Goal: Book appointment/travel/reservation

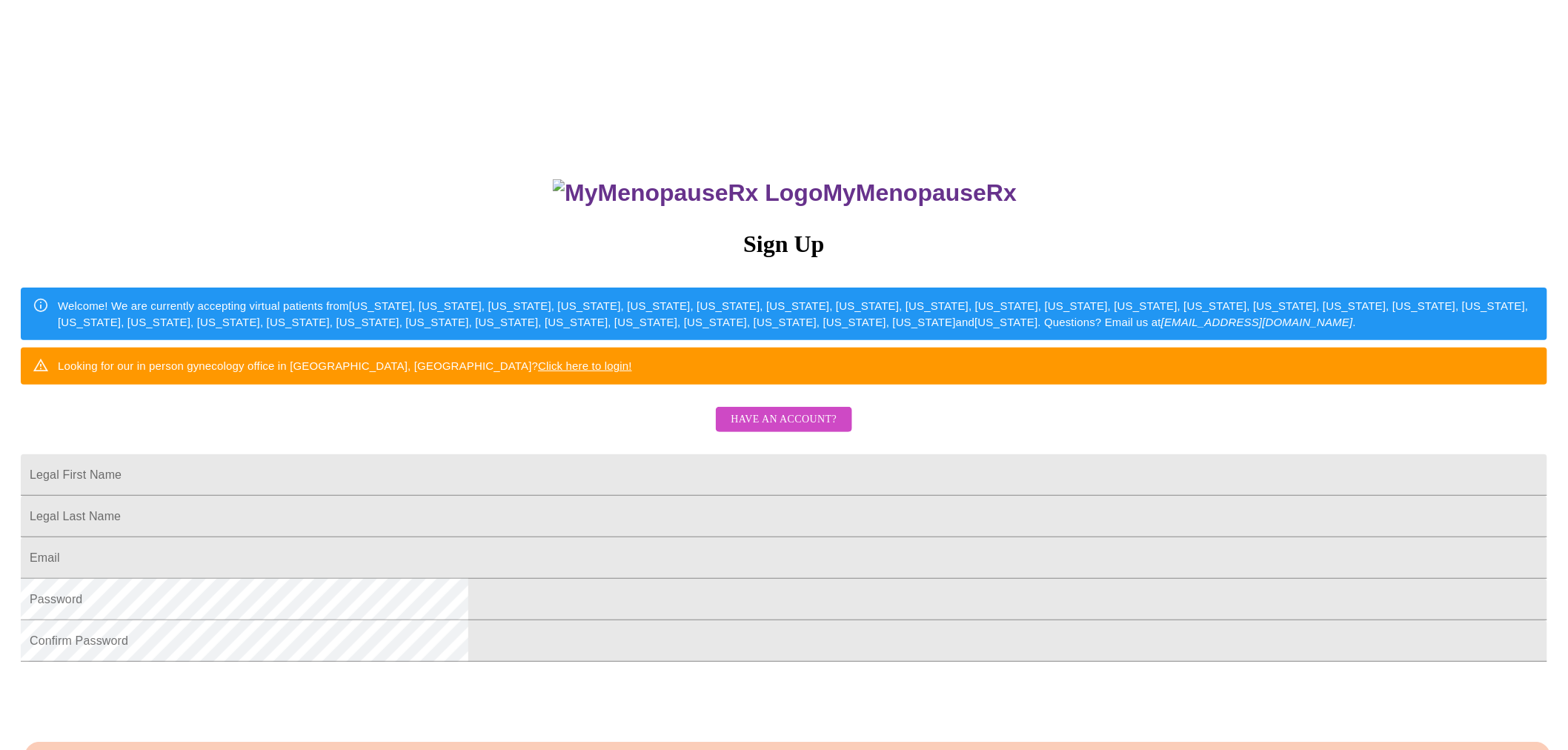
scroll to position [201, 0]
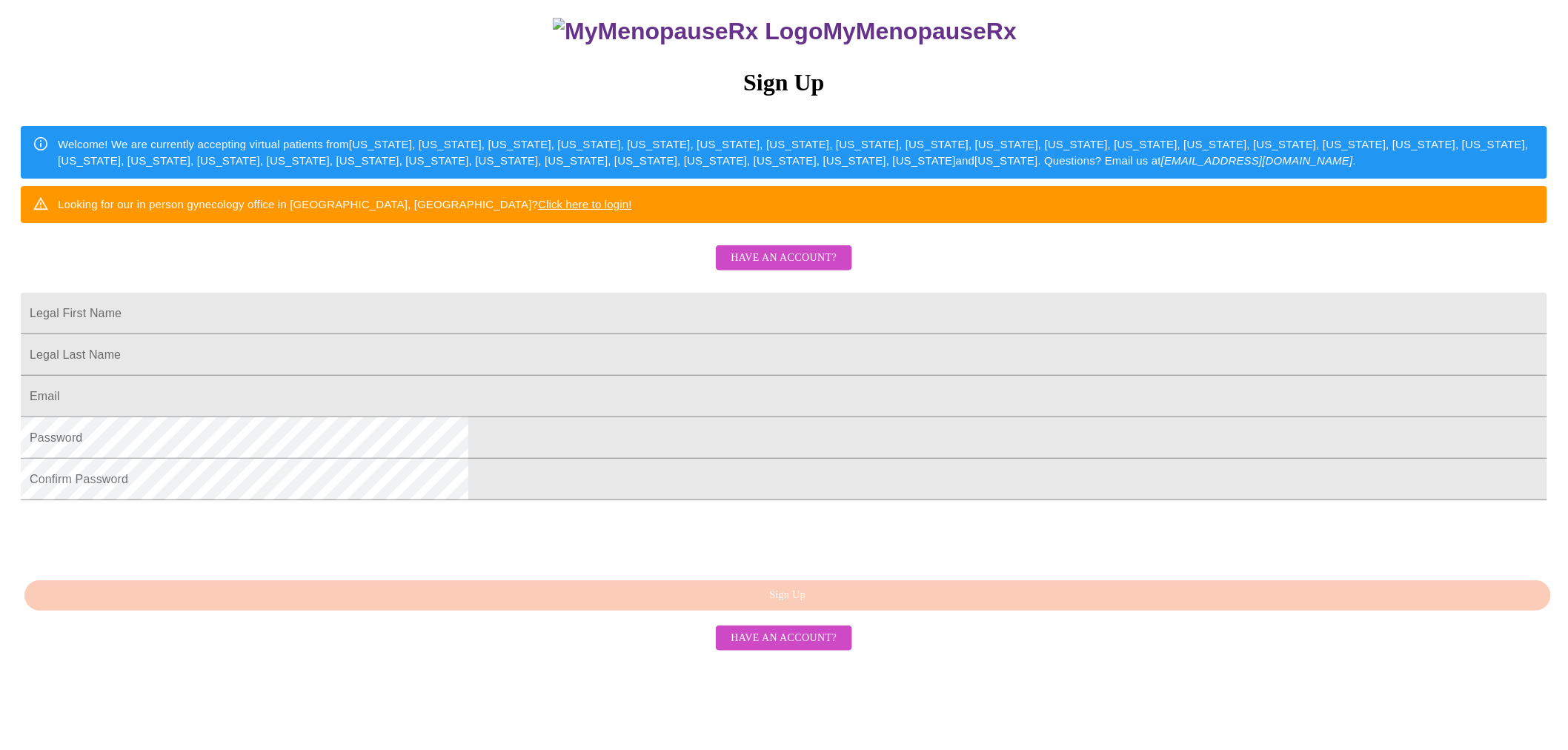
click at [806, 268] on span "Have an account?" at bounding box center [784, 258] width 106 height 19
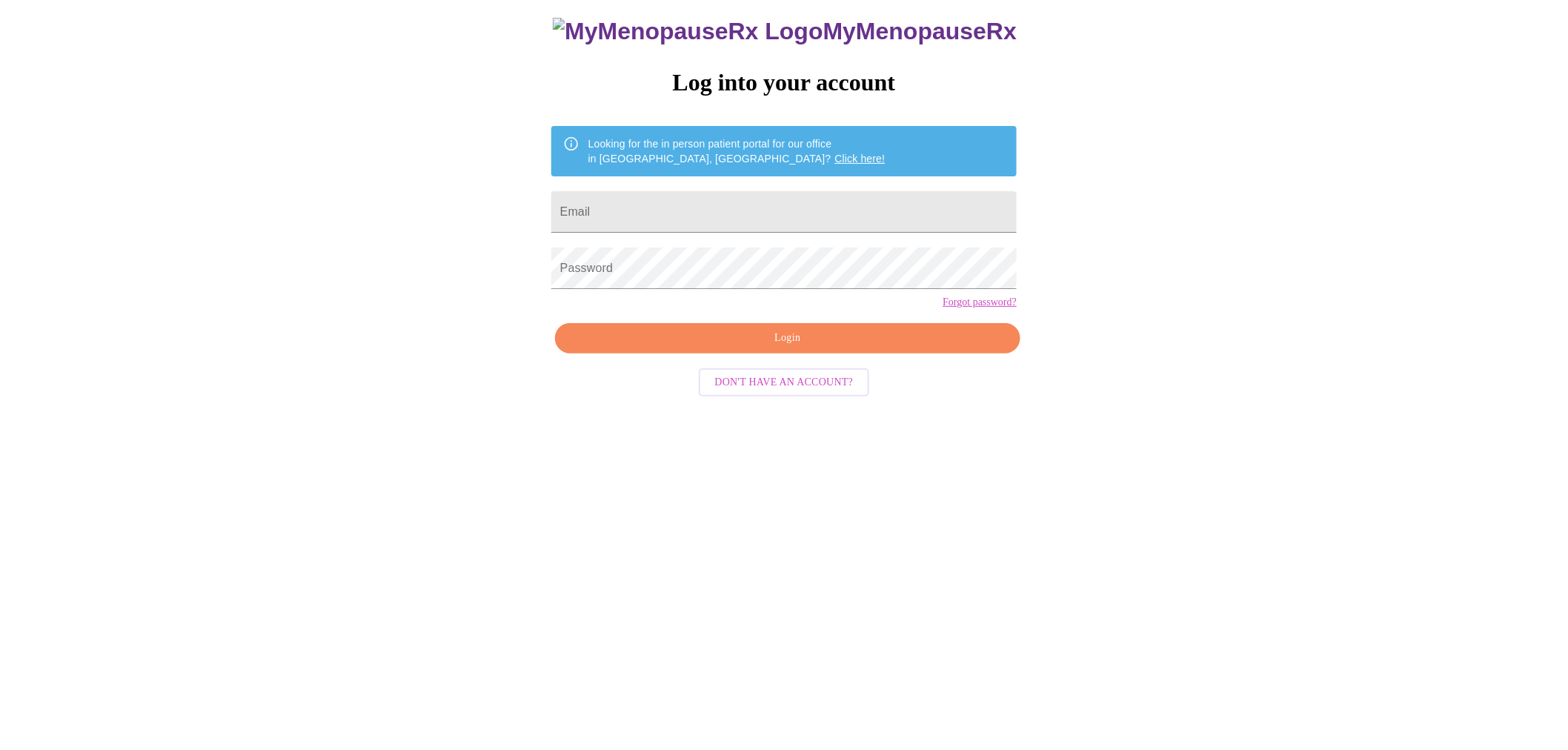
scroll to position [15, 0]
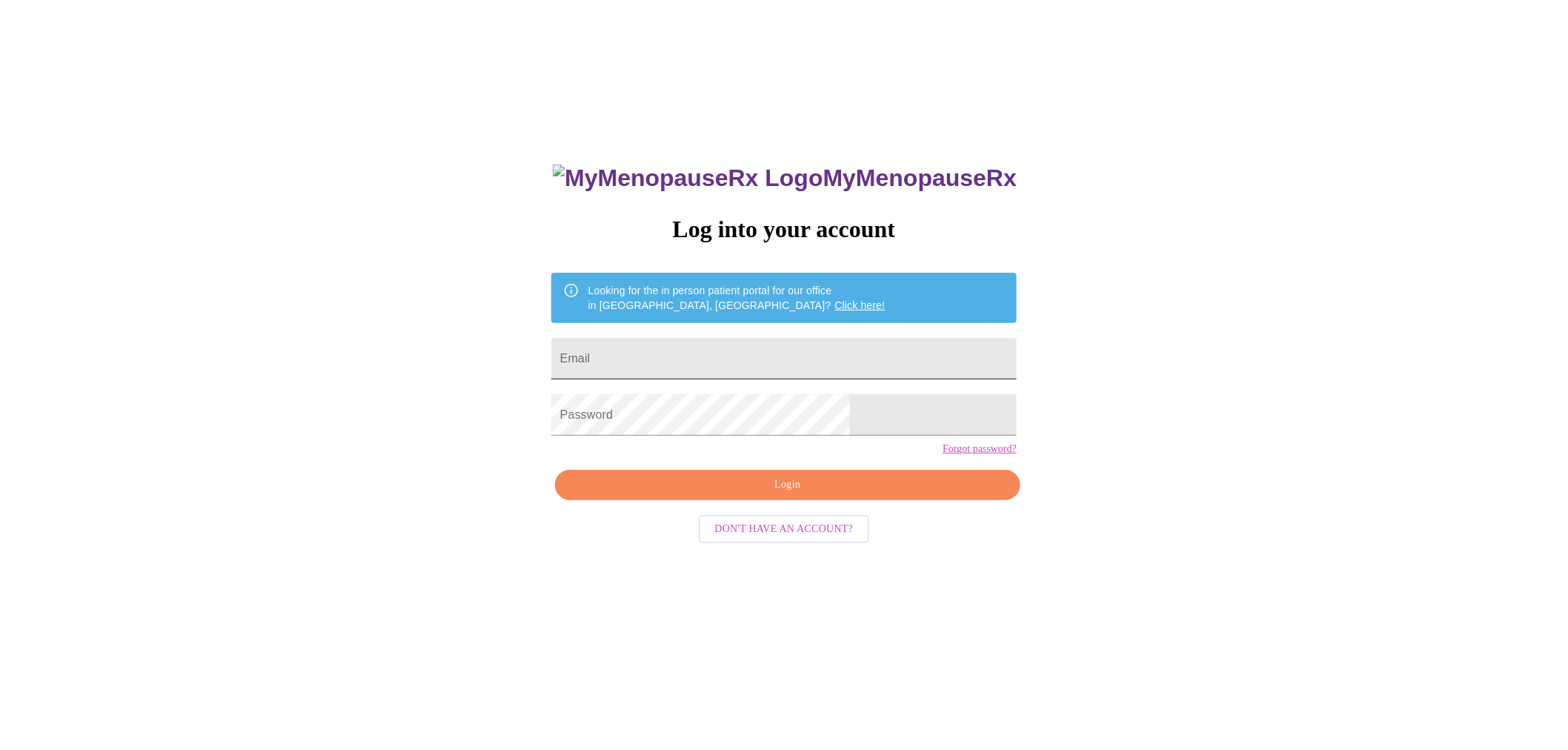
click at [722, 367] on input "Email" at bounding box center [784, 358] width 466 height 42
type input "maggiealenhart@gmail.com"
click at [809, 494] on span "Login" at bounding box center [787, 484] width 432 height 19
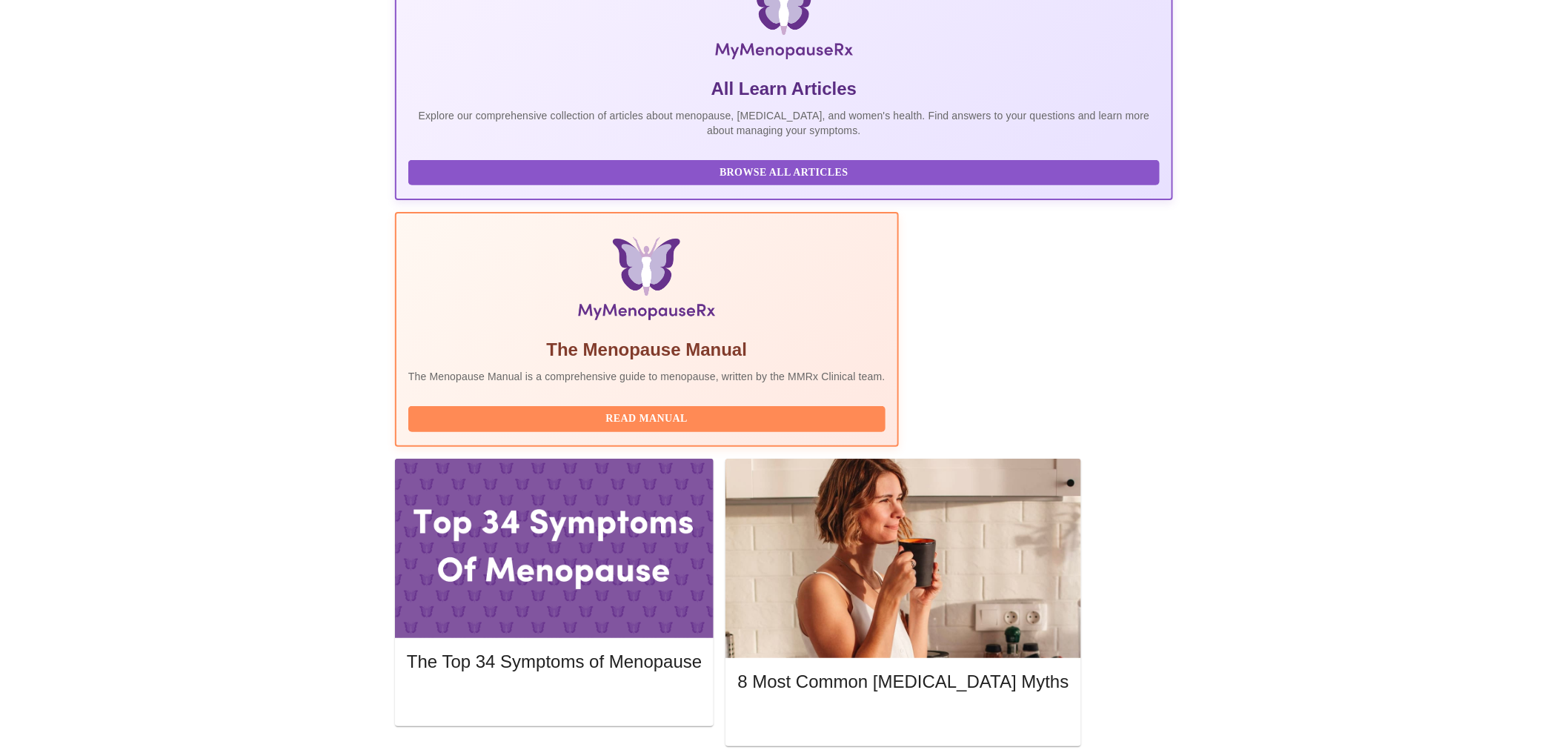
scroll to position [274, 0]
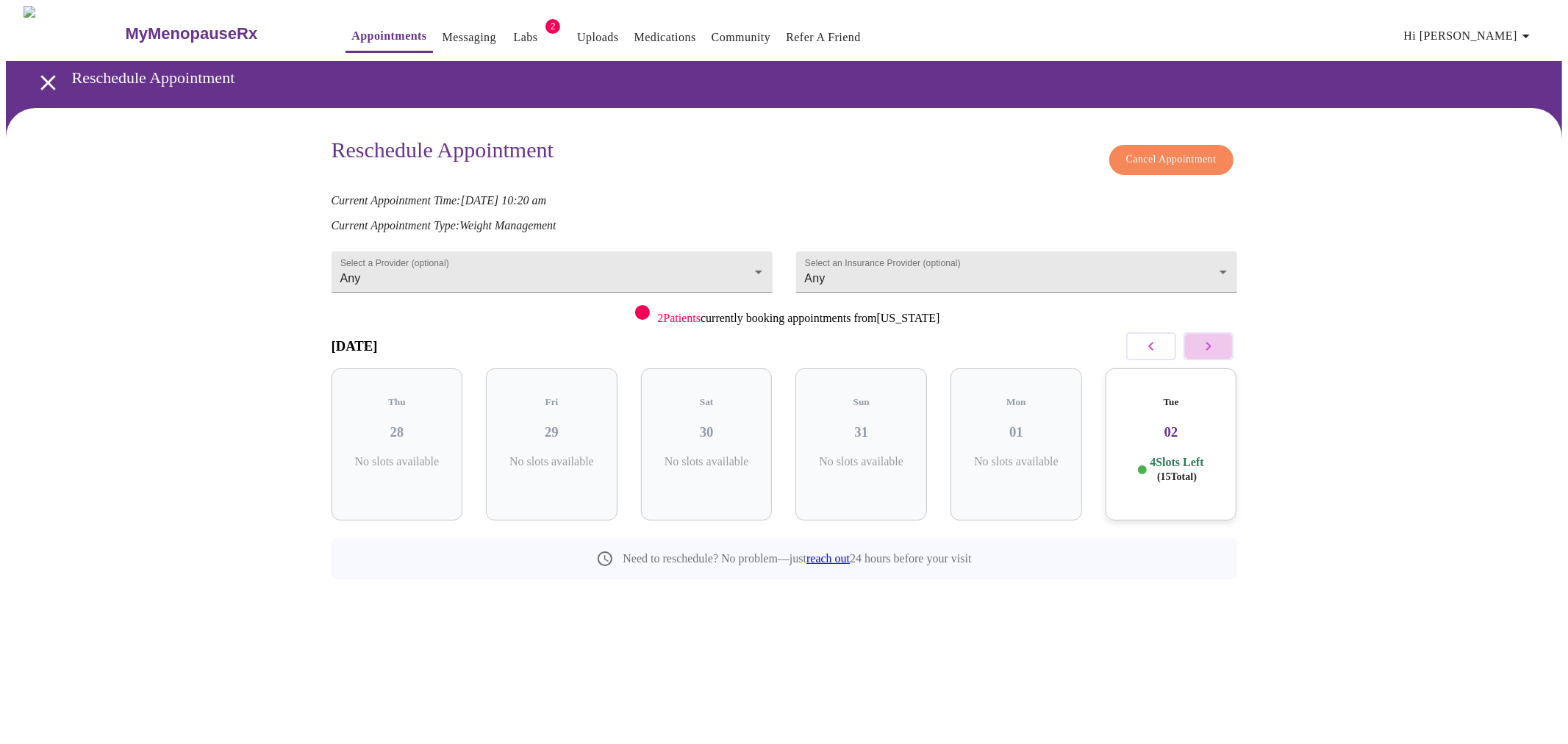
click at [1222, 343] on button "button" at bounding box center [1208, 346] width 50 height 28
click at [599, 430] on div "Mon 15 6 Slots Left ( 16 Total)" at bounding box center [552, 444] width 131 height 152
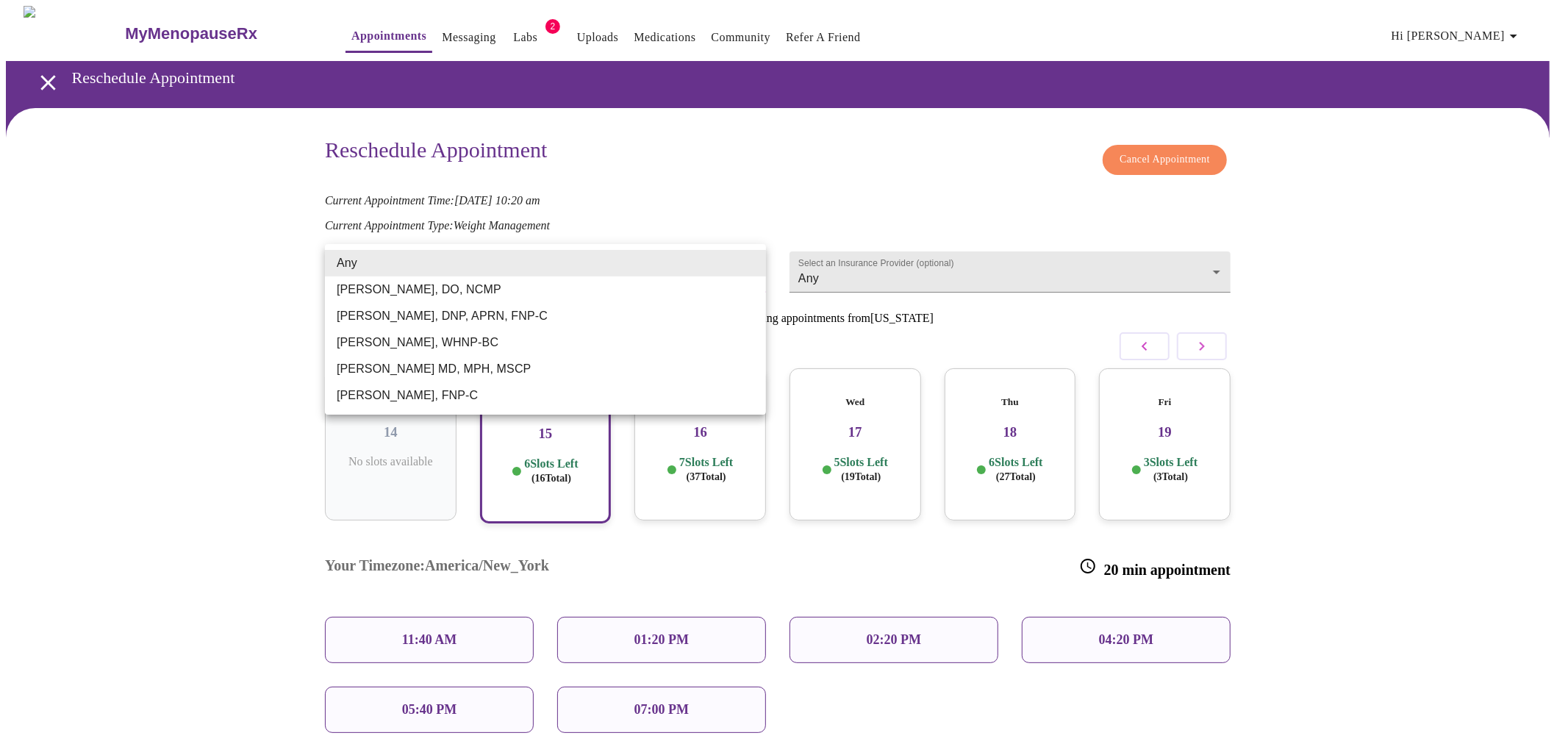
click at [747, 272] on body "MyMenopauseRx Appointments Messaging Labs 2 Uploads Medications Community Refer…" at bounding box center [784, 431] width 1556 height 851
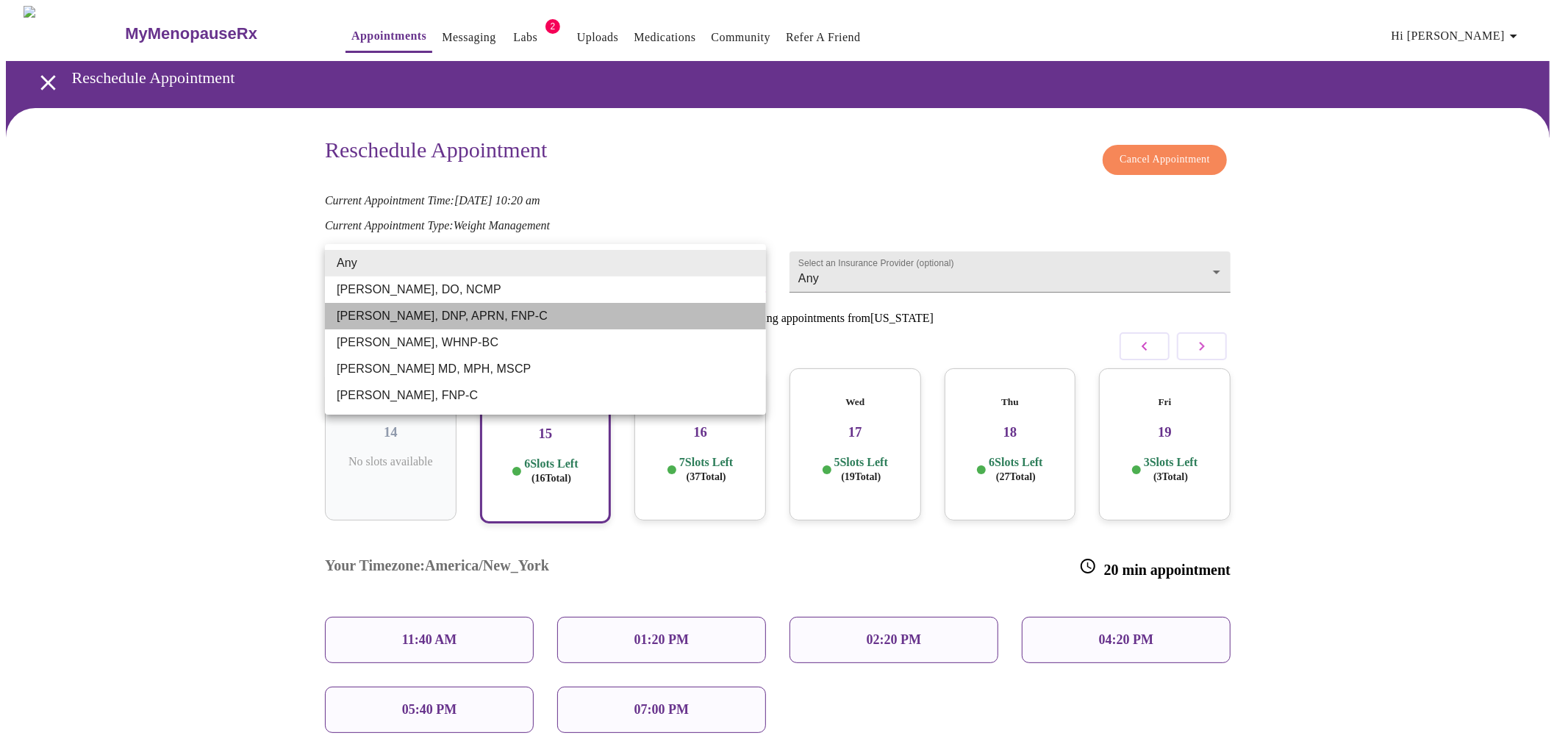
click at [644, 327] on li "Jillian Montefusco, DNP, APRN, FNP-C" at bounding box center [545, 315] width 441 height 26
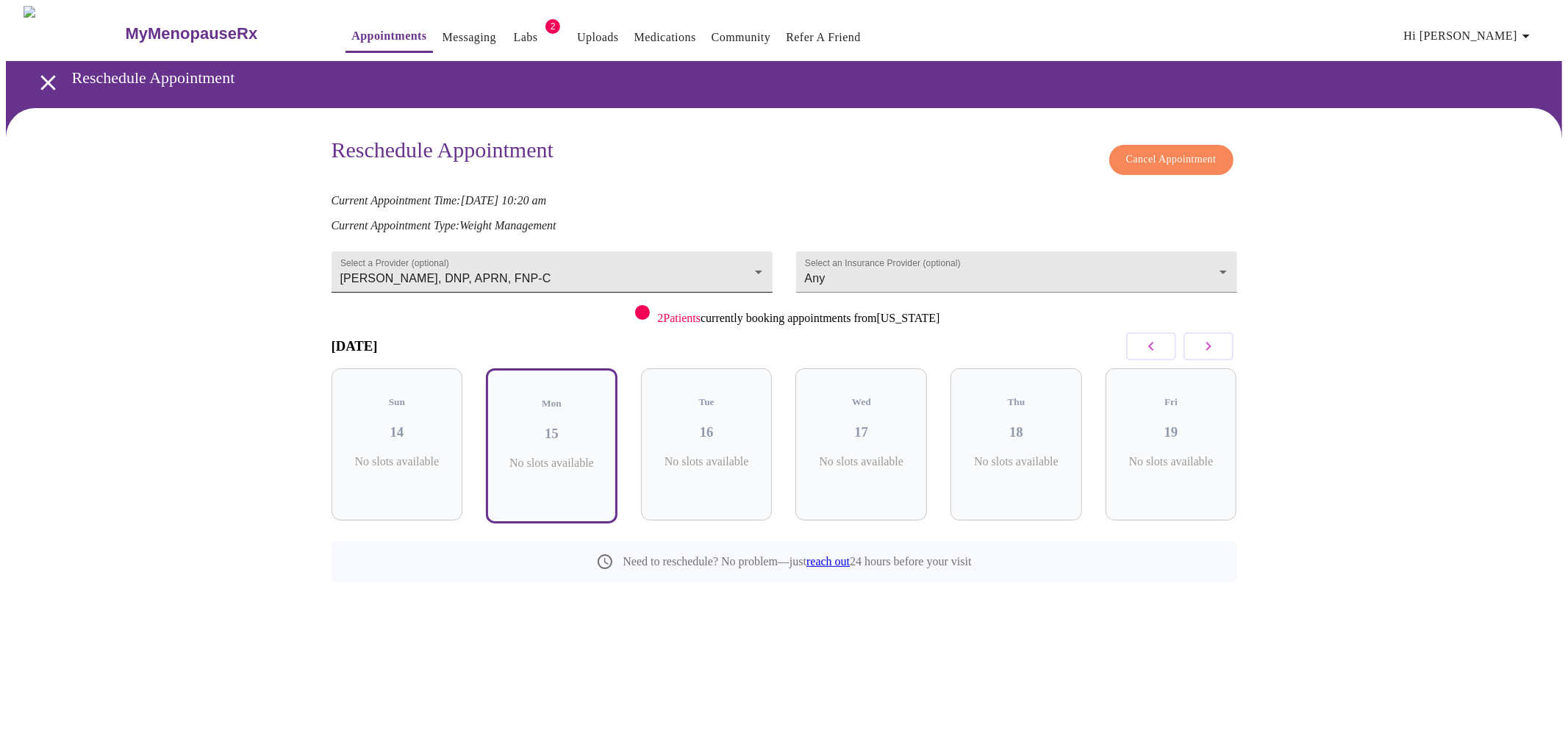
click at [678, 260] on body "MyMenopauseRx Appointments Messaging Labs 2 Uploads Medications Community Refer…" at bounding box center [784, 327] width 1556 height 643
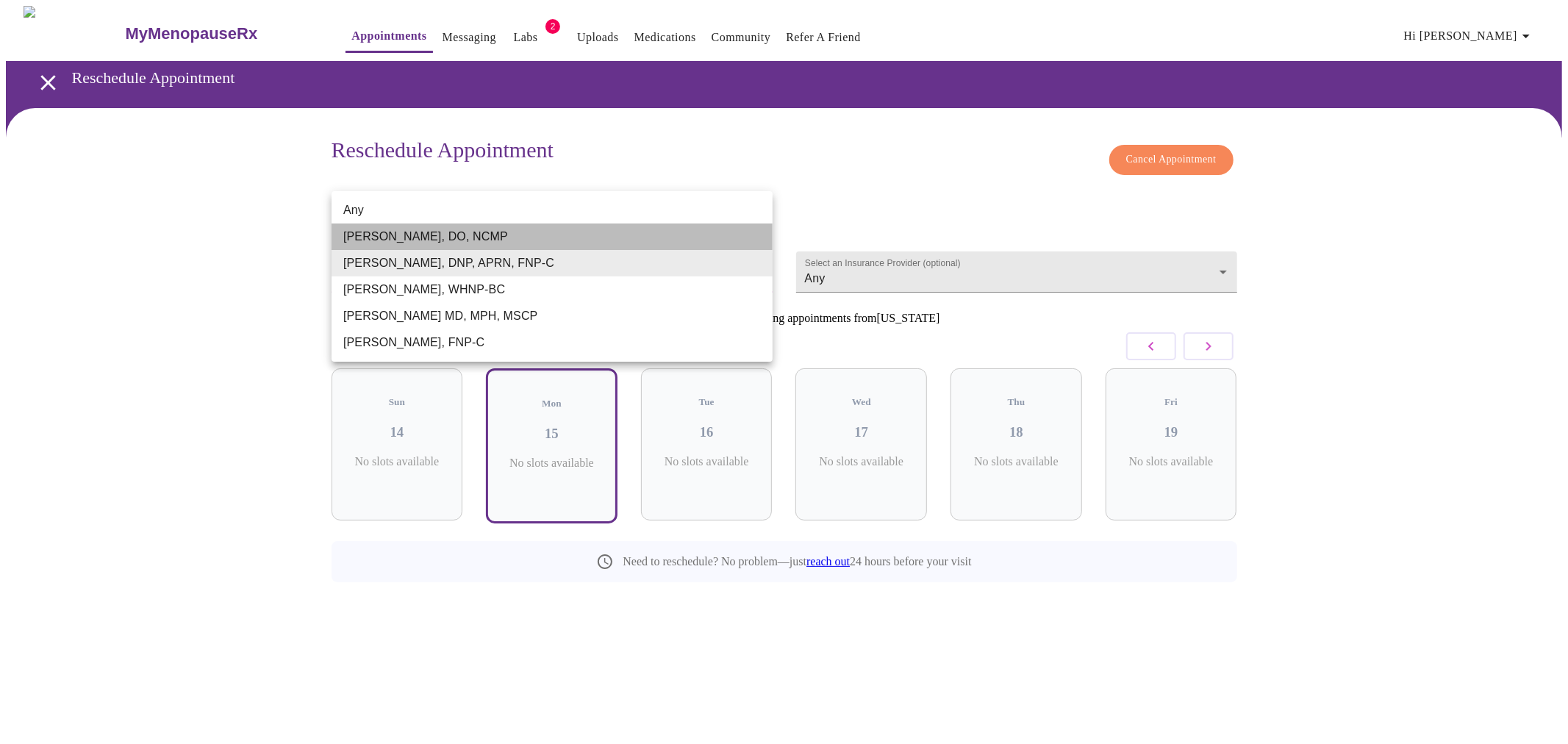
click at [467, 232] on li "Barbra S Hanna, DO, NCMP" at bounding box center [552, 236] width 441 height 26
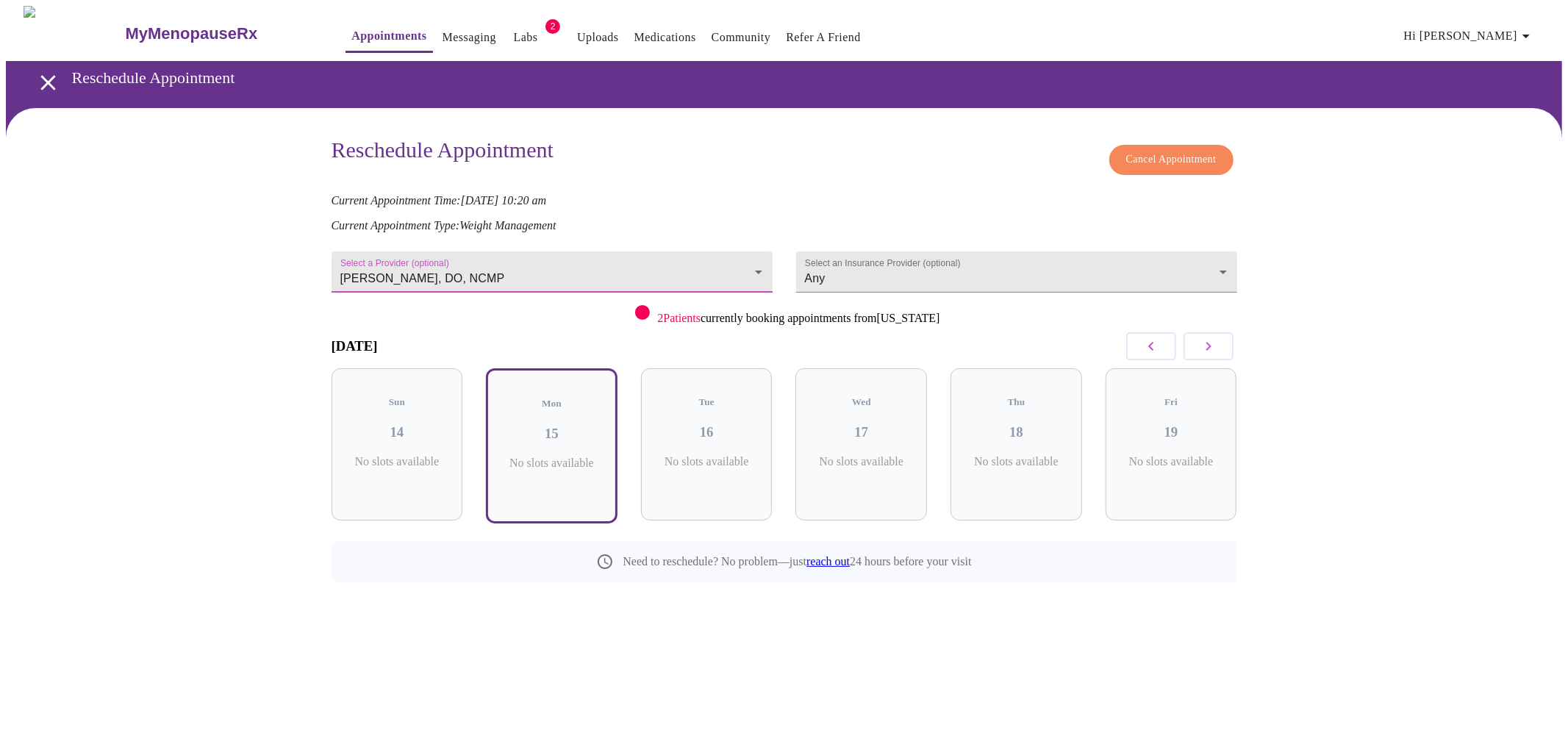
click at [457, 260] on body "MyMenopauseRx Appointments Messaging Labs 2 Uploads Medications Community Refer…" at bounding box center [784, 327] width 1556 height 643
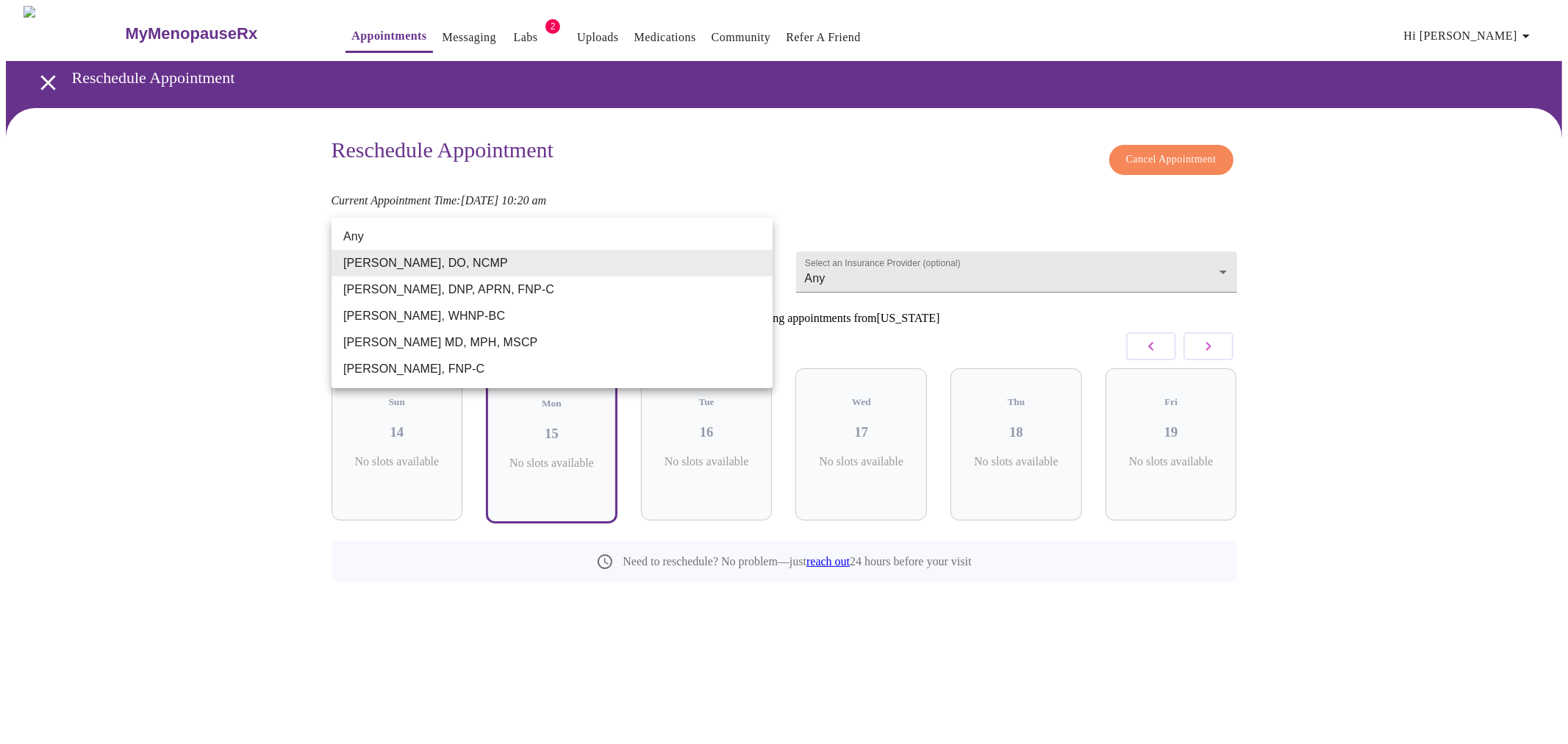
click at [431, 243] on li "Any" at bounding box center [552, 236] width 441 height 26
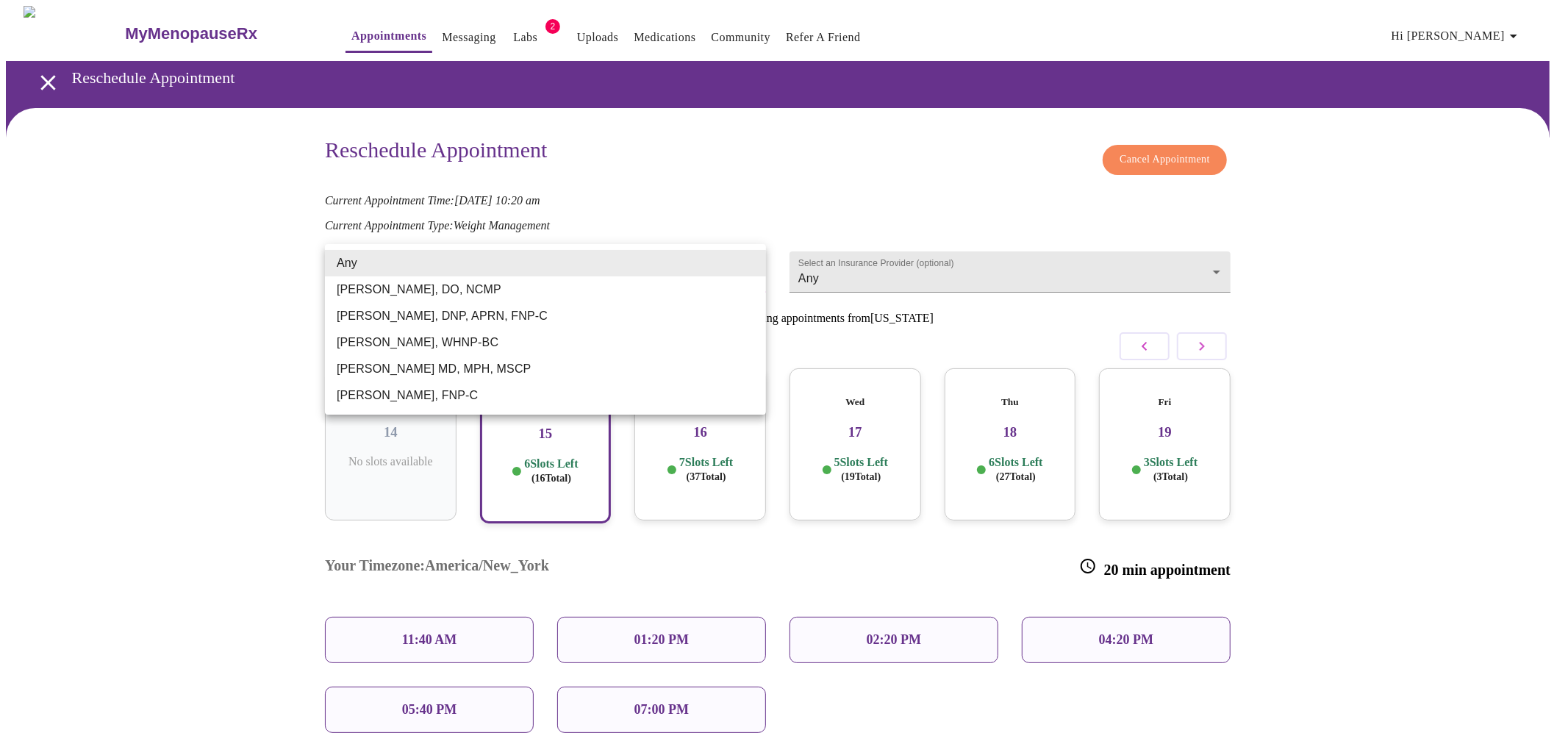
click at [584, 269] on body "MyMenopauseRx Appointments Messaging Labs 2 Uploads Medications Community Refer…" at bounding box center [784, 431] width 1556 height 851
click at [528, 341] on li "Meghan Matz, WHNP-BC" at bounding box center [545, 342] width 441 height 26
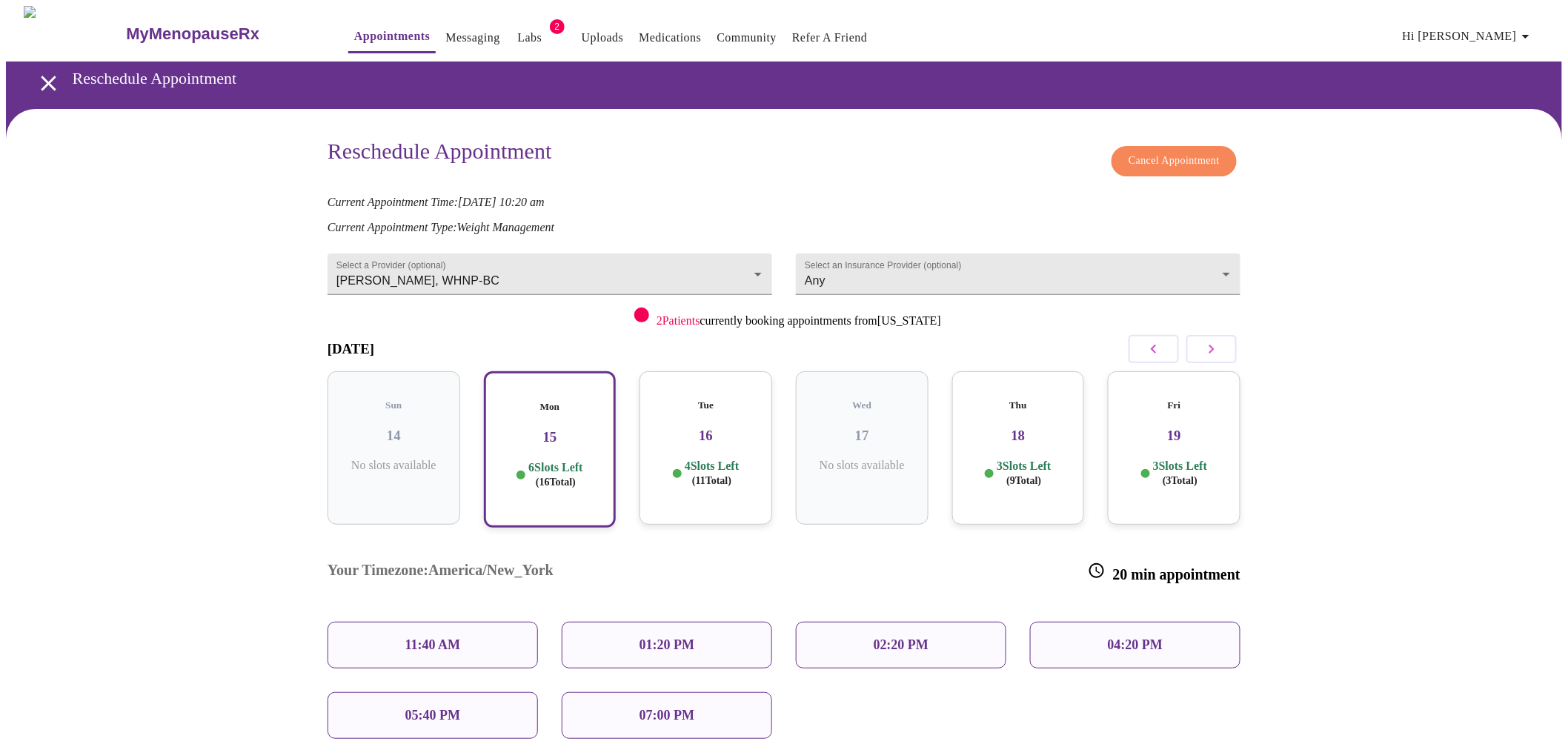
click at [166, 338] on div "Reschedule Appointment Cancel Appointment Current Appointment Time: Sep 4, 2025…" at bounding box center [784, 487] width 1556 height 756
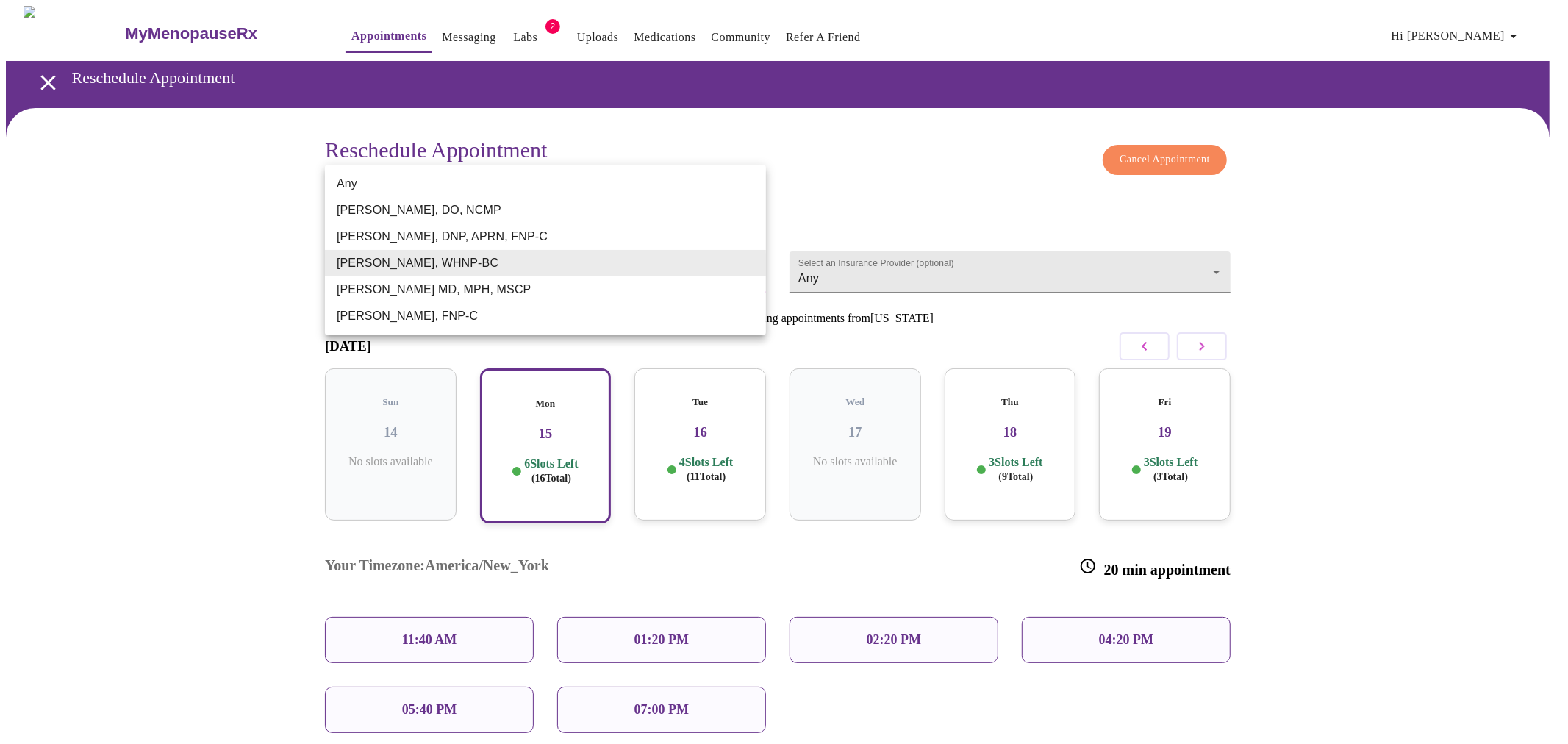
click at [689, 270] on body "MyMenopauseRx Appointments Messaging Labs 2 Uploads Medications Community Refer…" at bounding box center [784, 431] width 1556 height 851
click at [518, 319] on li "[PERSON_NAME], FNP-C" at bounding box center [545, 315] width 441 height 26
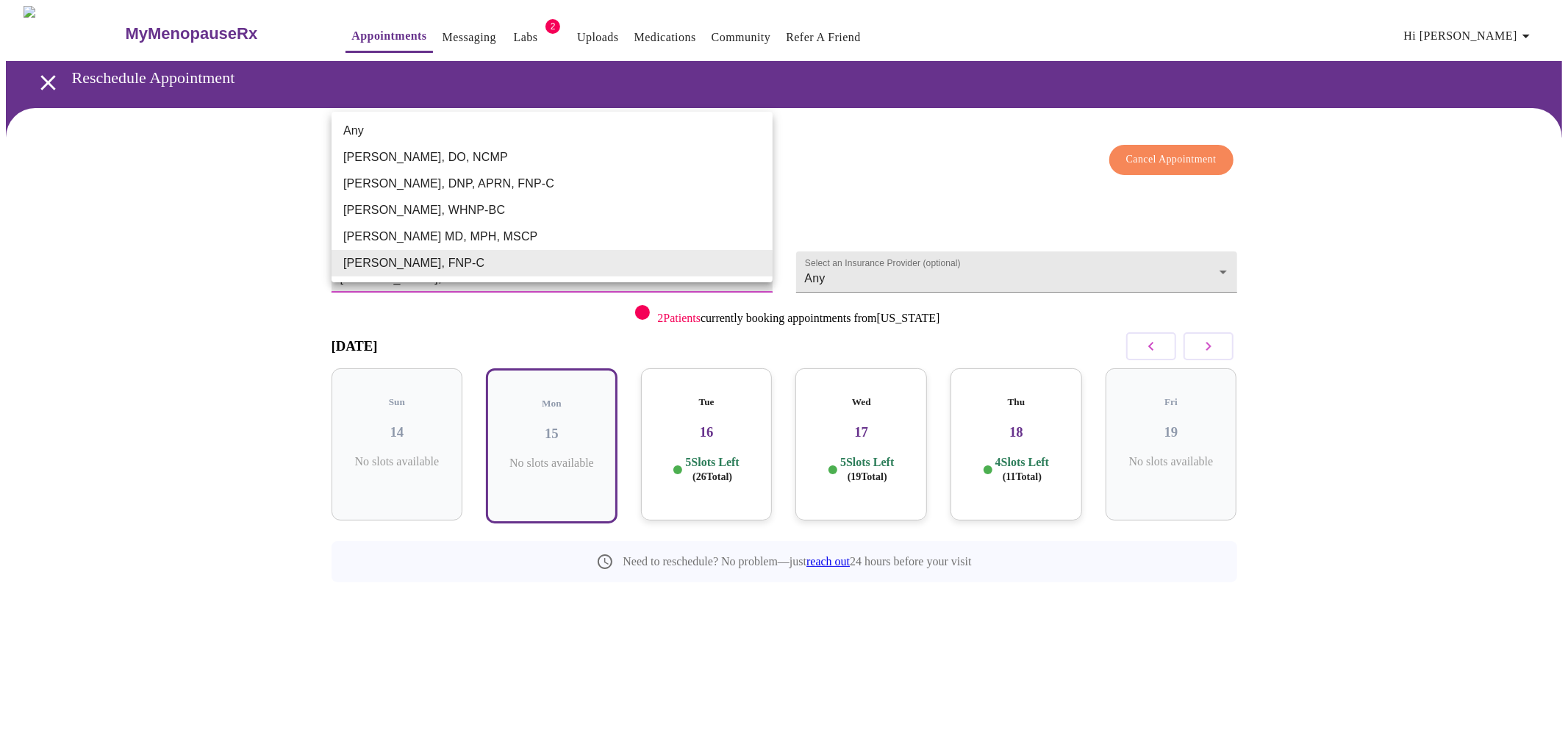
click at [523, 279] on body "MyMenopauseRx Appointments Messaging Labs 2 Uploads Medications Community Refer…" at bounding box center [784, 327] width 1556 height 643
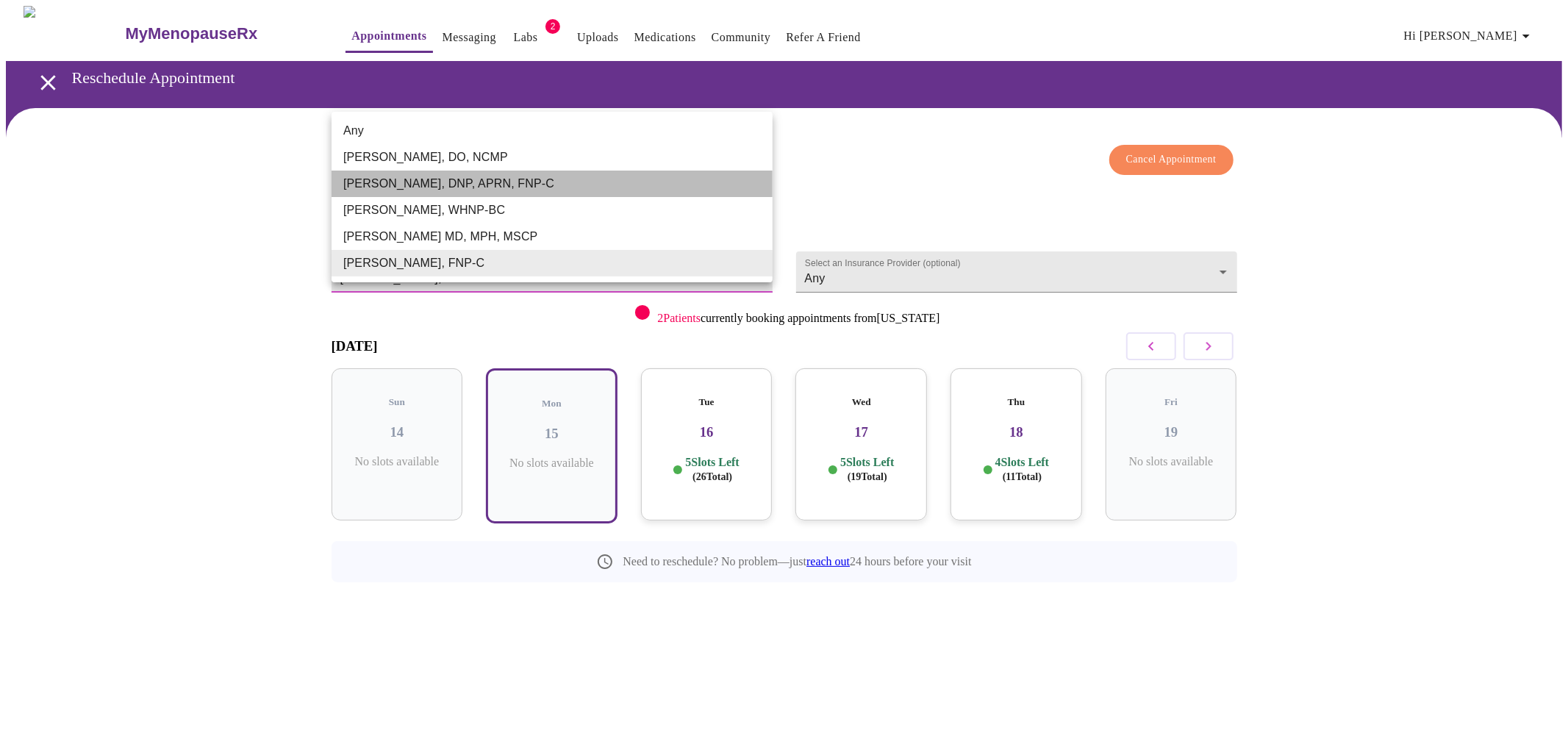
click at [491, 187] on li "[PERSON_NAME], DNP, APRN, FNP-C" at bounding box center [552, 183] width 441 height 26
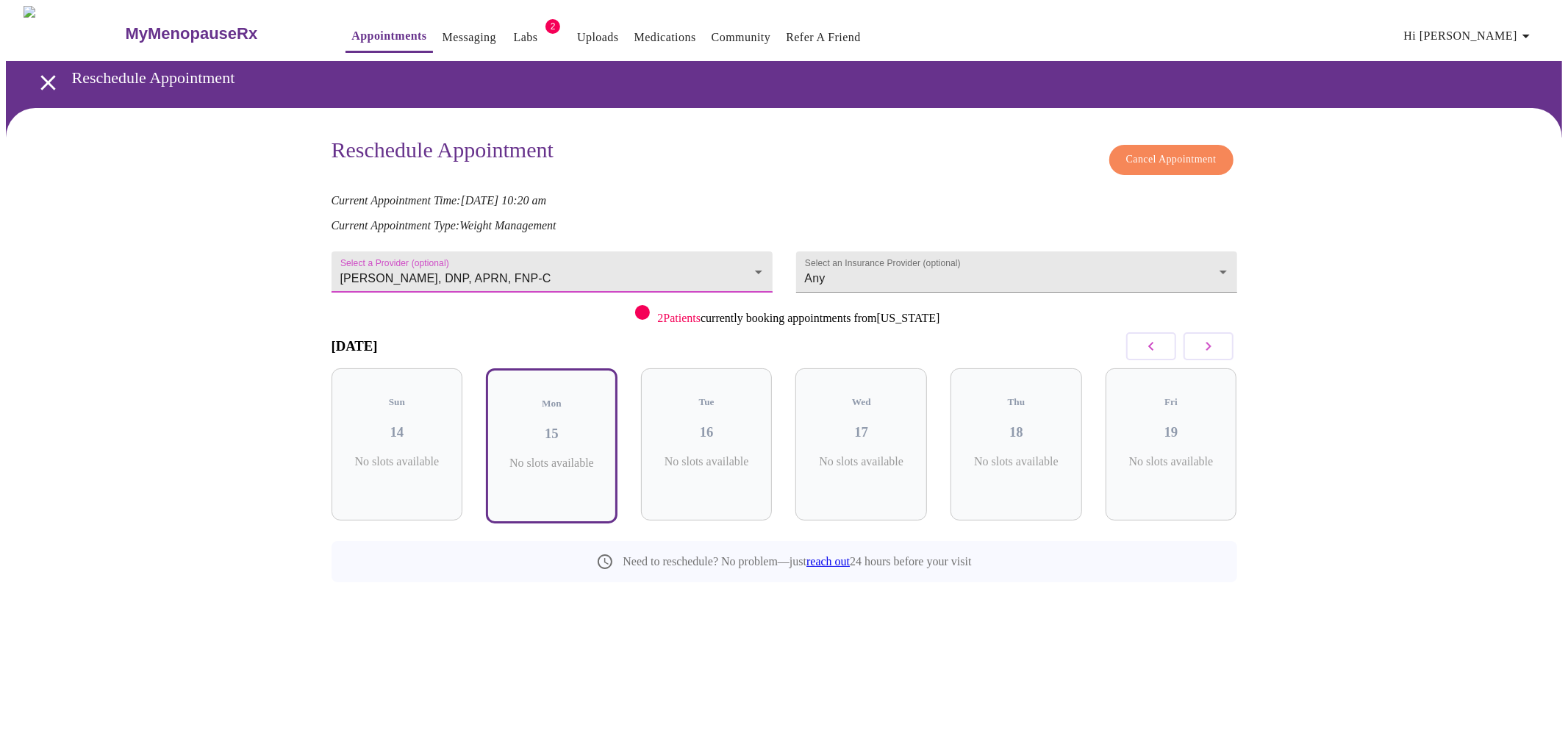
click at [1156, 347] on icon "button" at bounding box center [1151, 346] width 17 height 17
click at [1210, 343] on icon "button" at bounding box center [1207, 346] width 5 height 9
click at [1207, 343] on icon "button" at bounding box center [1208, 346] width 17 height 17
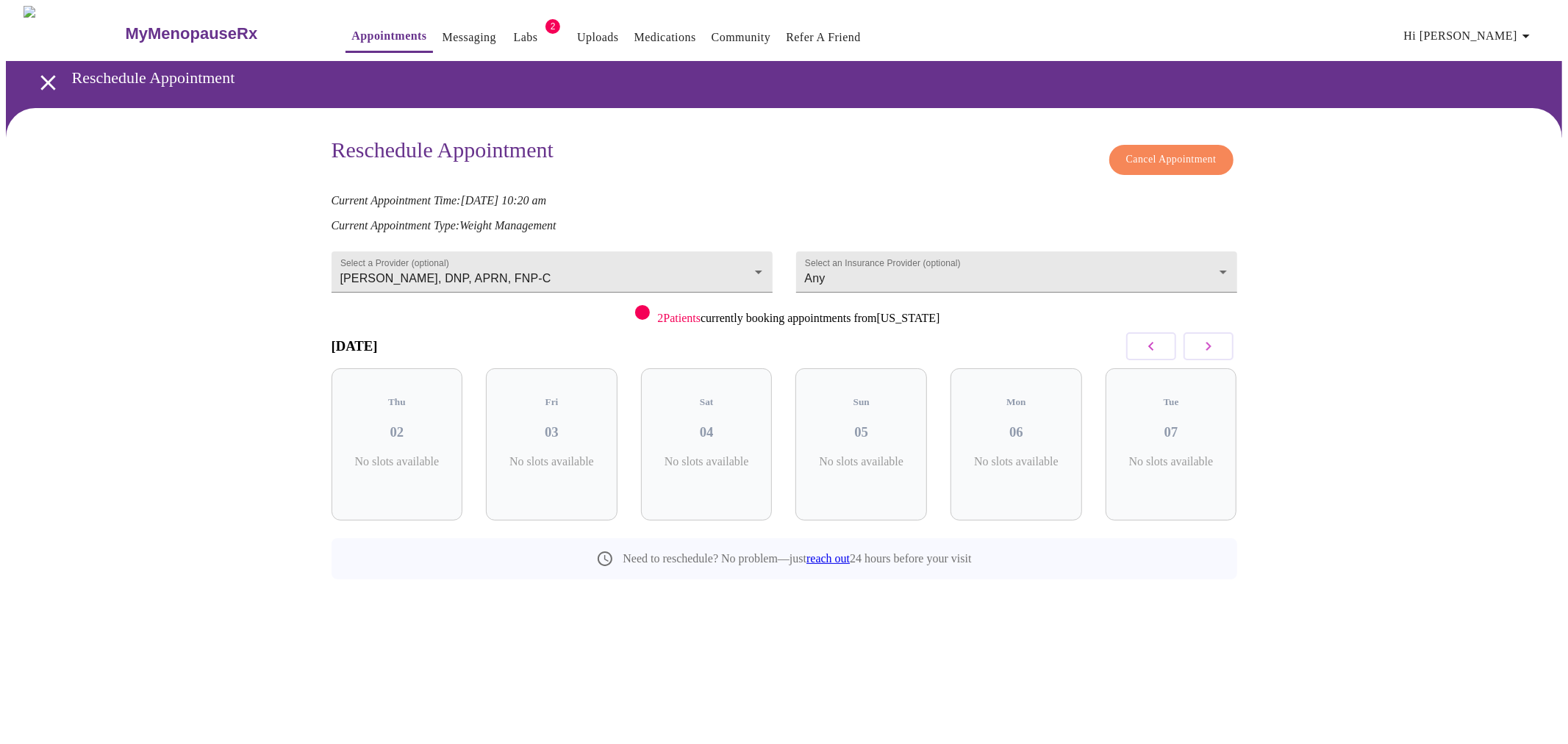
click at [1207, 343] on icon "button" at bounding box center [1208, 346] width 17 height 17
click at [1144, 344] on icon "button" at bounding box center [1151, 346] width 17 height 17
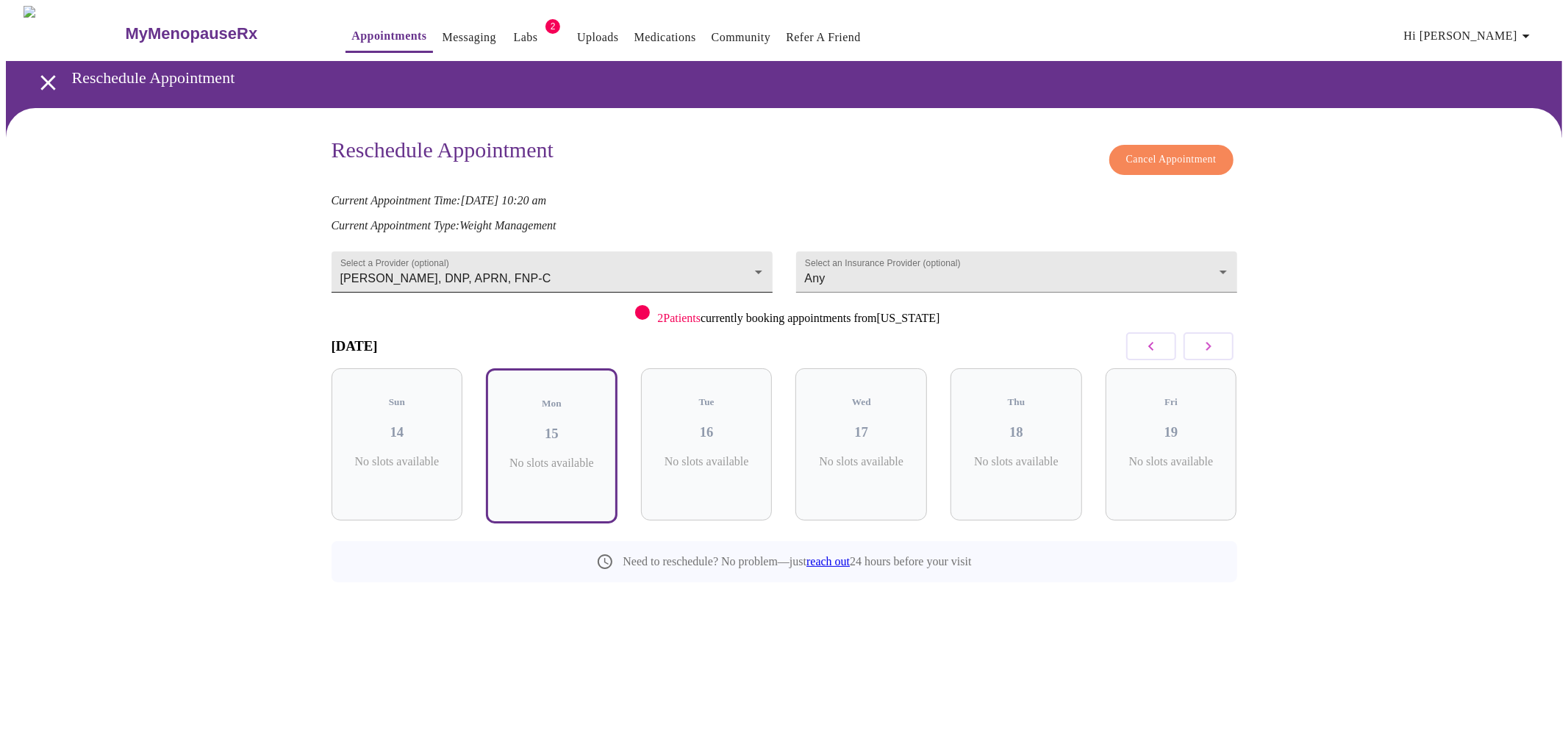
click at [759, 269] on body "MyMenopauseRx Appointments Messaging Labs 2 Uploads Medications Community Refer…" at bounding box center [784, 327] width 1556 height 643
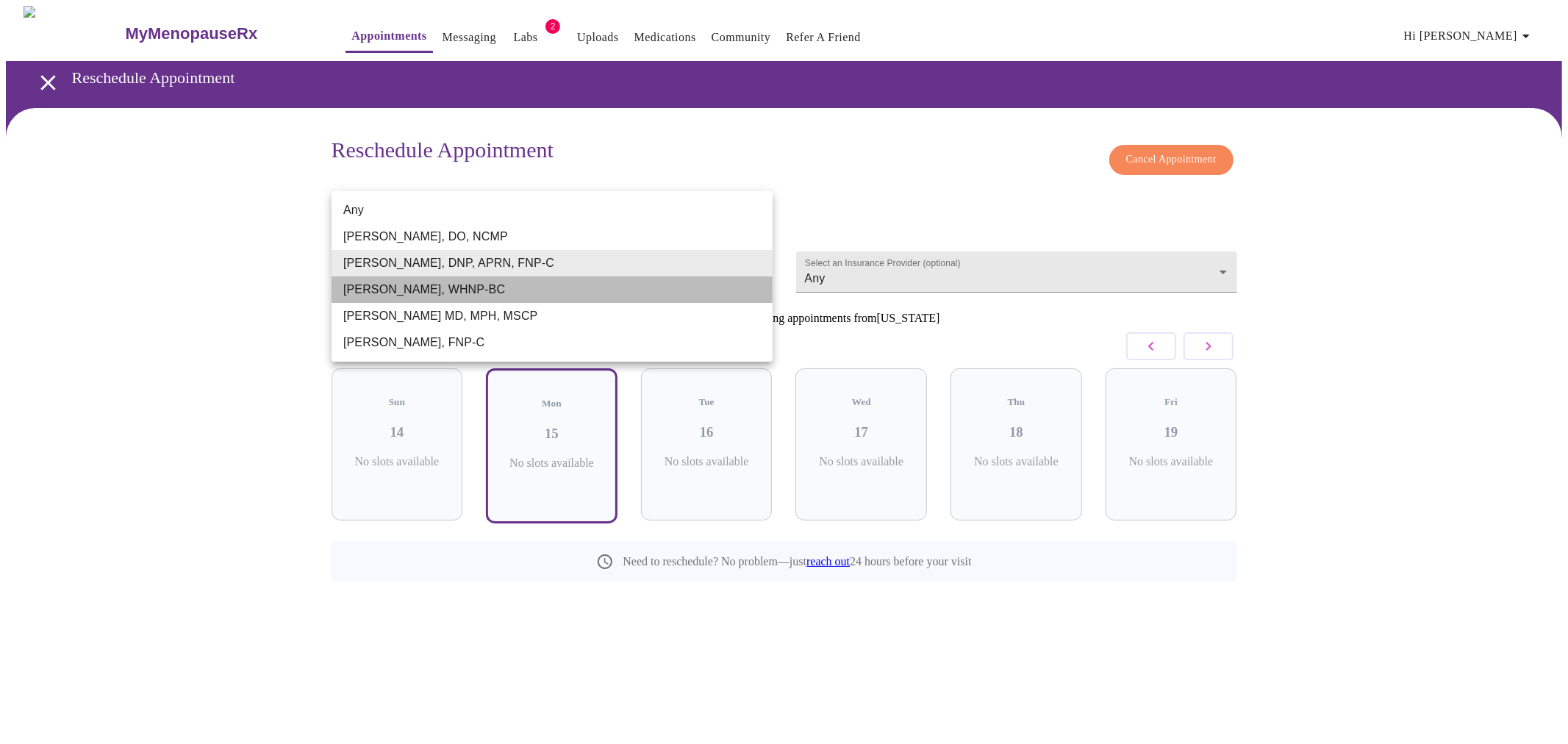
click at [615, 290] on li "Meghan Matz, WHNP-BC" at bounding box center [552, 289] width 441 height 26
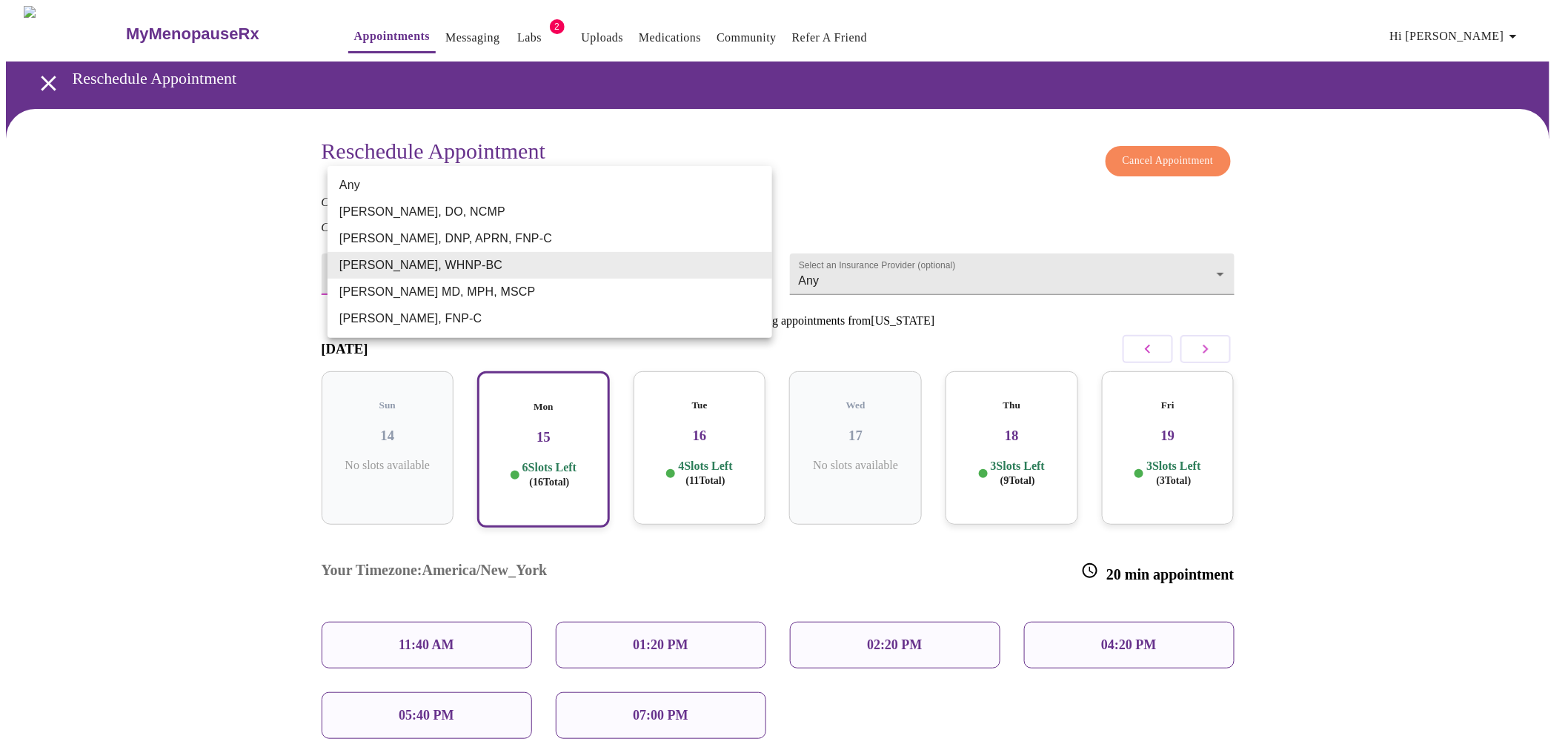
click at [623, 272] on body "MyMenopauseRx Appointments Messaging Labs 2 Uploads Medications Community Refer…" at bounding box center [784, 434] width 1556 height 858
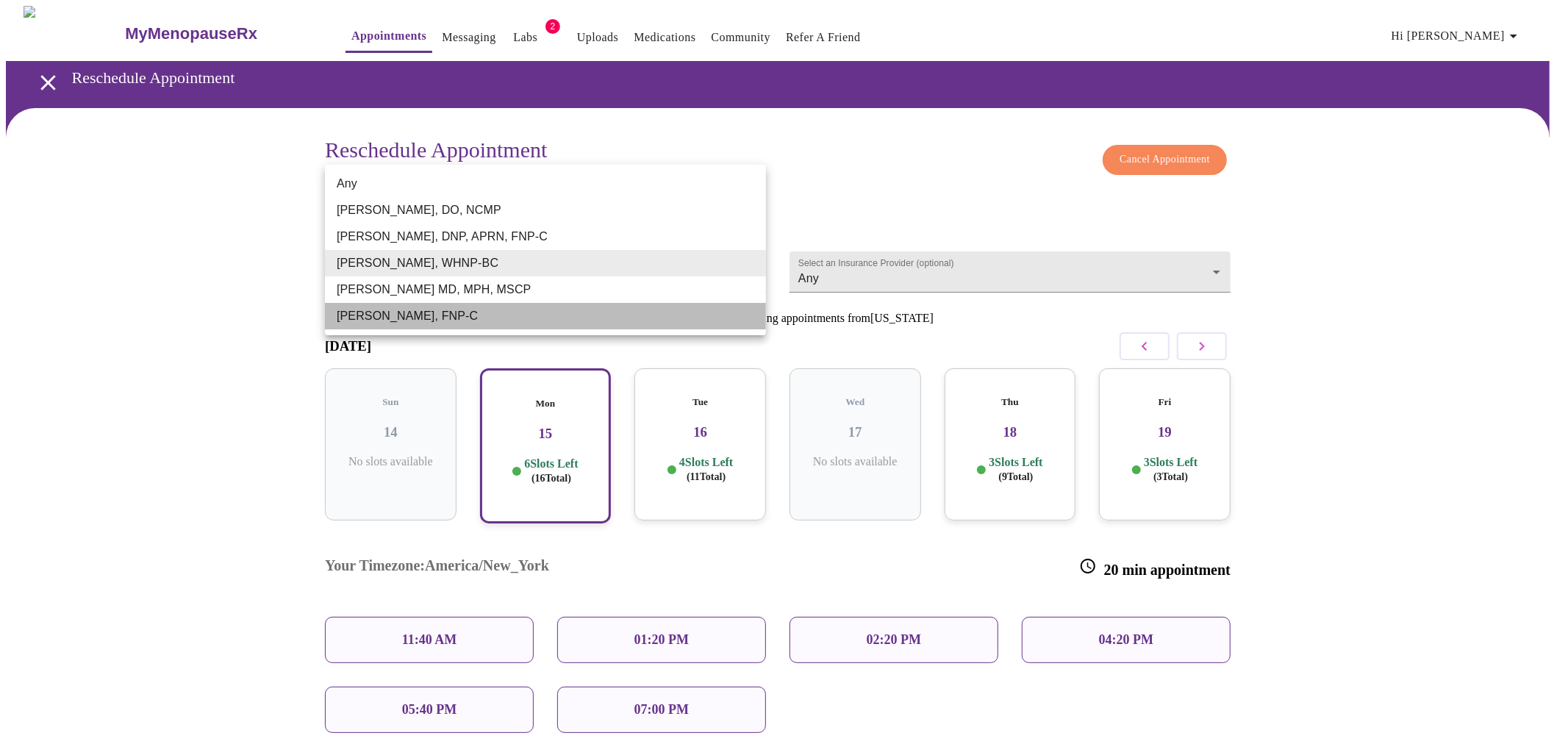
click at [591, 317] on li "[PERSON_NAME], FNP-C" at bounding box center [545, 315] width 441 height 26
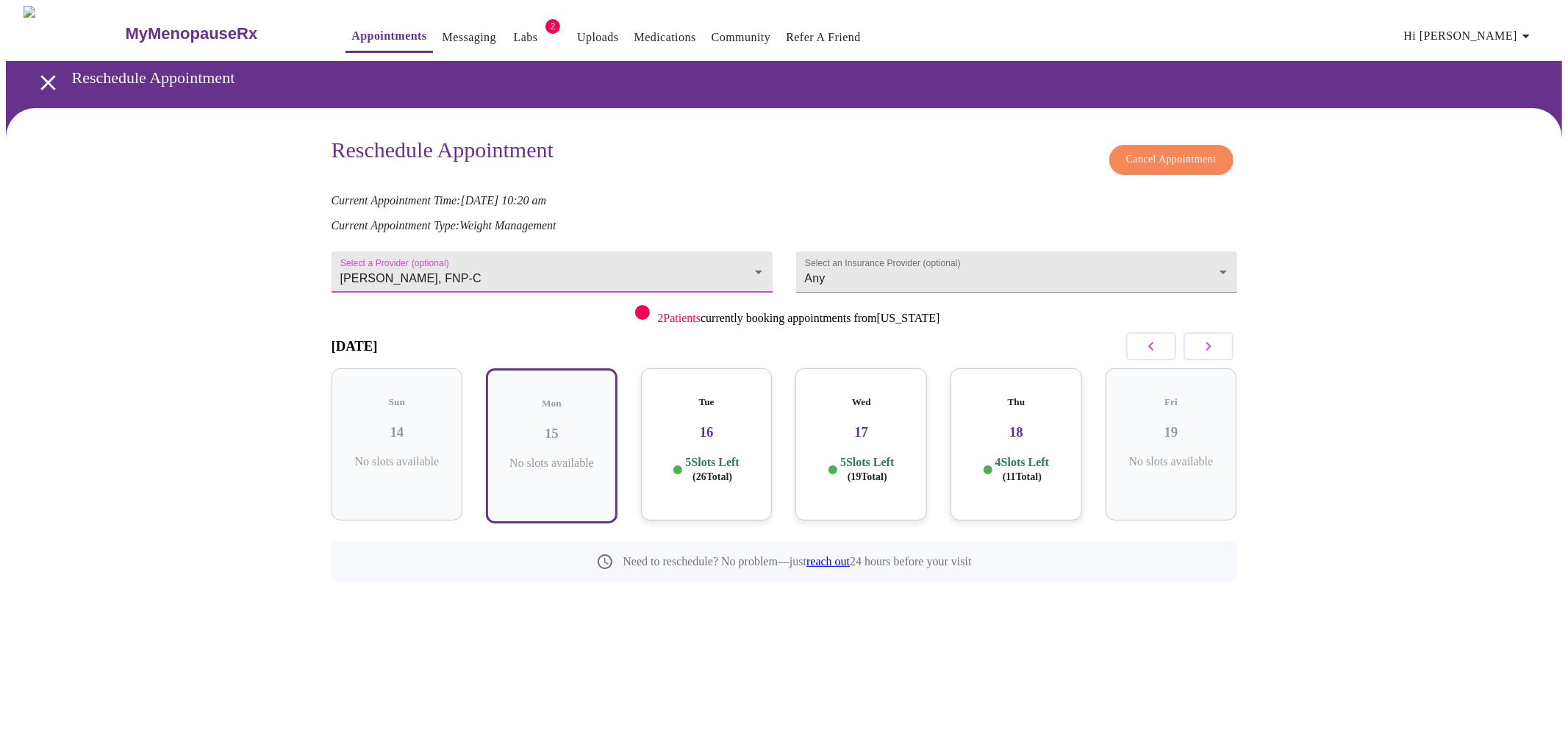
click at [716, 394] on div "Tue 16 5 Slots Left ( 26 Total)" at bounding box center [707, 444] width 131 height 152
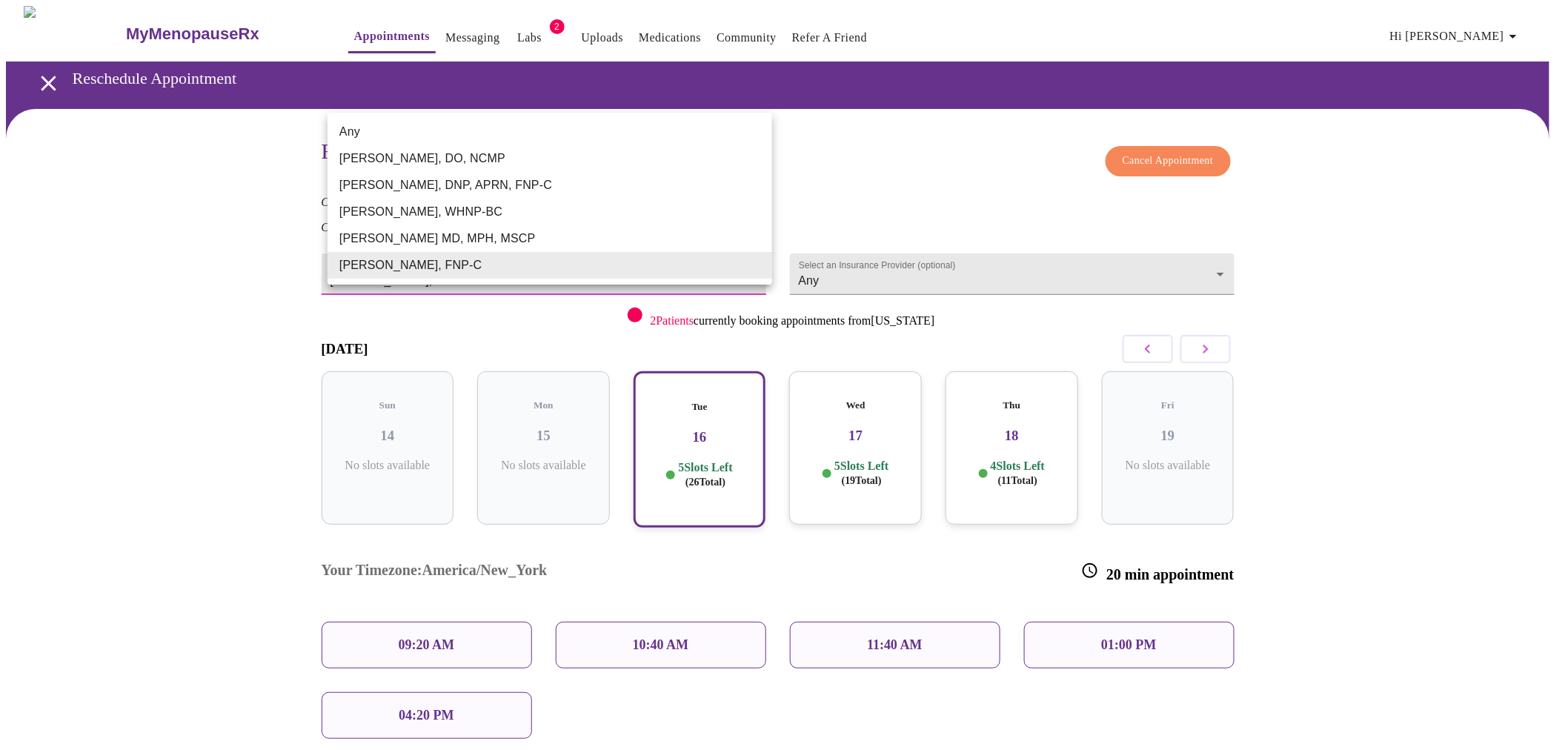
click at [697, 269] on body "MyMenopauseRx Appointments Messaging Labs 2 Uploads Medications Community Refer…" at bounding box center [784, 434] width 1556 height 858
click at [670, 240] on li "[PERSON_NAME] MD, MPH, MSCP" at bounding box center [550, 238] width 444 height 26
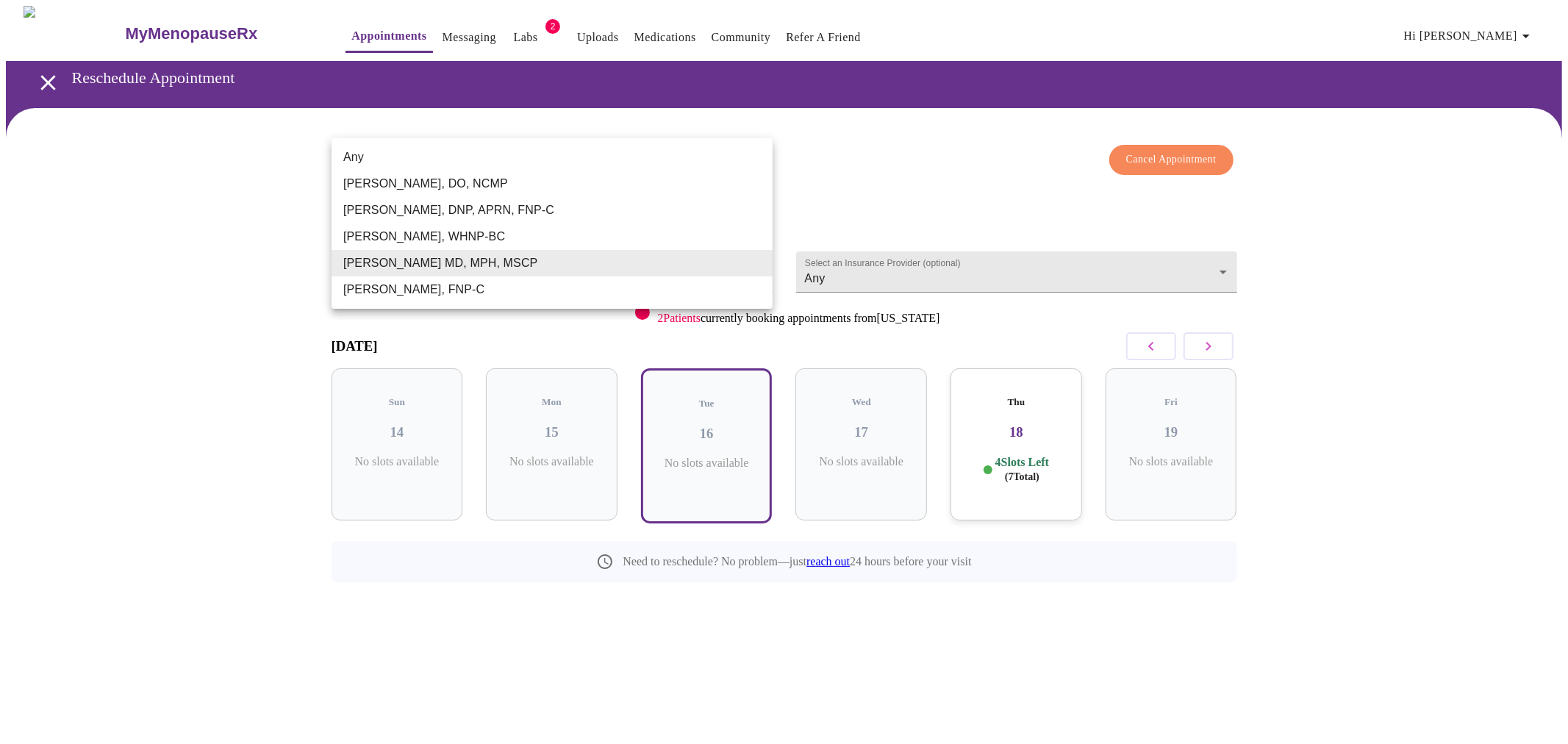
click at [723, 269] on body "MyMenopauseRx Appointments Messaging Labs 2 Uploads Medications Community Refer…" at bounding box center [784, 327] width 1556 height 643
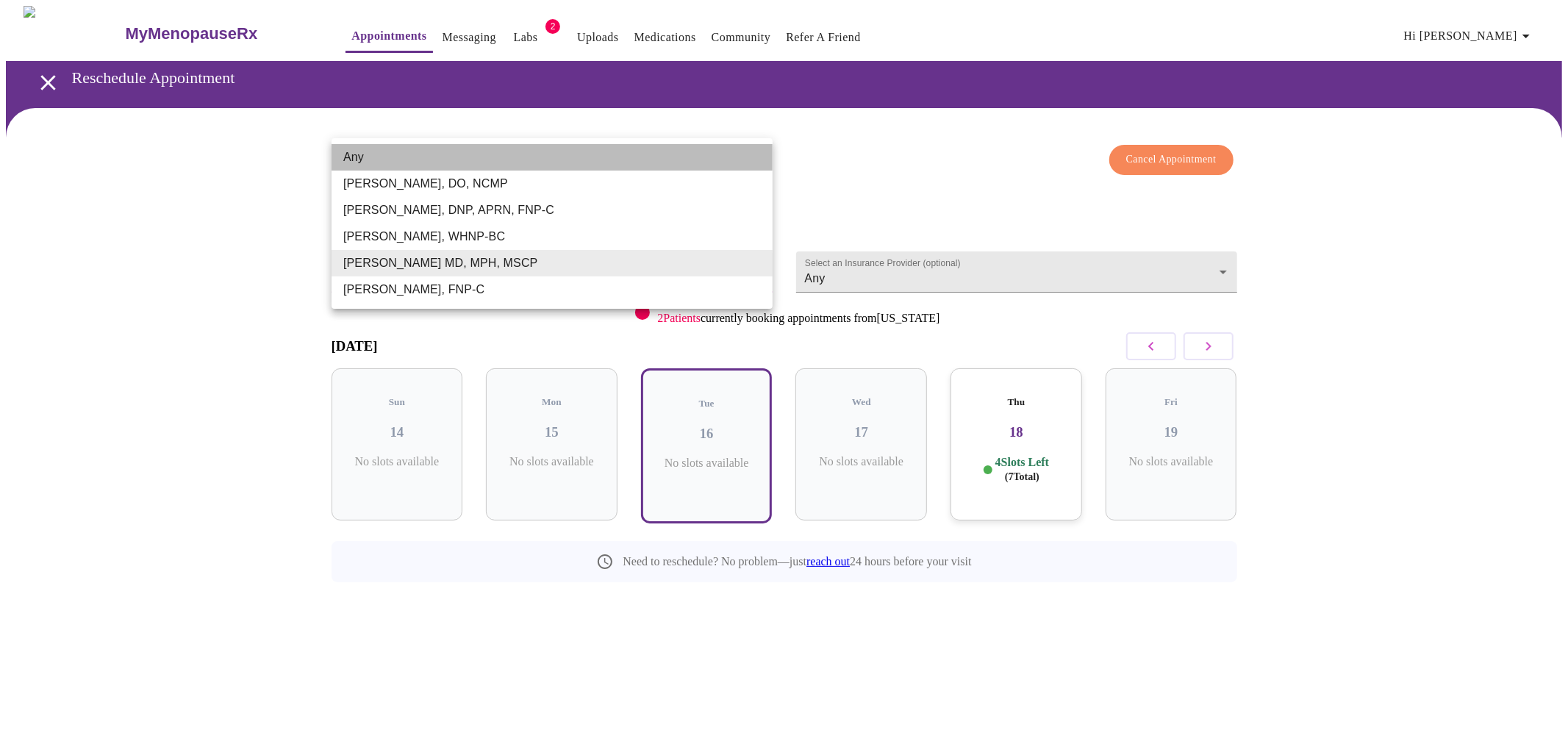
click at [693, 167] on li "Any" at bounding box center [552, 157] width 441 height 26
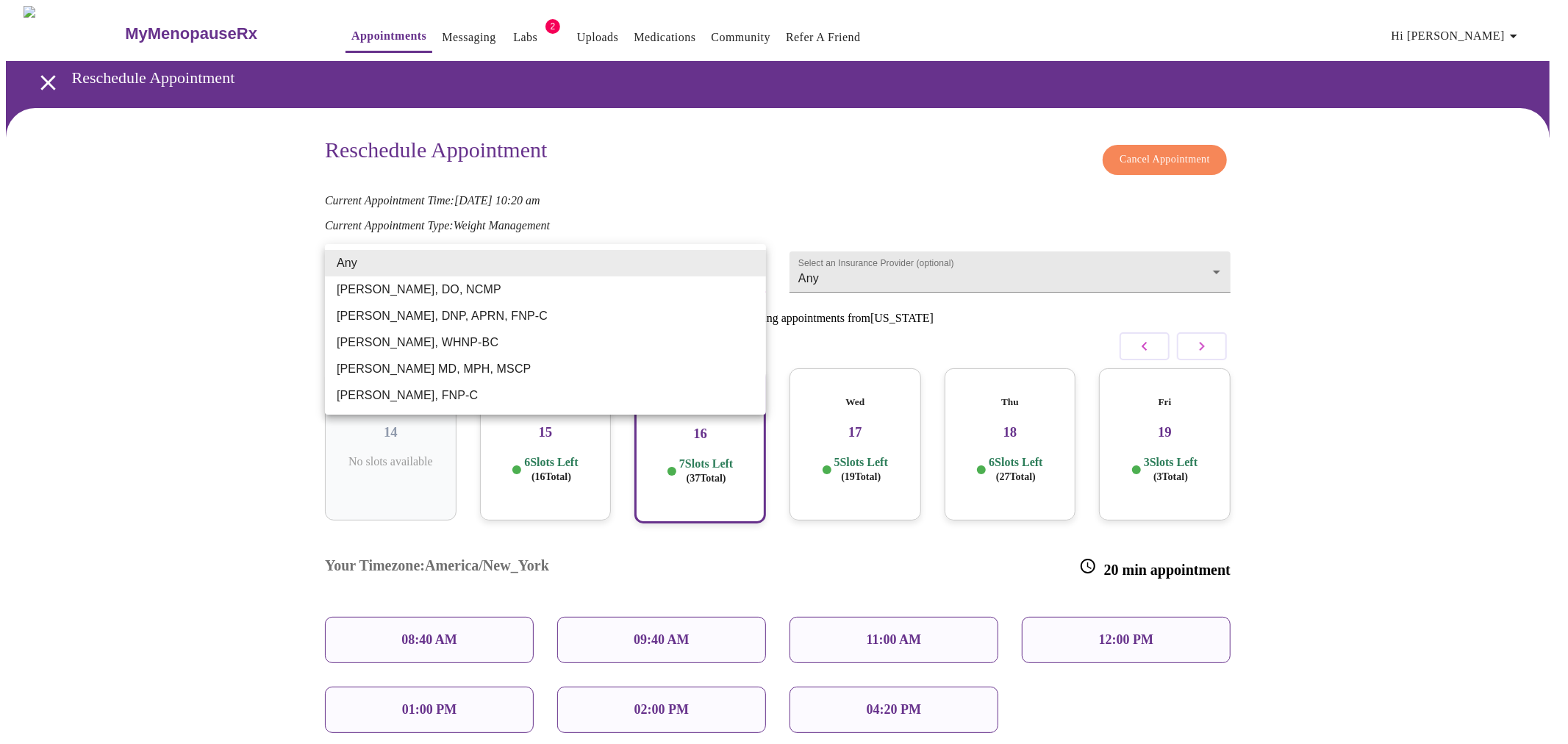
click at [689, 268] on body "MyMenopauseRx Appointments Messaging Labs 2 Uploads Medications Community Refer…" at bounding box center [784, 431] width 1556 height 851
click at [656, 283] on li "[PERSON_NAME], DO, NCMP" at bounding box center [545, 289] width 441 height 26
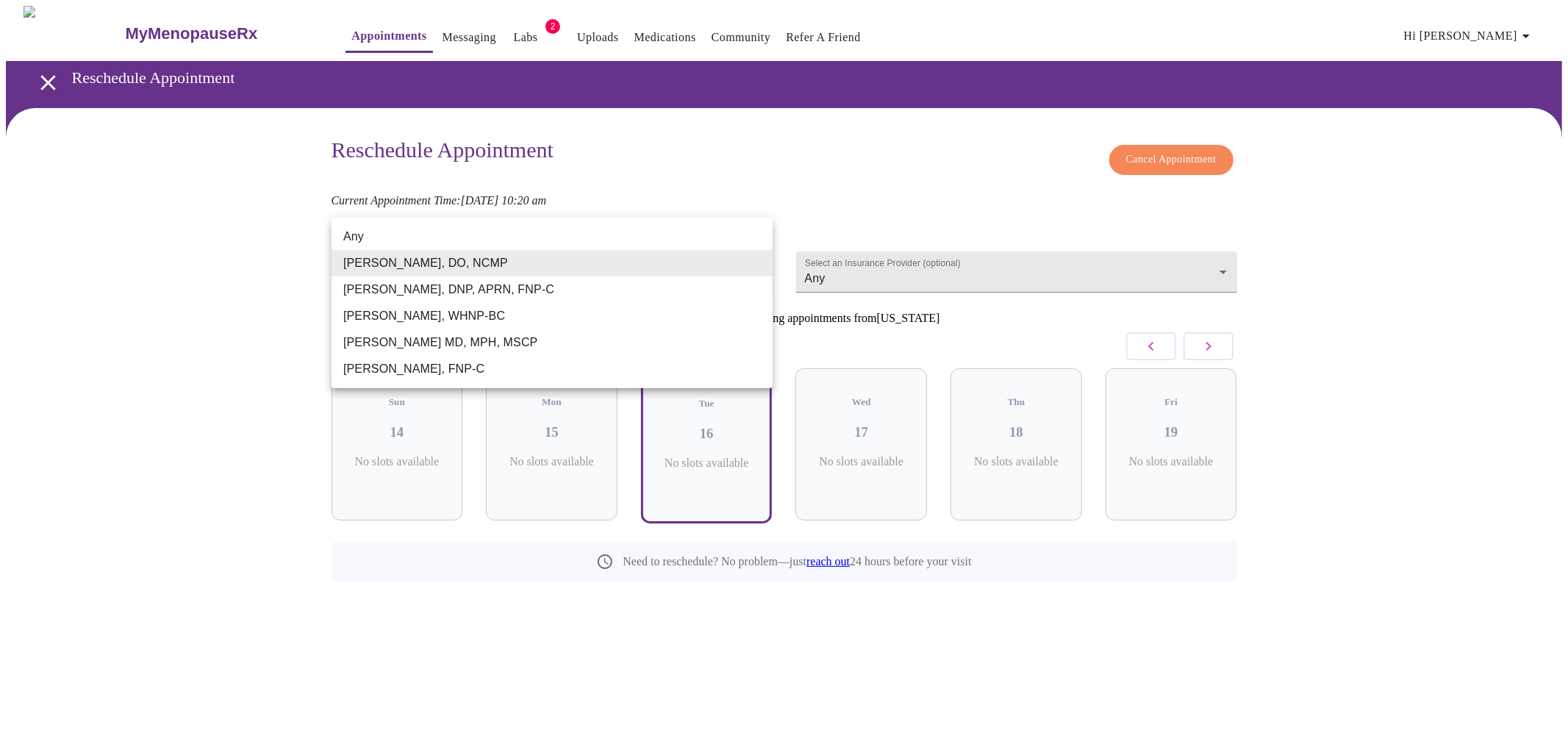
click at [656, 283] on body "MyMenopauseRx Appointments Messaging Labs 2 Uploads Medications Community Refer…" at bounding box center [784, 327] width 1556 height 643
click at [538, 367] on li "[PERSON_NAME], FNP-C" at bounding box center [552, 368] width 441 height 26
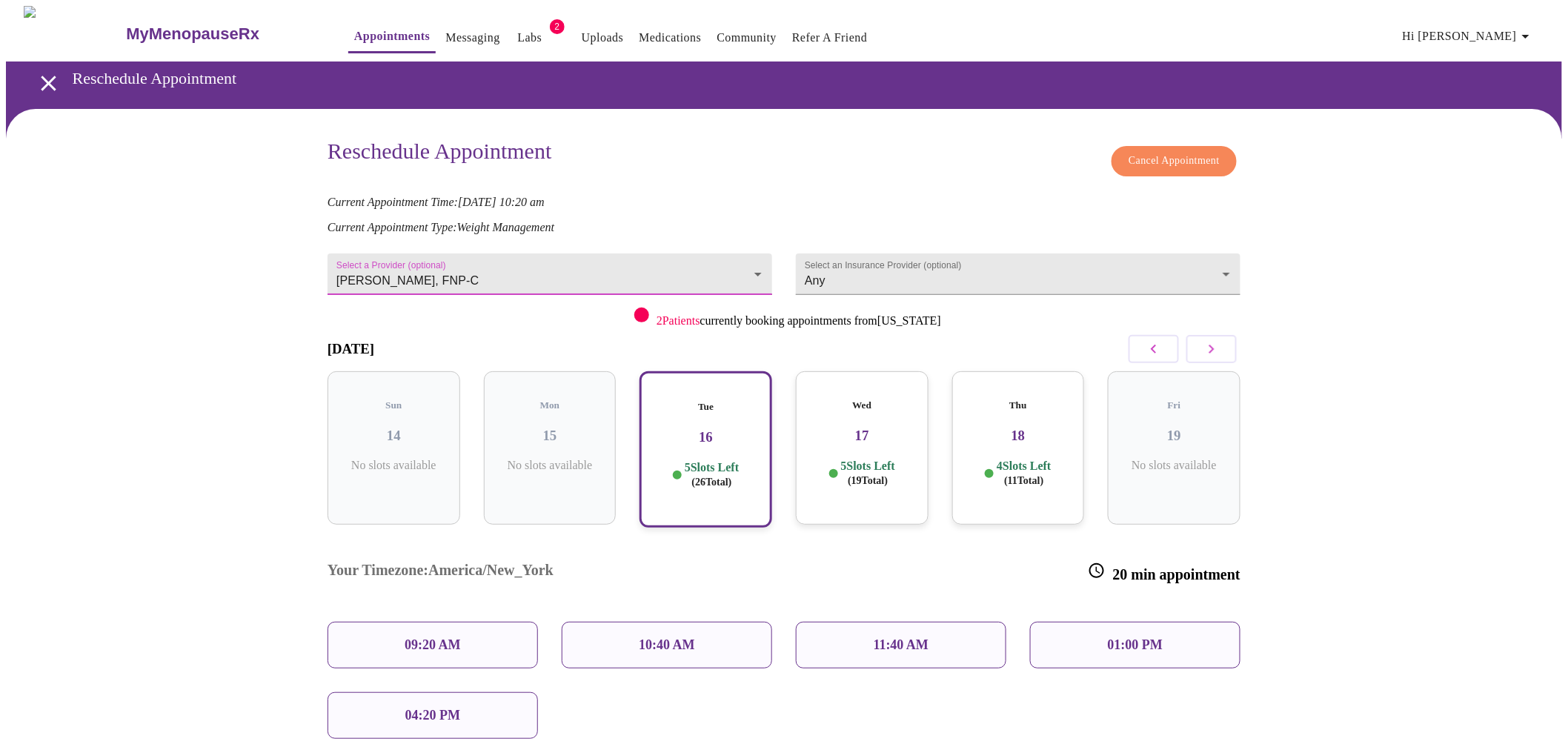
click at [588, 275] on body "MyMenopauseRx Appointments Messaging Labs 2 Uploads Medications Community Refer…" at bounding box center [784, 434] width 1556 height 858
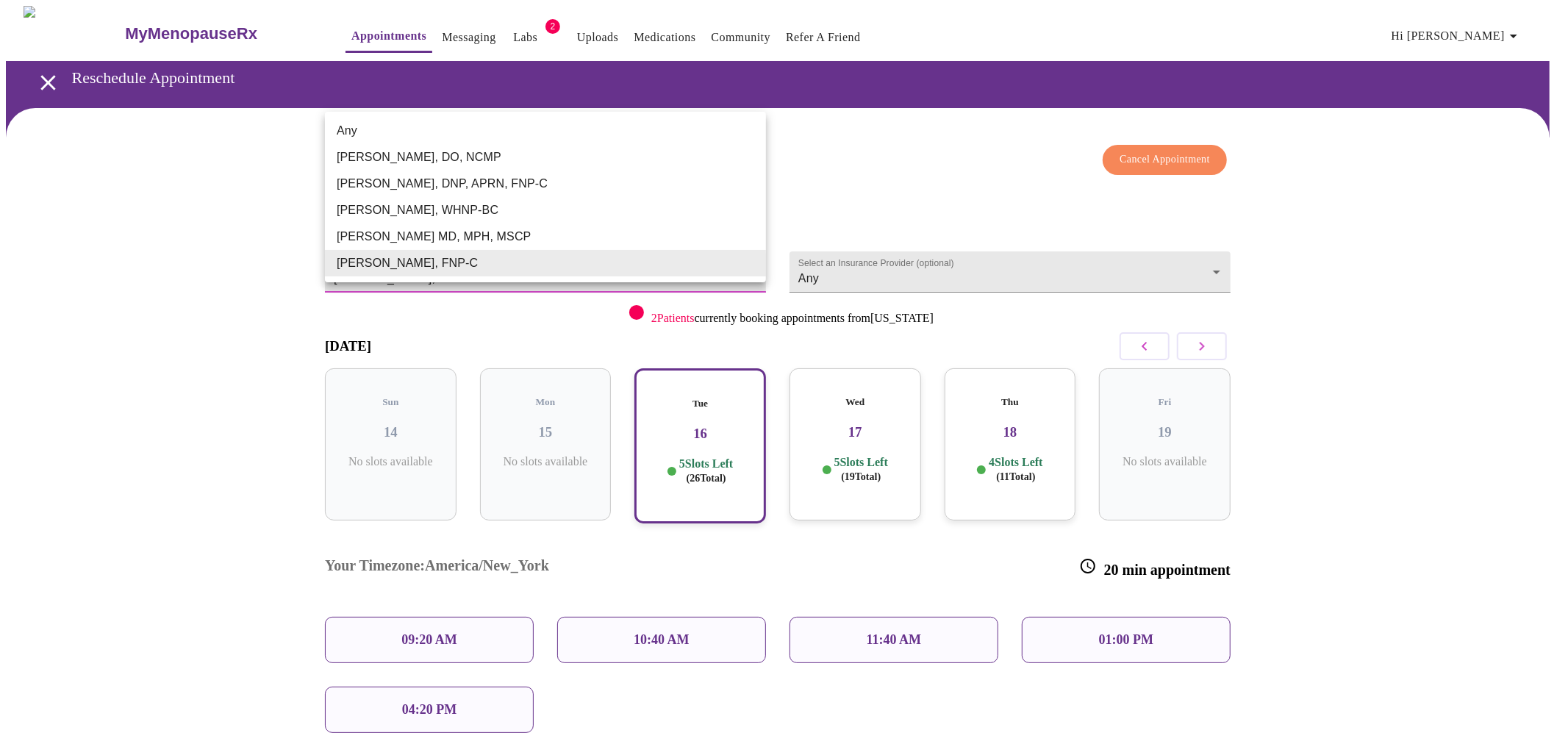
click at [540, 236] on li "[PERSON_NAME] MD, MPH, MSCP" at bounding box center [545, 236] width 441 height 26
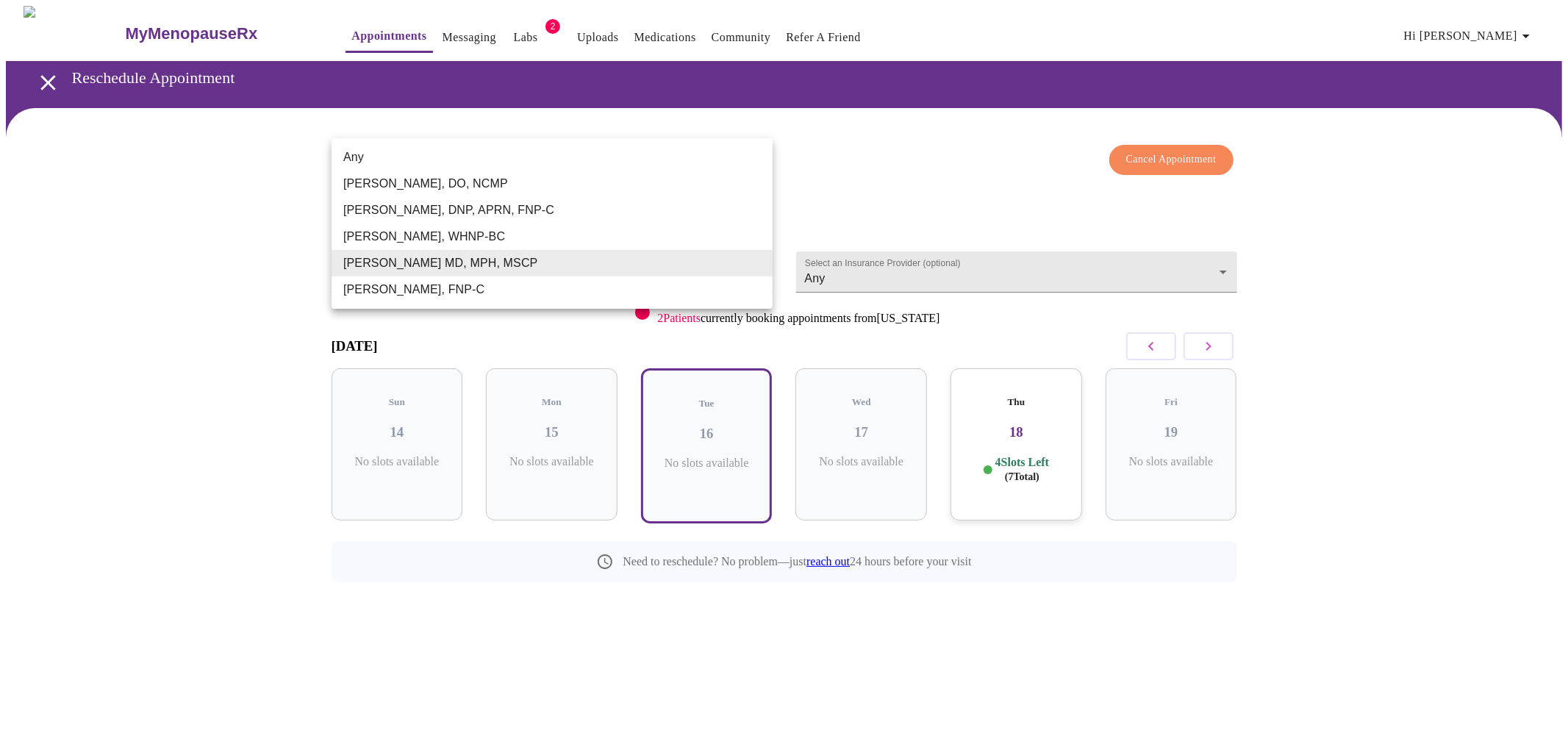
click at [550, 263] on body "MyMenopauseRx Appointments Messaging Labs 2 Uploads Medications Community Refer…" at bounding box center [784, 327] width 1556 height 643
click at [545, 241] on li "[PERSON_NAME], WHNP-BC" at bounding box center [552, 236] width 441 height 26
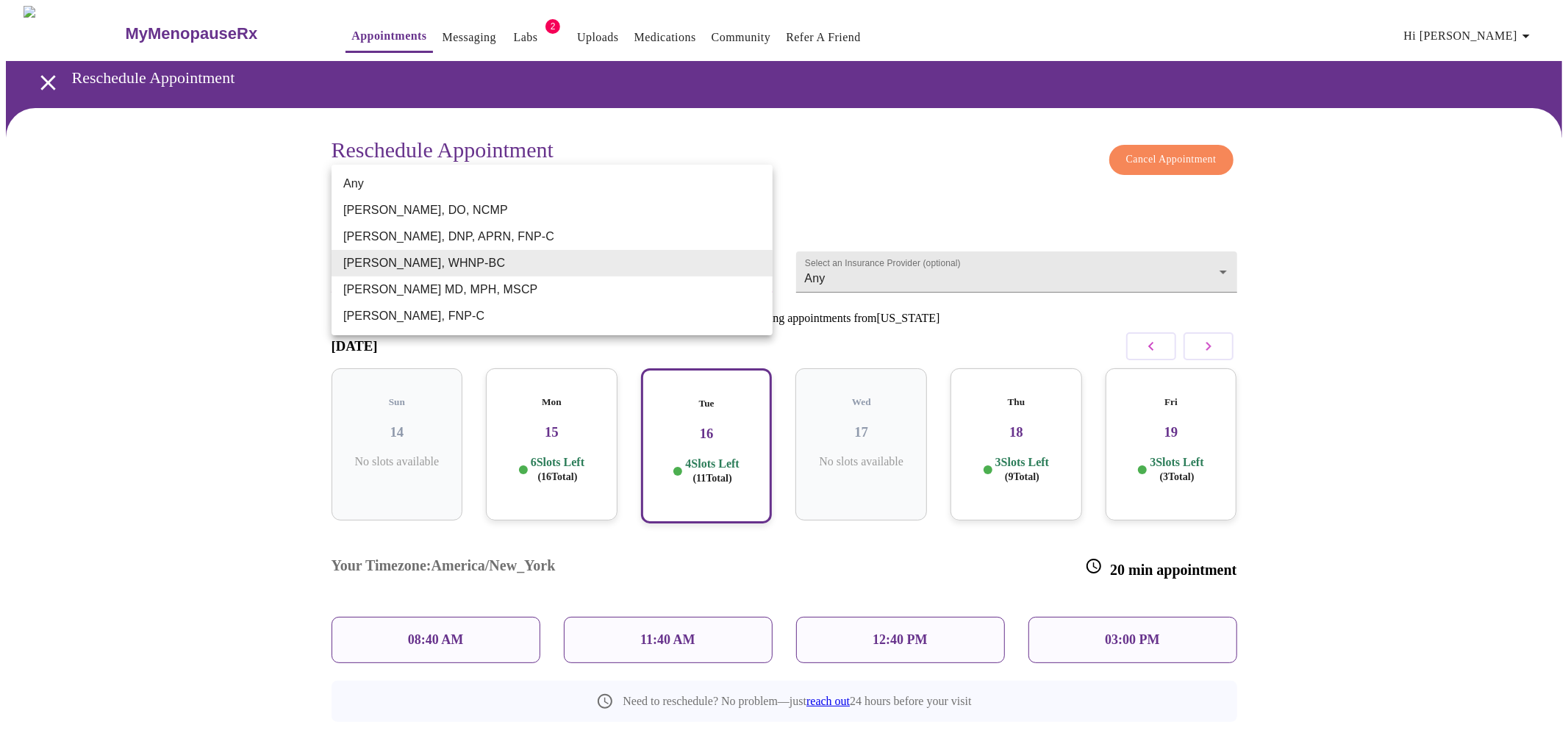
click at [539, 271] on body "MyMenopauseRx Appointments Messaging Labs 2 Uploads Medications Community Refer…" at bounding box center [784, 396] width 1556 height 782
click at [540, 238] on li "[PERSON_NAME], DNP, APRN, FNP-C" at bounding box center [552, 236] width 441 height 26
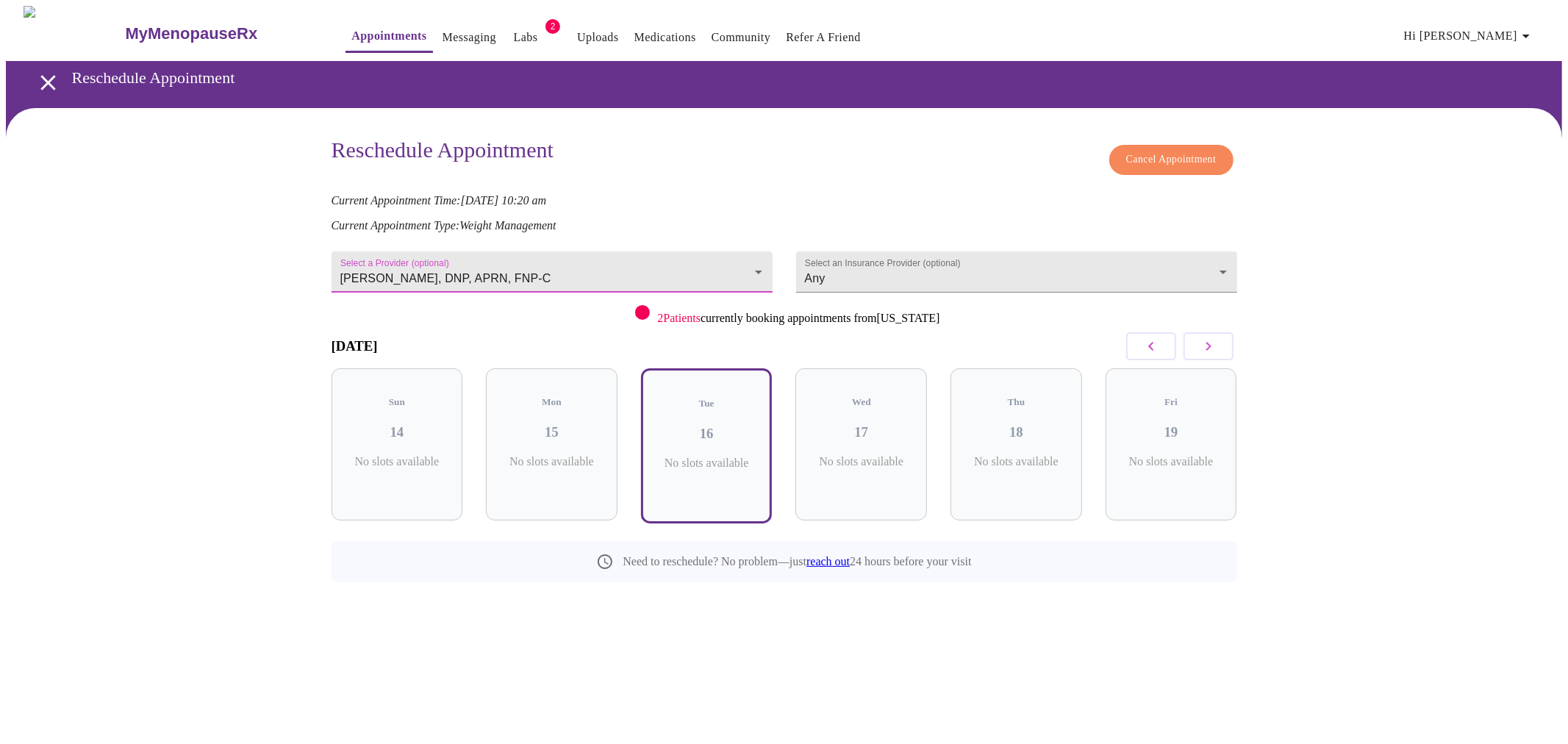
click at [540, 262] on body "MyMenopauseRx Appointments Messaging Labs 2 Uploads Medications Community Refer…" at bounding box center [784, 327] width 1556 height 643
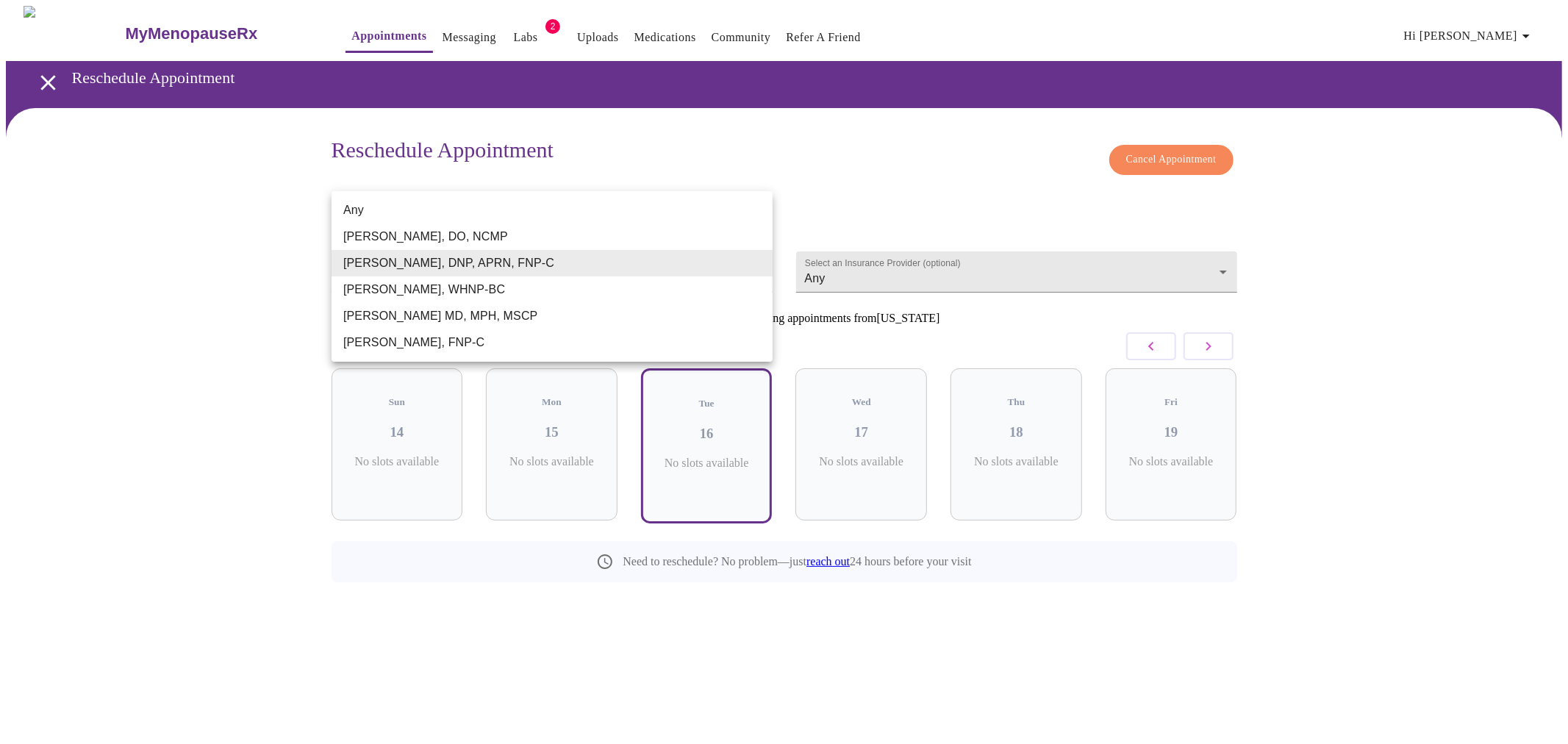
click at [519, 336] on li "[PERSON_NAME], FNP-C" at bounding box center [552, 342] width 441 height 26
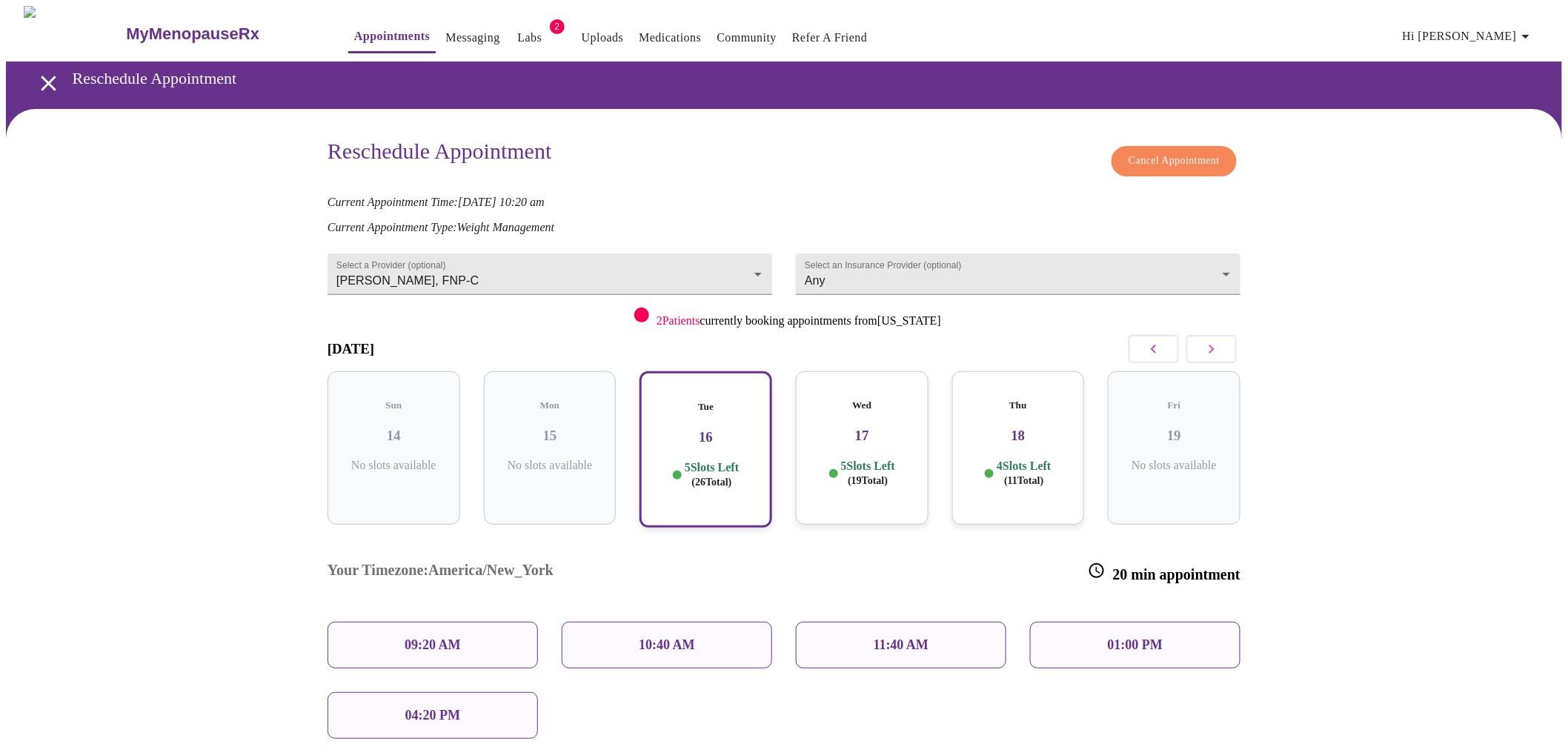
click at [1218, 345] on icon "button" at bounding box center [1211, 349] width 18 height 18
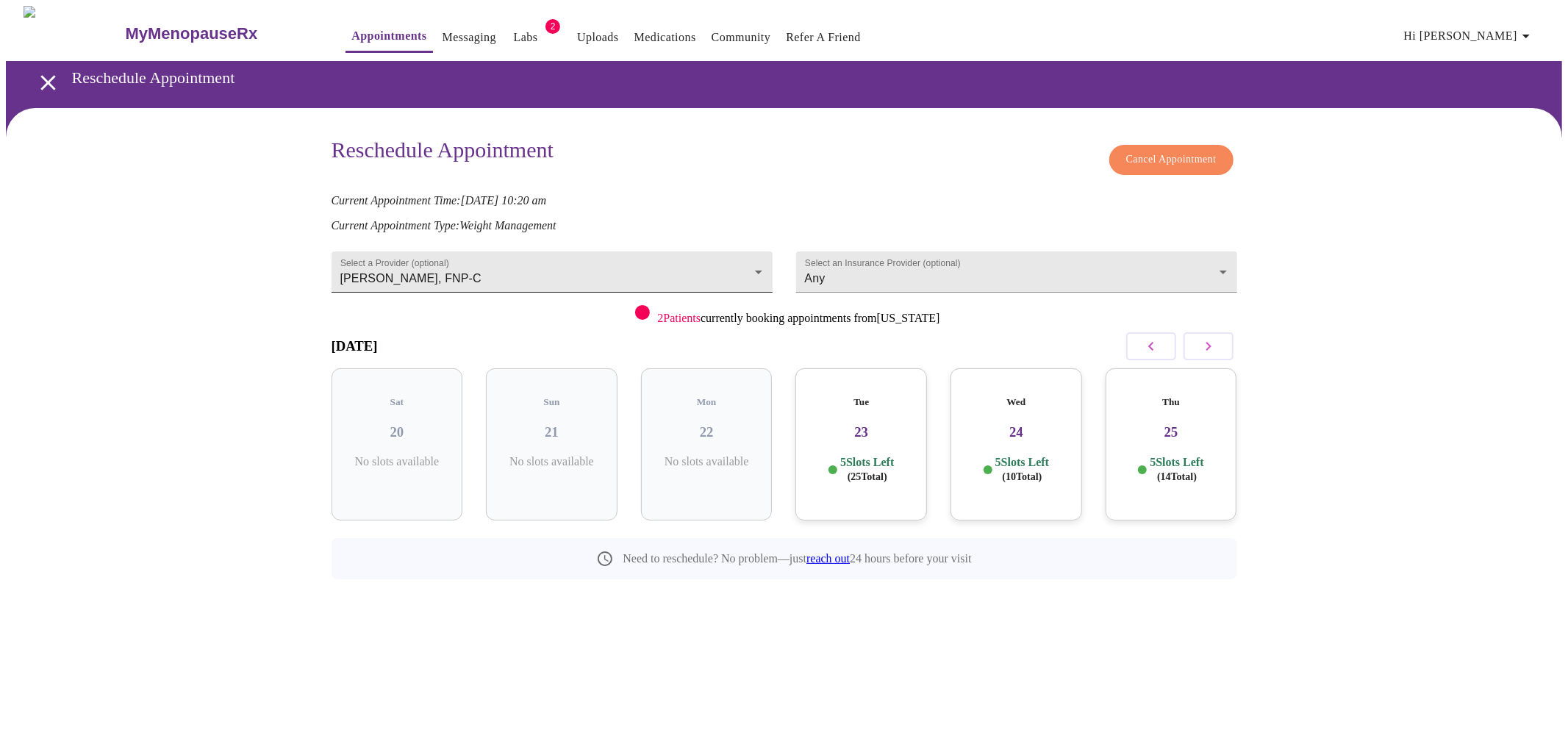
click at [741, 265] on body "MyMenopauseRx Appointments Messaging Labs 2 Uploads Medications Community Refer…" at bounding box center [784, 326] width 1556 height 640
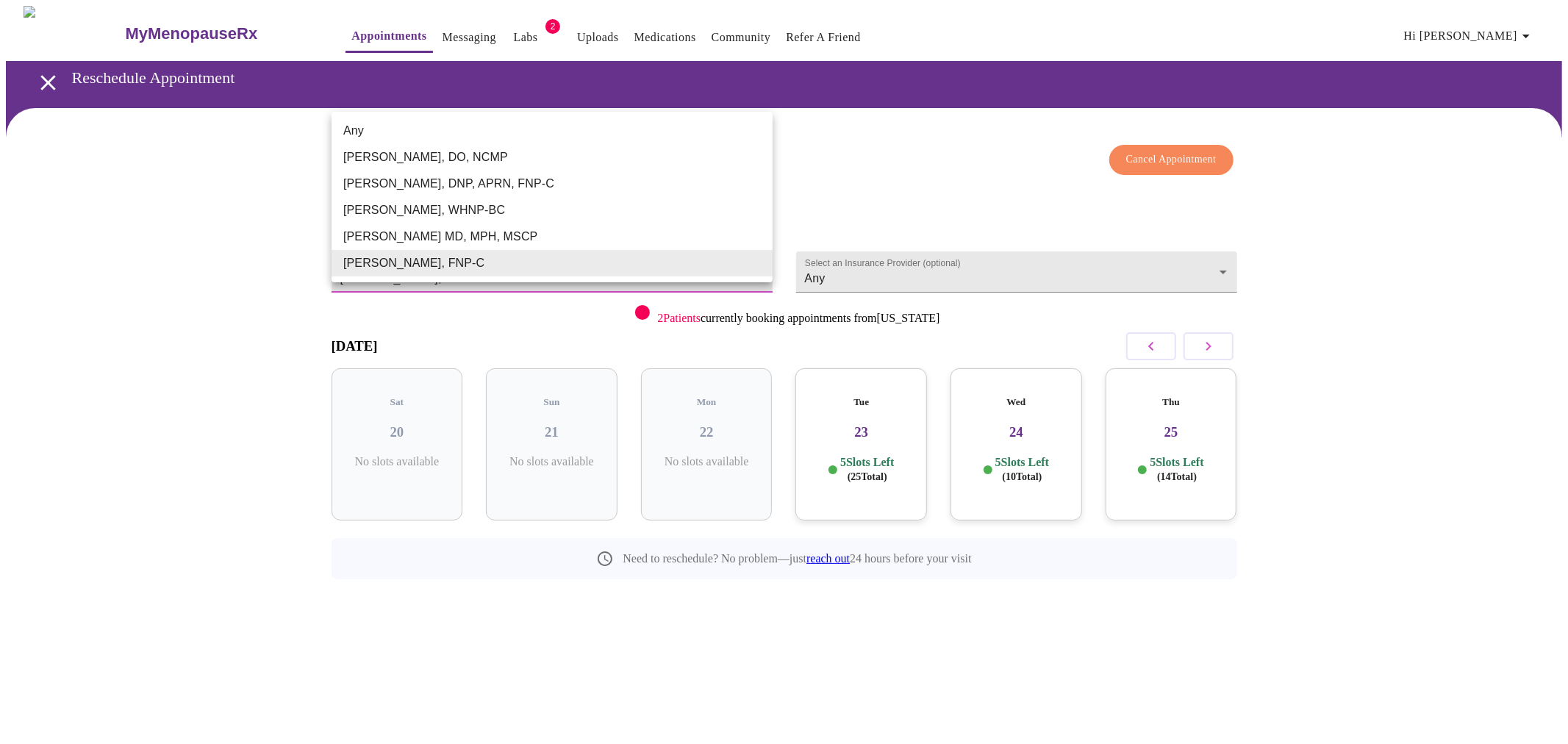
click at [551, 181] on li "[PERSON_NAME], DNP, APRN, FNP-C" at bounding box center [552, 183] width 441 height 26
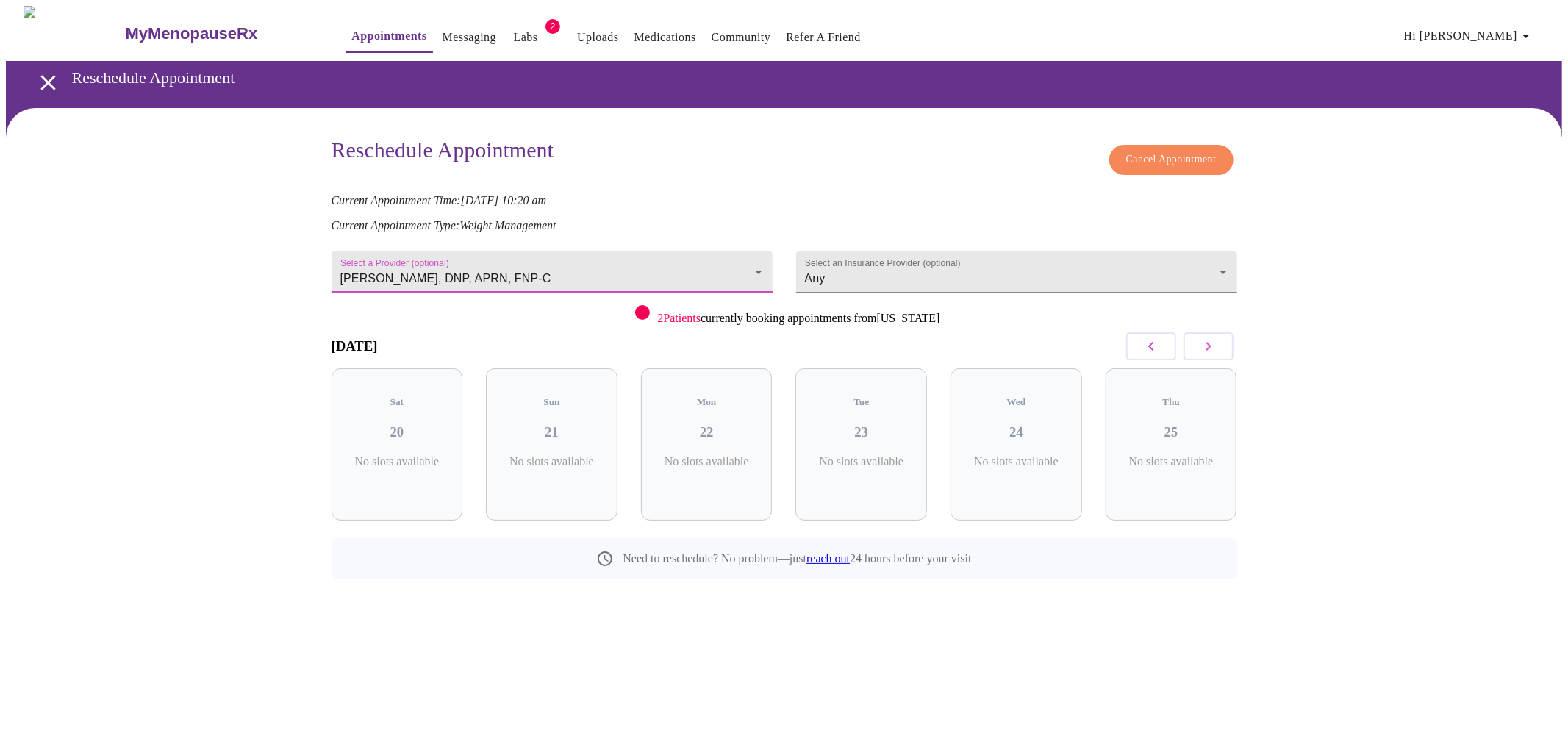
click at [527, 262] on body "MyMenopauseRx Appointments Messaging Labs 2 Uploads Medications Community Refer…" at bounding box center [784, 326] width 1556 height 640
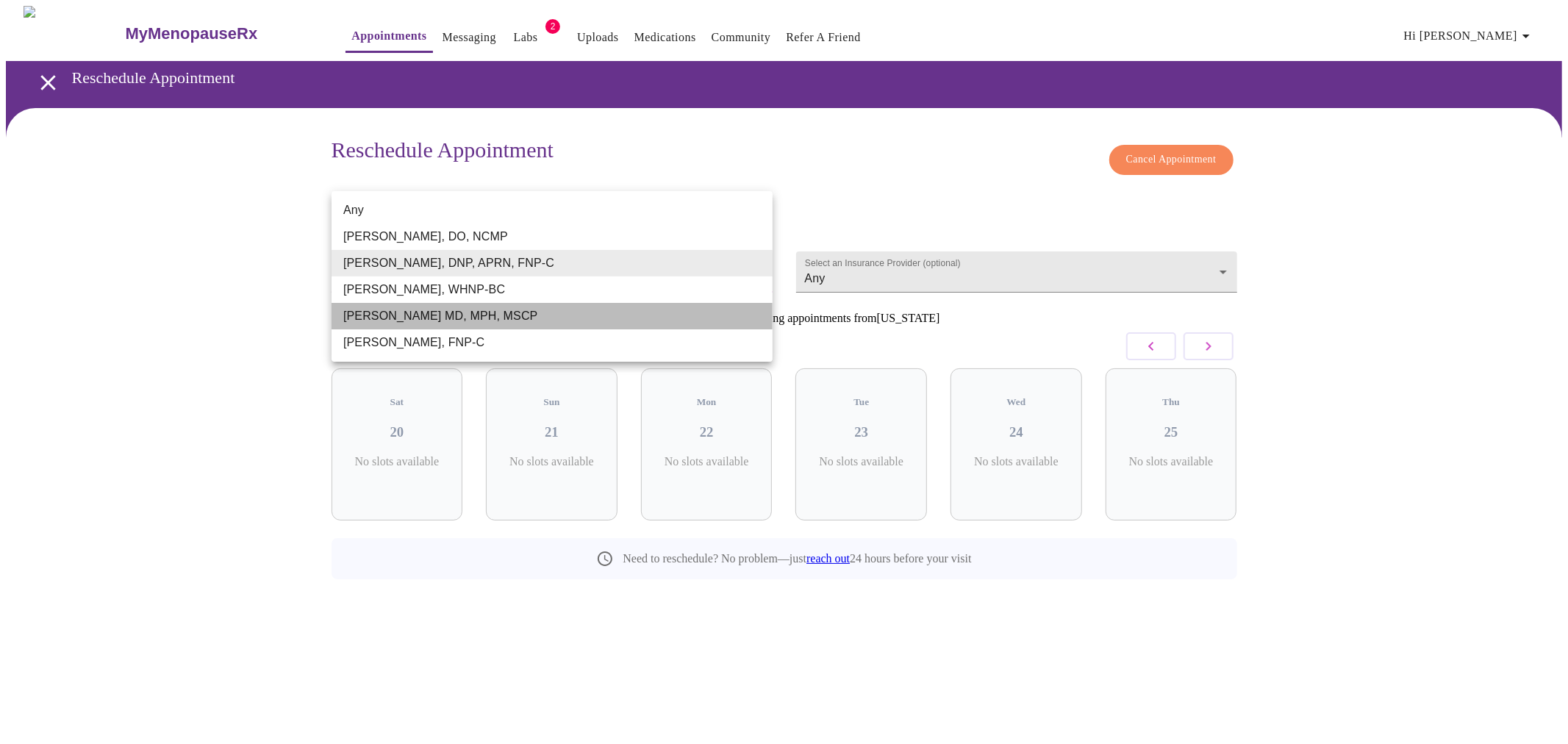
click at [486, 318] on li "[PERSON_NAME] MD, MPH, MSCP" at bounding box center [552, 315] width 441 height 26
type input "[PERSON_NAME] MD, MPH, MSCP"
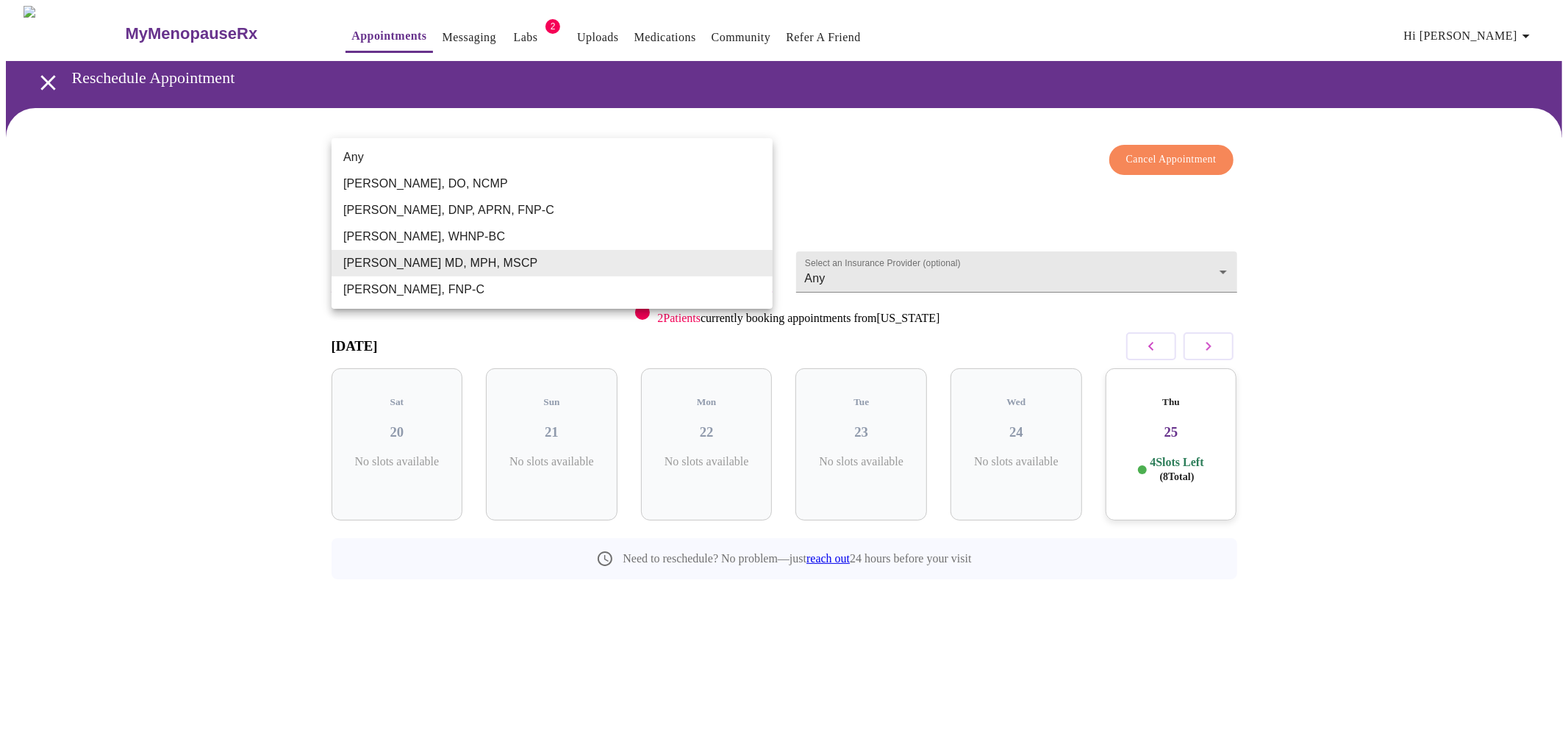
click at [517, 272] on body "MyMenopauseRx Appointments Messaging Labs 2 Uploads Medications Community Refer…" at bounding box center [784, 326] width 1556 height 640
click at [1151, 345] on div at bounding box center [784, 372] width 1568 height 744
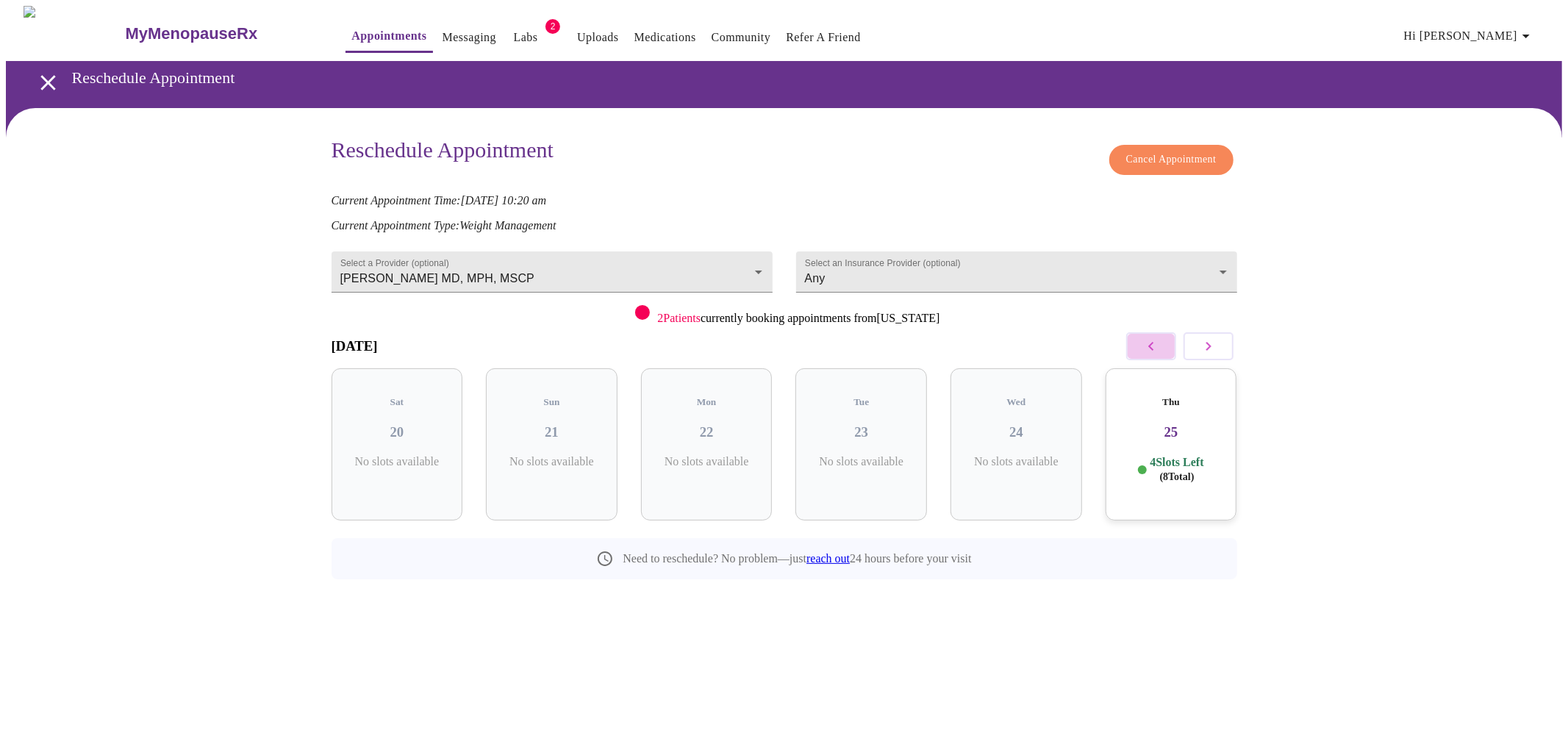
click at [1151, 345] on icon "button" at bounding box center [1150, 346] width 5 height 9
click at [1047, 471] on div "Thu 18 4 Slots Left ( 7 Total)" at bounding box center [1016, 444] width 131 height 152
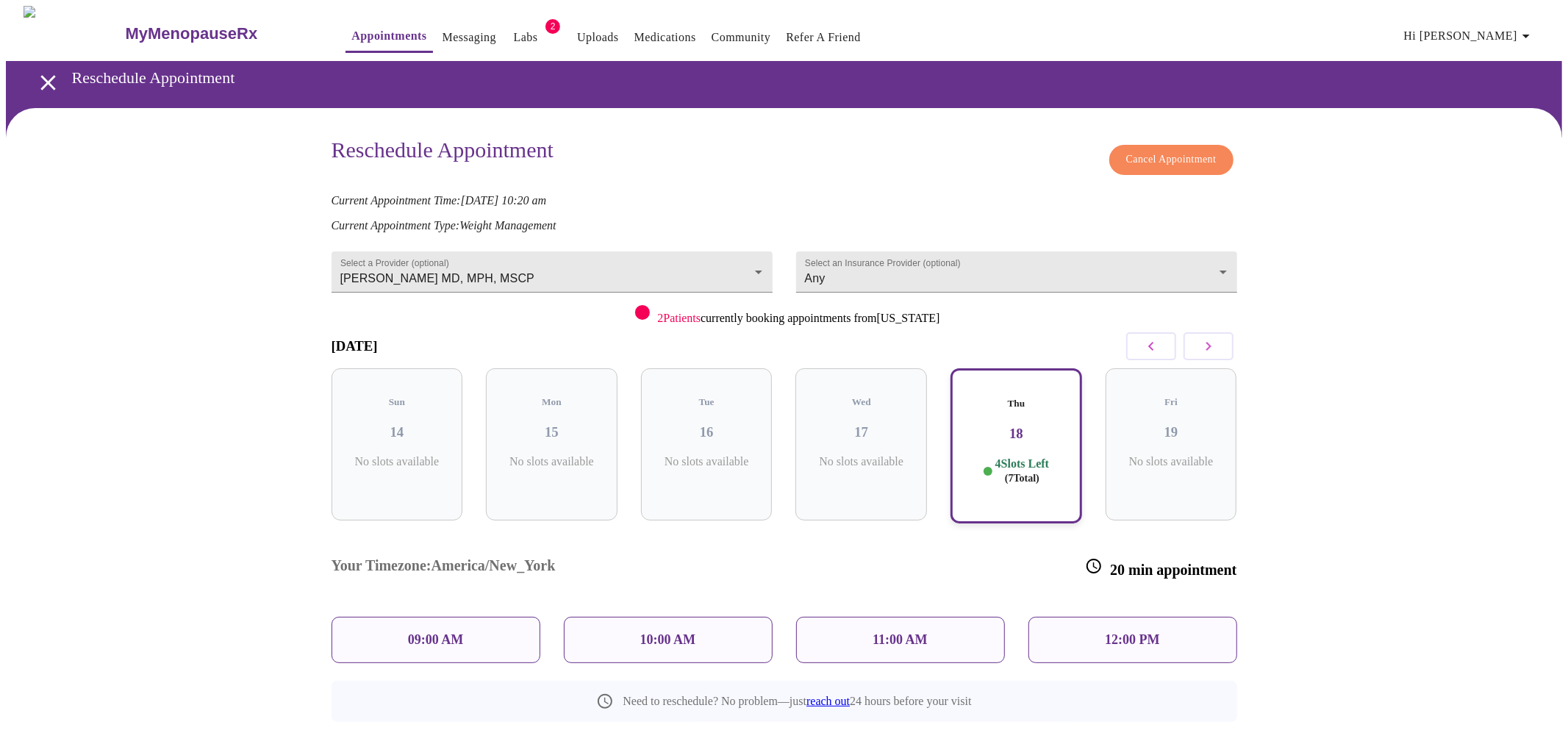
click at [627, 616] on div "10:00 AM" at bounding box center [668, 640] width 209 height 46
click at [750, 743] on span "Reschedule Appointment" at bounding box center [777, 758] width 110 height 18
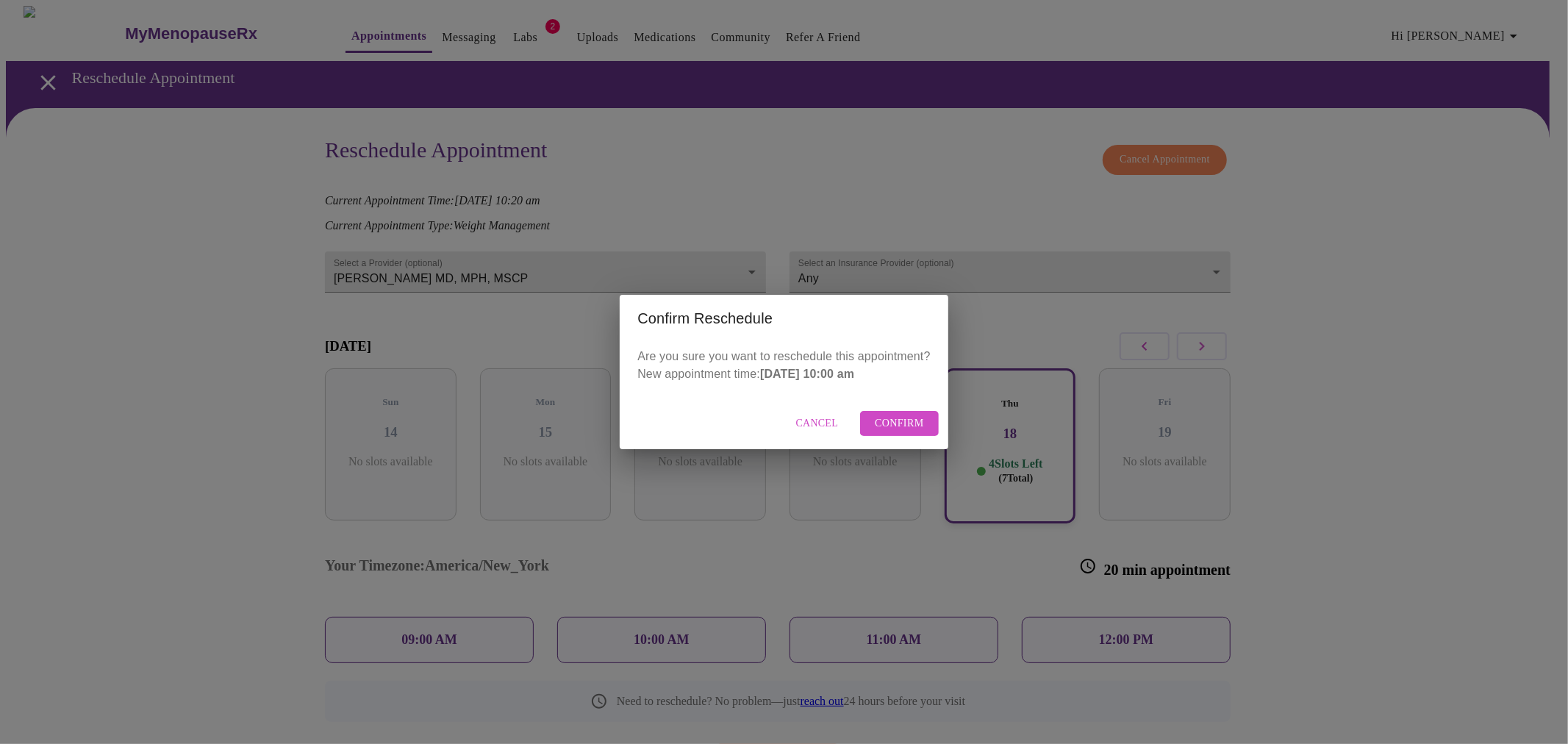
click at [906, 421] on span "Confirm" at bounding box center [899, 423] width 49 height 18
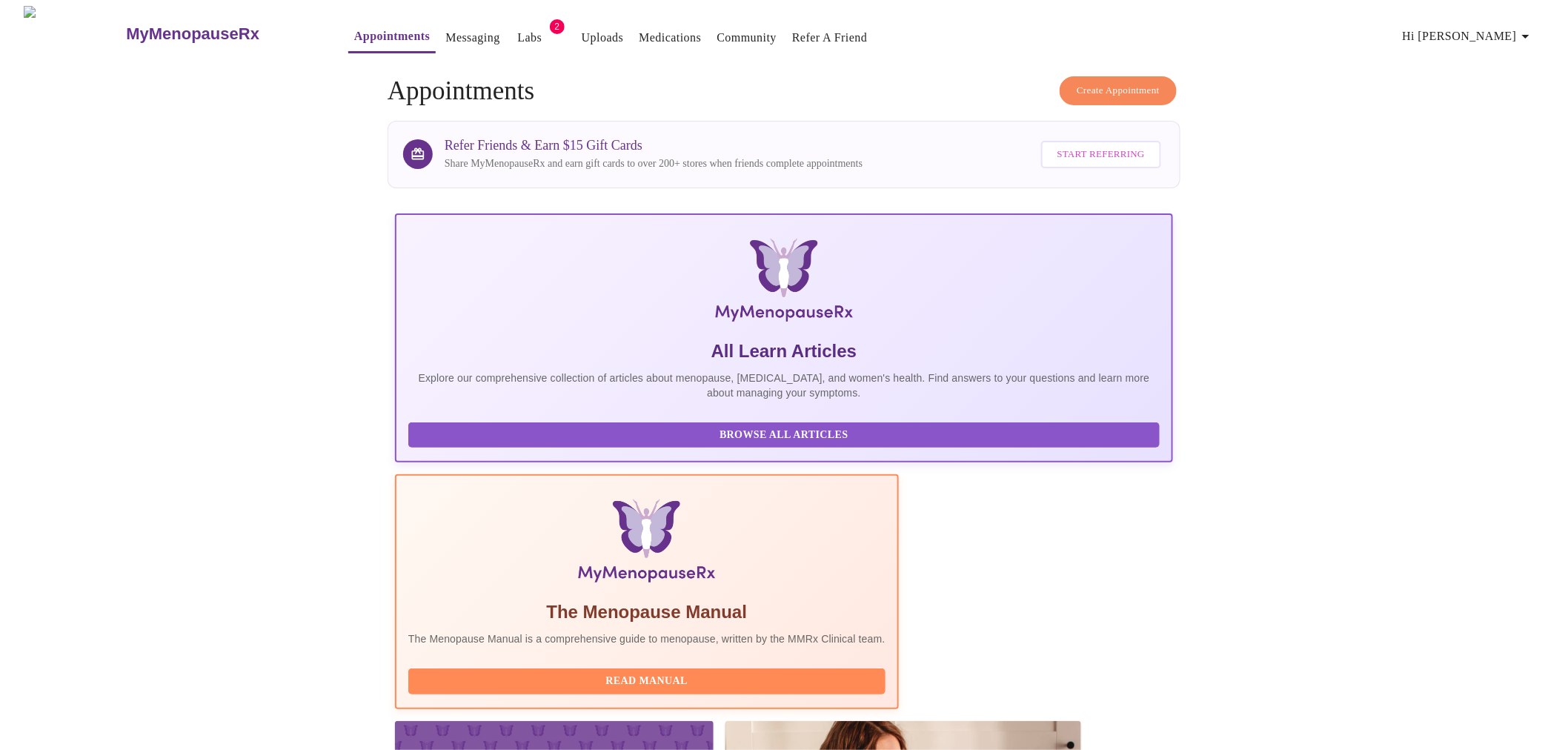
click at [1114, 92] on span "Create Appointment" at bounding box center [1118, 90] width 83 height 17
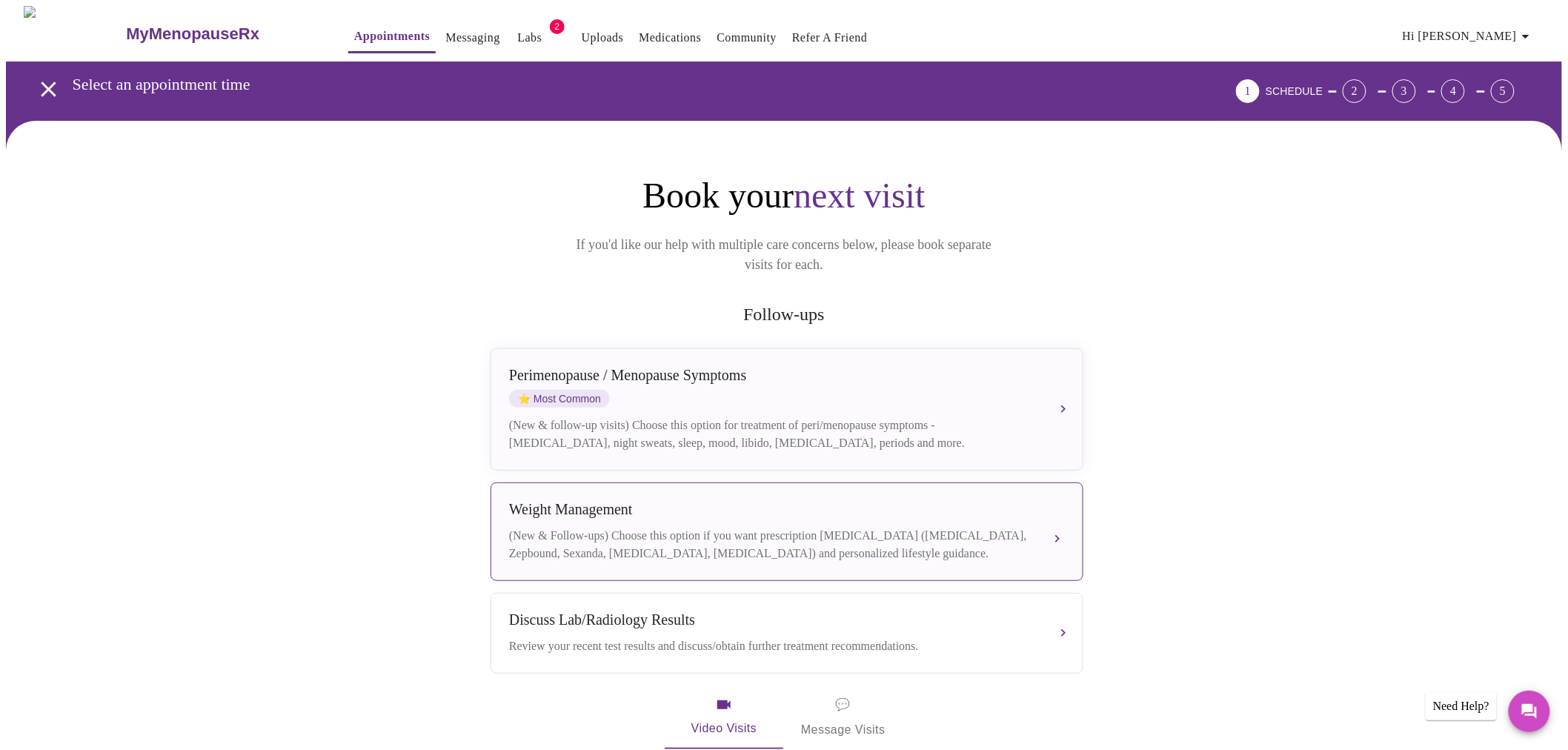
click at [976, 501] on div "Weight Management" at bounding box center [772, 508] width 526 height 17
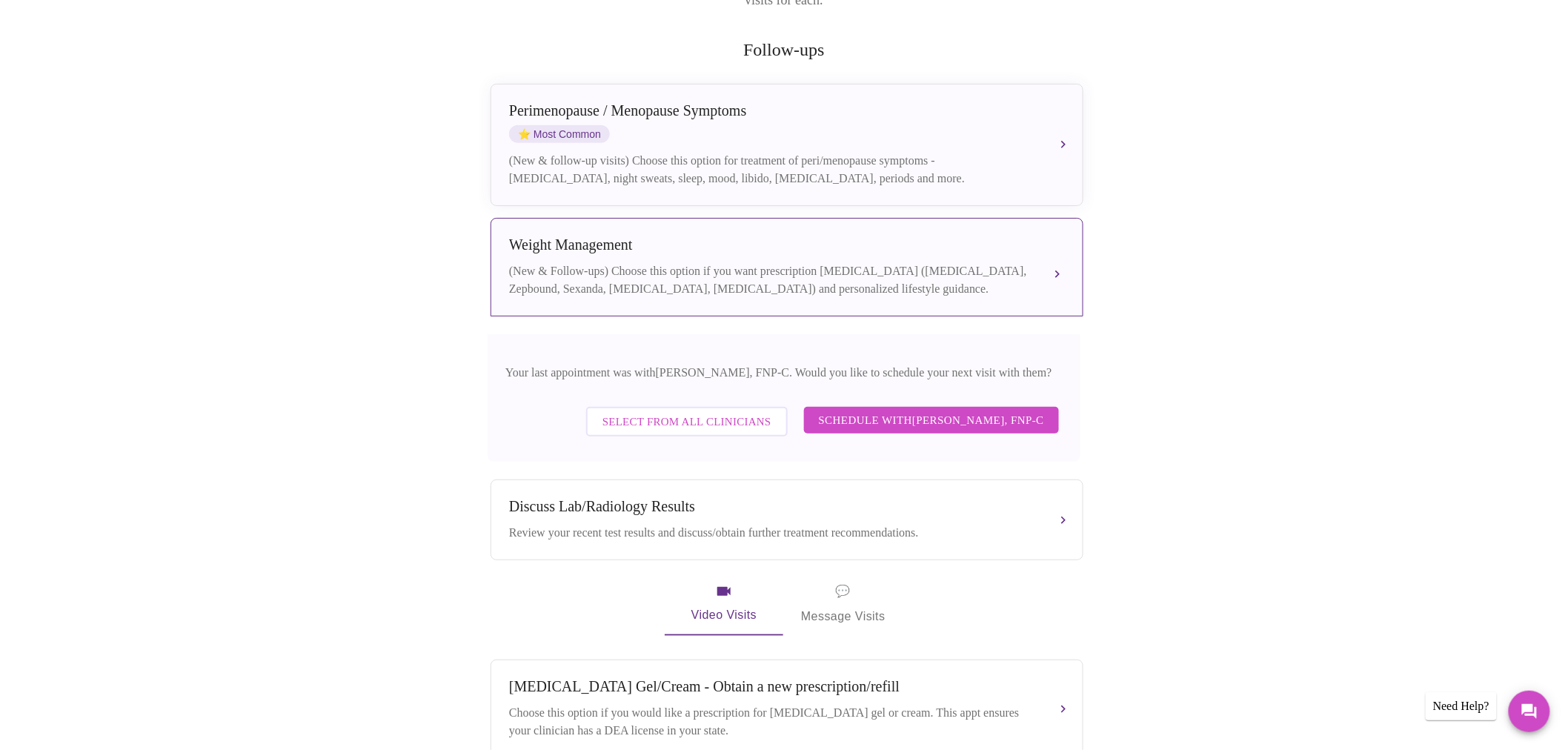
scroll to position [274, 0]
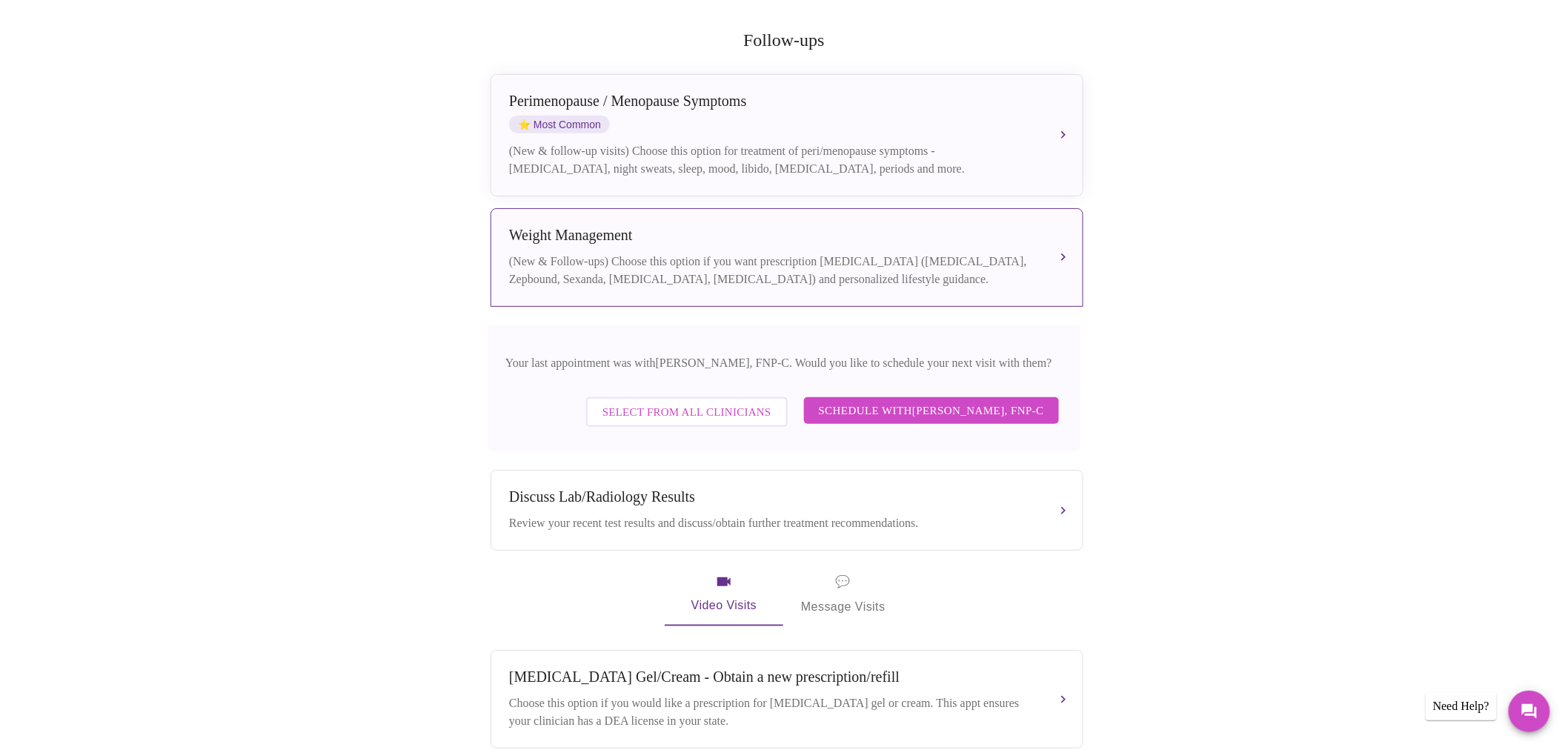
click at [685, 402] on span "Select from All Clinicians" at bounding box center [686, 412] width 169 height 19
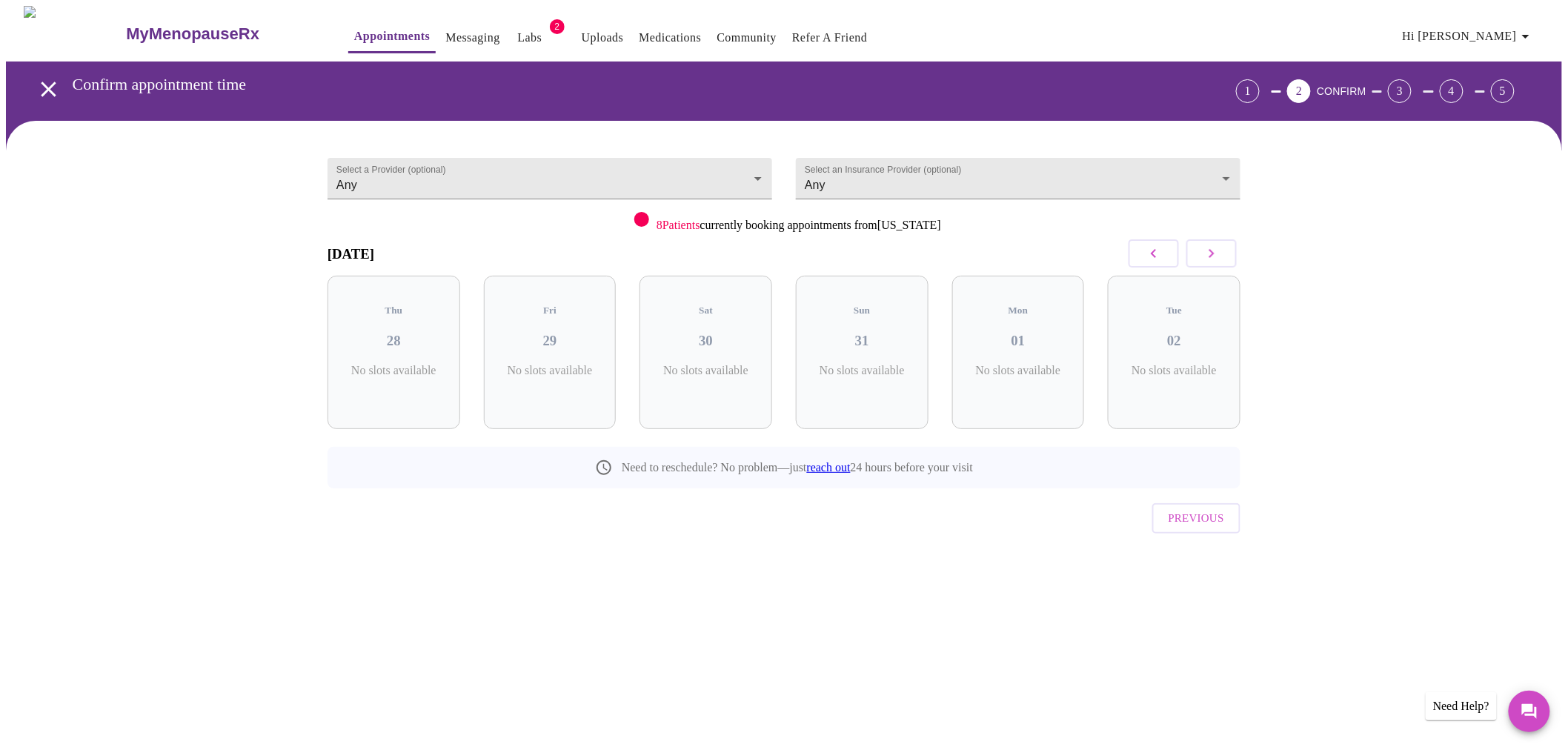
scroll to position [0, 0]
click at [1217, 262] on button "button" at bounding box center [1218, 253] width 51 height 28
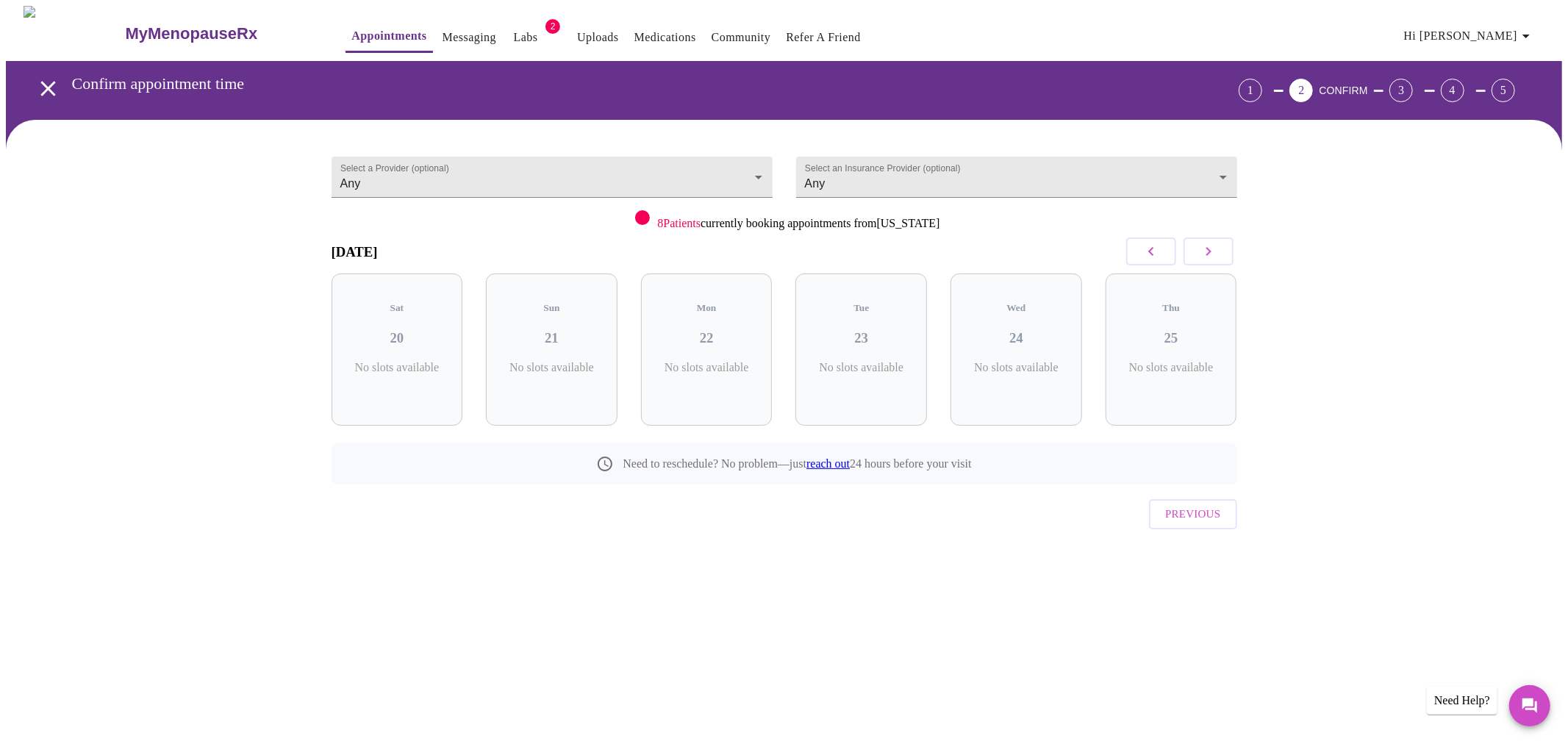
click at [1207, 260] on button "button" at bounding box center [1208, 251] width 50 height 28
click at [1217, 251] on icon "button" at bounding box center [1208, 251] width 17 height 17
click at [687, 360] on p "8 Slots Left ( 36 Total)" at bounding box center [712, 375] width 54 height 29
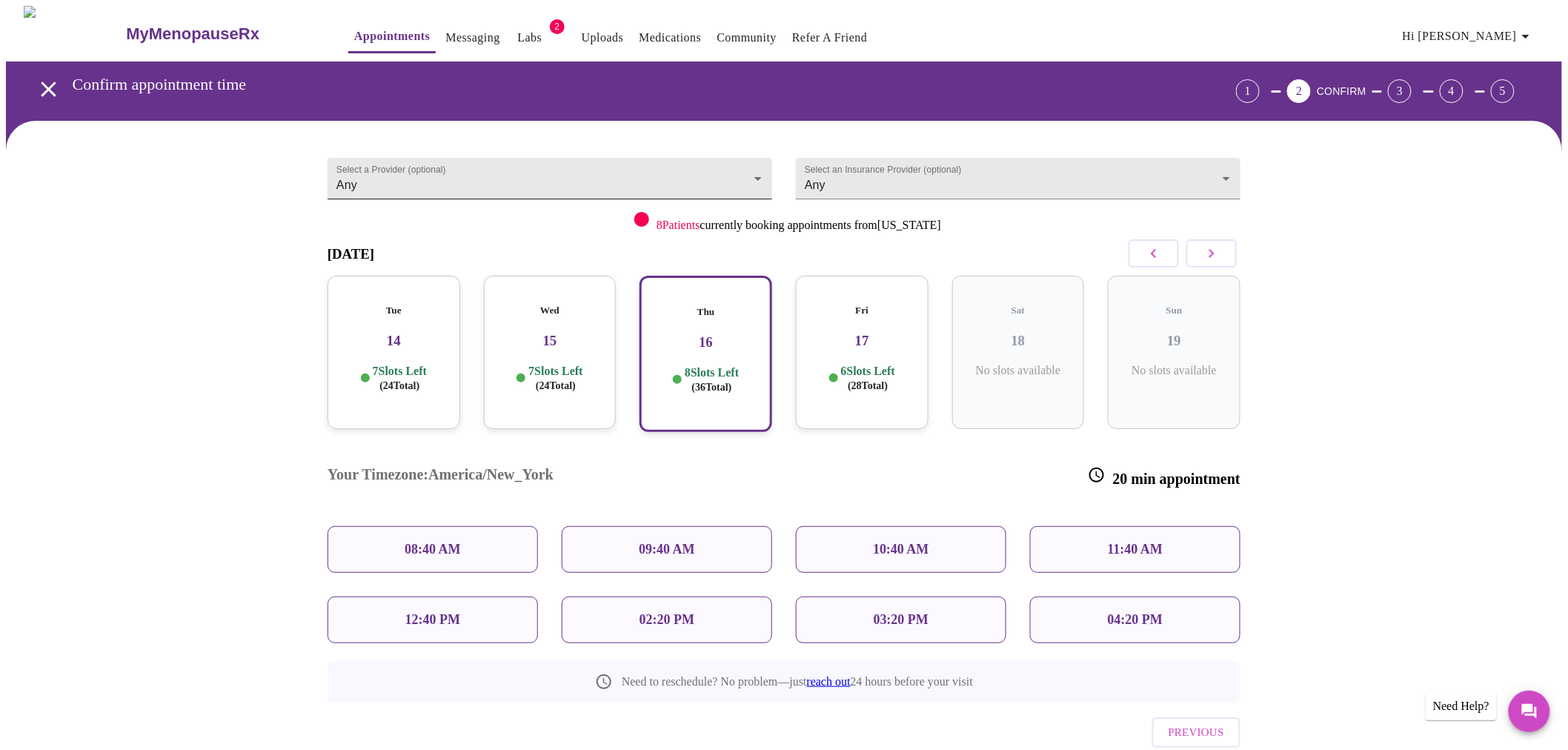
click at [605, 174] on body "MyMenopauseRx Appointments Messaging Labs 2 Uploads Medications Community Refer…" at bounding box center [784, 413] width 1556 height 815
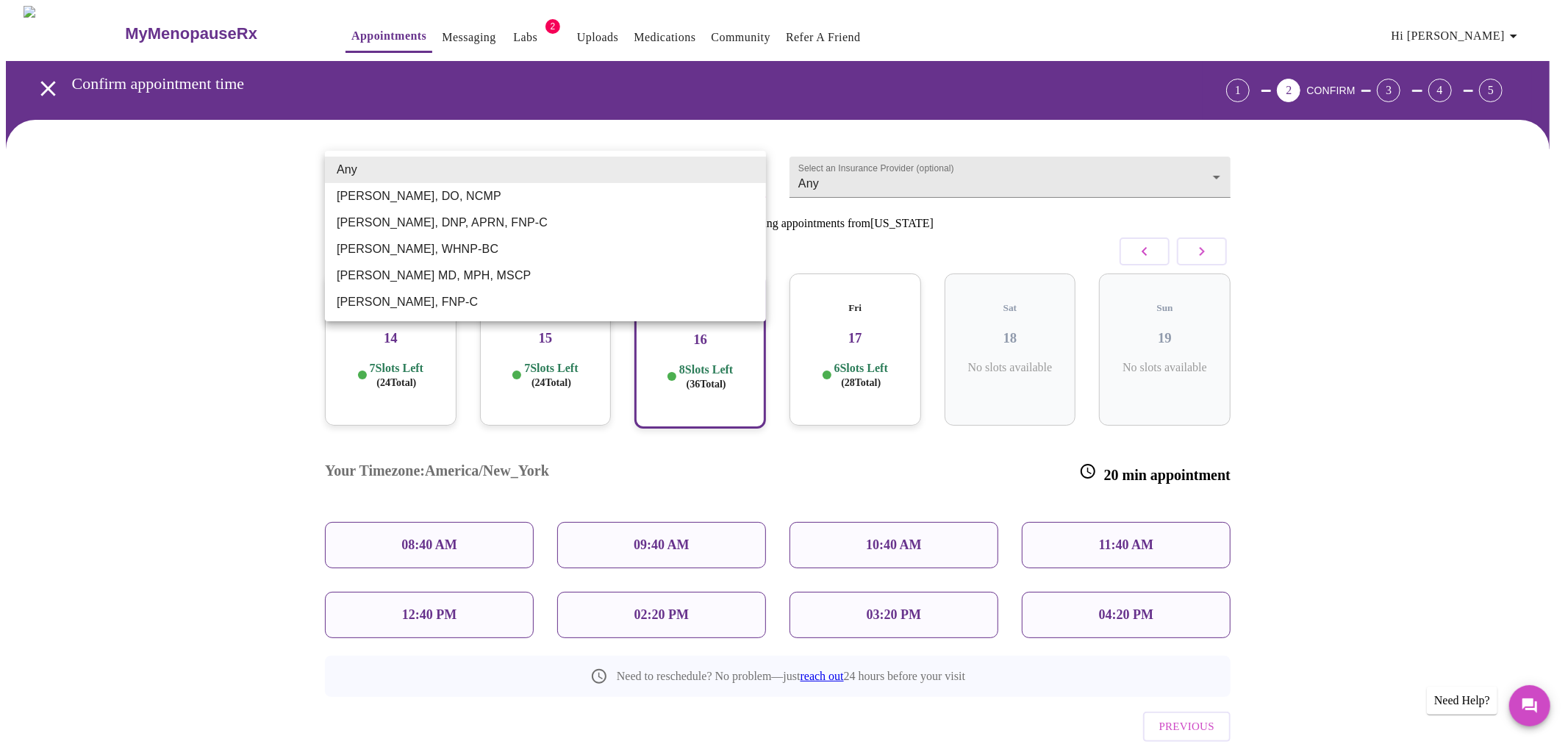
click at [489, 270] on li "[PERSON_NAME] MD, MPH, MSCP" at bounding box center [545, 274] width 441 height 26
type input "[PERSON_NAME] MD, MPH, MSCP"
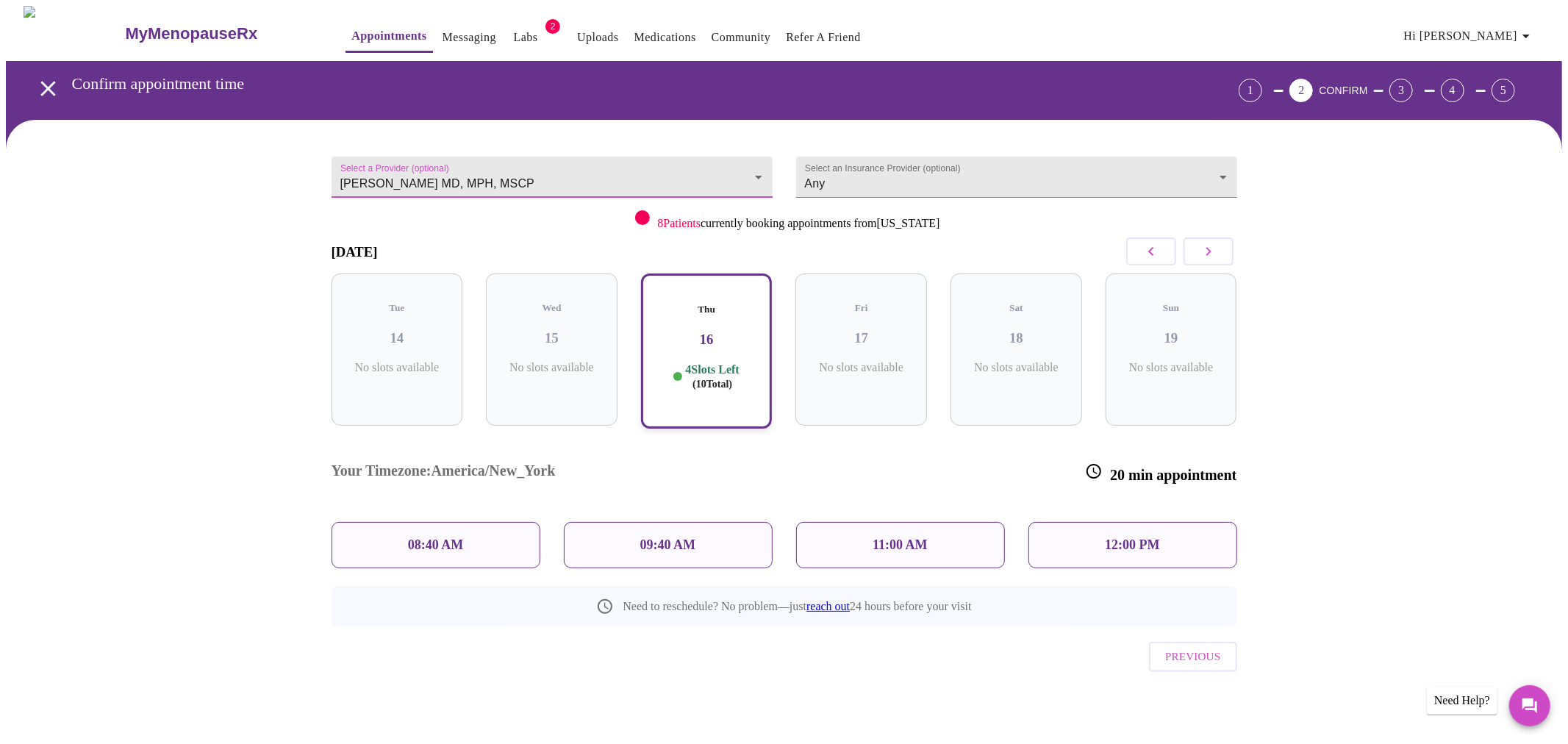
click at [715, 522] on div "09:40 AM" at bounding box center [668, 545] width 209 height 46
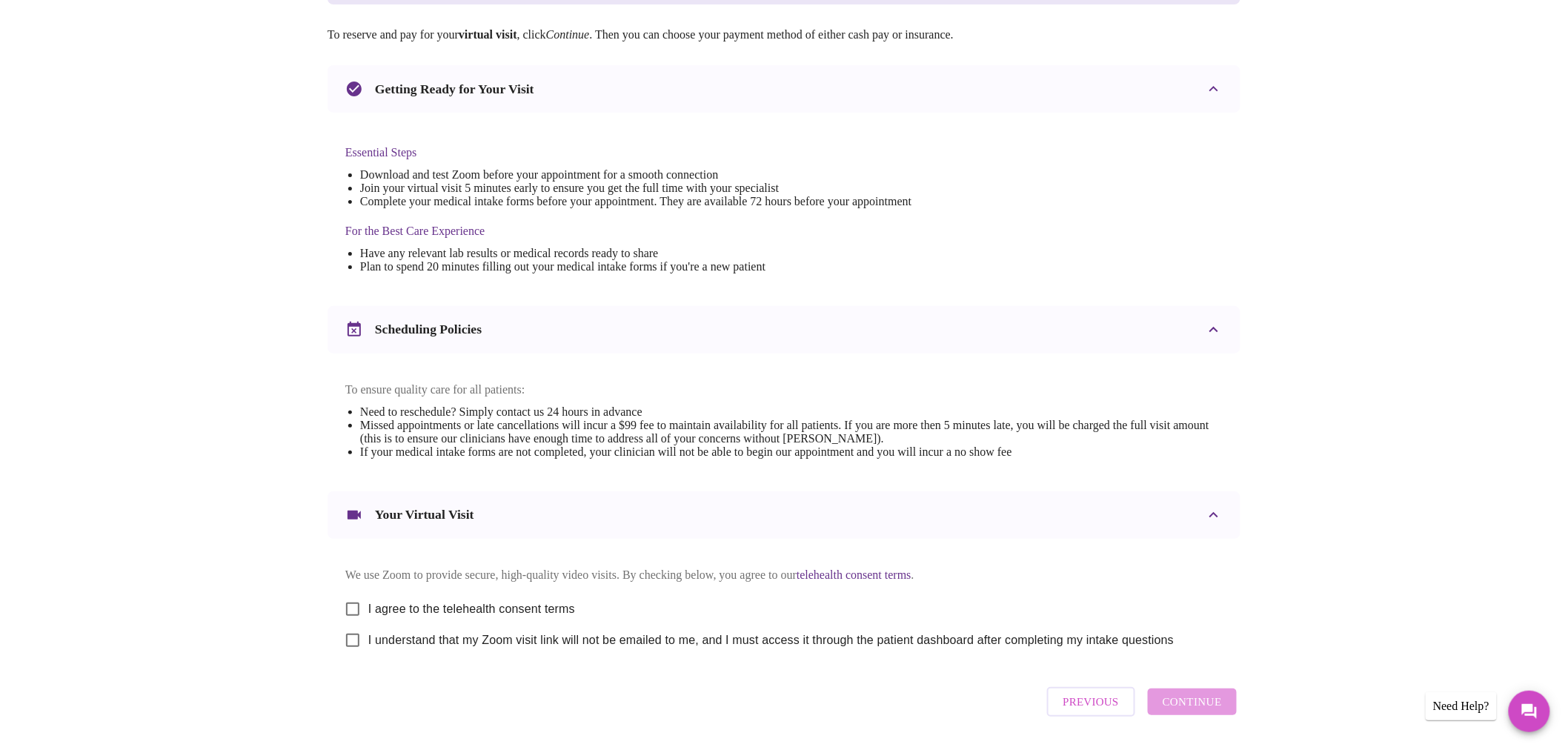
scroll to position [274, 0]
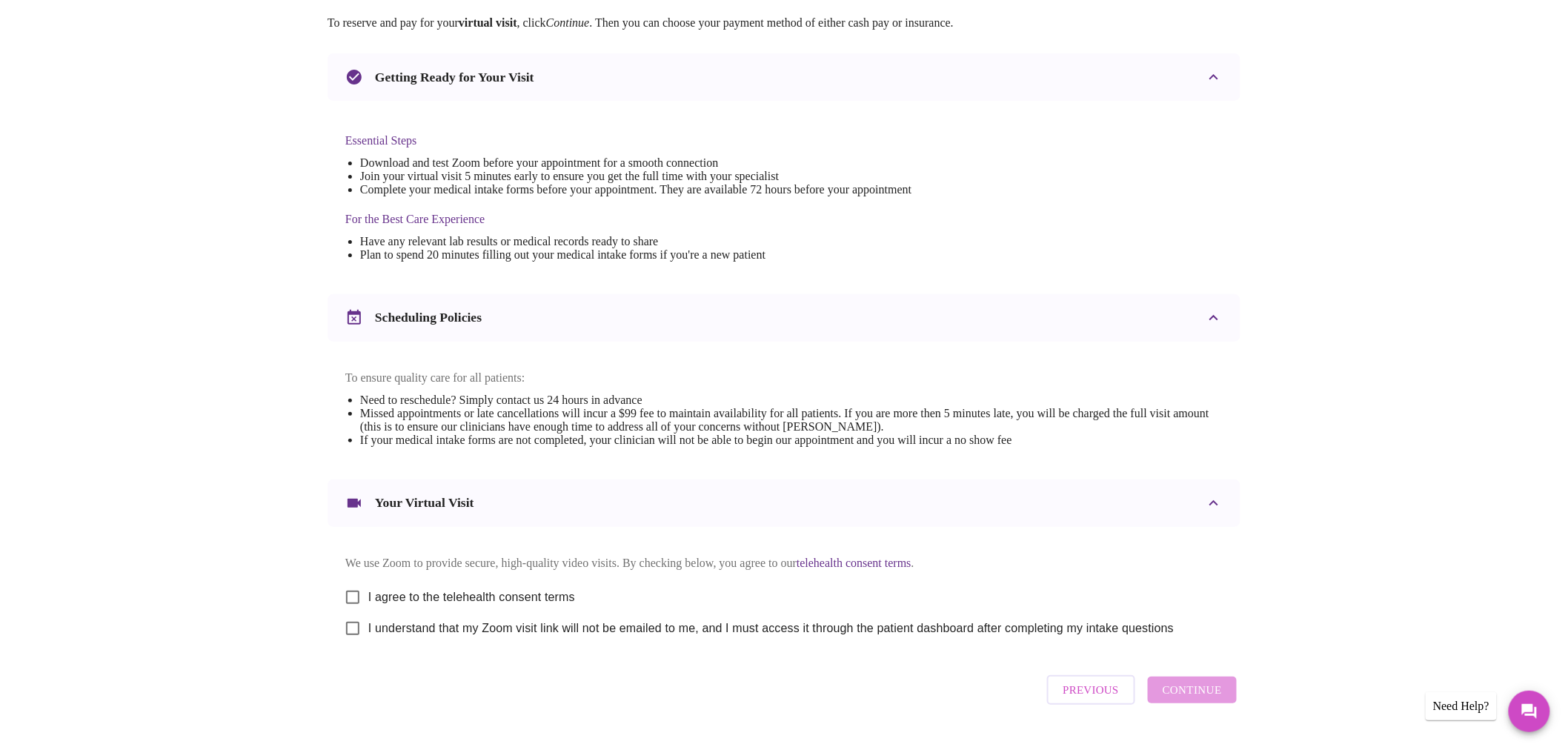
click at [366, 610] on input "I agree to the telehealth consent terms" at bounding box center [353, 597] width 31 height 31
checkbox input "true"
click at [356, 642] on input "I understand that my Zoom visit link will not be emailed to me, and I must acce…" at bounding box center [353, 628] width 31 height 31
checkbox input "true"
click at [1203, 699] on span "Continue" at bounding box center [1192, 690] width 59 height 19
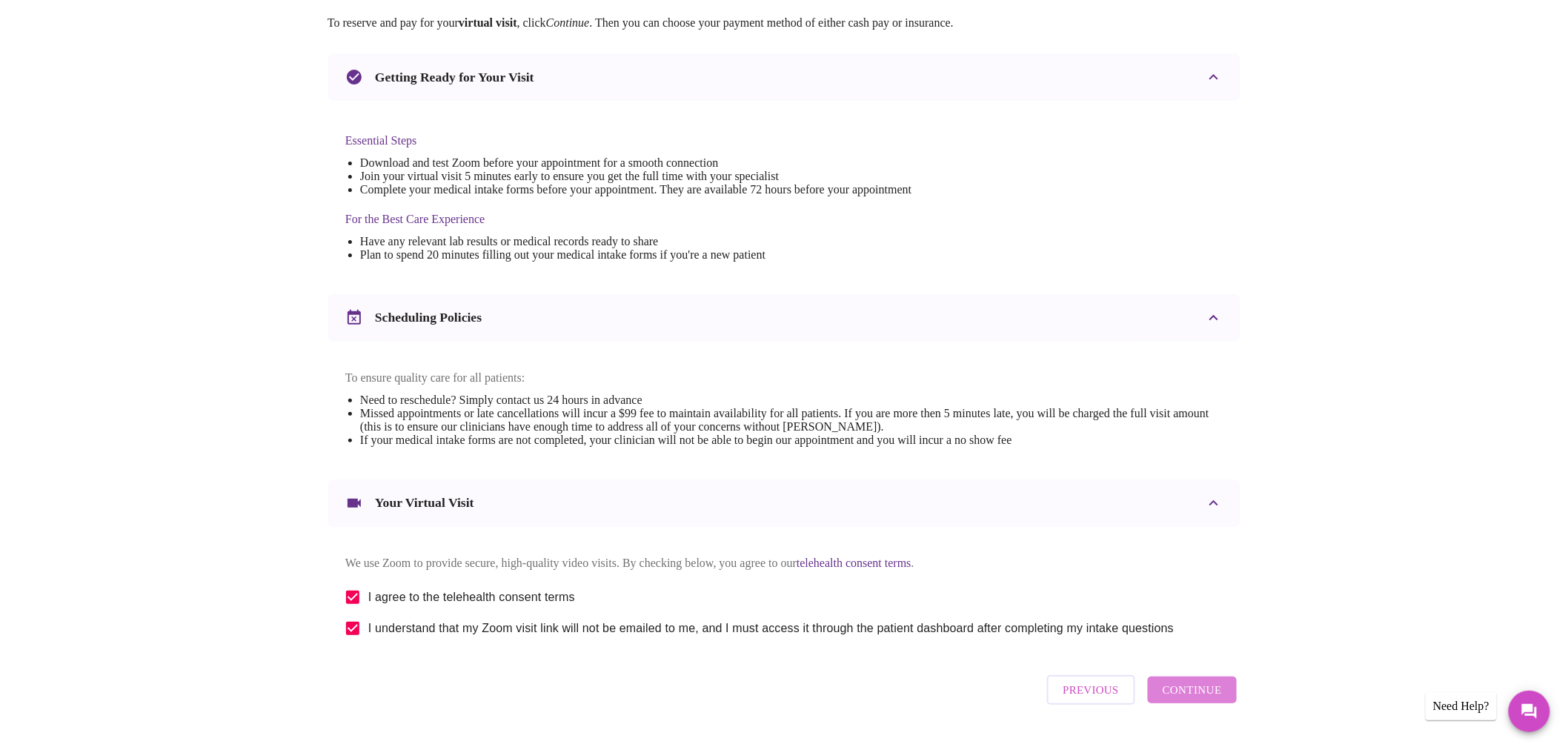
scroll to position [0, 0]
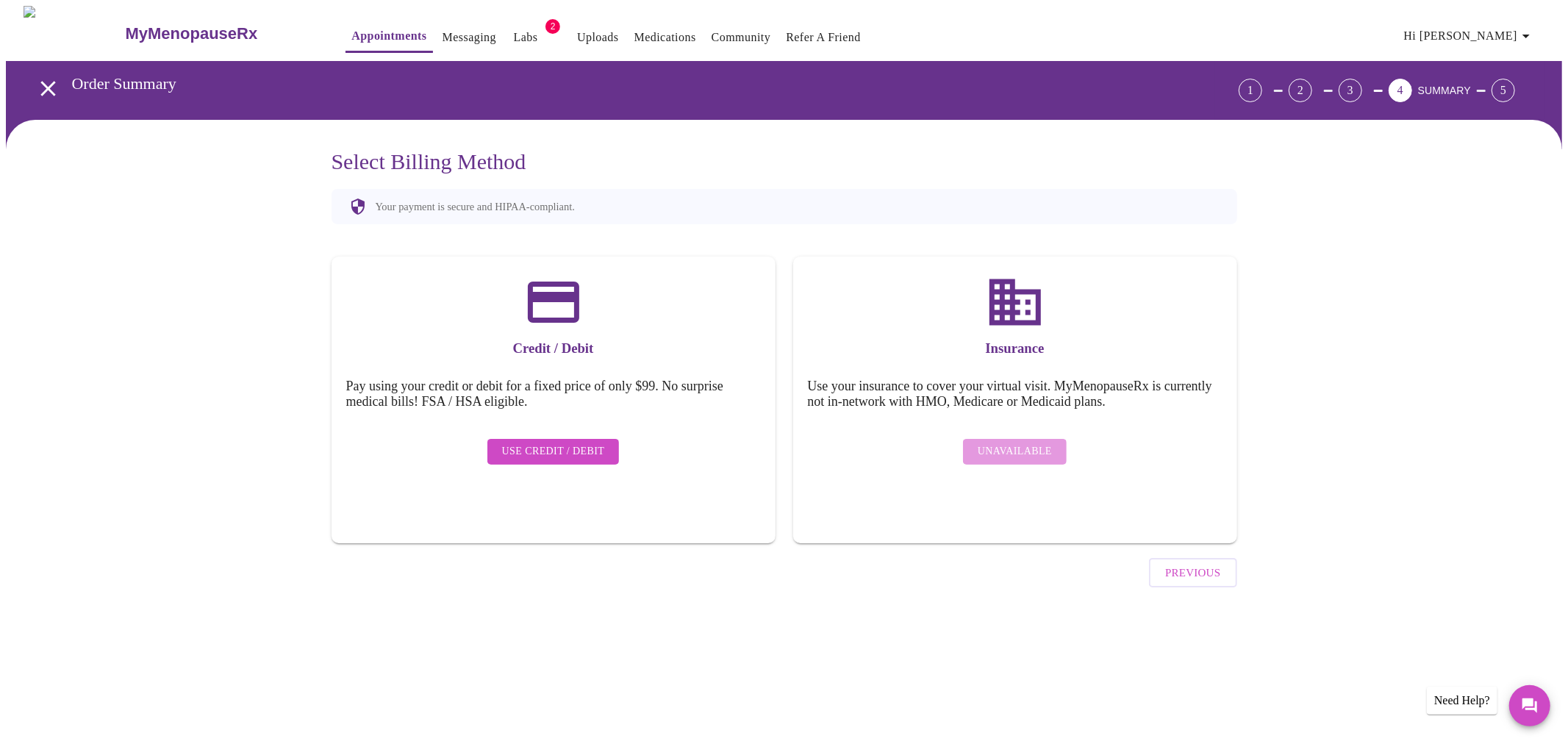
click at [1003, 308] on icon at bounding box center [1015, 302] width 51 height 46
click at [1476, 33] on span "Hi [PERSON_NAME]" at bounding box center [1468, 36] width 131 height 20
click at [1495, 47] on li "Billing" at bounding box center [1504, 57] width 68 height 26
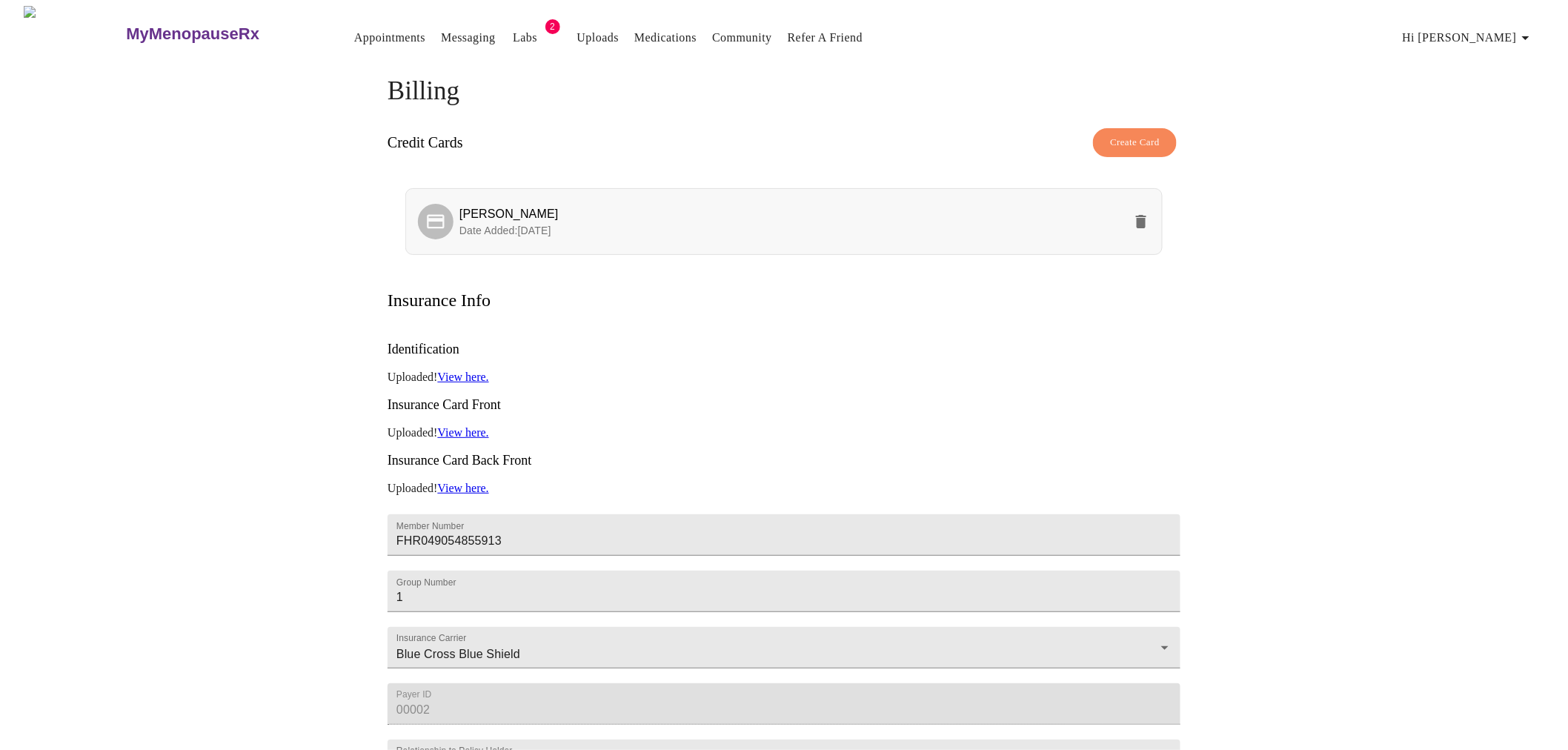
scroll to position [103, 0]
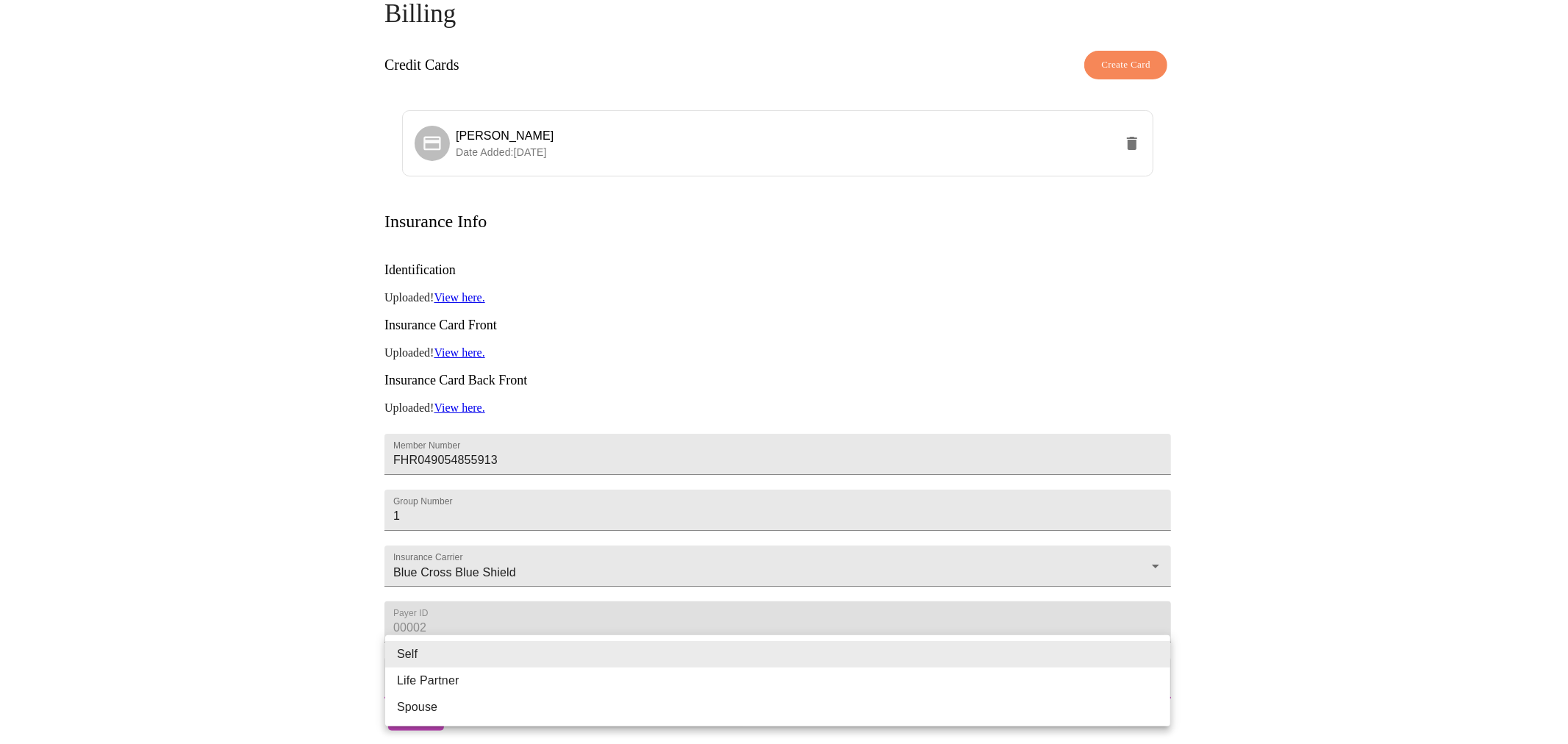
click at [449, 656] on body "MyMenopauseRx Appointments Messaging Labs 2 Uploads Medications Community Refer…" at bounding box center [784, 333] width 1556 height 808
click at [449, 656] on li "Self" at bounding box center [777, 653] width 785 height 26
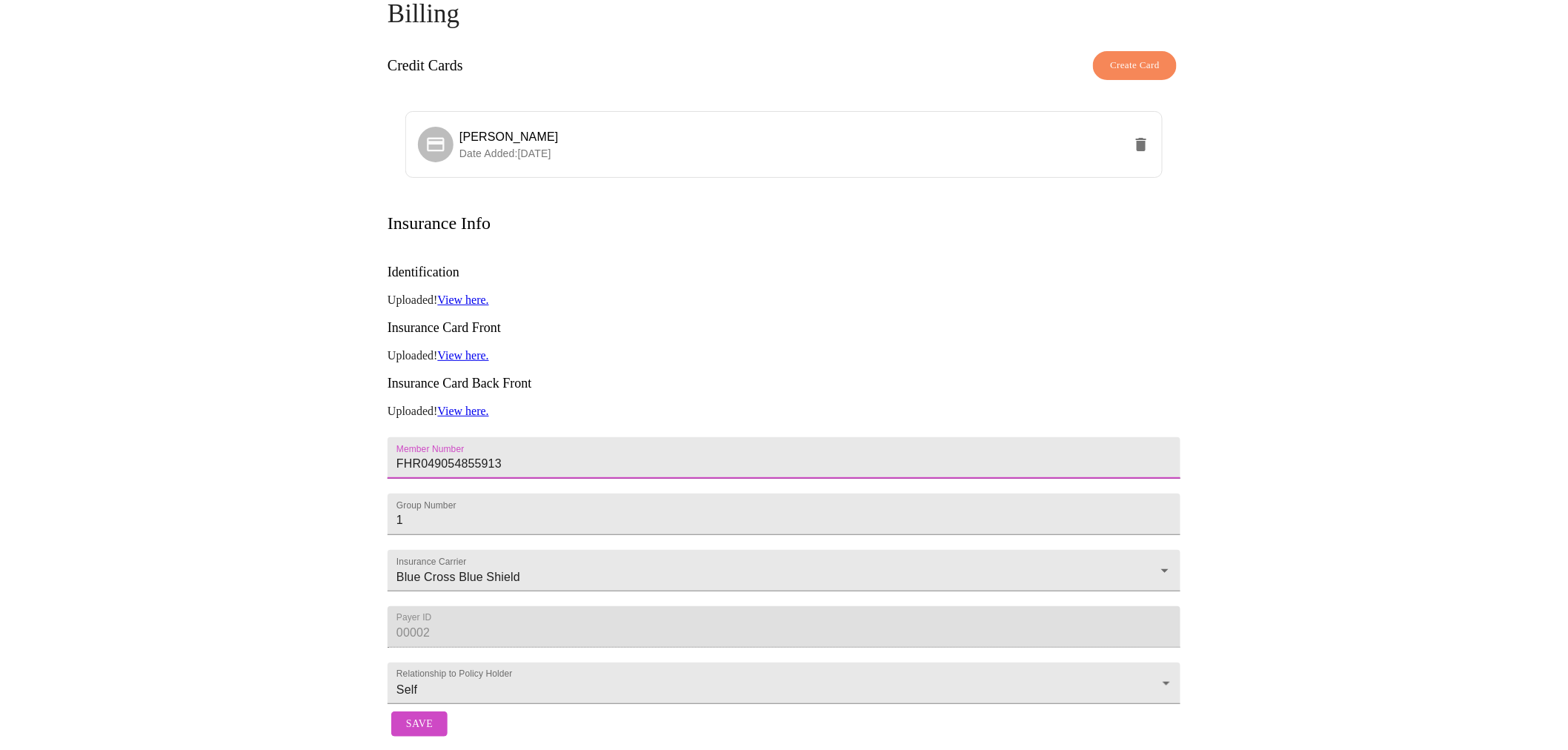
click at [487, 437] on input "FHR049054855913" at bounding box center [784, 458] width 793 height 42
drag, startPoint x: 501, startPoint y: 383, endPoint x: 405, endPoint y: 392, distance: 96.4
click at [405, 437] on input "FHR049054855913" at bounding box center [784, 458] width 793 height 42
drag, startPoint x: 444, startPoint y: 380, endPoint x: 459, endPoint y: 380, distance: 15.0
click at [459, 437] on input "FRU04905455913" at bounding box center [784, 458] width 793 height 42
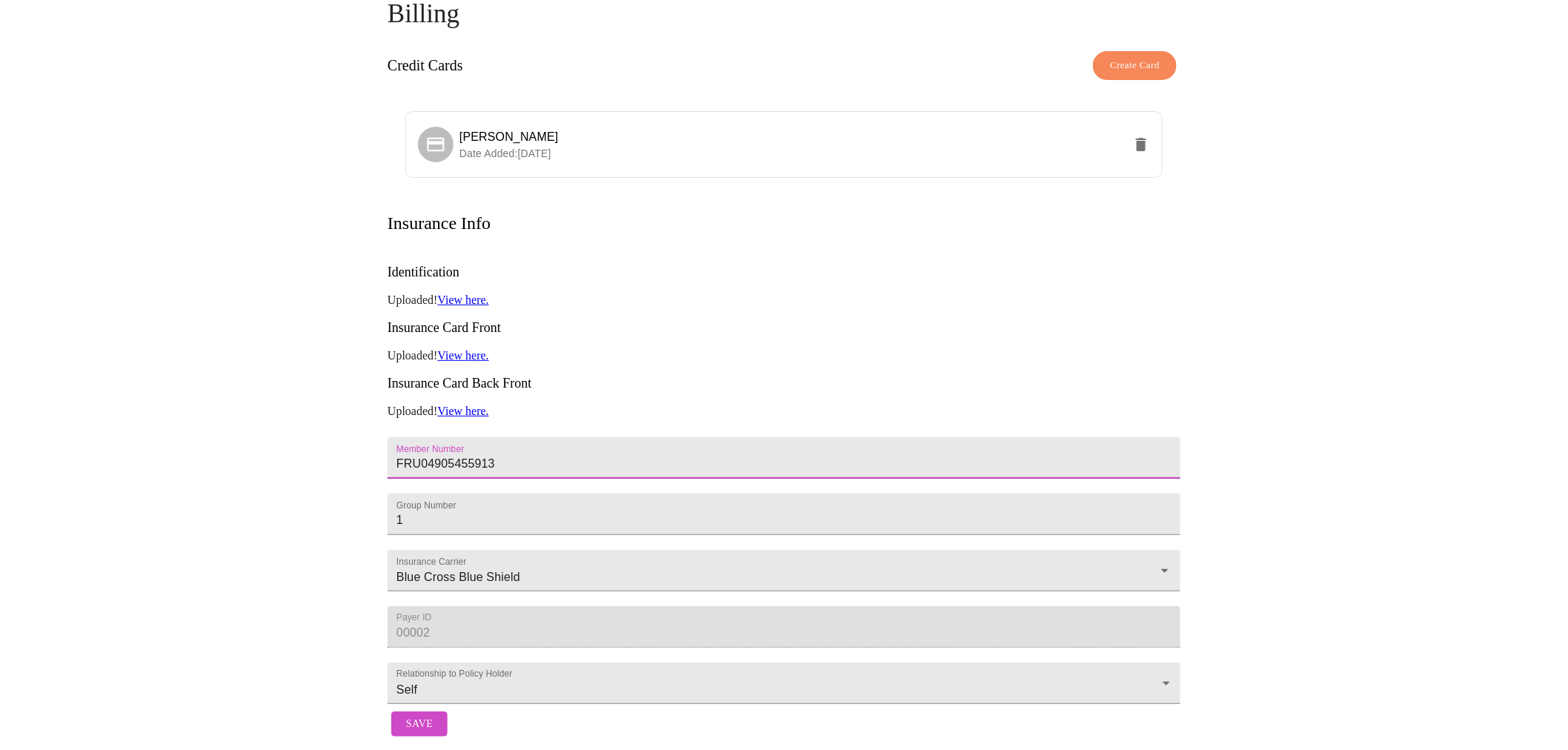
click at [459, 437] on input "FRU04905455913" at bounding box center [784, 458] width 793 height 42
type input "FRU049054855913"
click at [421, 716] on span "Save" at bounding box center [419, 724] width 26 height 19
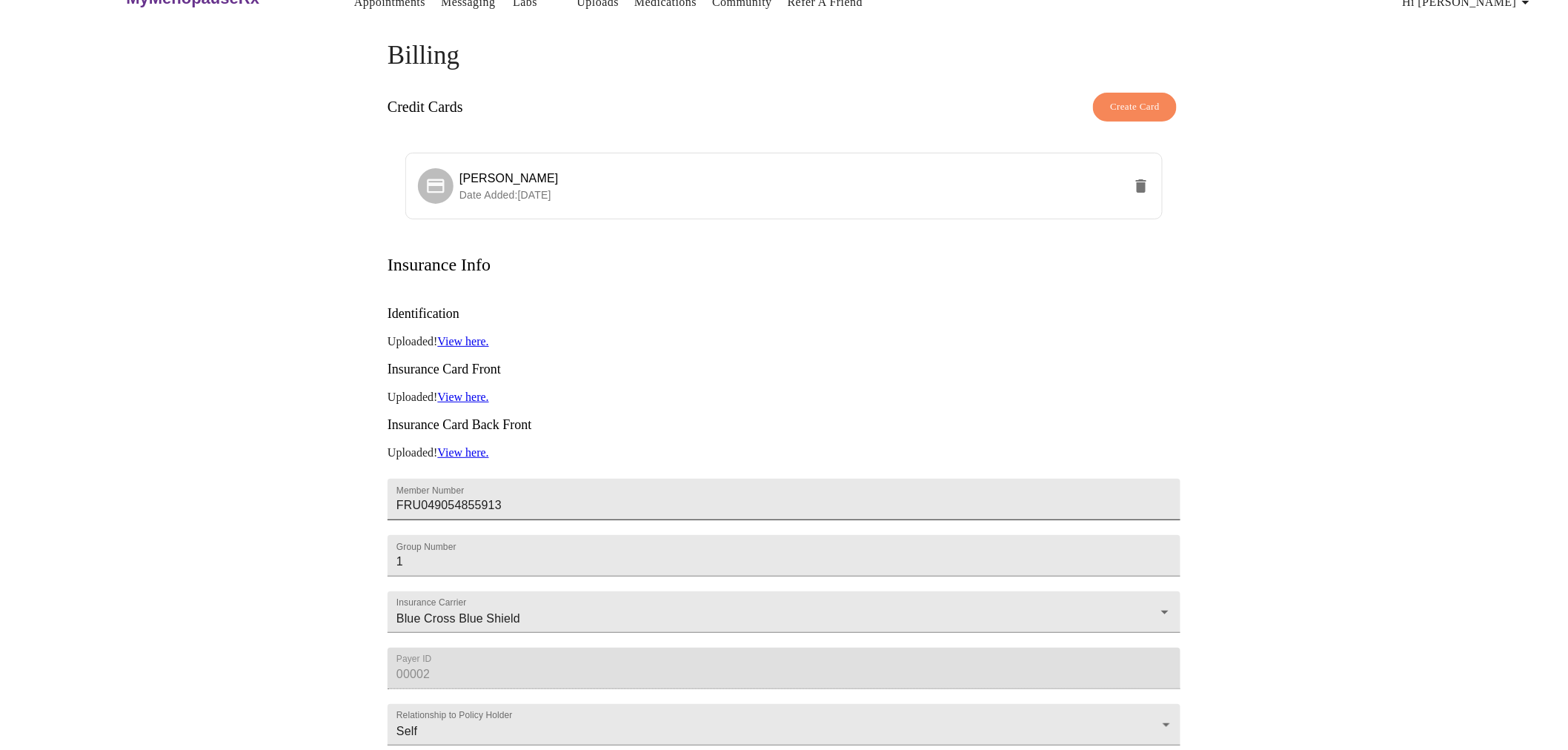
scroll to position [0, 0]
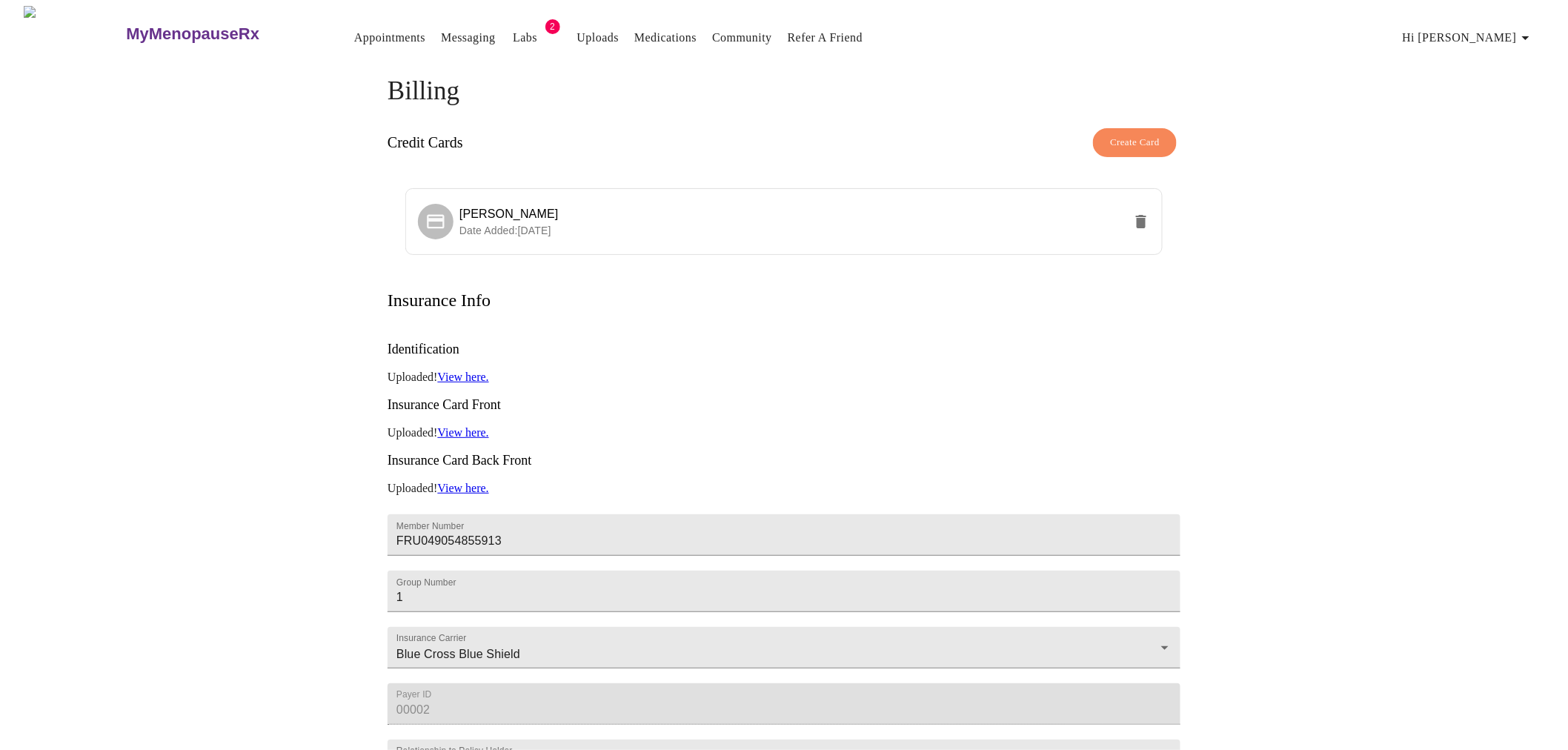
click at [477, 426] on link "View here." at bounding box center [463, 431] width 51 height 13
click at [357, 32] on link "Appointments" at bounding box center [389, 37] width 71 height 20
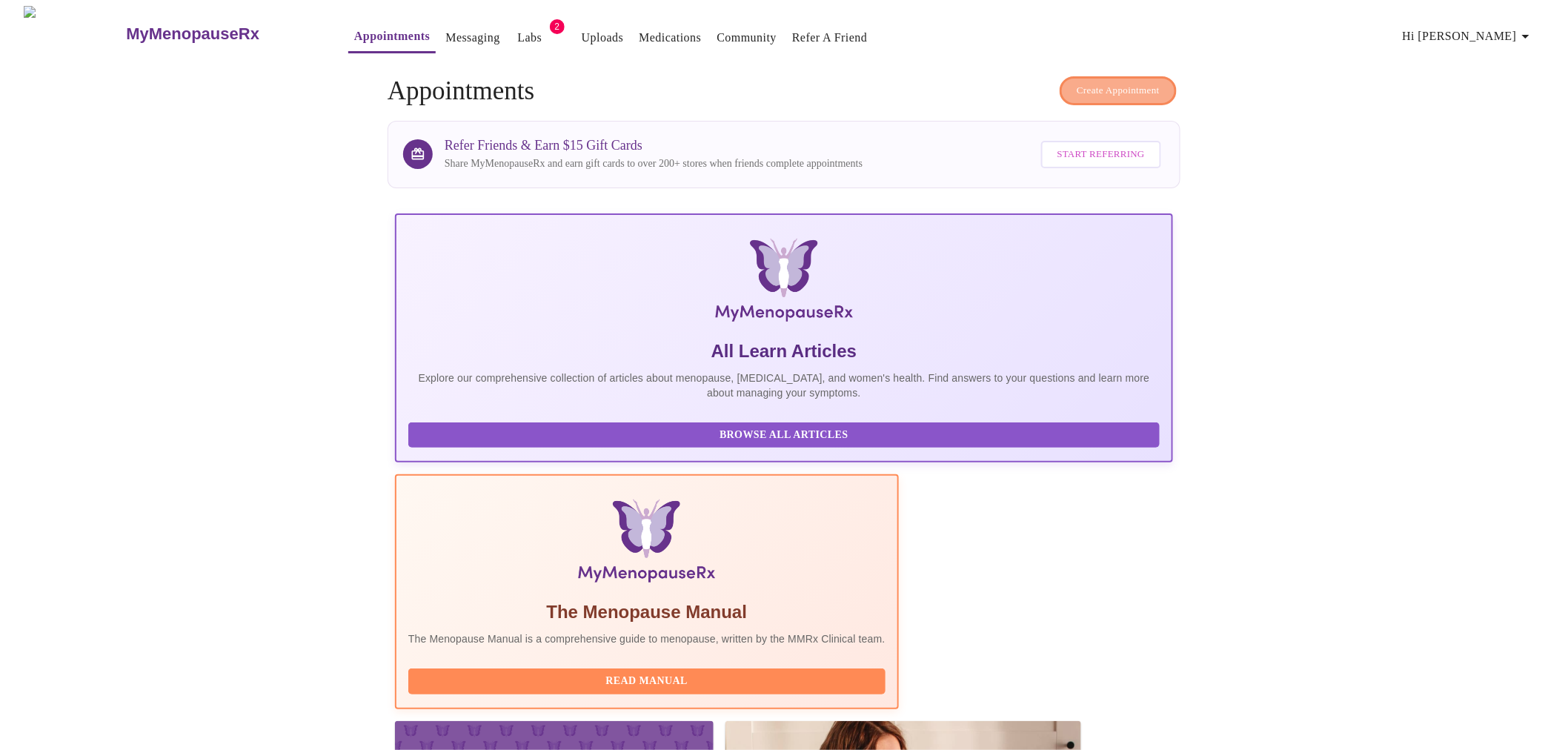
click at [1152, 86] on span "Create Appointment" at bounding box center [1118, 90] width 83 height 17
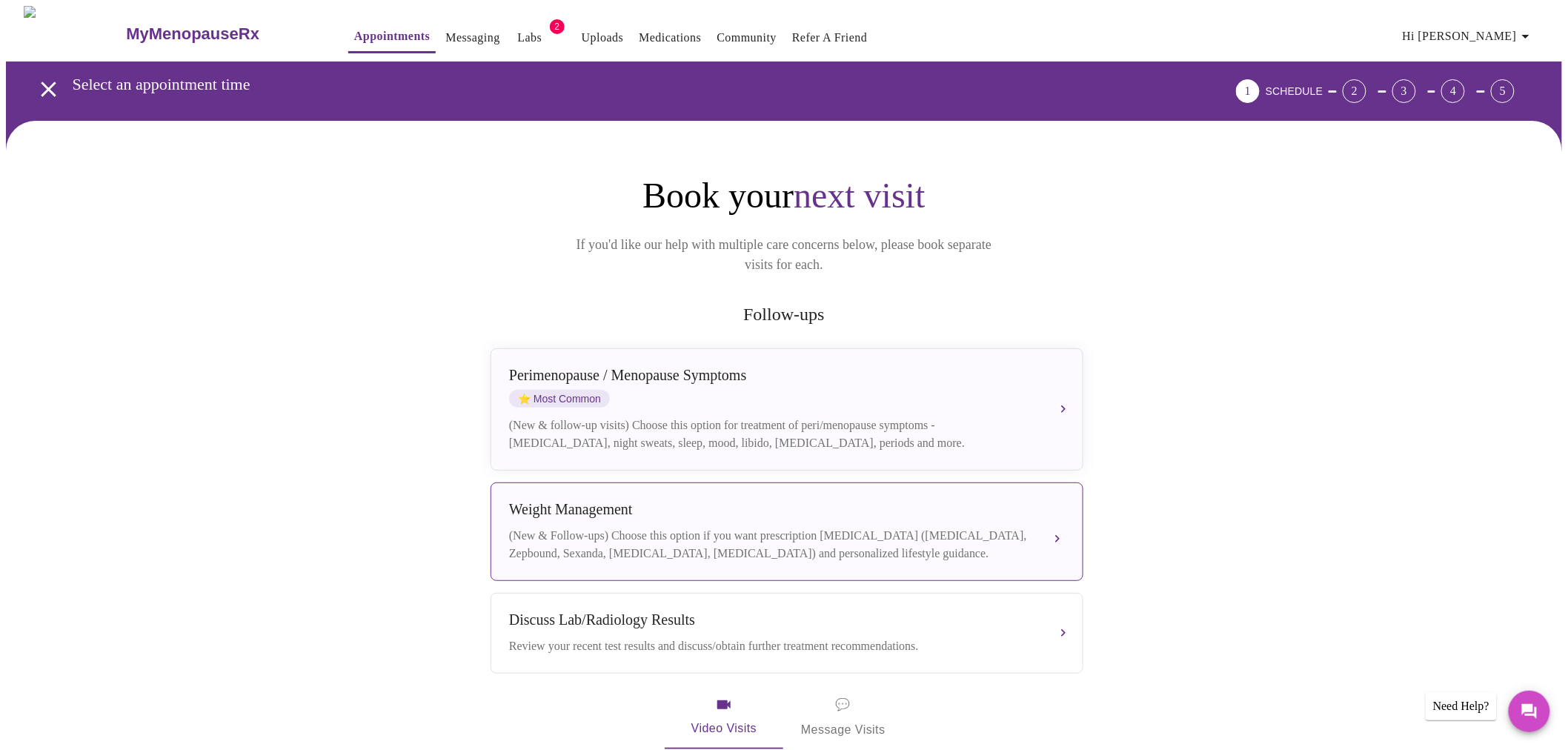
click at [915, 527] on div "(New & Follow-ups) Choose this option if you want prescription [MEDICAL_DATA] (…" at bounding box center [772, 544] width 526 height 36
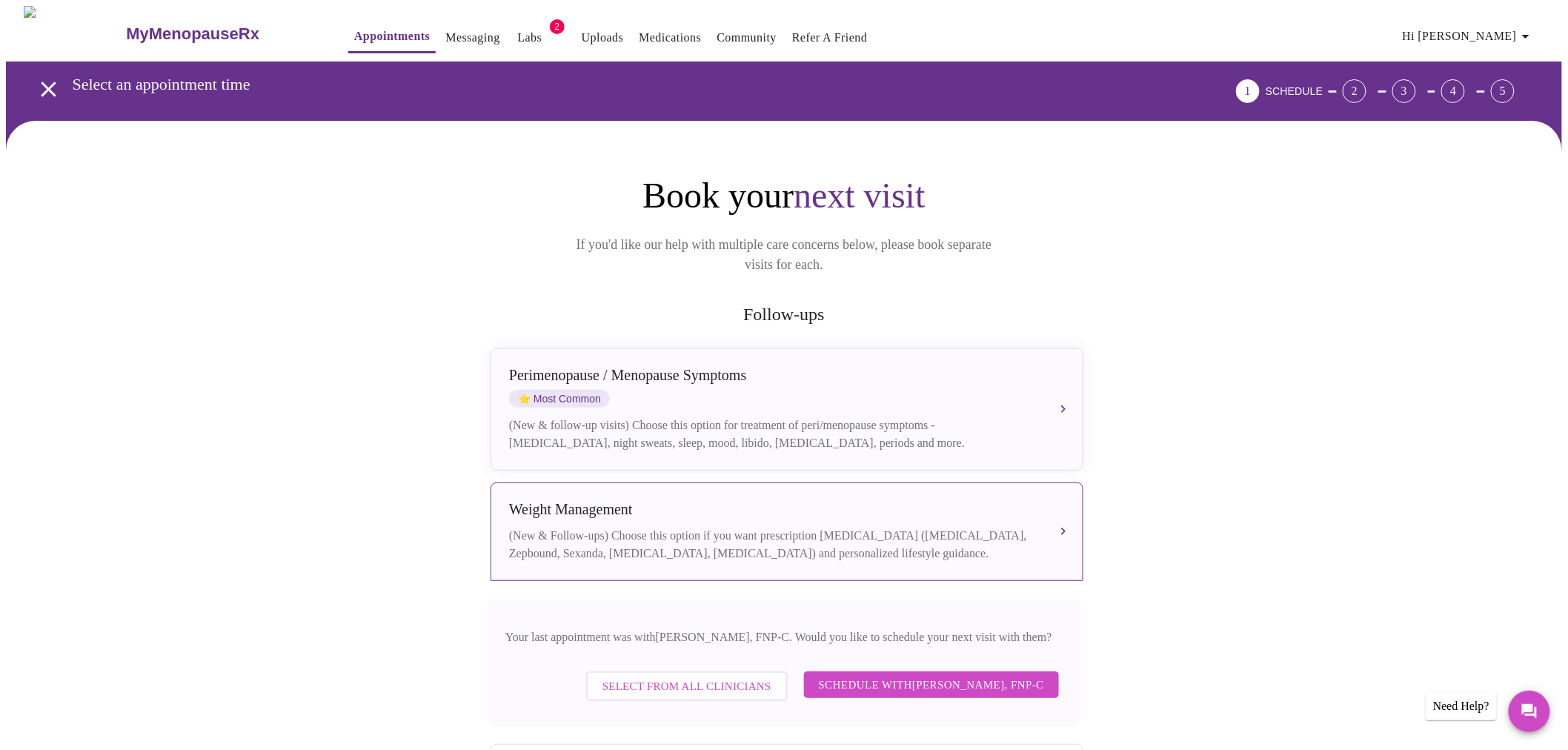
click at [687, 676] on span "Select from All Clinicians" at bounding box center [686, 686] width 169 height 19
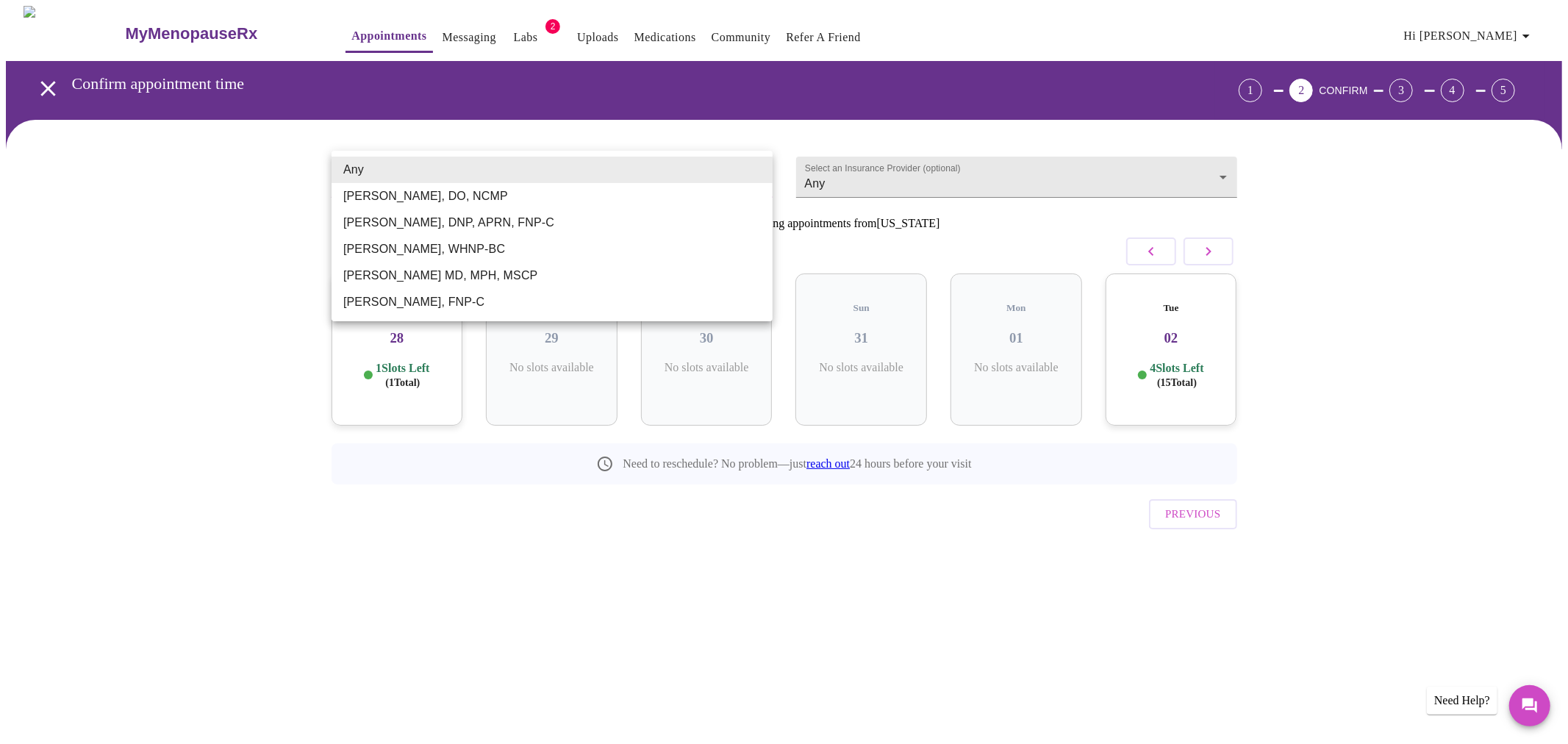
click at [524, 179] on body "MyMenopauseRx Appointments Messaging Labs 2 Uploads Medications Community Refer…" at bounding box center [784, 303] width 1556 height 596
click at [471, 275] on li "[PERSON_NAME] MD, MPH, MSCP" at bounding box center [552, 274] width 441 height 26
type input "[PERSON_NAME] MD, MPH, MSCP"
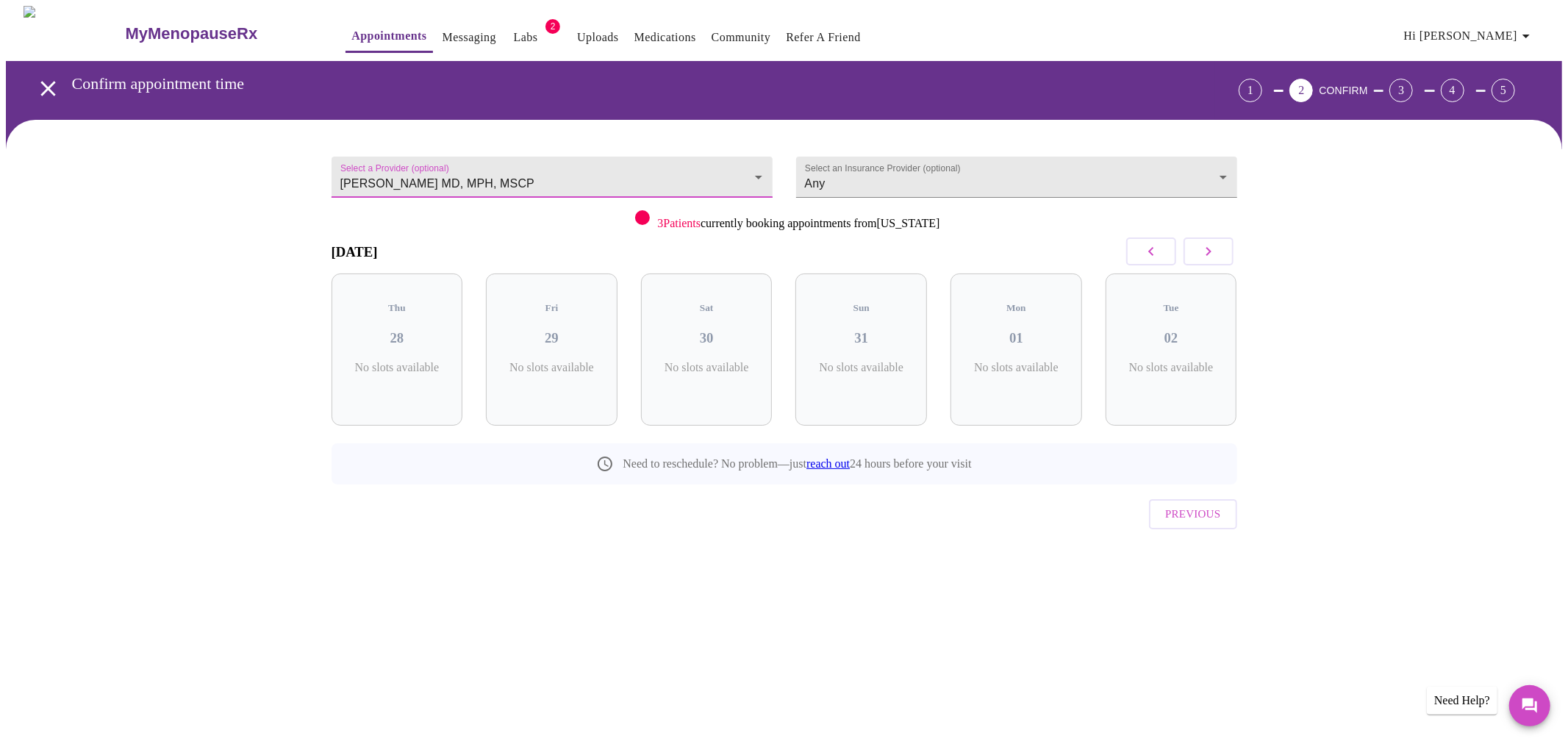
click at [1205, 257] on icon "button" at bounding box center [1208, 251] width 17 height 17
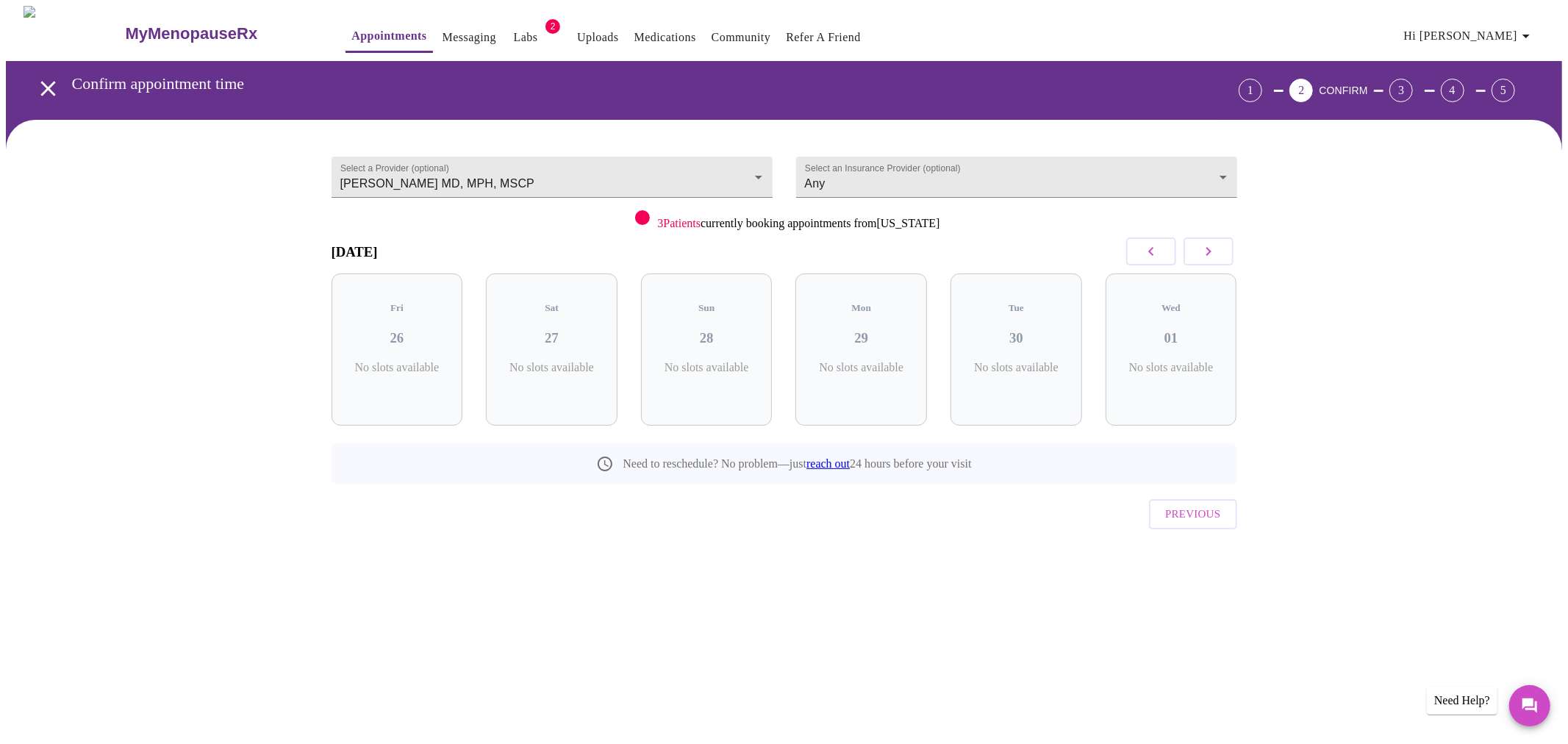
click at [1205, 257] on icon "button" at bounding box center [1208, 251] width 17 height 17
click at [1222, 253] on button "button" at bounding box center [1208, 251] width 50 height 28
click at [870, 329] on h3 "23" at bounding box center [861, 337] width 108 height 16
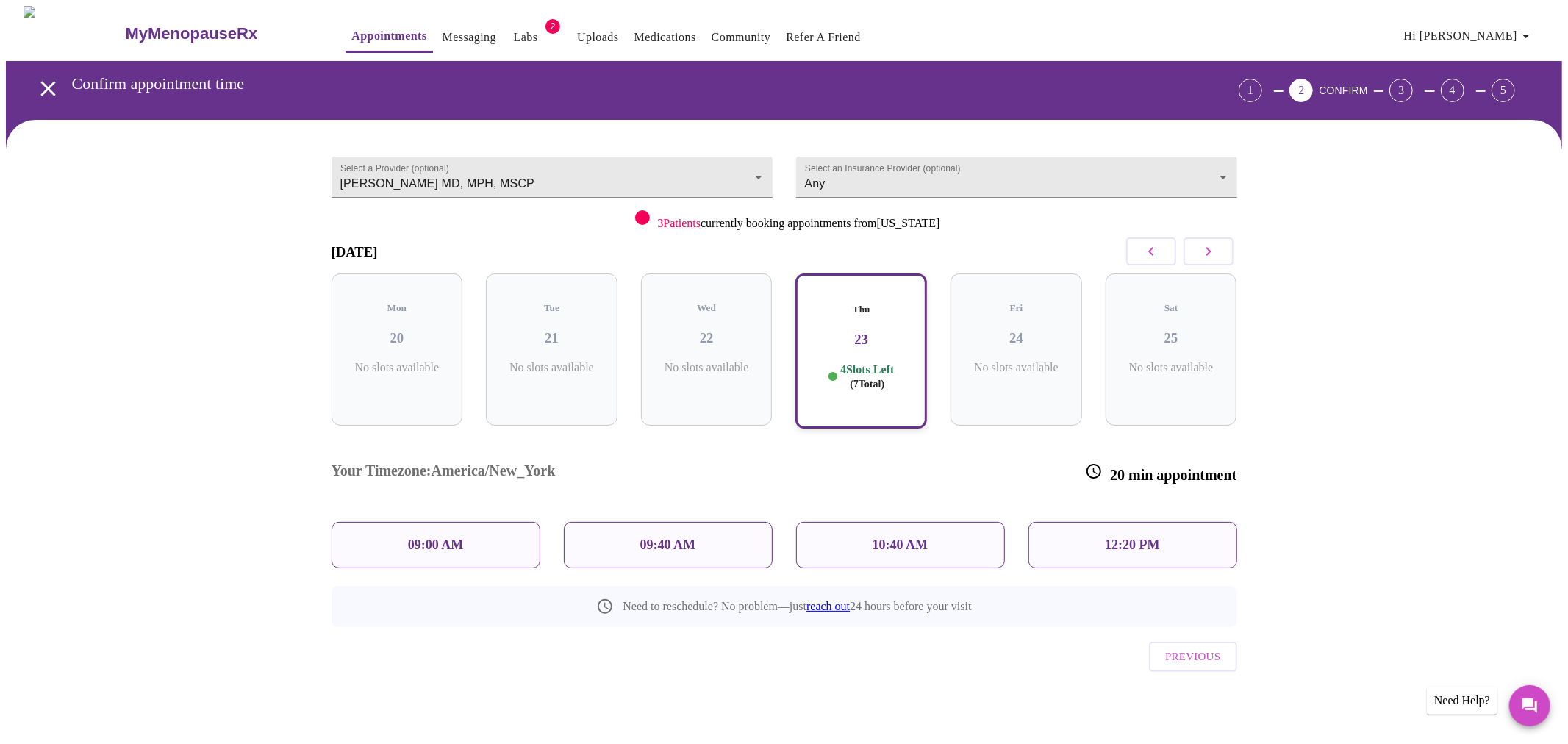
click at [640, 537] on p "09:40 AM" at bounding box center [668, 545] width 56 height 15
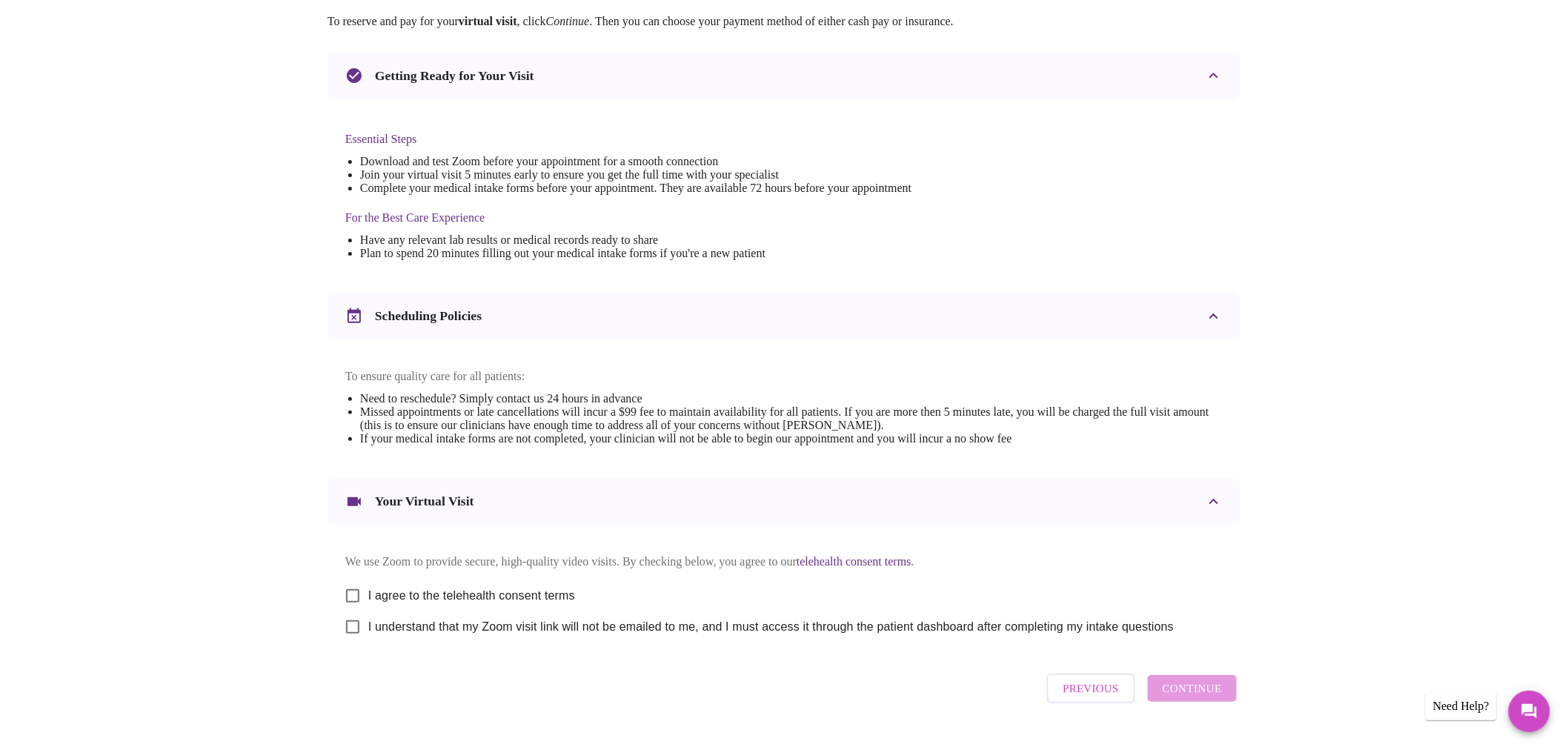
scroll to position [322, 0]
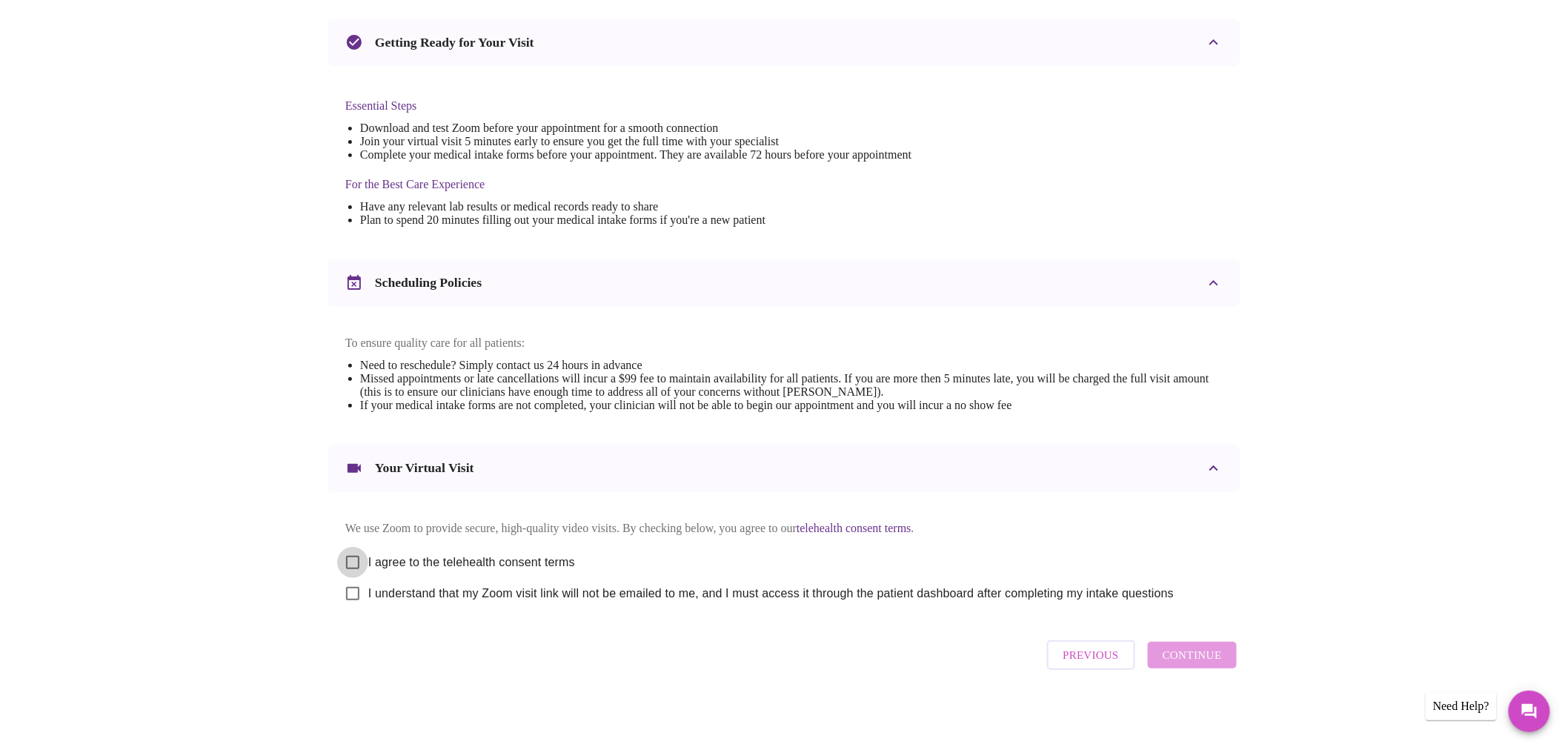
click at [354, 560] on input "I agree to the telehealth consent terms" at bounding box center [353, 562] width 31 height 31
checkbox input "true"
click at [358, 595] on input "I understand that my Zoom visit link will not be emailed to me, and I must acce…" at bounding box center [353, 593] width 31 height 31
checkbox input "true"
click at [1189, 661] on span "Continue" at bounding box center [1192, 655] width 59 height 19
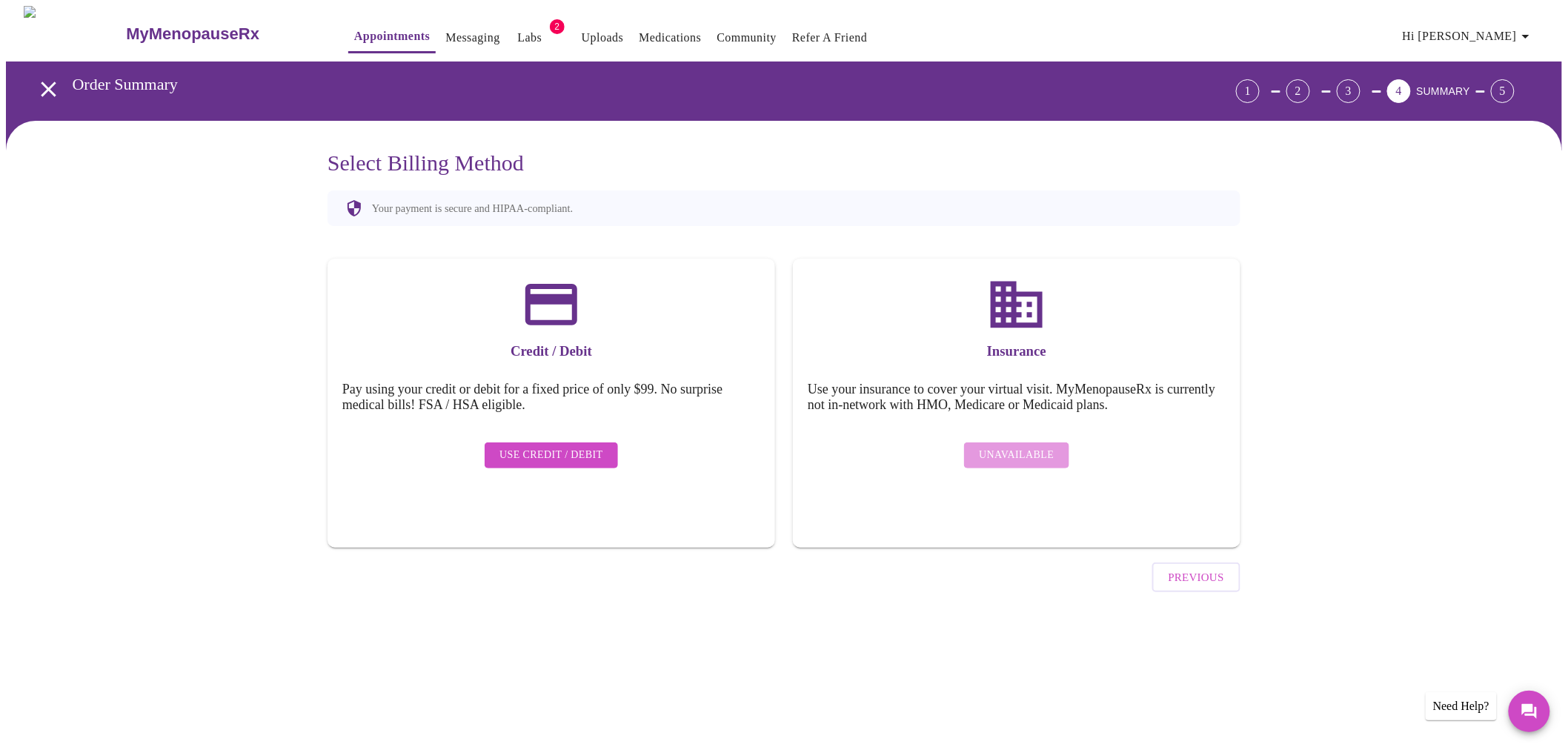
scroll to position [0, 0]
click at [1043, 452] on div "Unavailable" at bounding box center [1023, 455] width 418 height 41
click at [446, 36] on link "Messaging" at bounding box center [474, 37] width 55 height 20
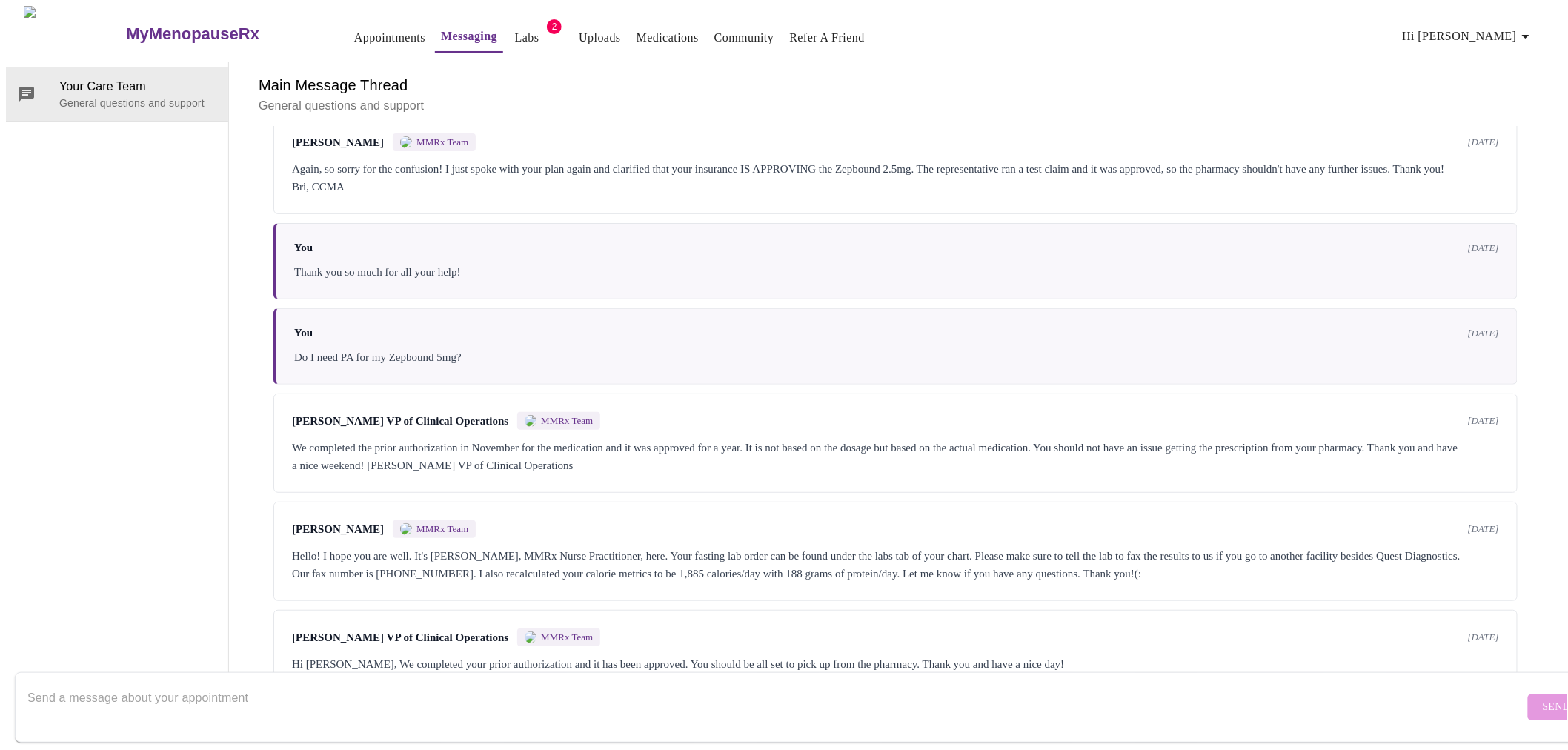
scroll to position [2651, 0]
click at [521, 683] on textarea "Send a message about your appointment" at bounding box center [776, 706] width 1497 height 48
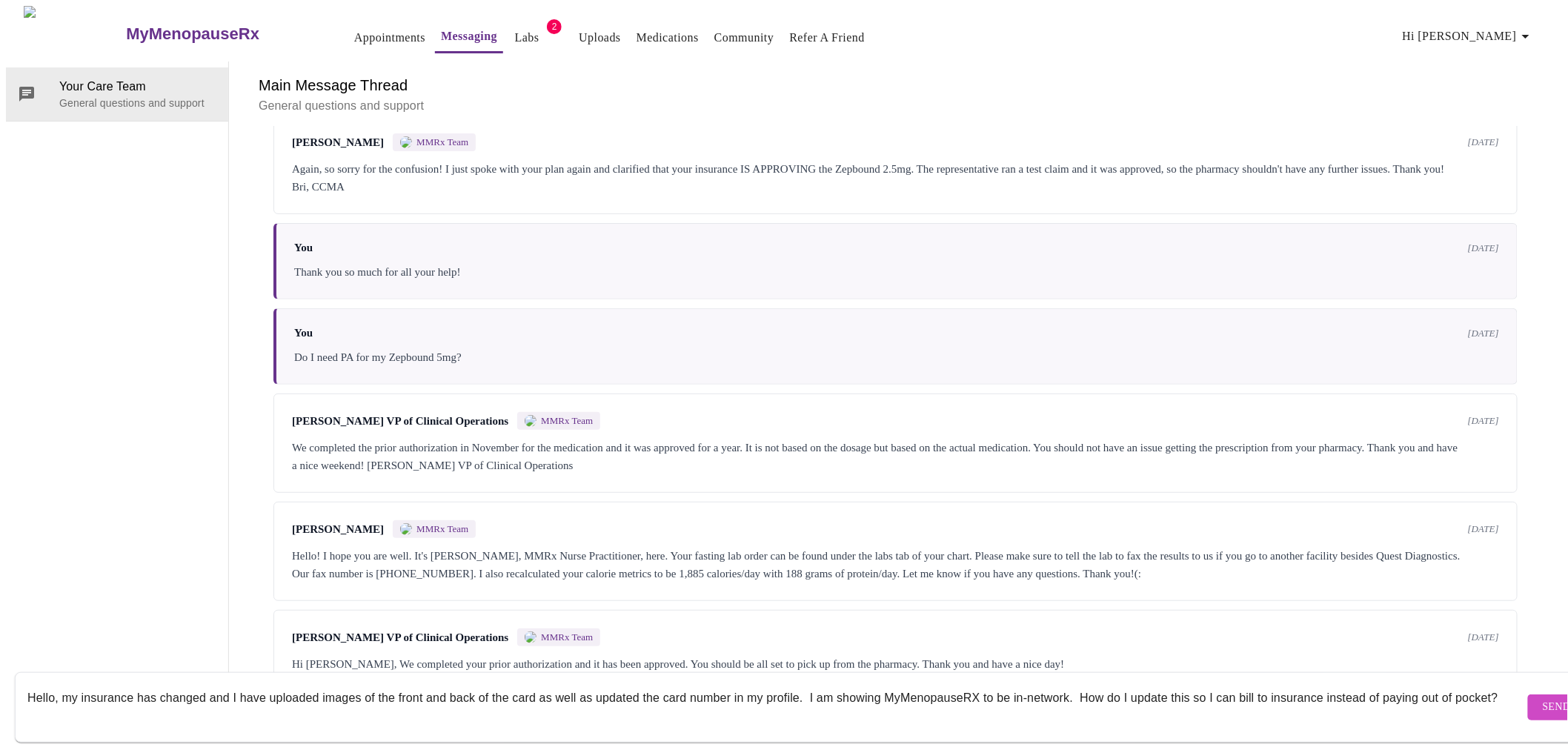
scroll to position [10, 0]
type textarea "Hello, my insurance has changed and I have uploaded images of the front and bac…"
click at [1543, 697] on span "Send" at bounding box center [1556, 706] width 28 height 19
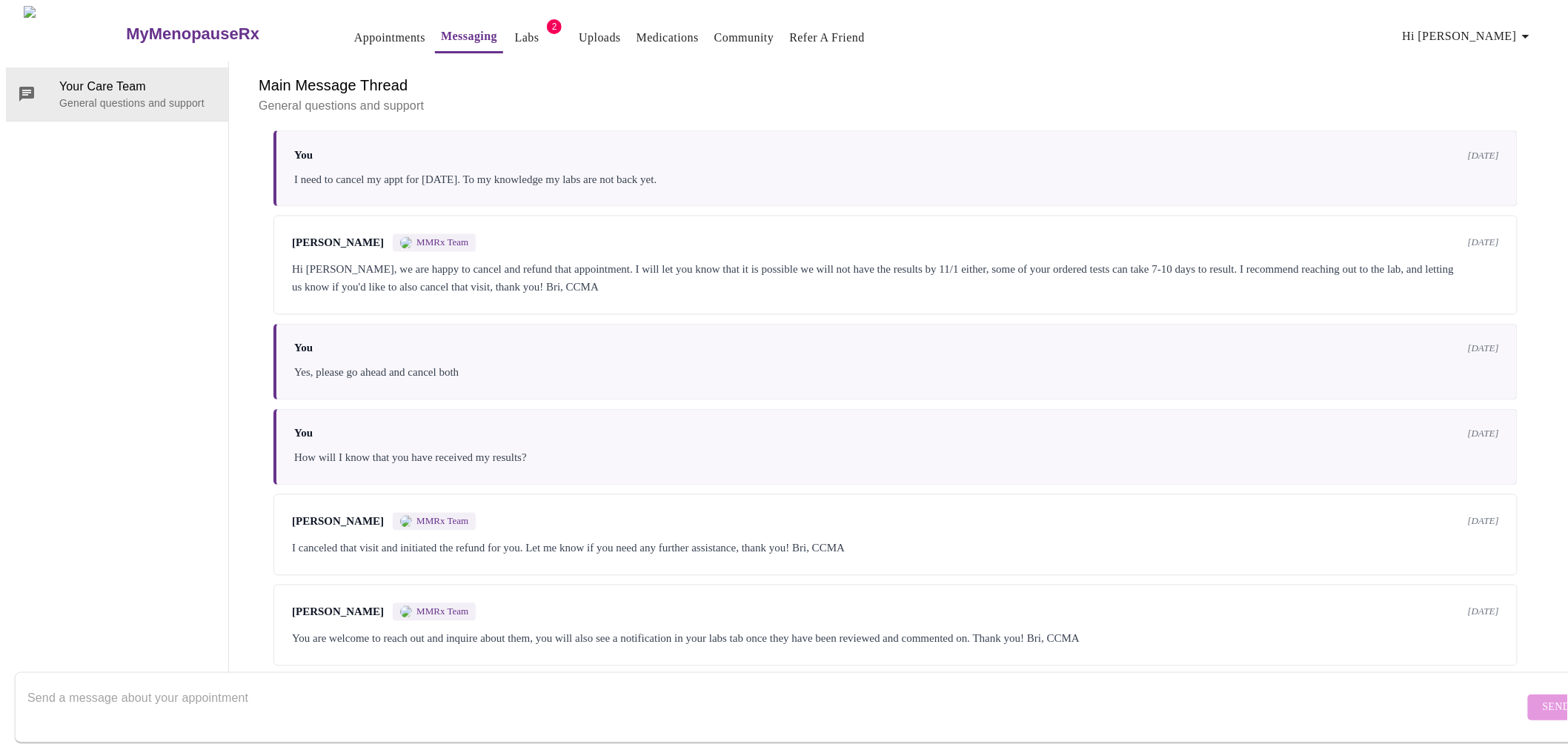
scroll to position [0, 0]
click at [148, 27] on h3 "MyMenopauseRx" at bounding box center [192, 34] width 134 height 19
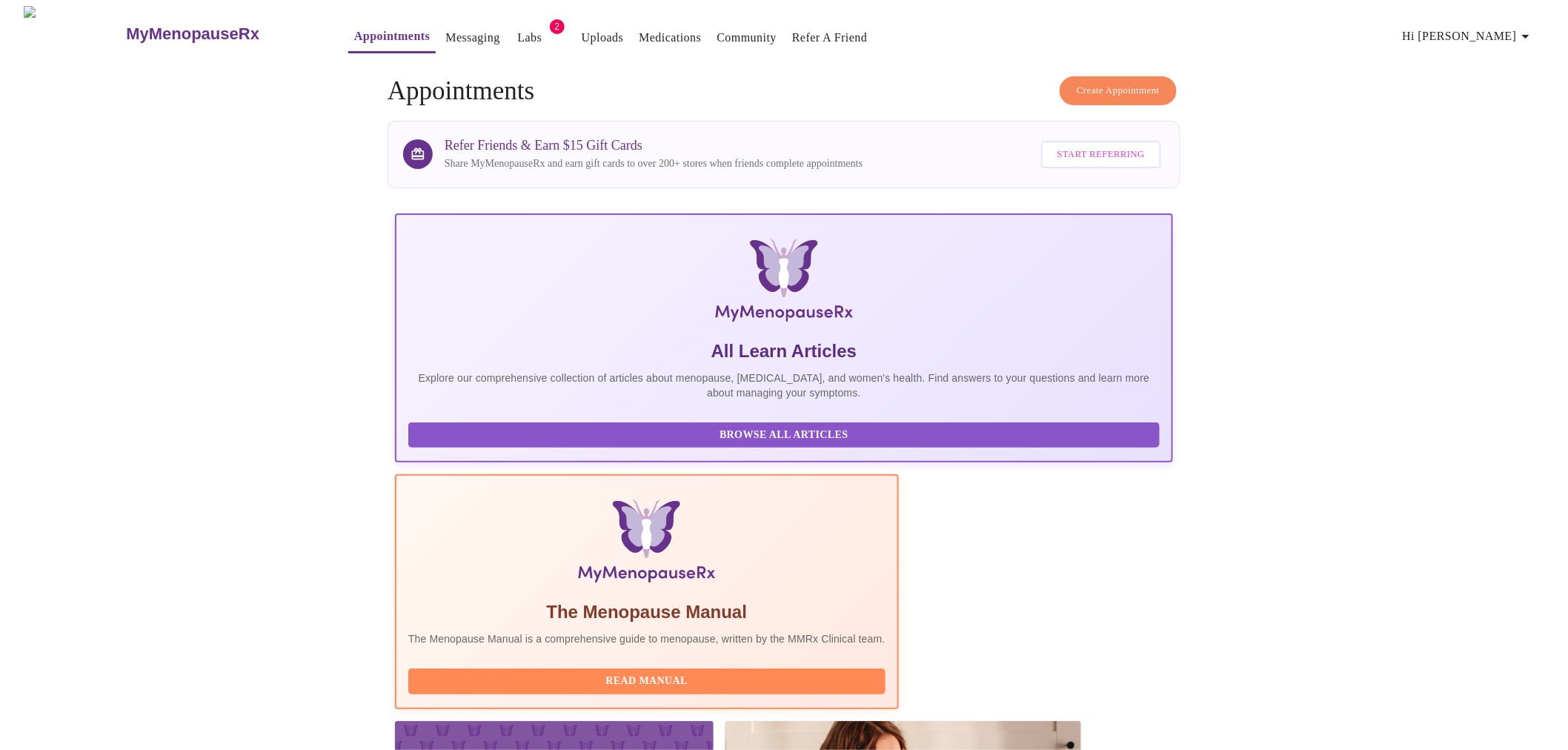
click at [445, 29] on link "Messaging" at bounding box center [473, 37] width 55 height 20
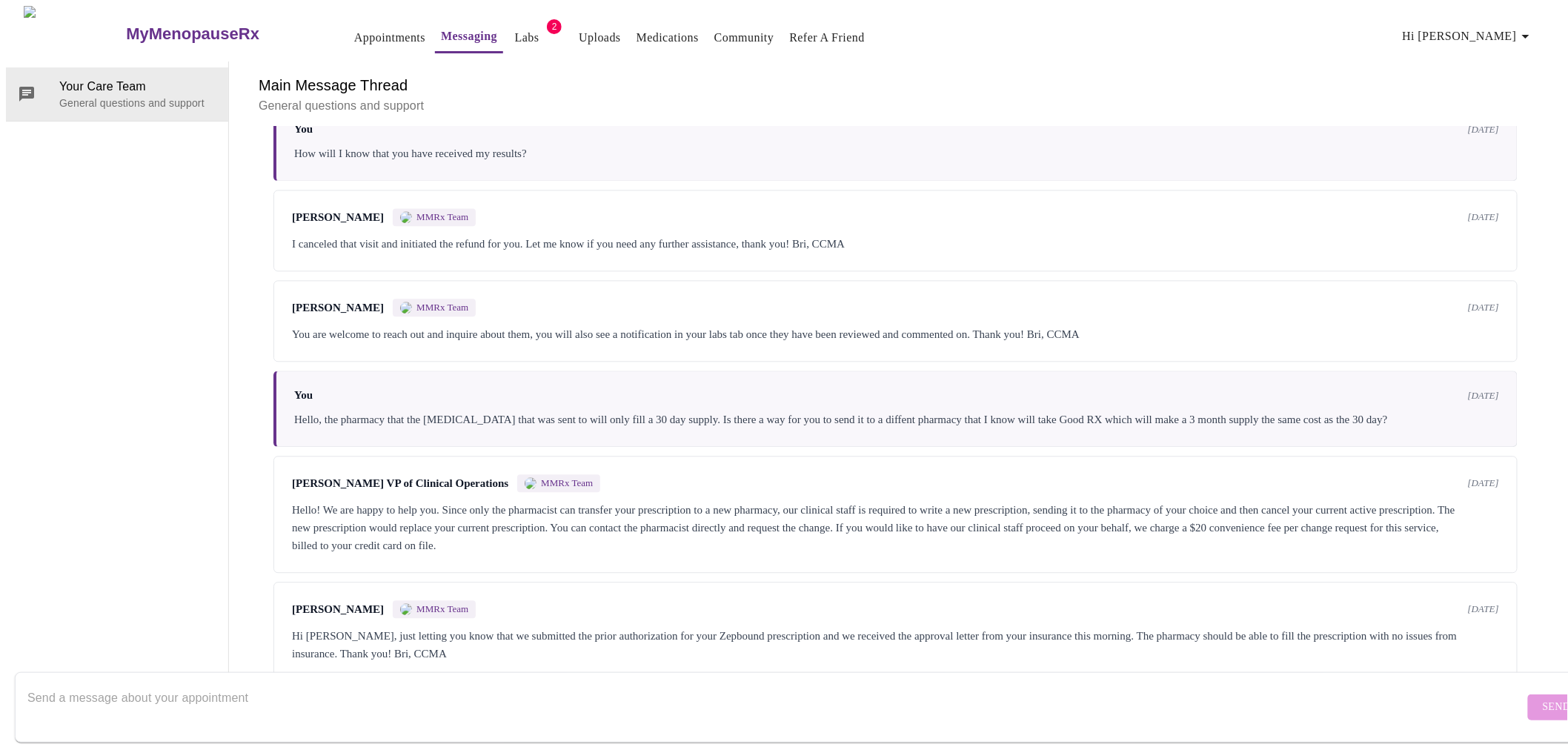
click at [160, 24] on h3 "MyMenopauseRx" at bounding box center [192, 34] width 134 height 19
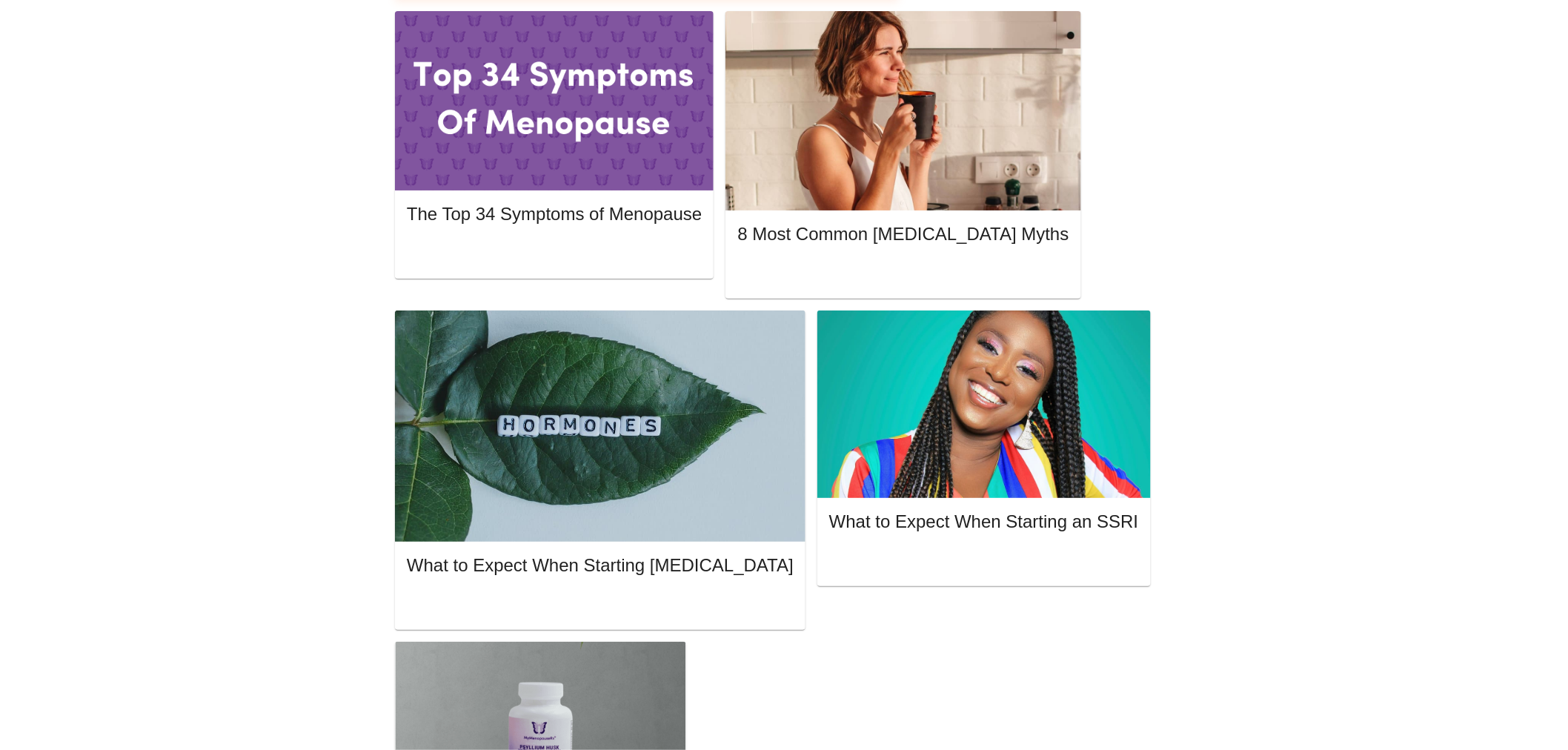
scroll to position [823, 0]
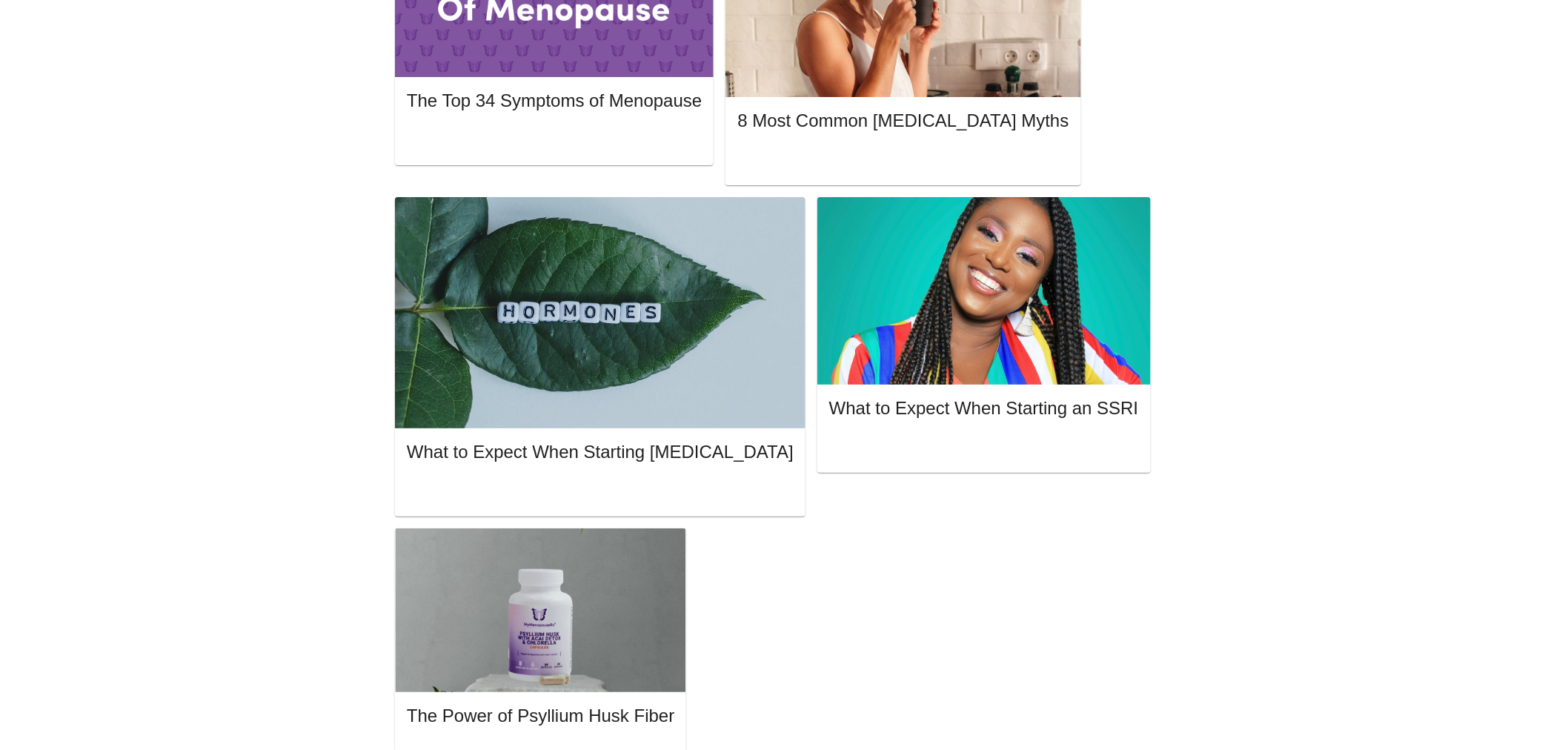
drag, startPoint x: 665, startPoint y: 220, endPoint x: 772, endPoint y: 222, distance: 107.0
copy span "adim Gelman"
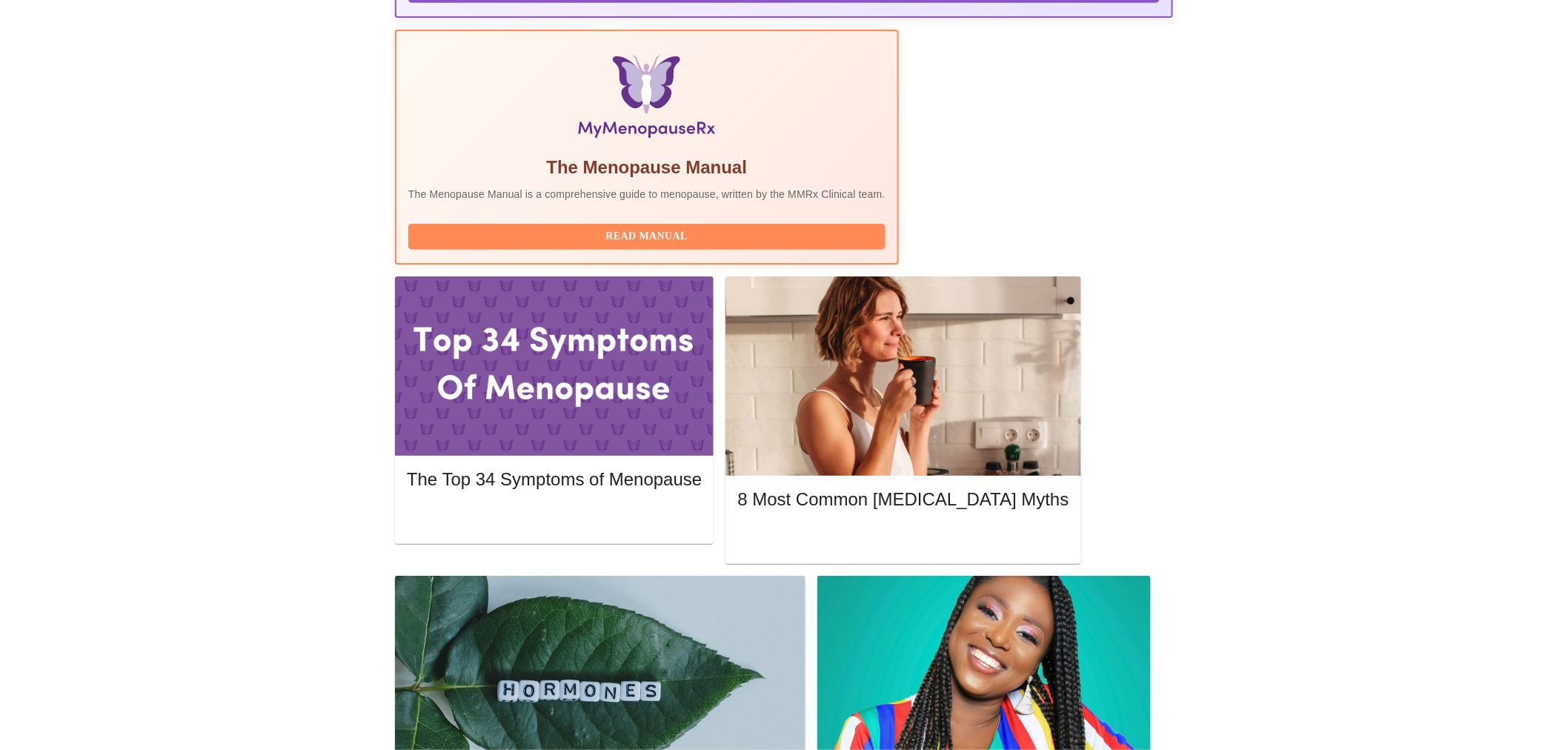
scroll to position [0, 0]
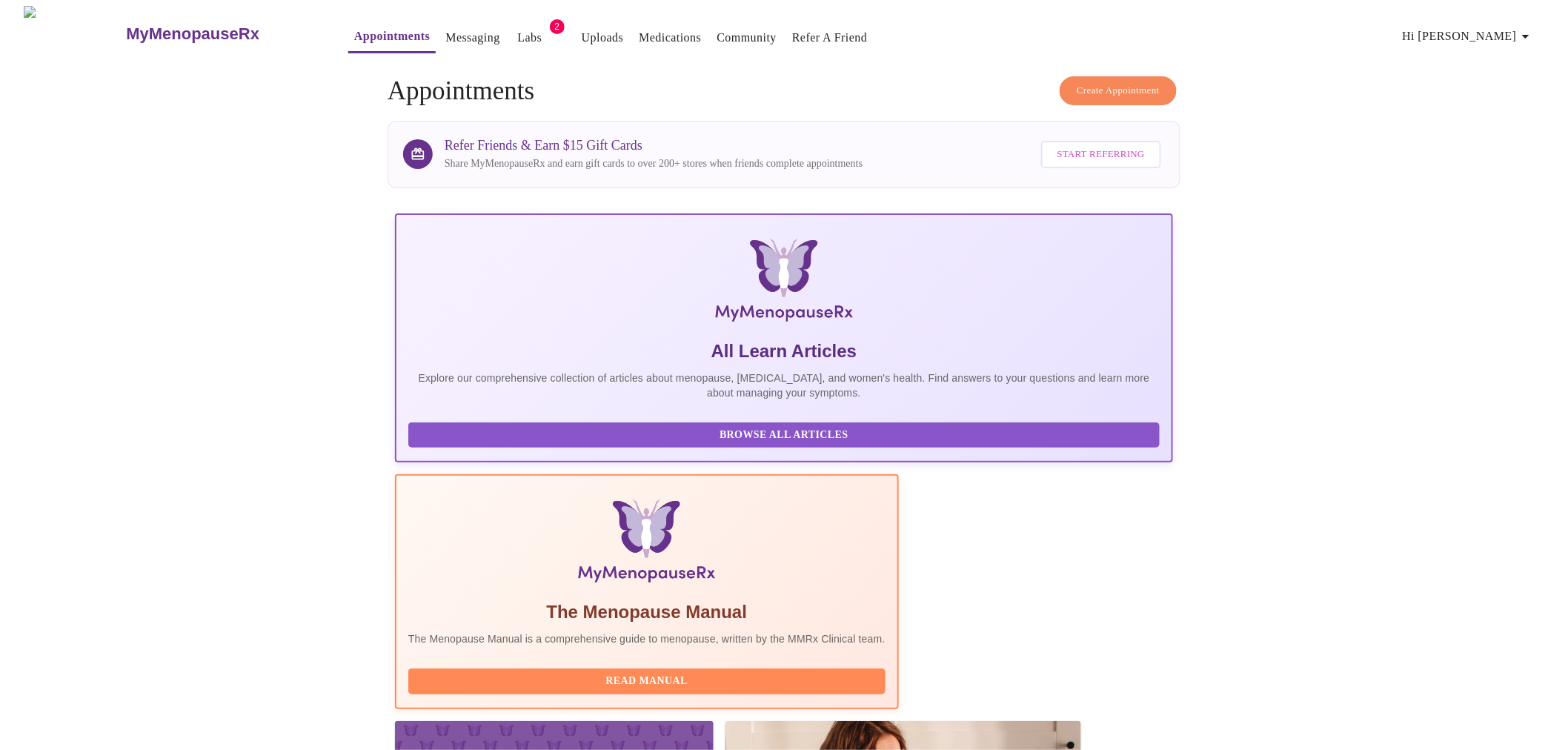
click at [1487, 26] on span "Hi [PERSON_NAME]" at bounding box center [1468, 36] width 132 height 20
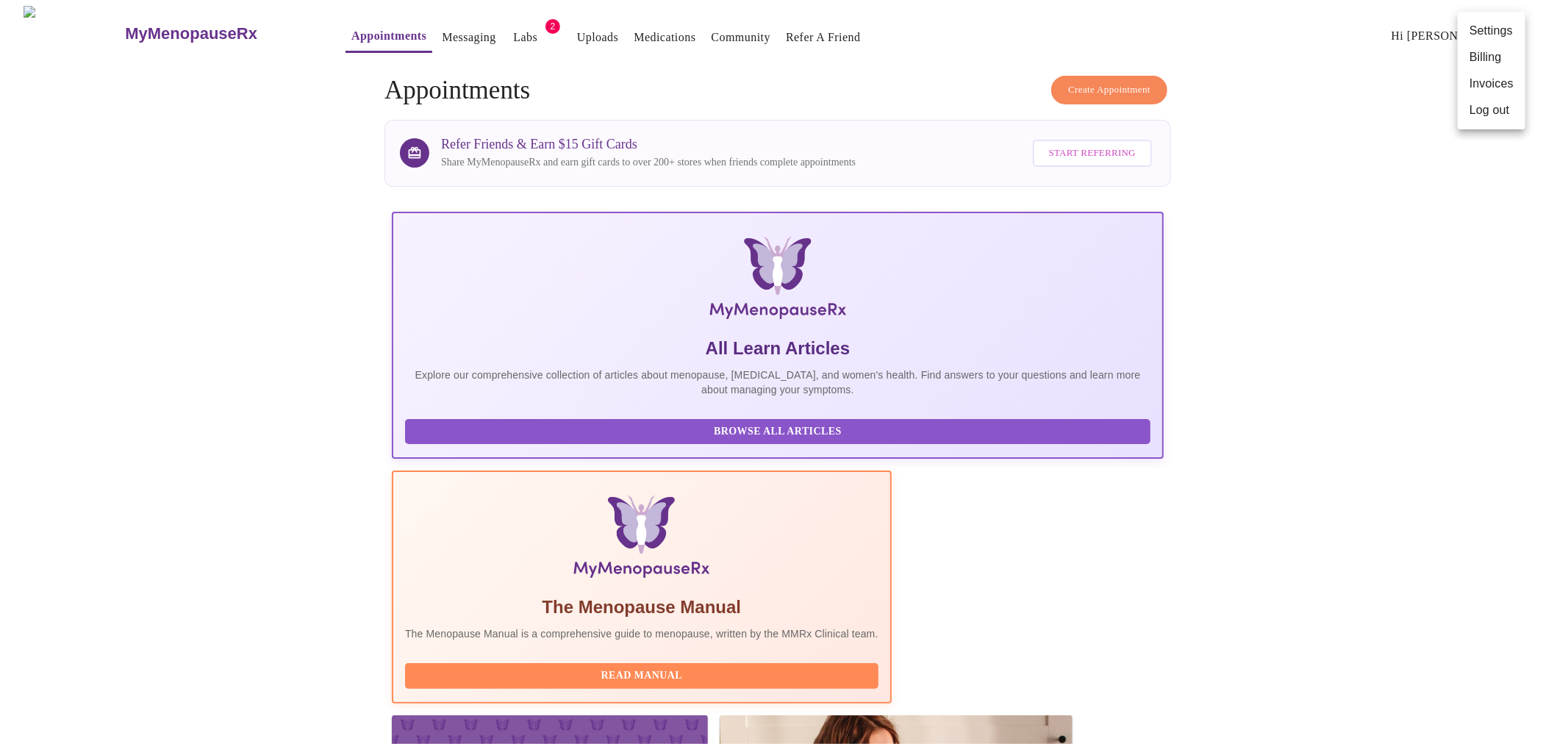
click at [1483, 112] on li "Log out" at bounding box center [1492, 109] width 68 height 26
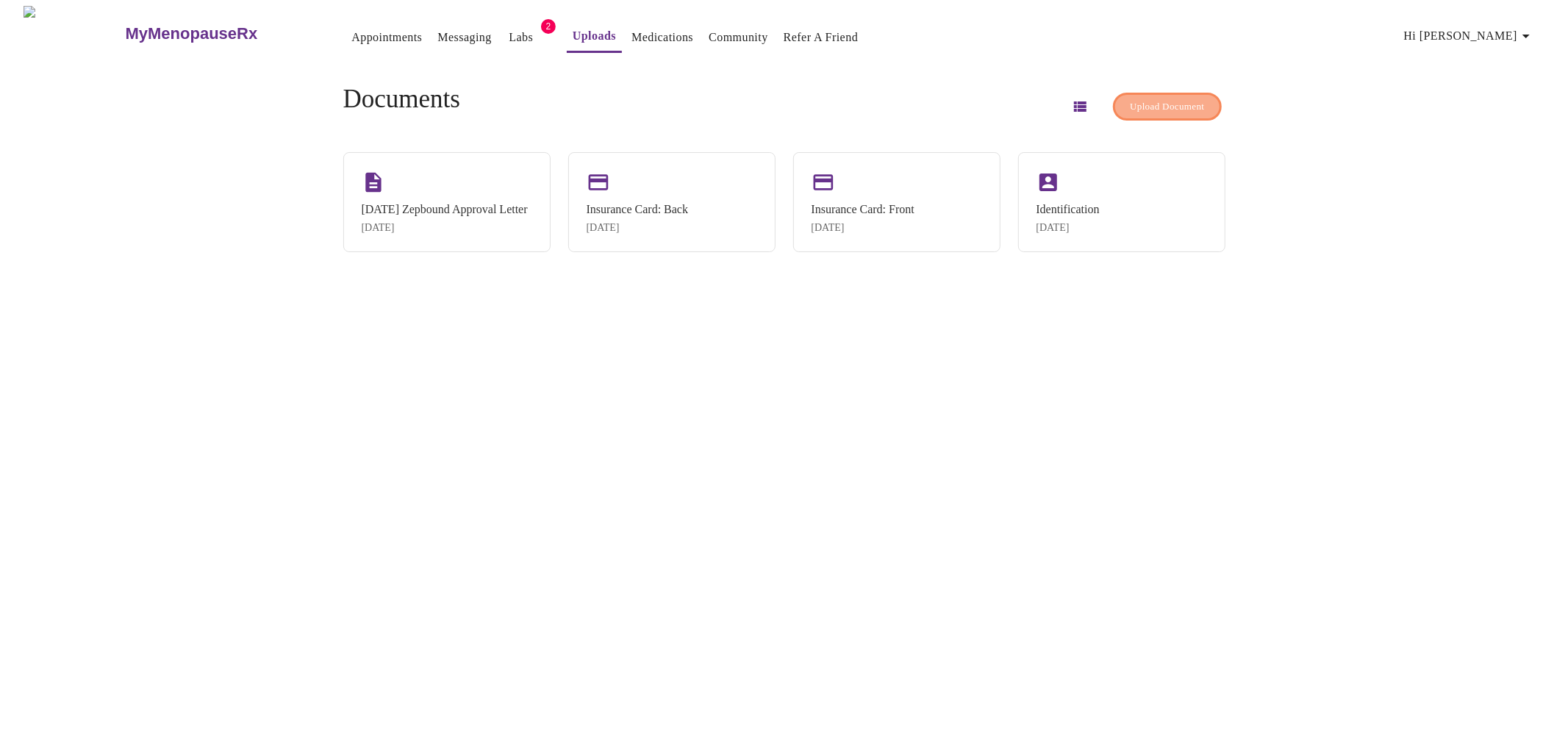
click at [1143, 107] on span "Upload Document" at bounding box center [1167, 106] width 74 height 16
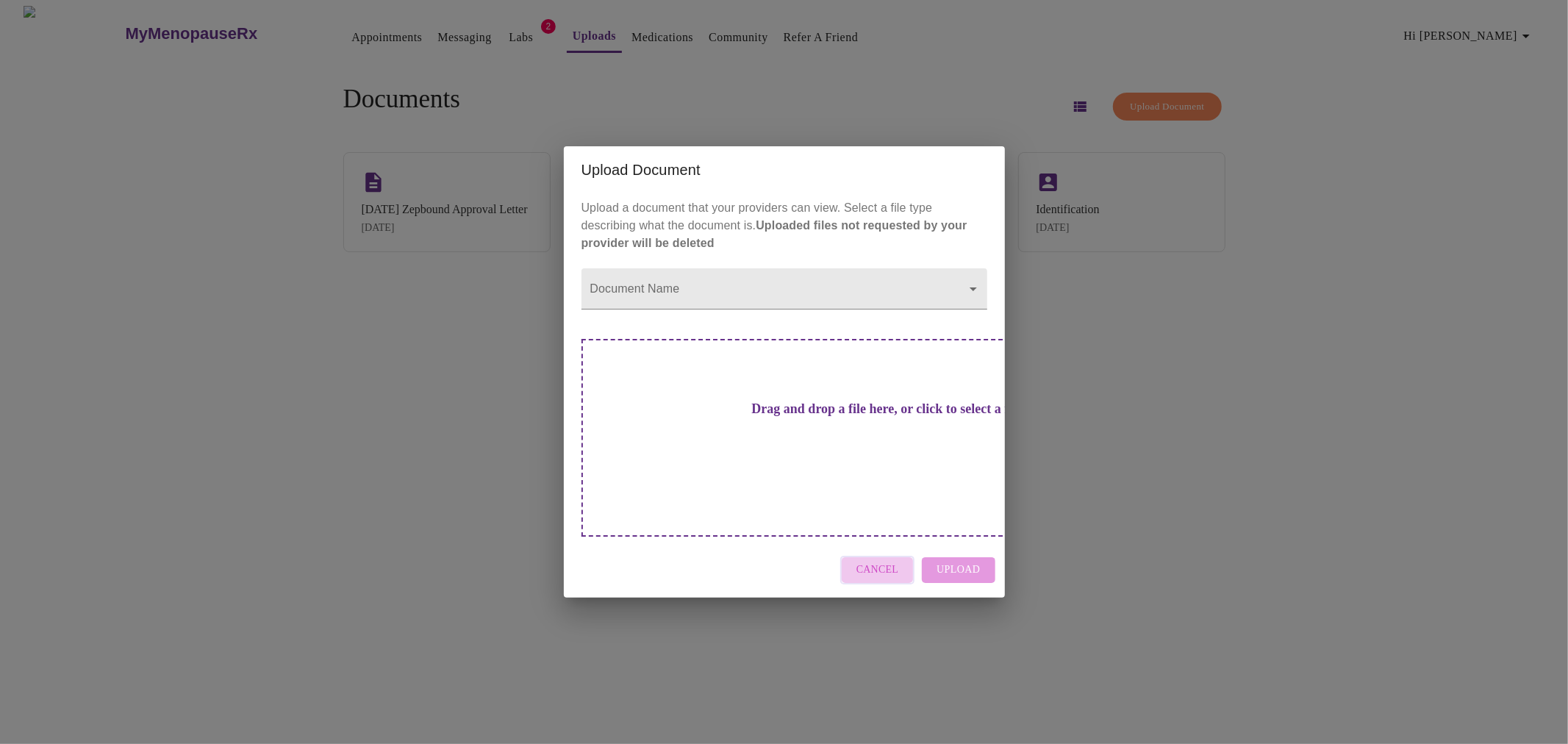
click at [894, 560] on span "Cancel" at bounding box center [878, 569] width 43 height 18
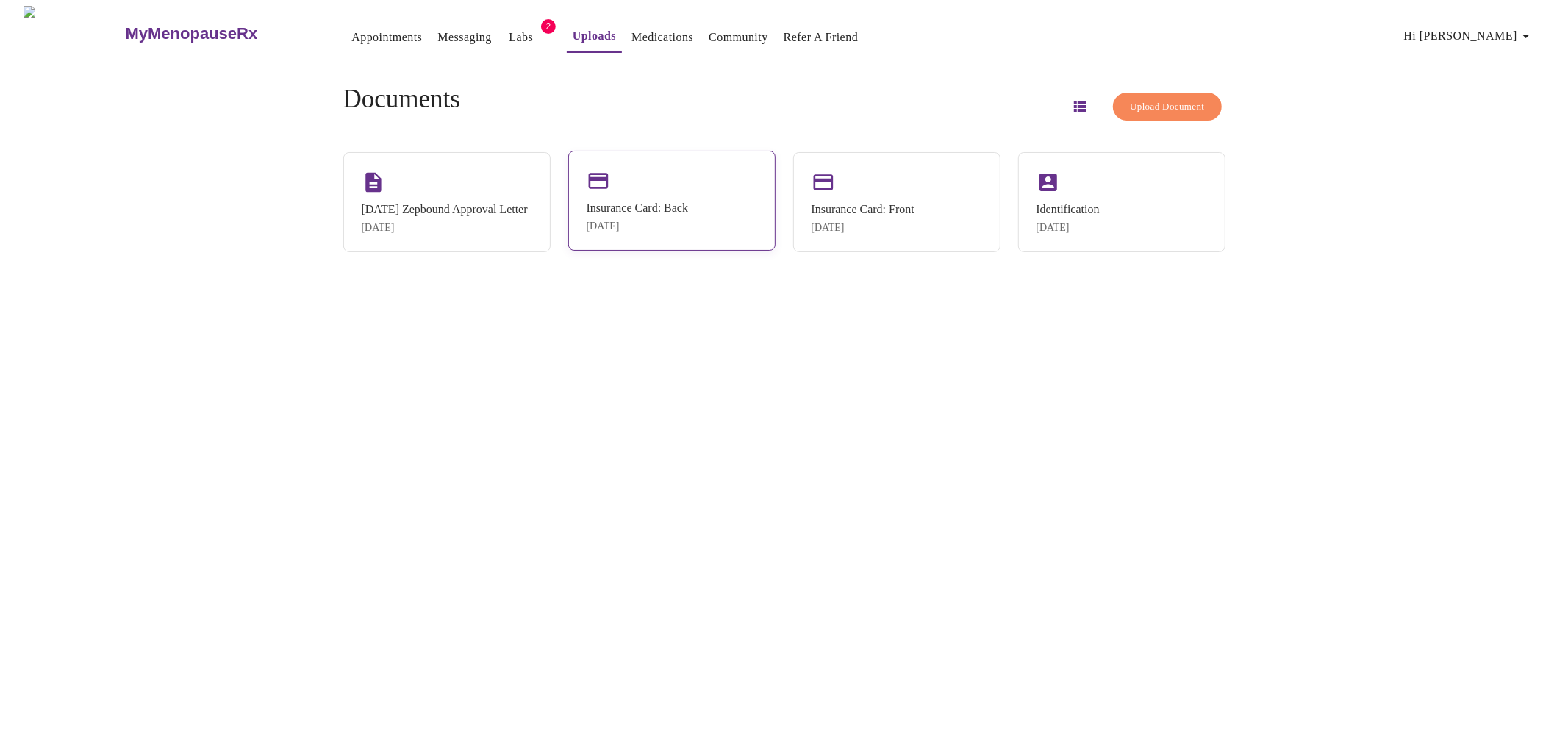
click at [682, 220] on div "Oct 12, 2024" at bounding box center [638, 226] width 102 height 12
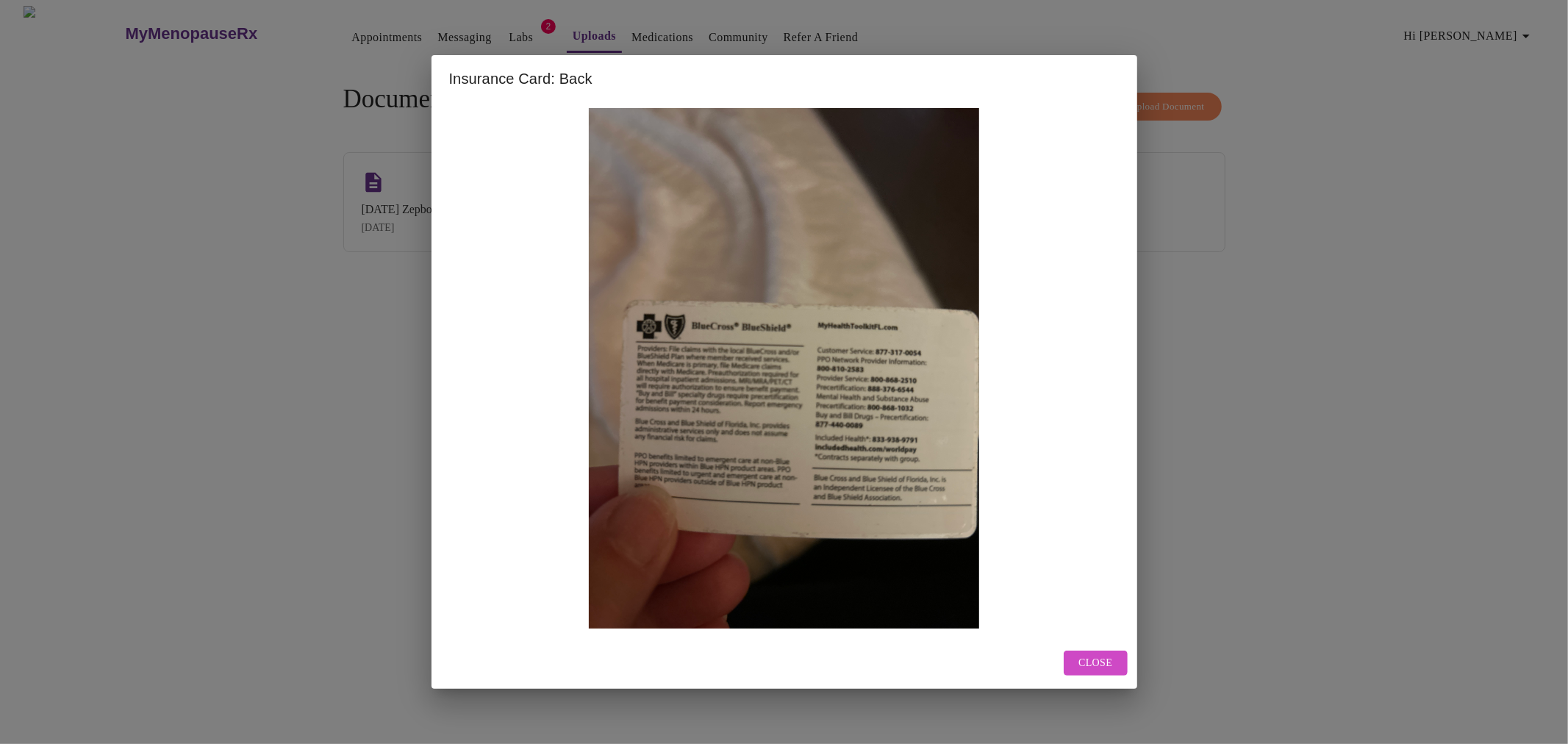
click at [1093, 666] on span "Close" at bounding box center [1095, 663] width 34 height 18
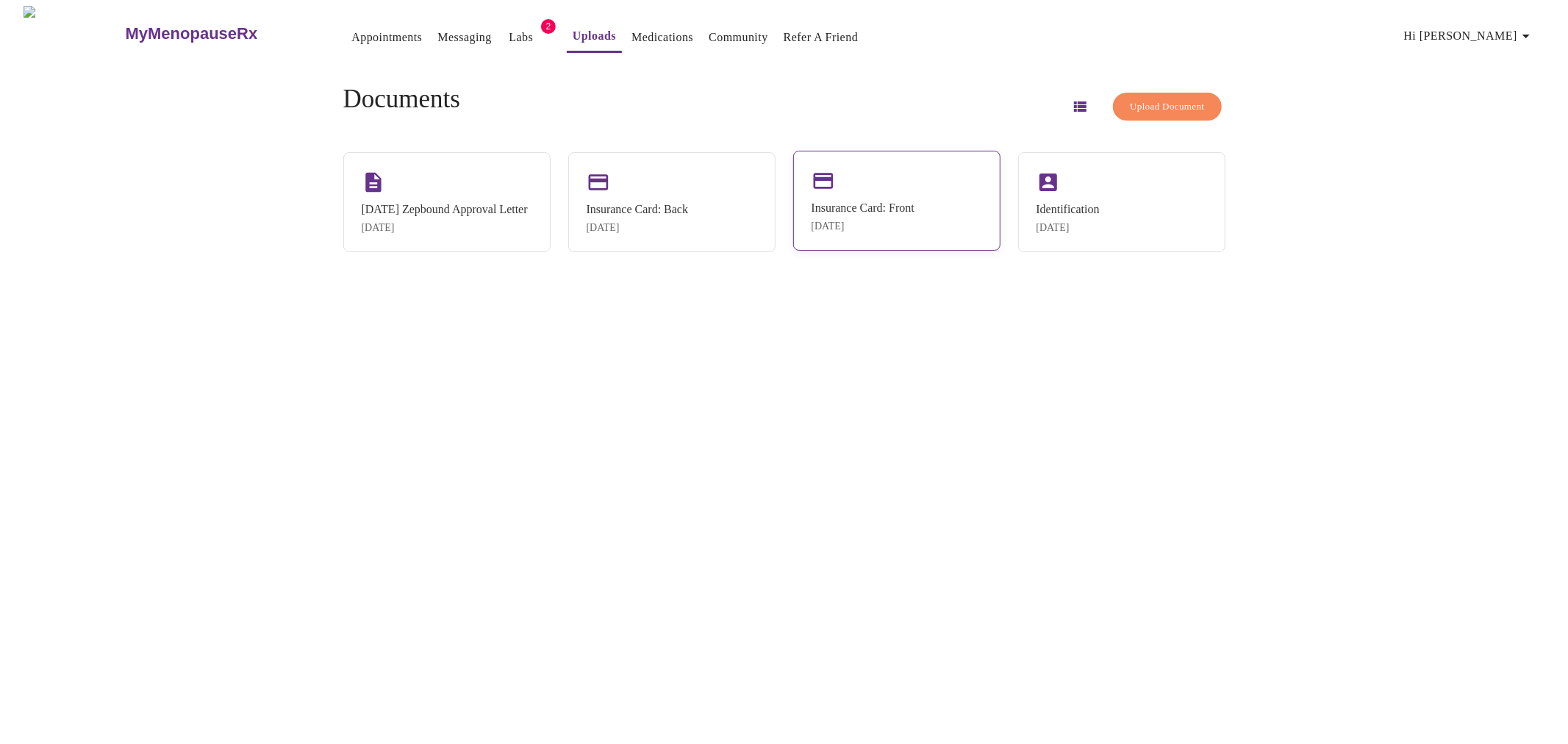
click at [915, 228] on div "[DATE]" at bounding box center [863, 226] width 102 height 12
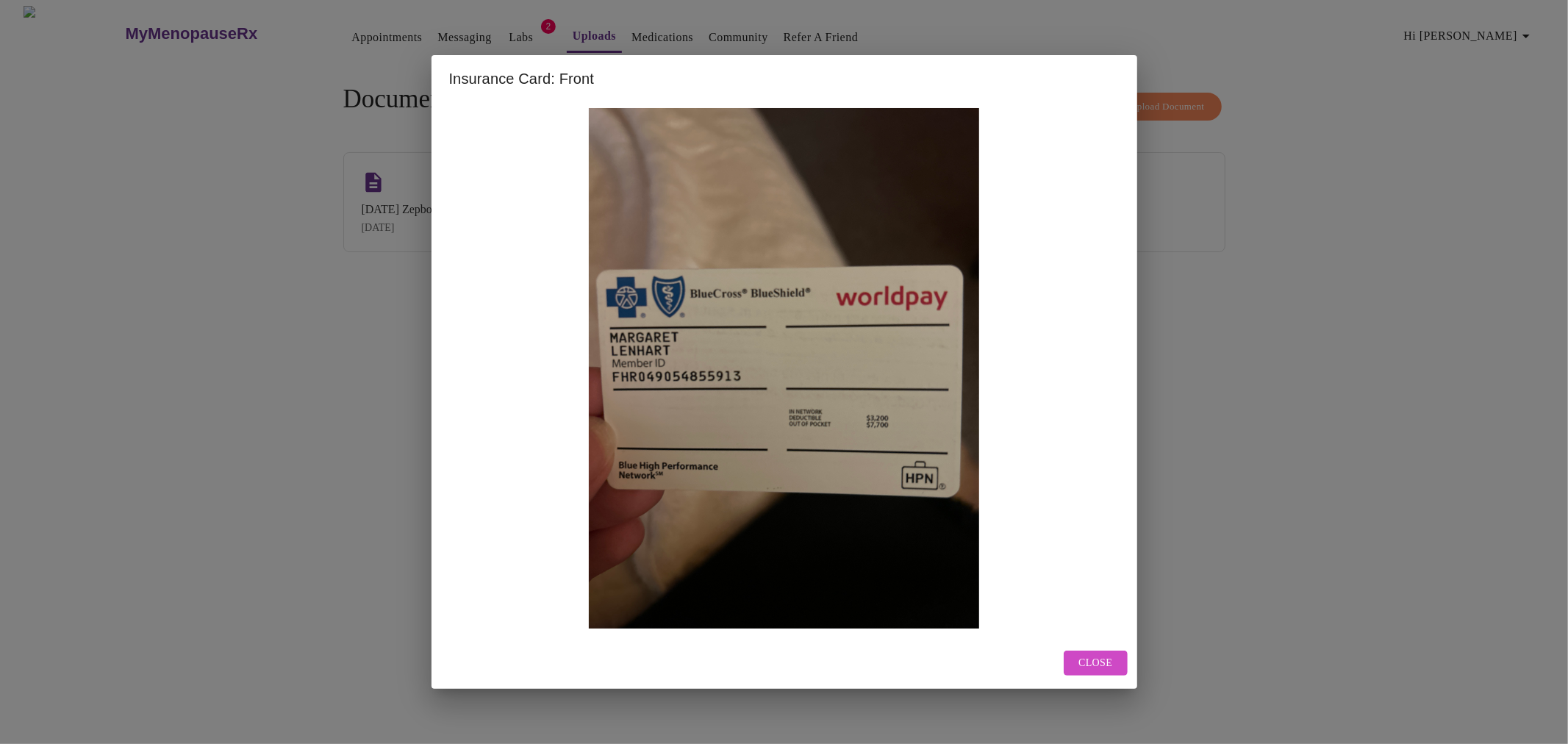
click at [1113, 664] on span "Close" at bounding box center [1095, 663] width 34 height 18
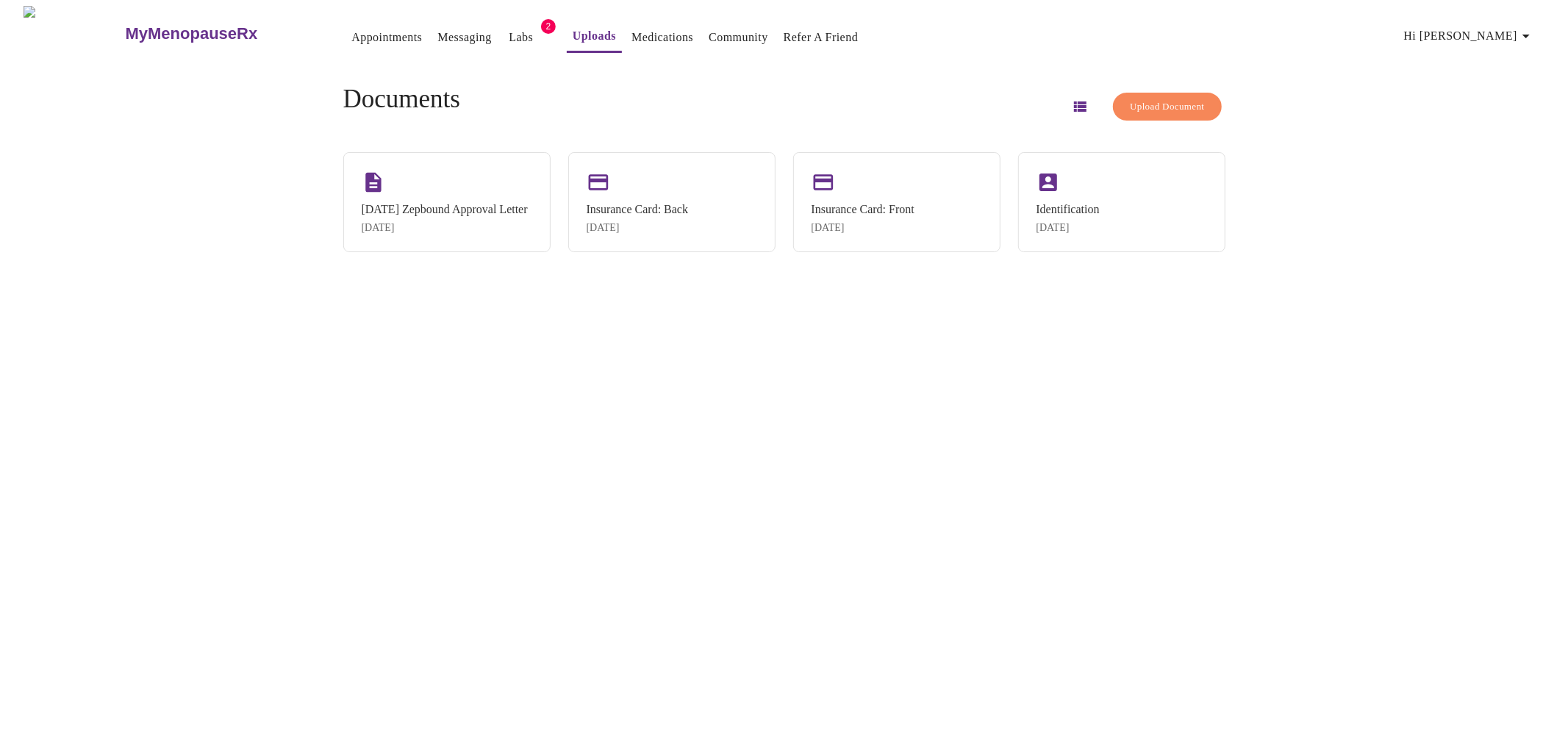
click at [1301, 414] on div "MyMenopauseRx Appointments Messaging Labs 2 Uploads Medications Community Refer…" at bounding box center [784, 378] width 1556 height 744
click at [1130, 99] on span "Upload Document" at bounding box center [1167, 106] width 74 height 16
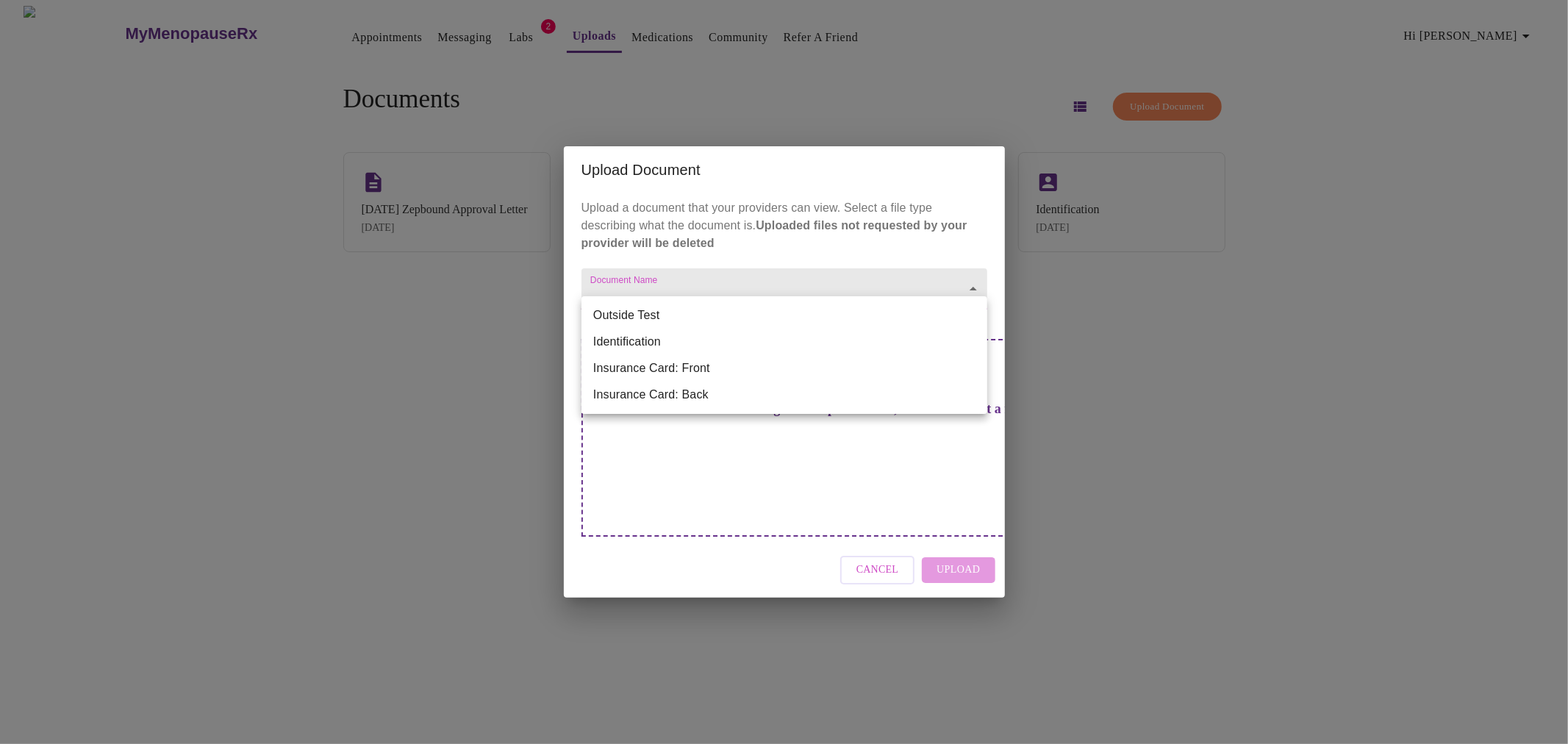
click at [871, 317] on body "MyMenopauseRx Appointments Messaging Labs 2 Uploads Medications Community Refer…" at bounding box center [784, 378] width 1556 height 744
click at [839, 360] on li "Insurance Card: Front" at bounding box center [784, 367] width 406 height 26
type input "Insurance Card: Front"
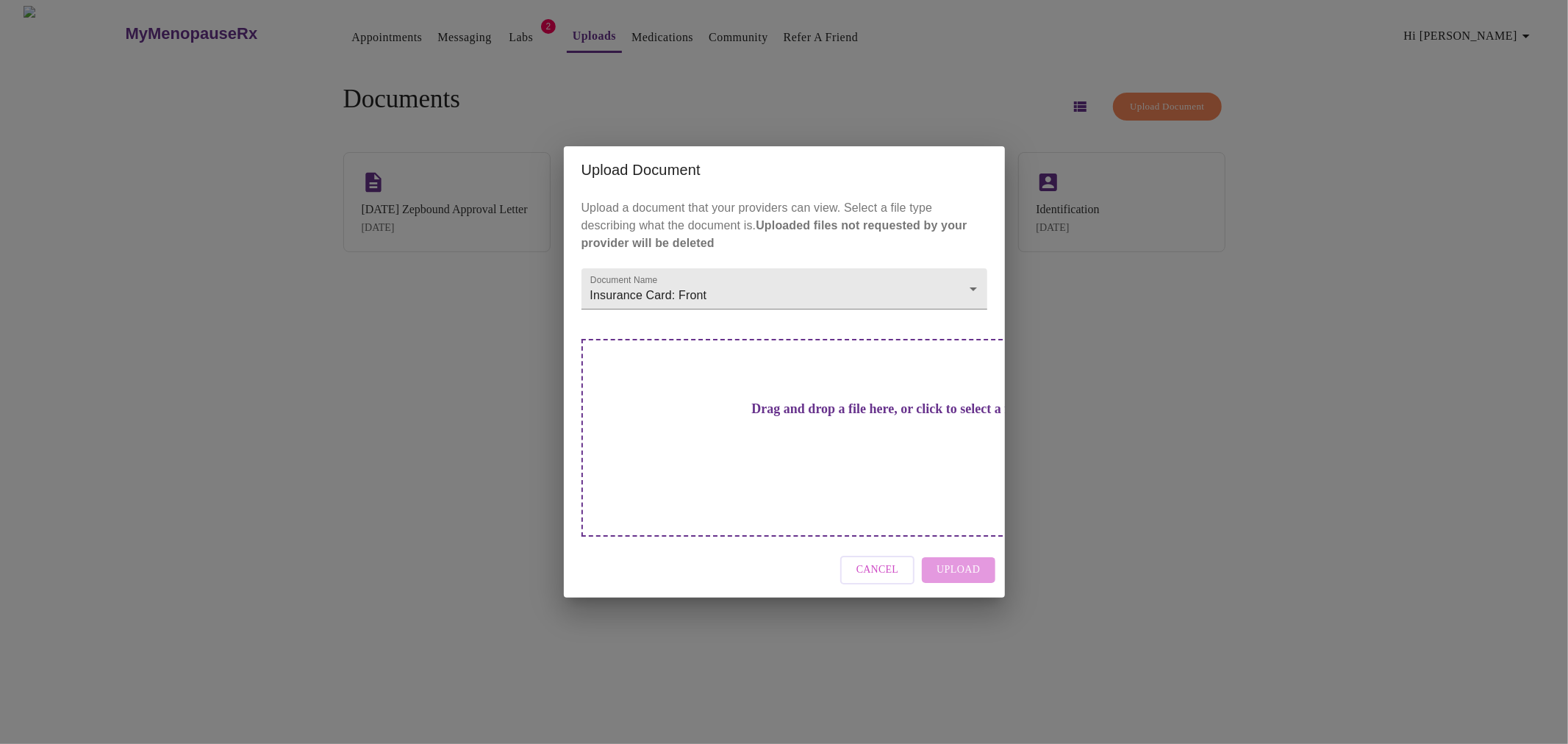
click at [895, 418] on div "Drag and drop a file here, or click to select a file" at bounding box center [886, 438] width 612 height 198
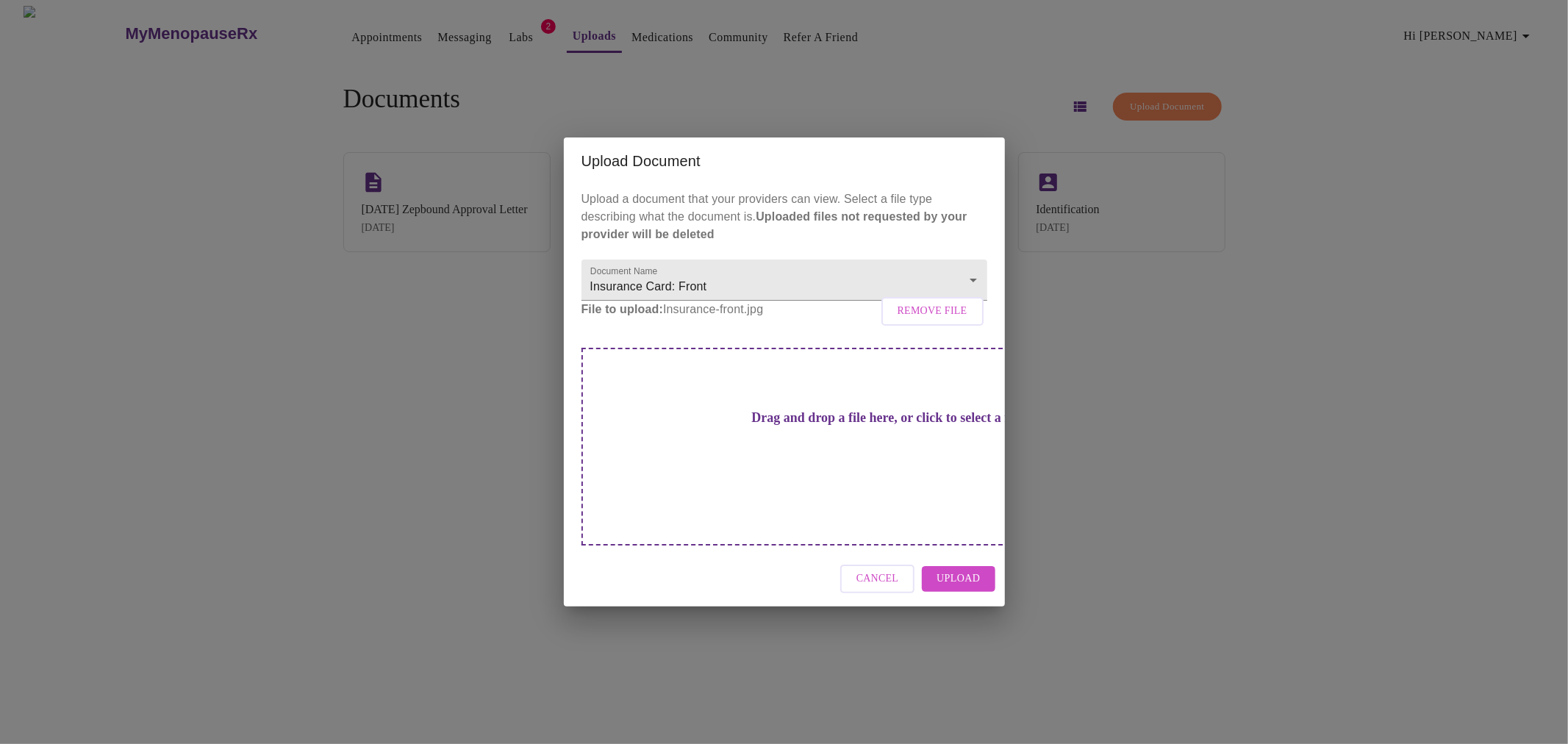
click at [959, 569] on span "Upload" at bounding box center [958, 578] width 44 height 18
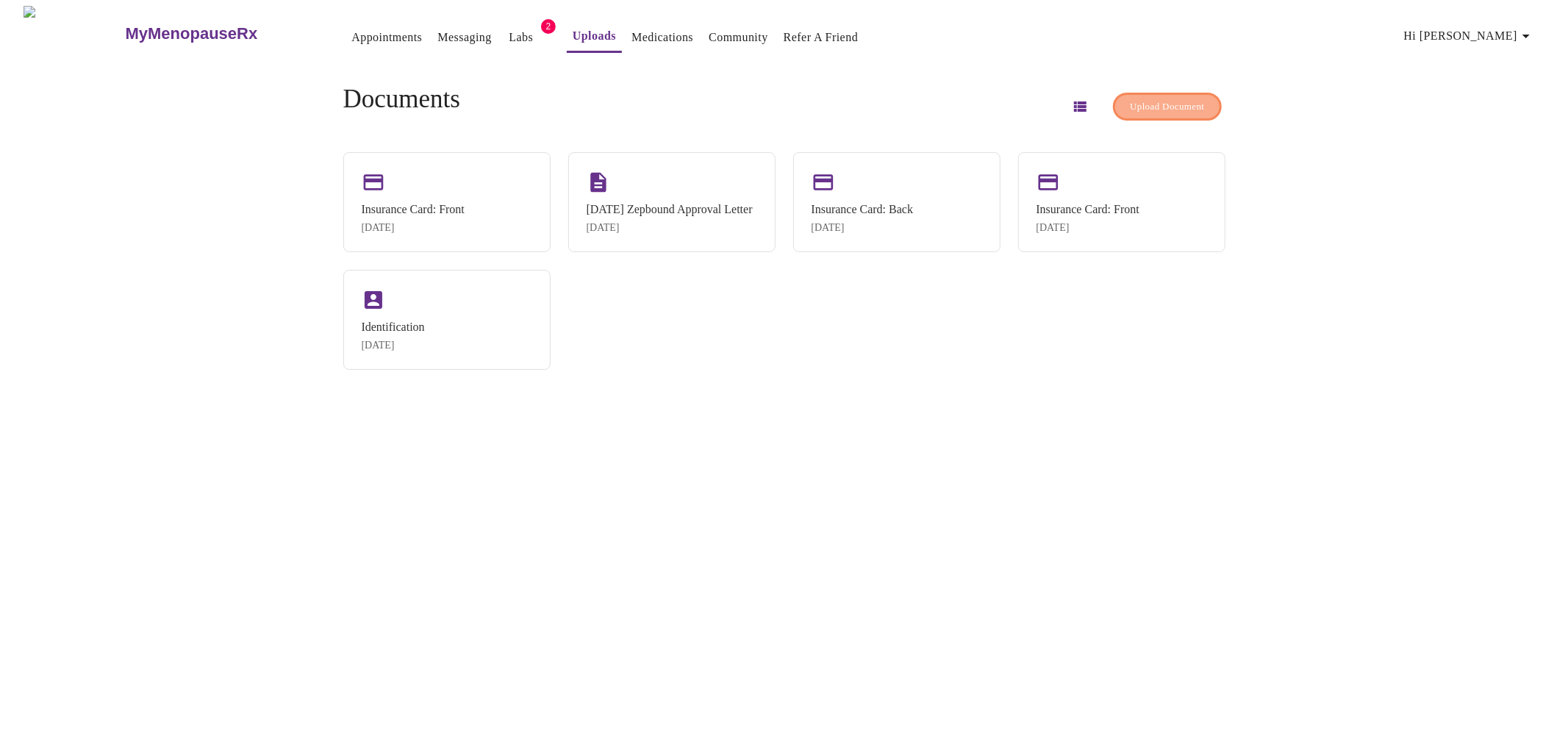
click at [1145, 102] on span "Upload Document" at bounding box center [1167, 106] width 74 height 16
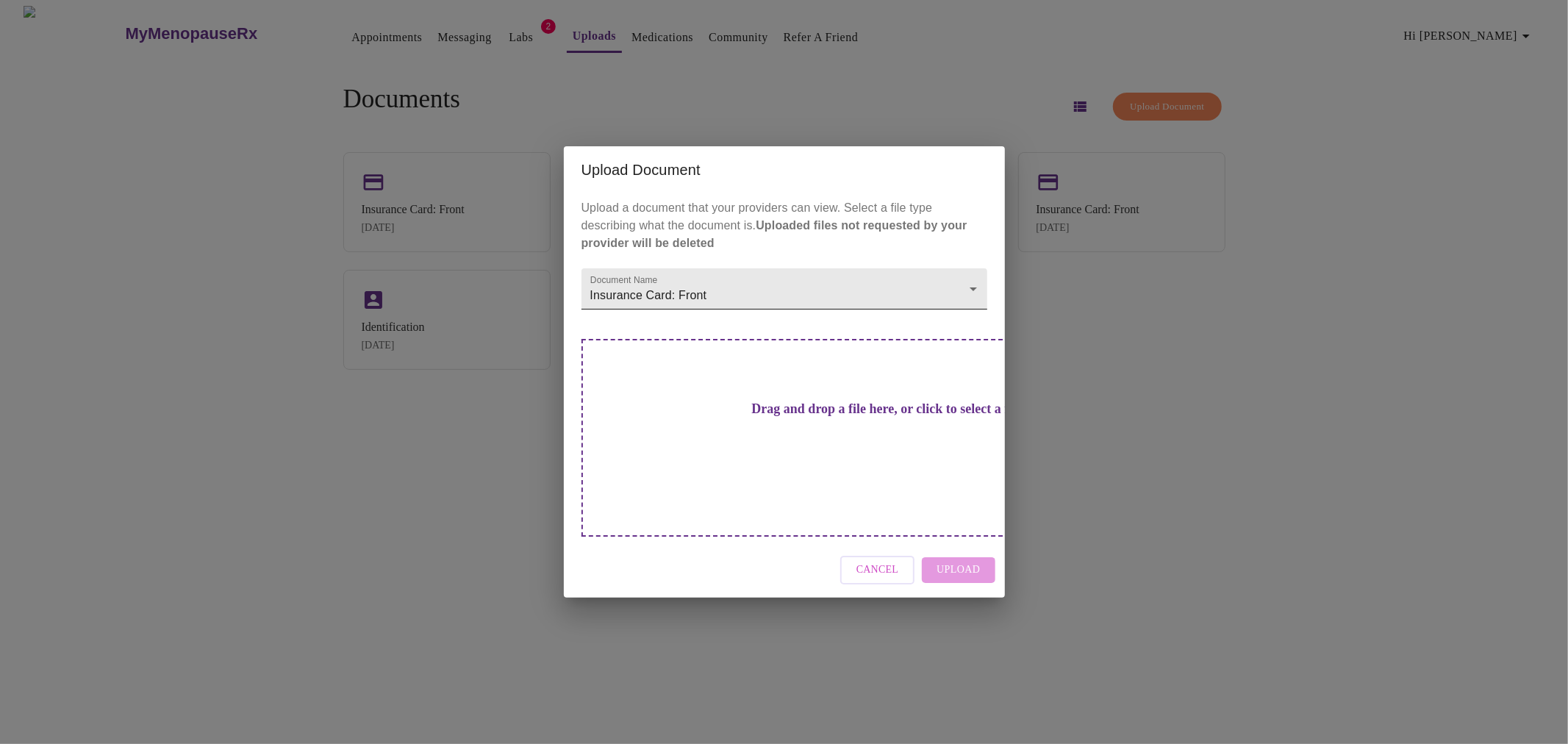
click at [828, 302] on body "MyMenopauseRx Appointments Messaging Labs 2 Uploads Medications Community Refer…" at bounding box center [784, 378] width 1556 height 744
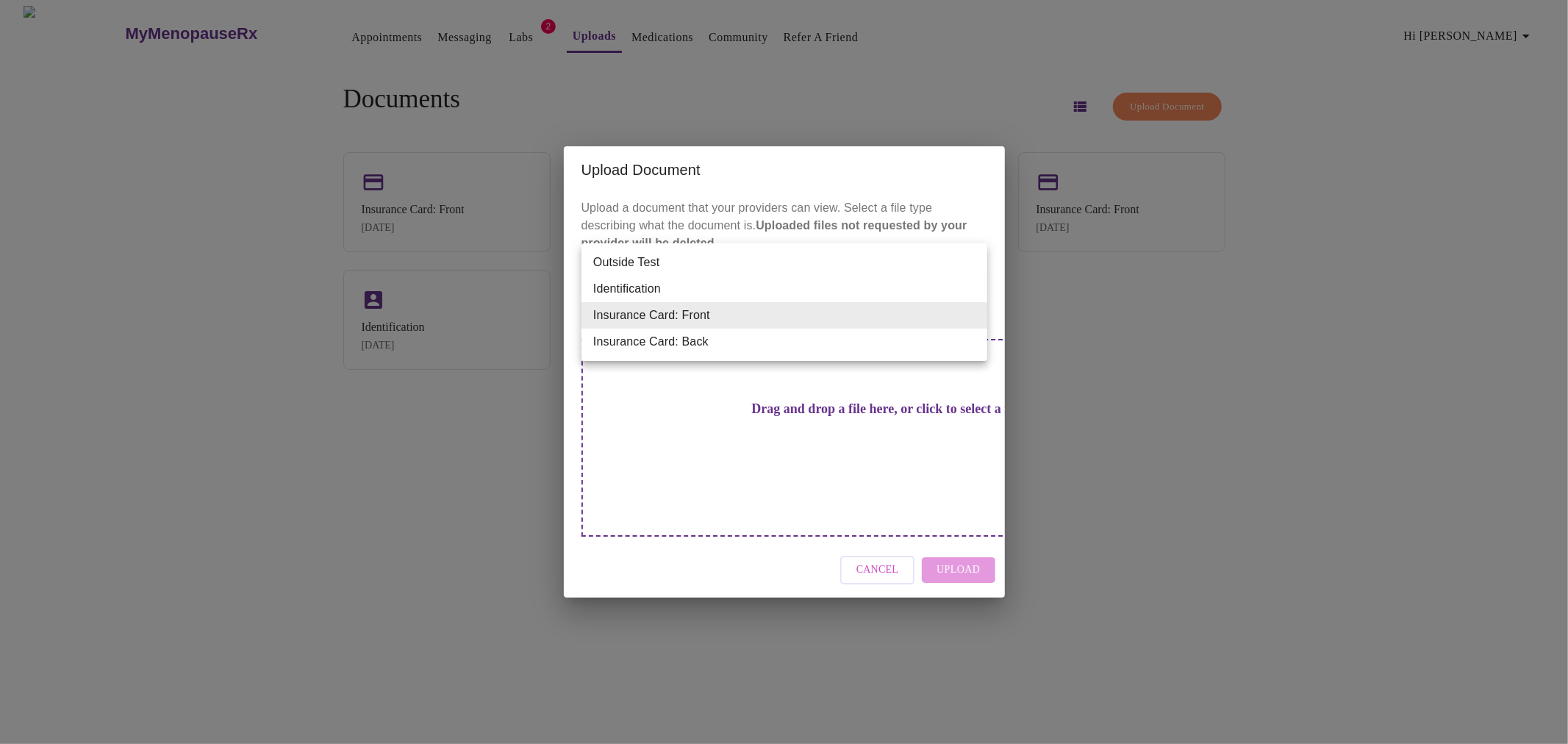
click at [801, 336] on li "Insurance Card: Back" at bounding box center [784, 341] width 406 height 26
type input "Insurance Card: Back"
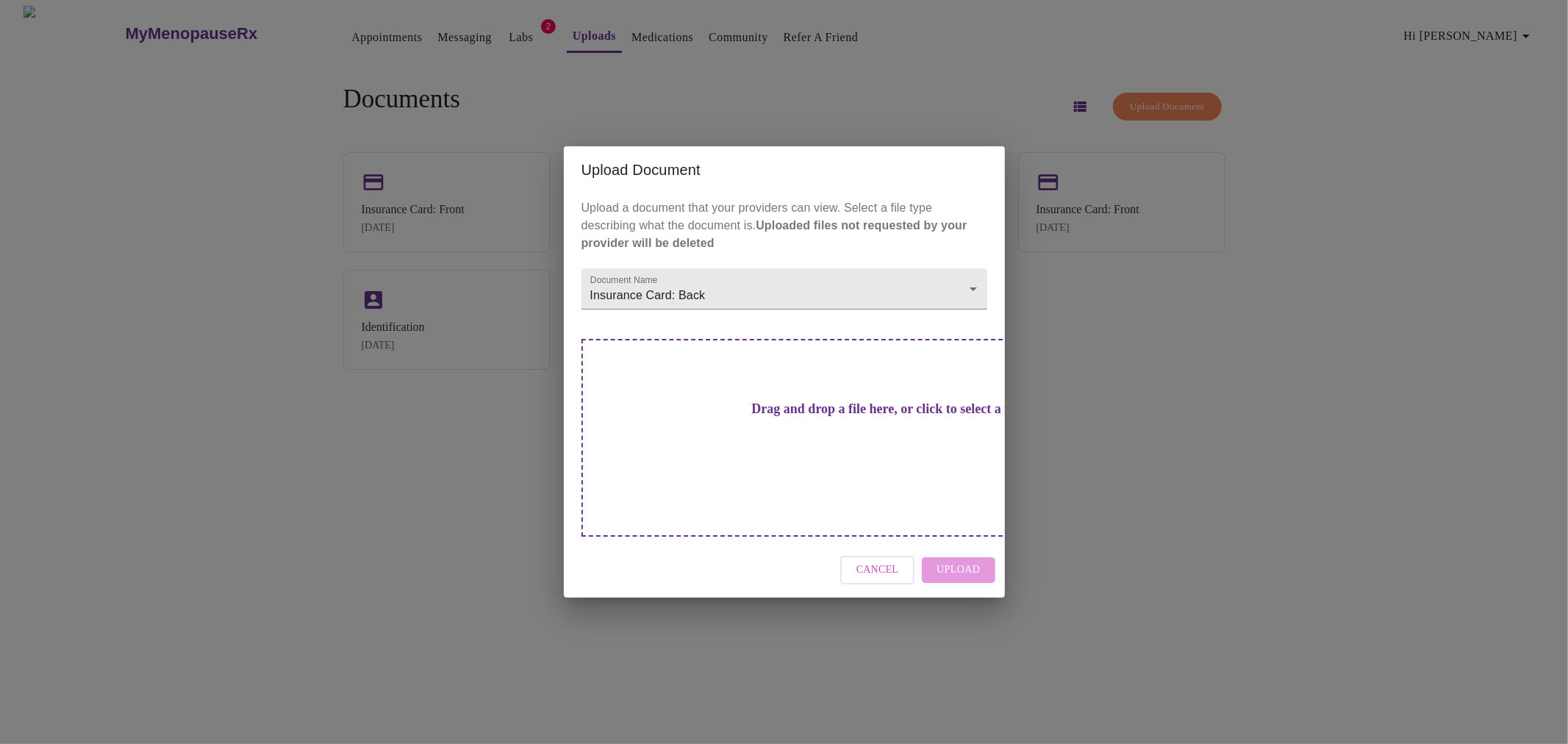
click at [869, 403] on div "Drag and drop a file here, or click to select a file" at bounding box center [886, 438] width 612 height 198
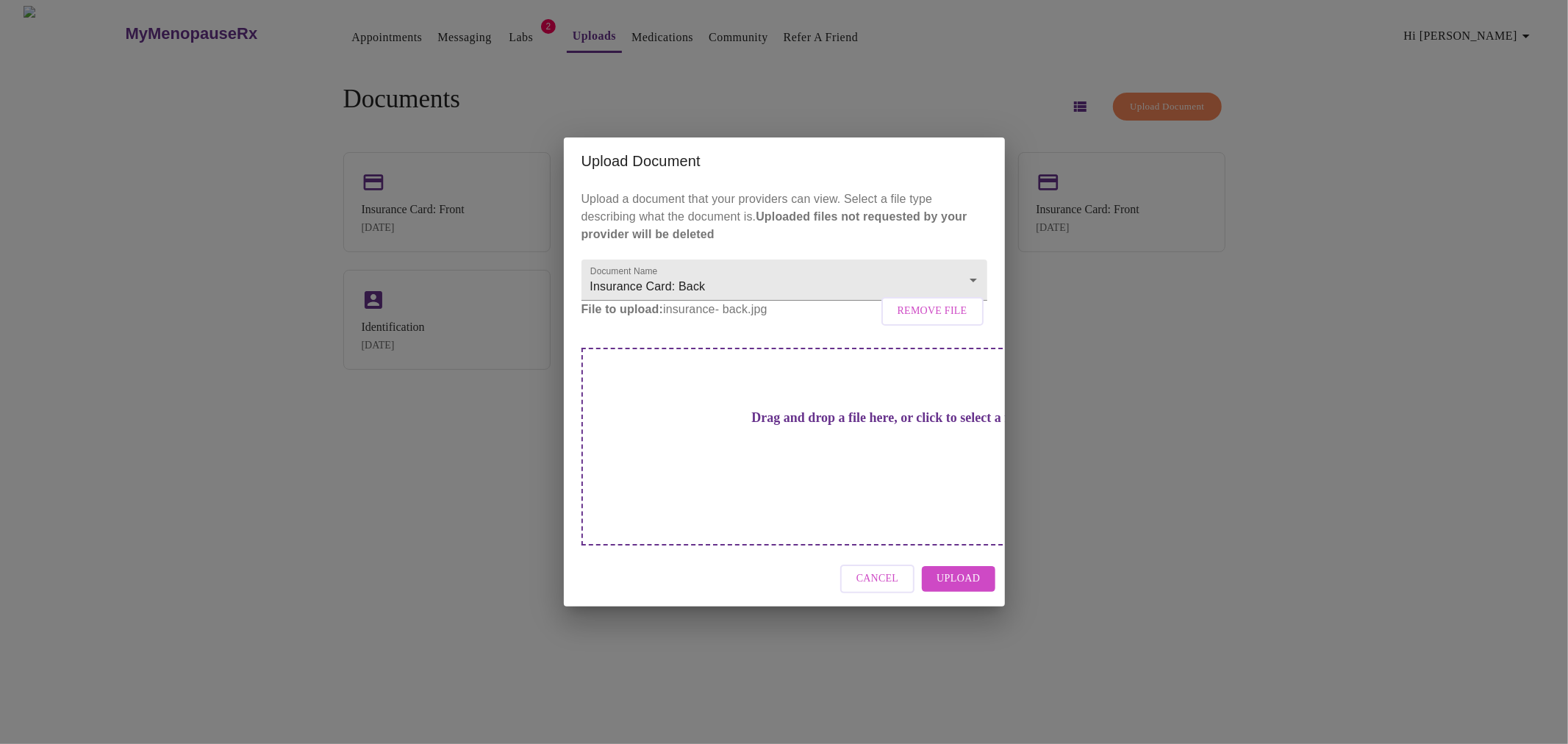
click at [971, 569] on span "Upload" at bounding box center [958, 578] width 44 height 18
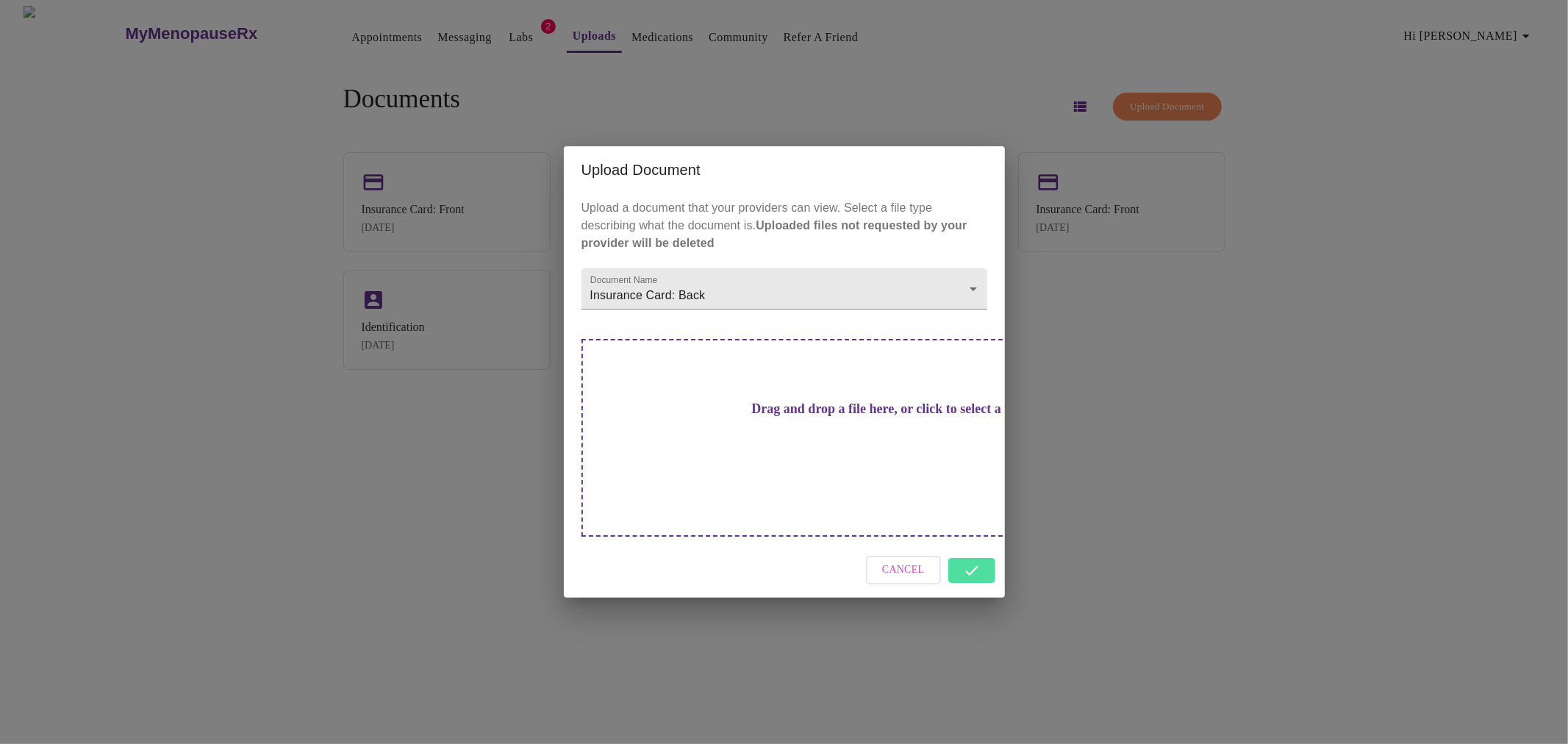
click at [973, 544] on div "Cancel" at bounding box center [784, 569] width 441 height 55
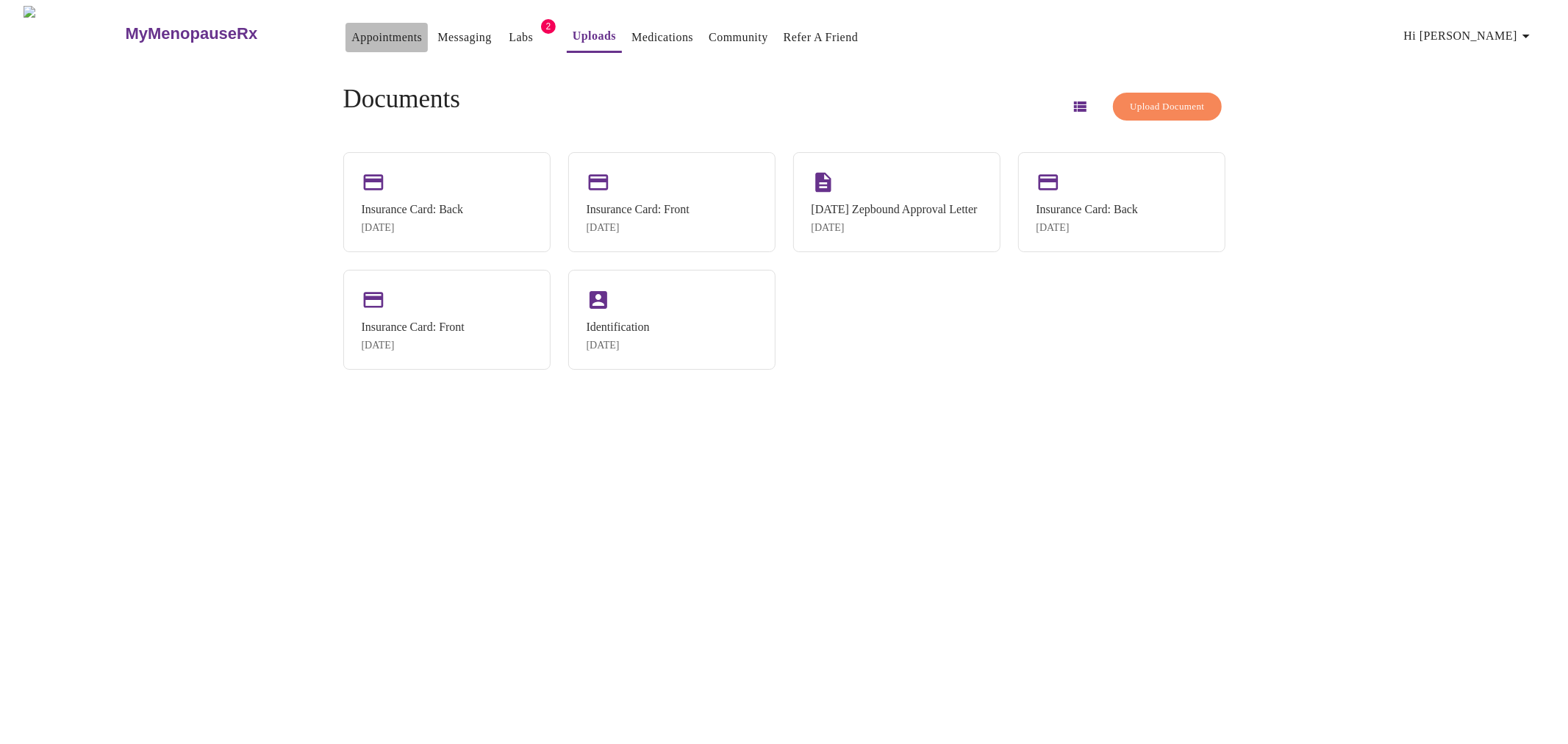
click at [351, 28] on link "Appointments" at bounding box center [386, 37] width 71 height 20
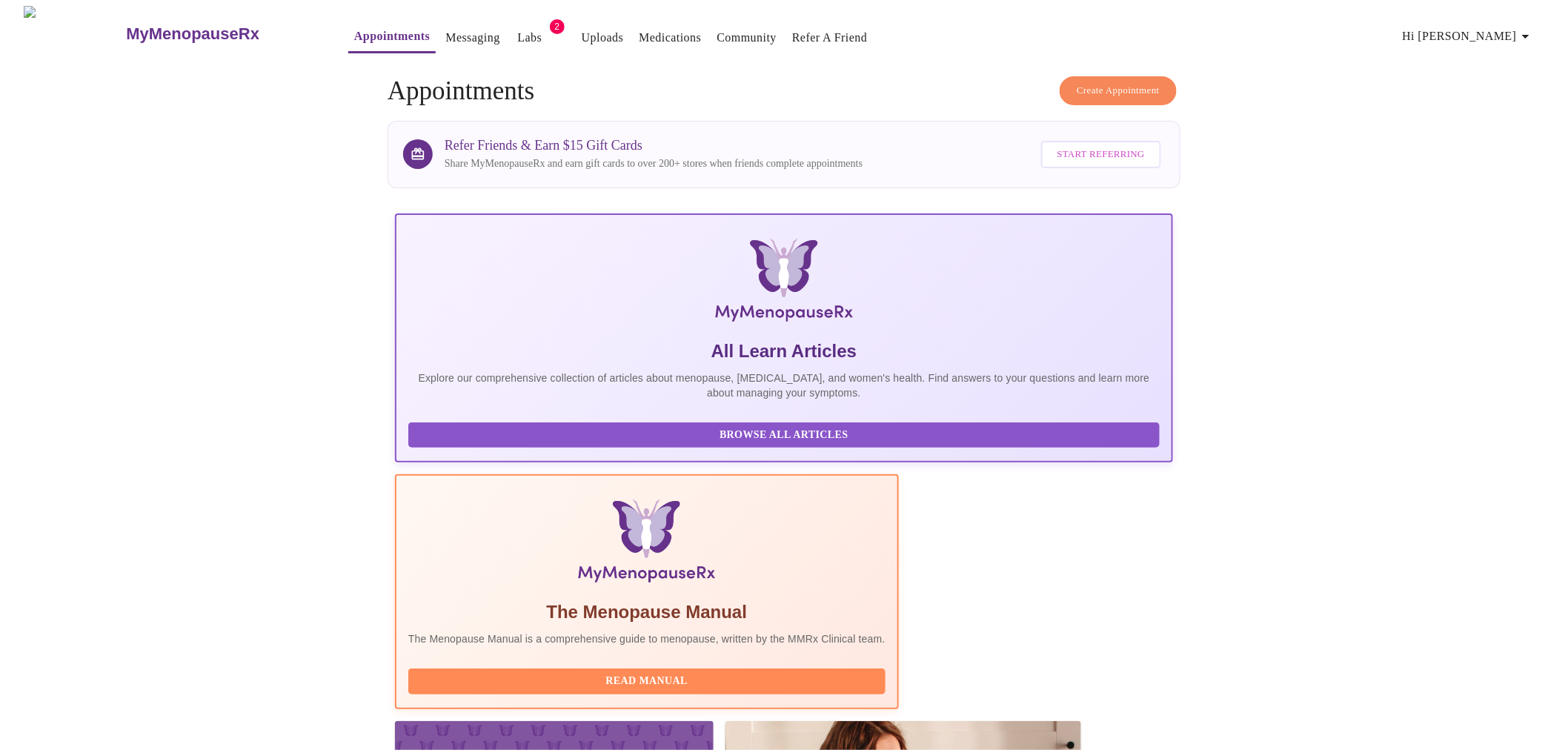
click at [1474, 26] on span "Hi [PERSON_NAME]" at bounding box center [1468, 36] width 132 height 20
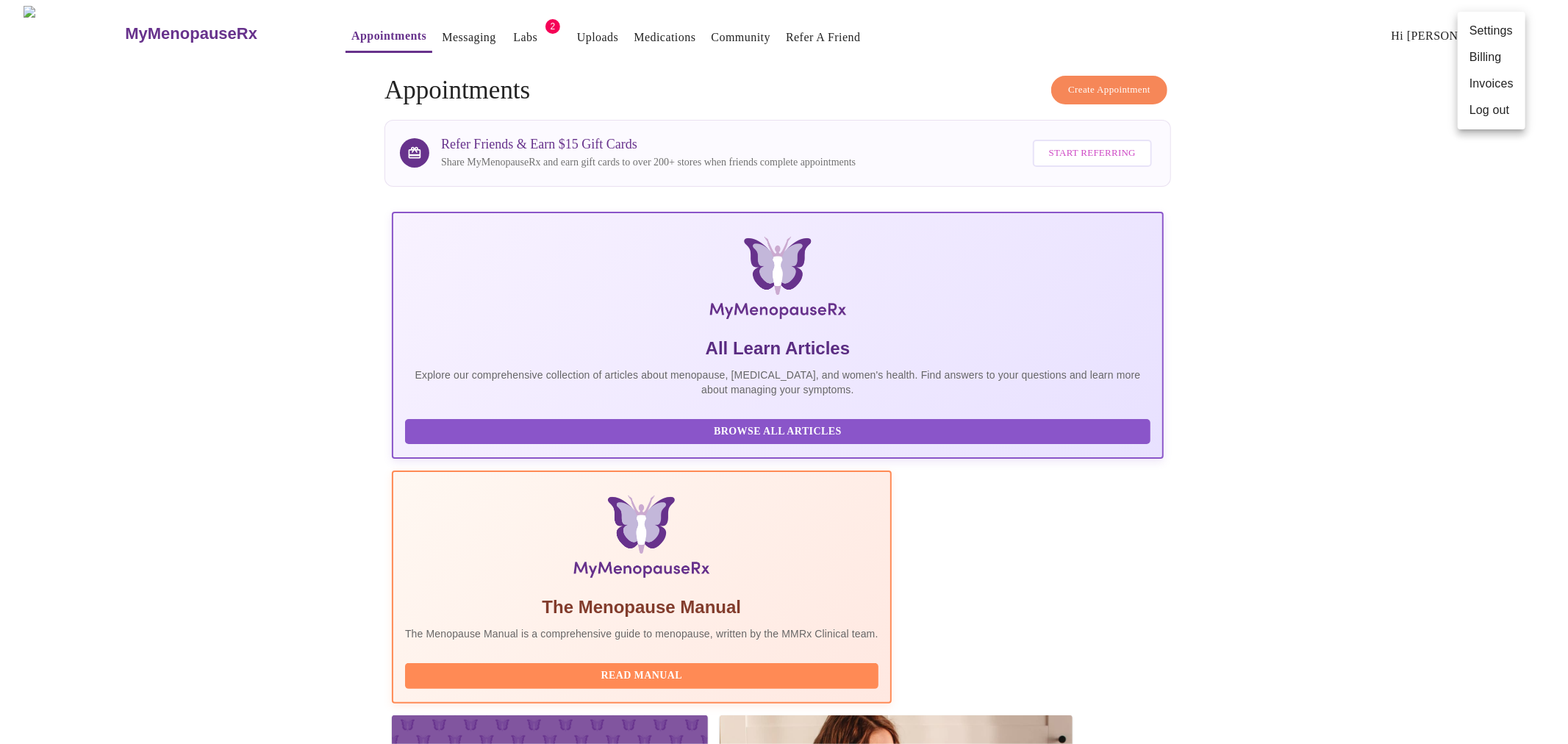
click at [1495, 81] on li "Invoices" at bounding box center [1492, 83] width 68 height 26
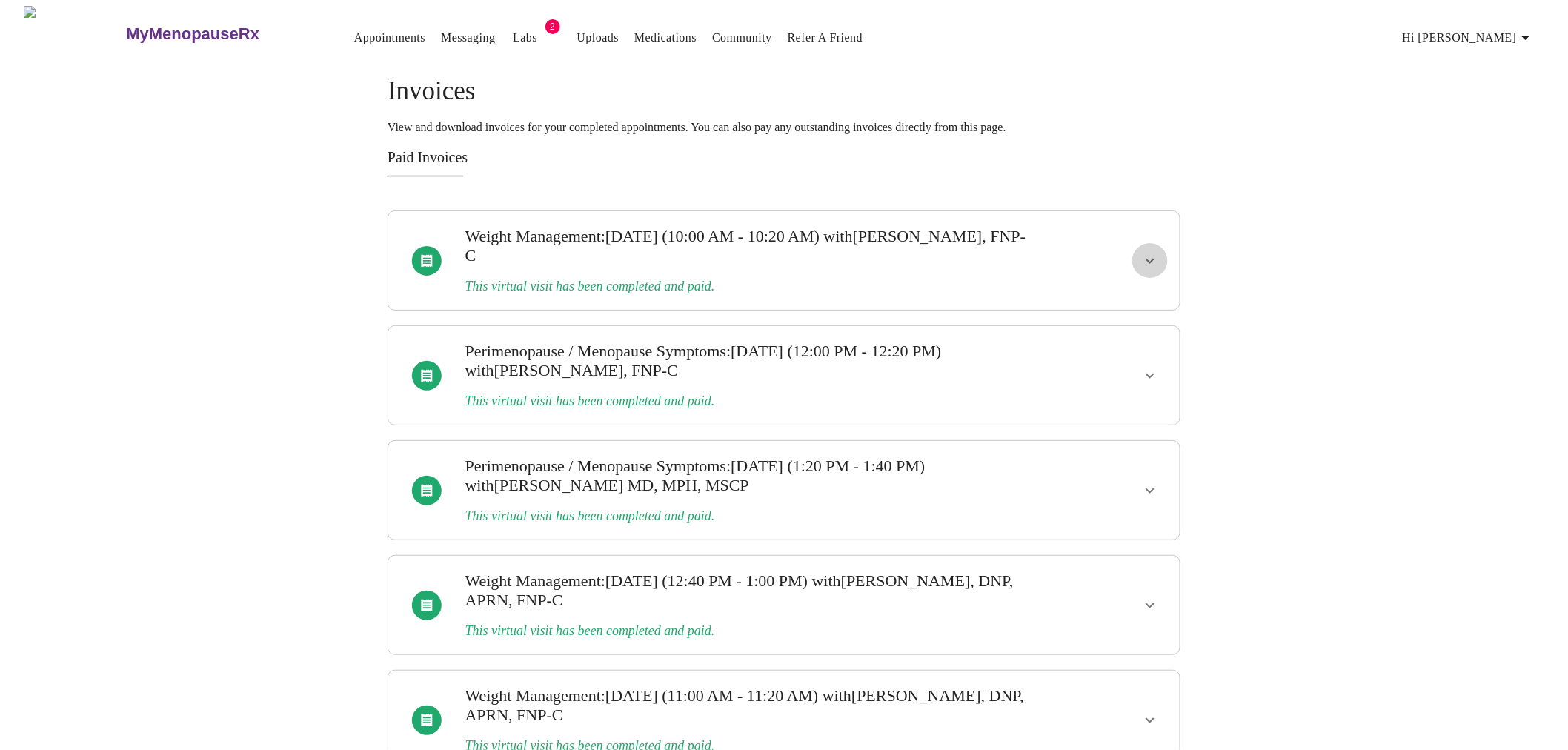
click at [1152, 252] on icon "show more" at bounding box center [1150, 261] width 18 height 18
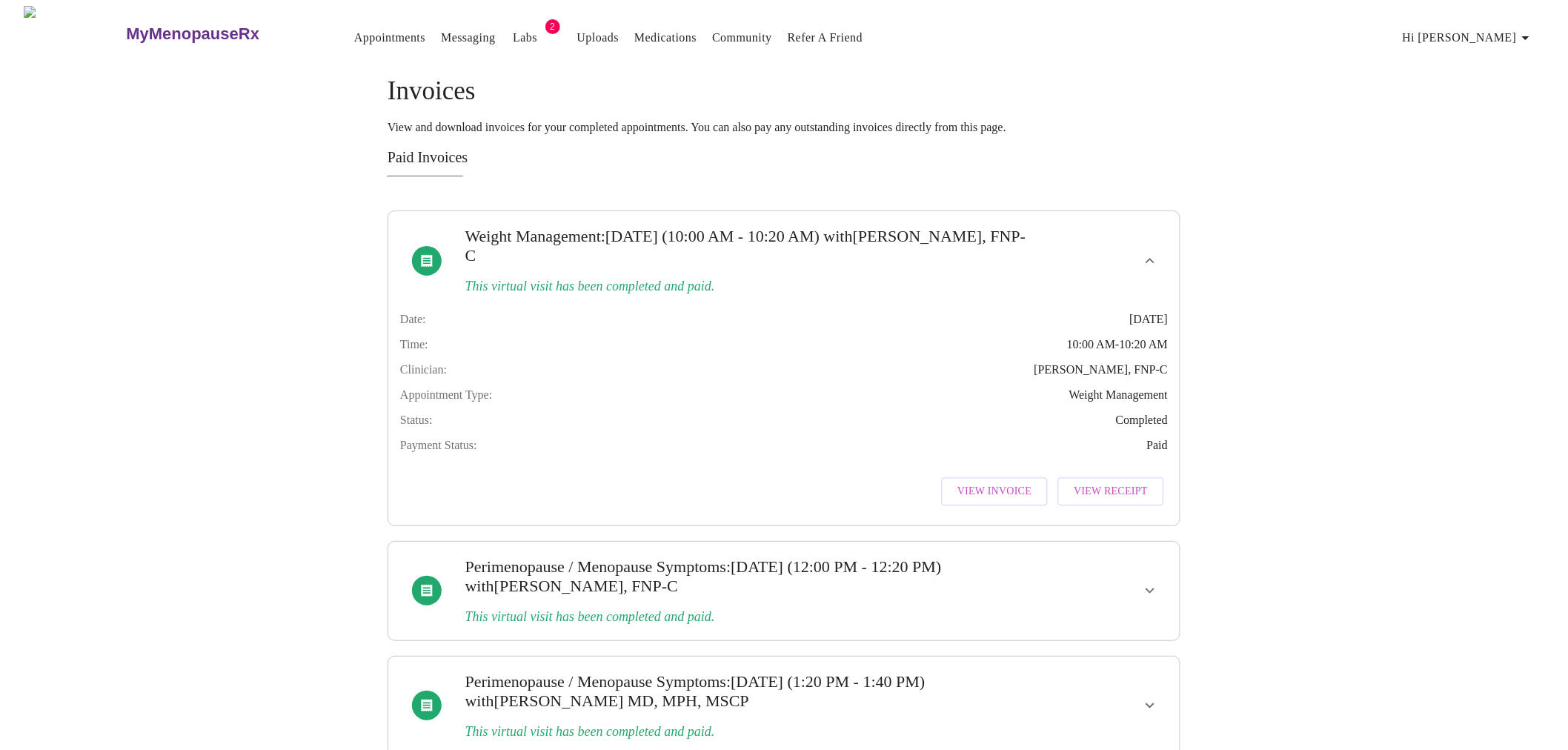
click at [1478, 29] on span "Hi [PERSON_NAME]" at bounding box center [1468, 37] width 132 height 20
click at [1487, 46] on li "Billing" at bounding box center [1504, 57] width 68 height 26
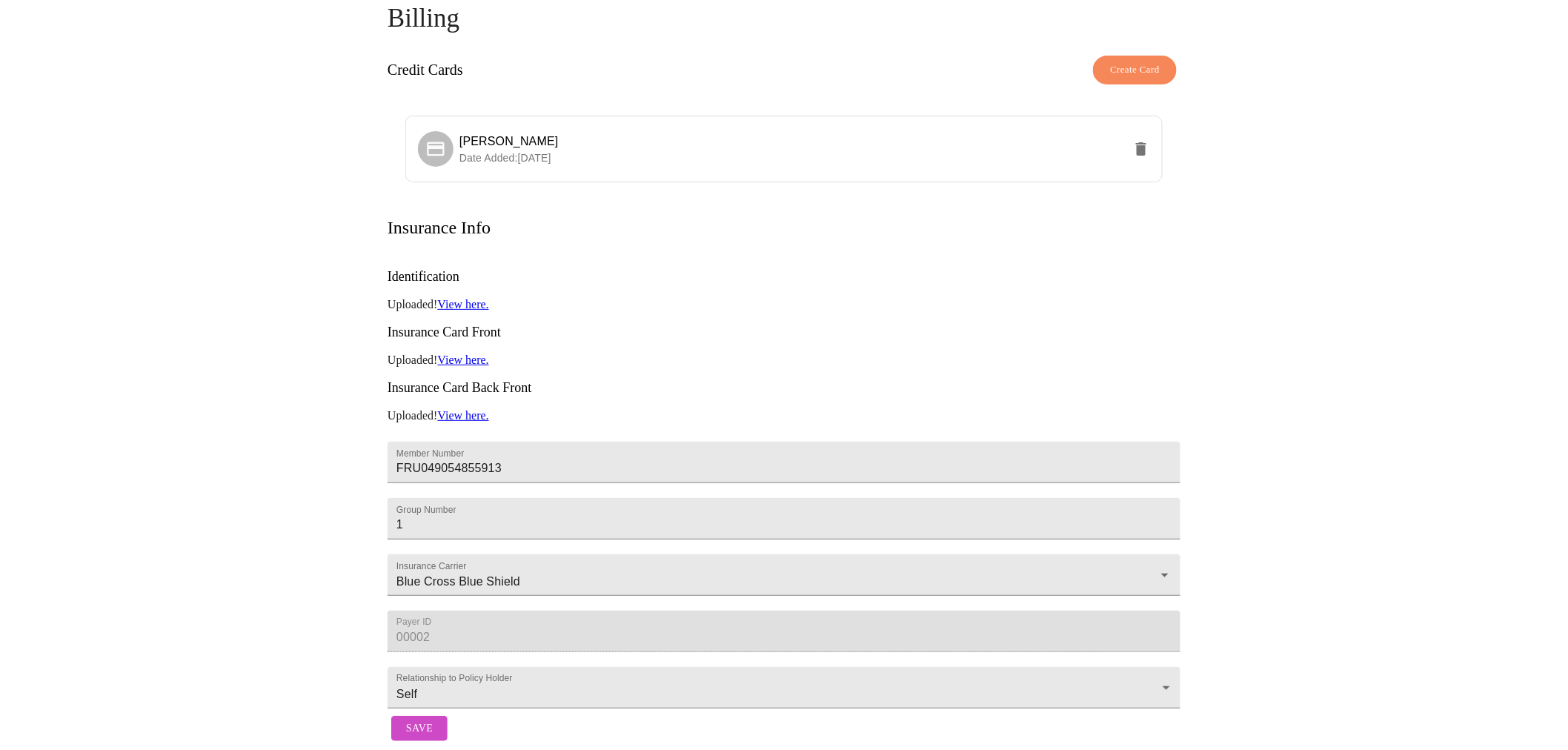
scroll to position [103, 0]
click at [463, 349] on link "View here." at bounding box center [463, 355] width 51 height 13
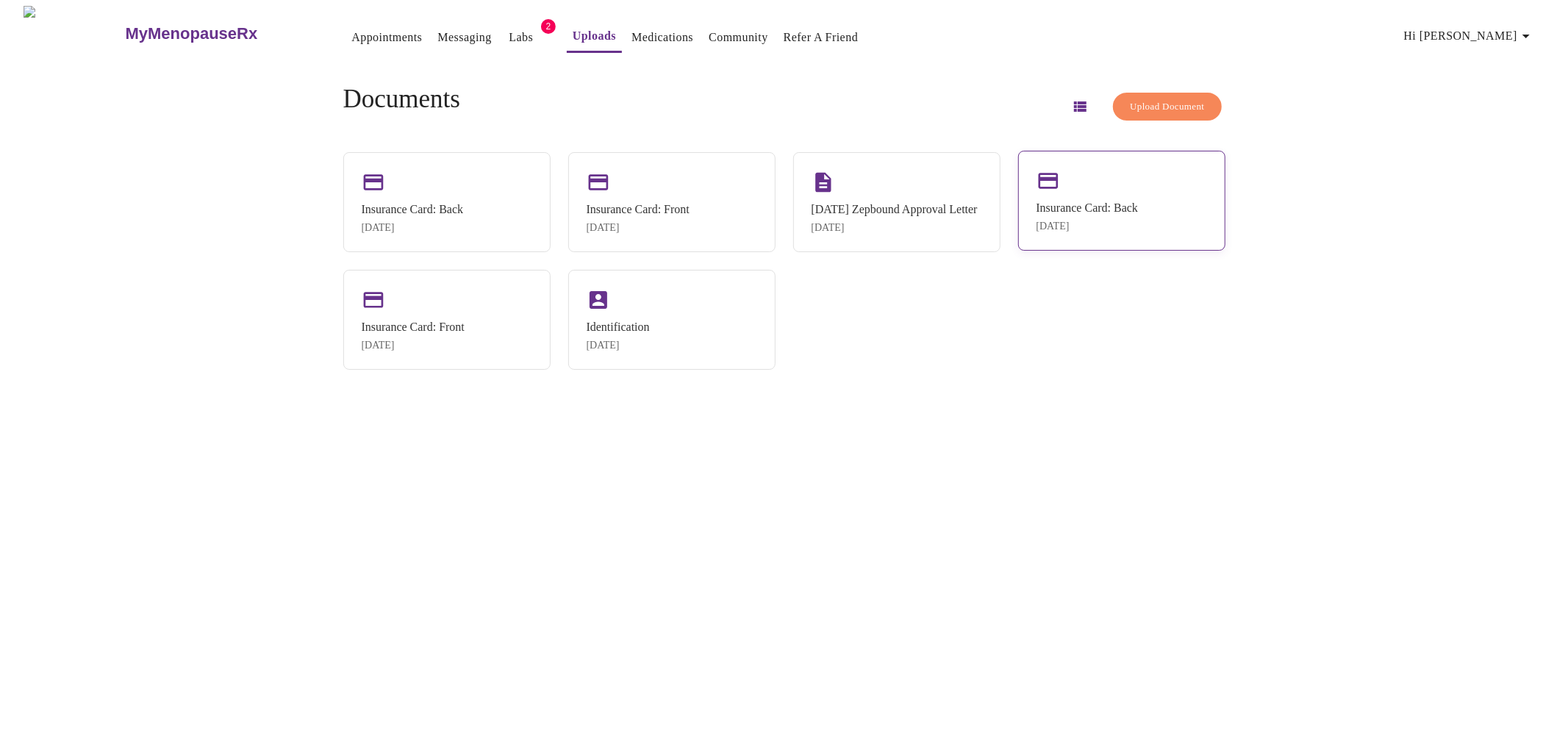
drag, startPoint x: 1127, startPoint y: 237, endPoint x: 1091, endPoint y: 191, distance: 58.4
click at [1091, 191] on div "Insurance Card: Back [DATE]" at bounding box center [1121, 200] width 207 height 100
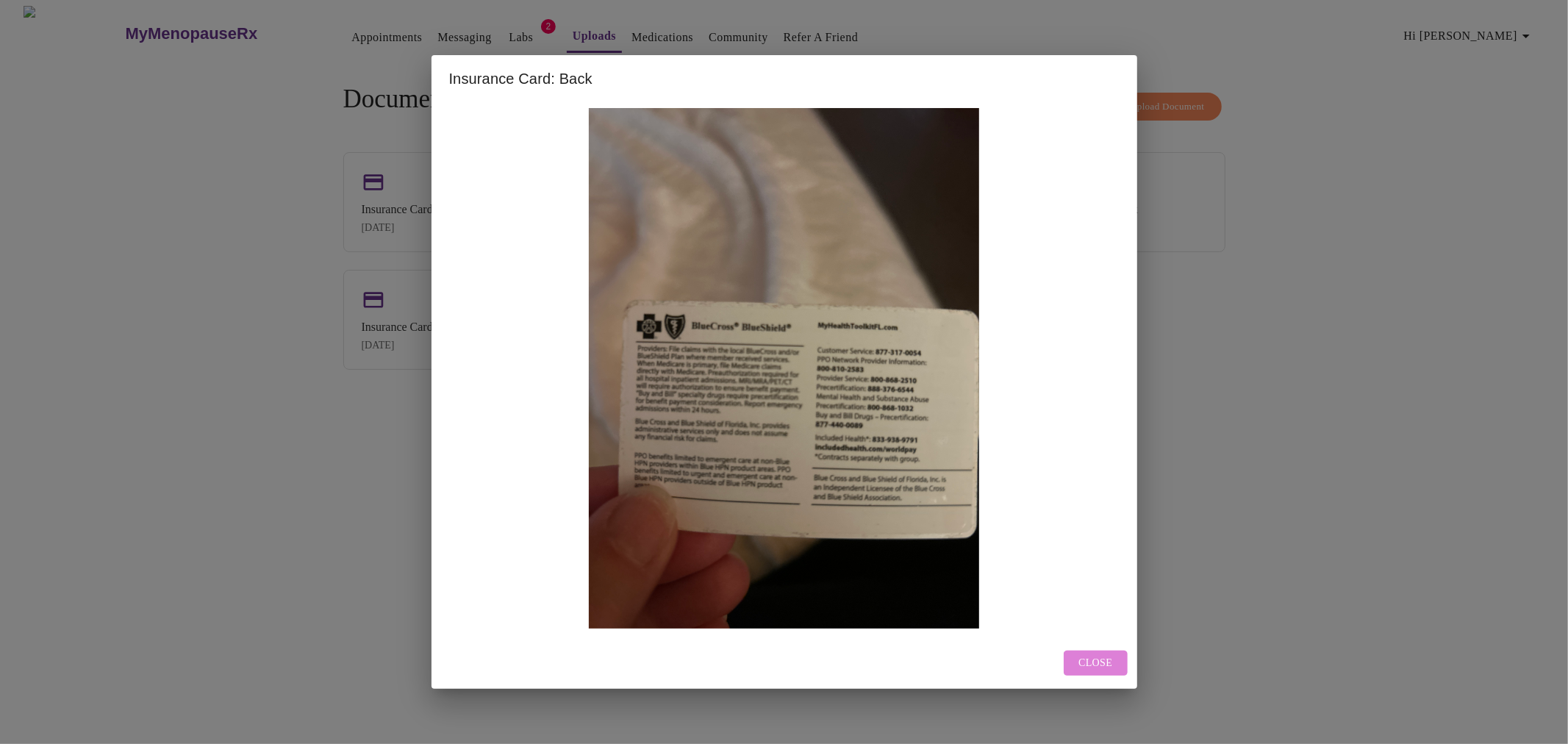
click at [1079, 658] on button "Close" at bounding box center [1094, 663] width 63 height 26
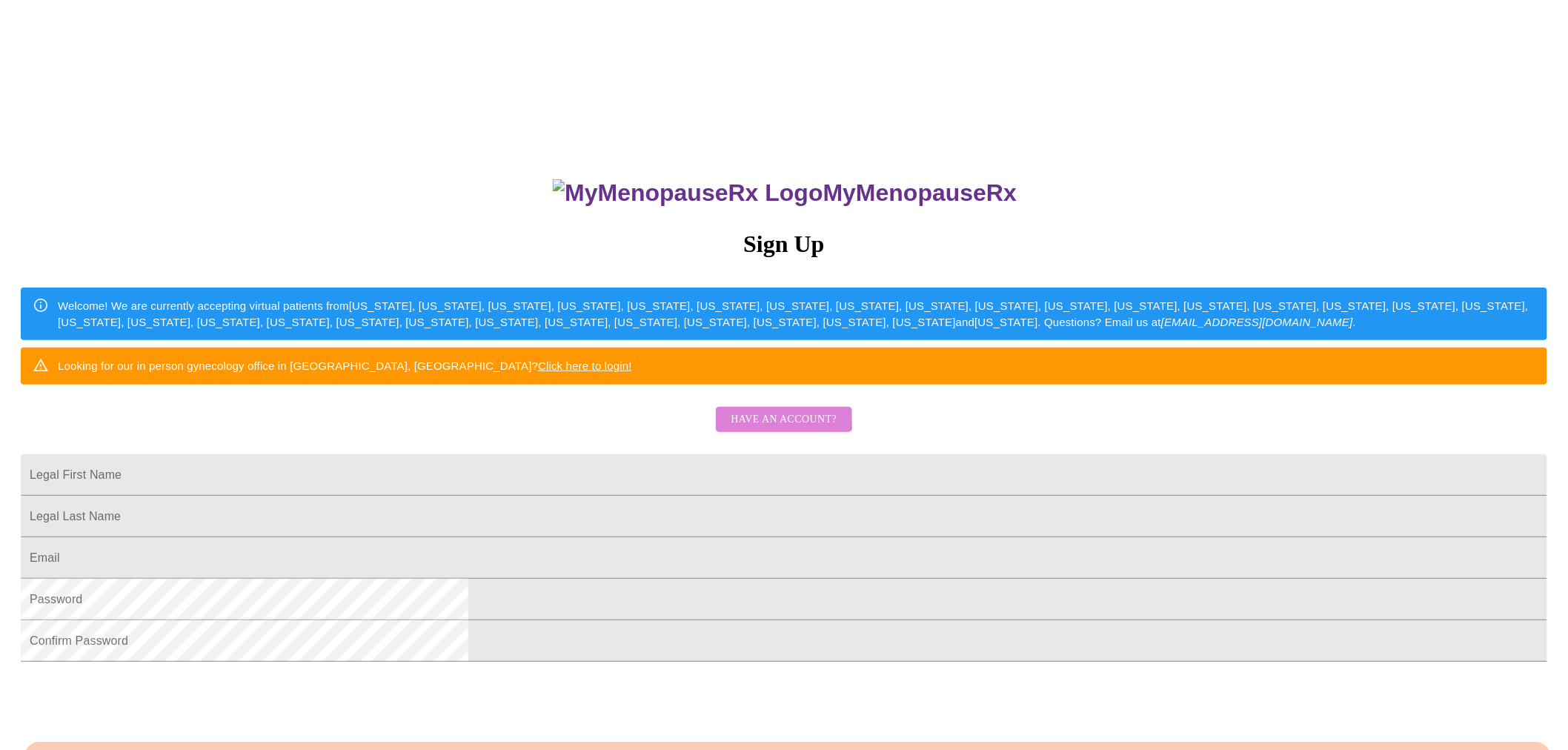
click at [742, 429] on span "Have an account?" at bounding box center [784, 419] width 106 height 19
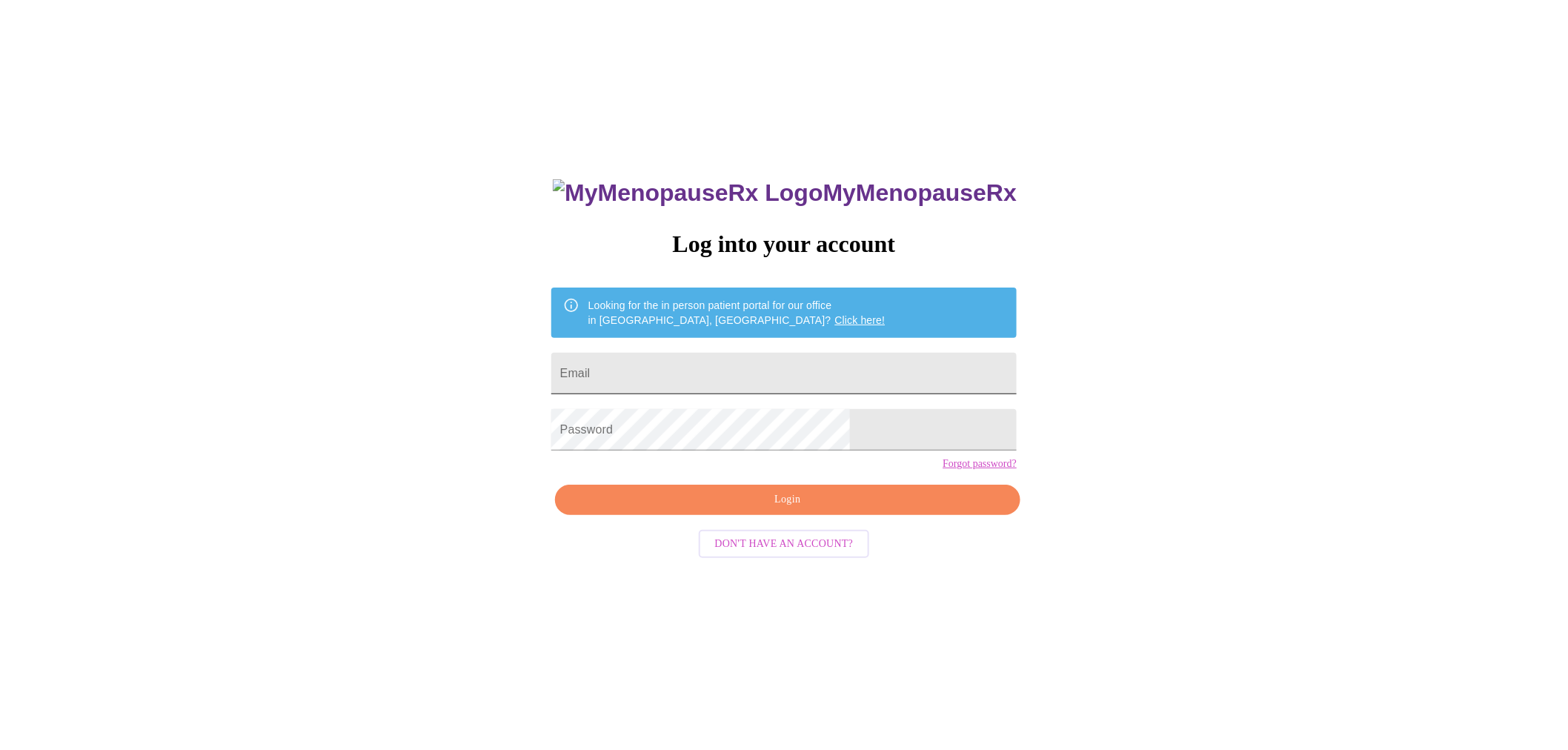
click at [719, 379] on input "Email" at bounding box center [784, 373] width 466 height 42
type input "[EMAIL_ADDRESS][DOMAIN_NAME]"
click at [820, 508] on span "Login" at bounding box center [787, 499] width 432 height 19
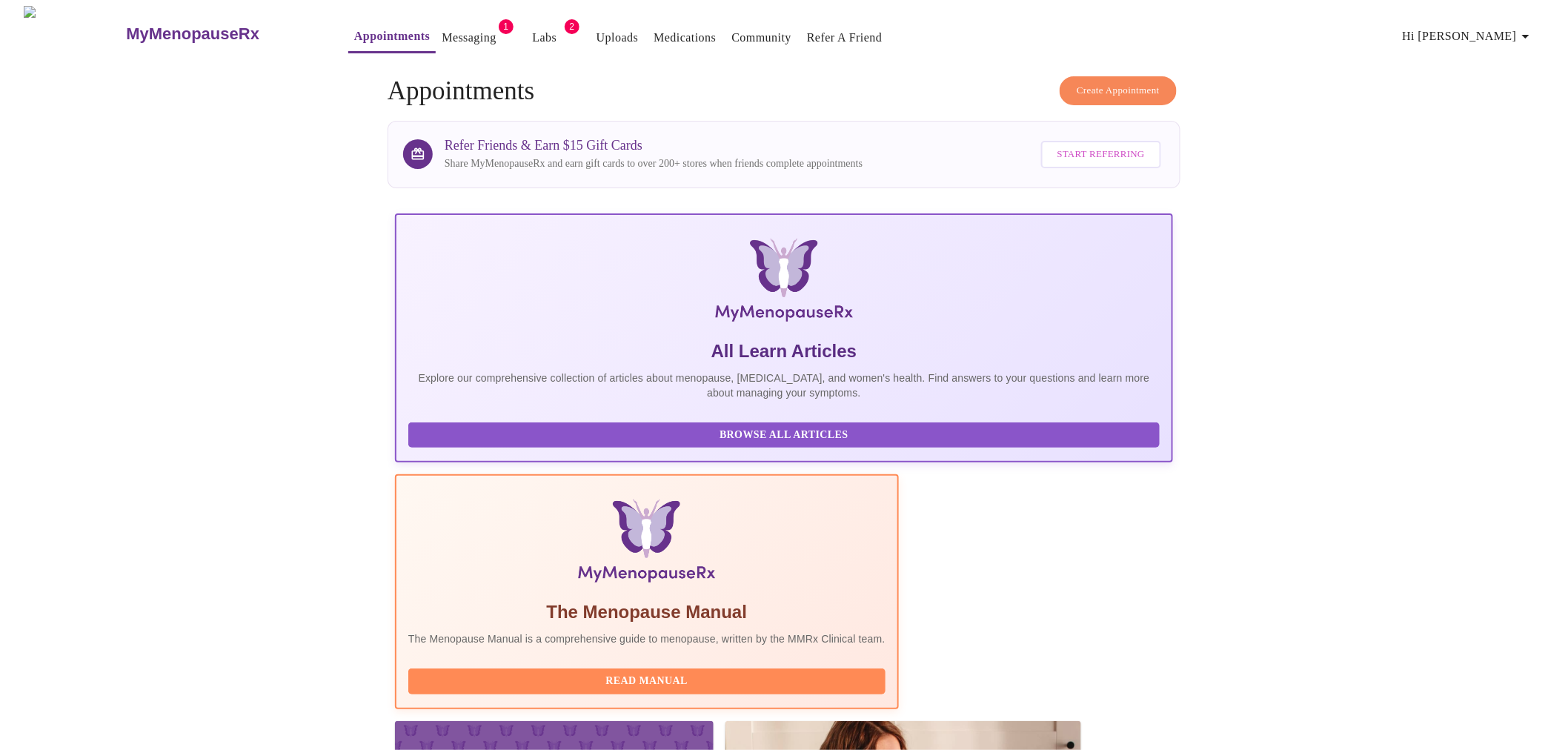
click at [441, 27] on link "Messaging" at bounding box center [469, 37] width 55 height 20
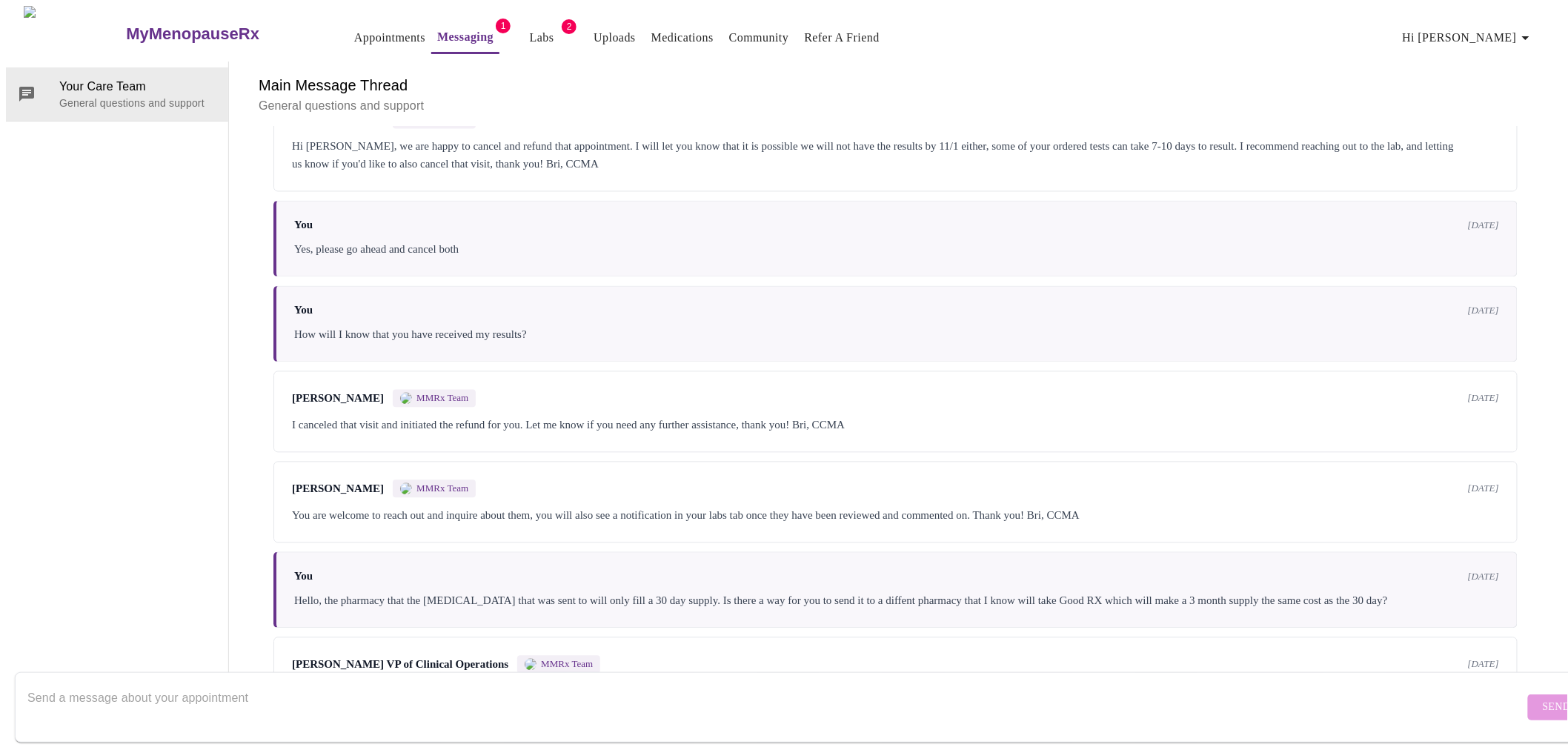
click at [354, 29] on link "Appointments" at bounding box center [389, 37] width 71 height 20
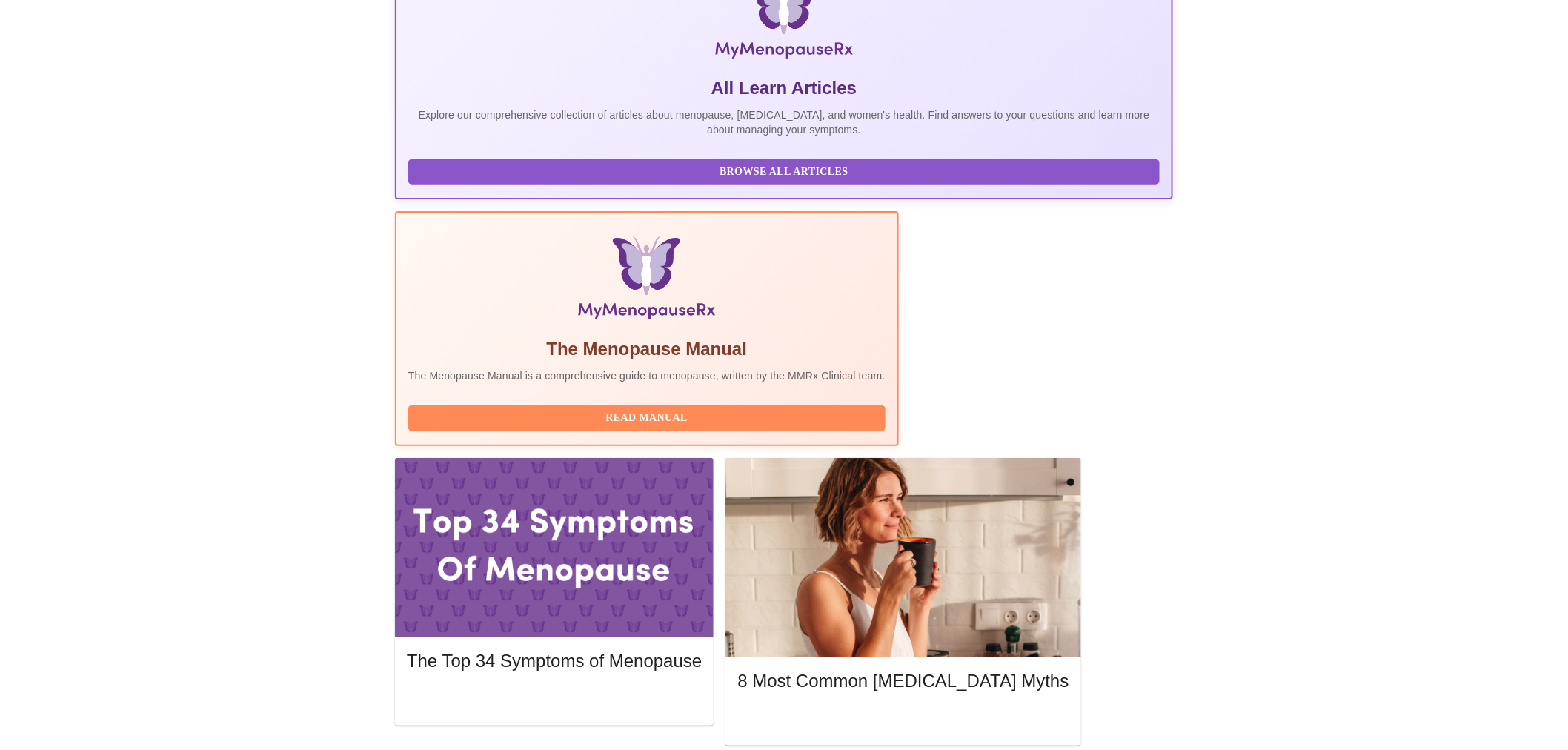
scroll to position [274, 0]
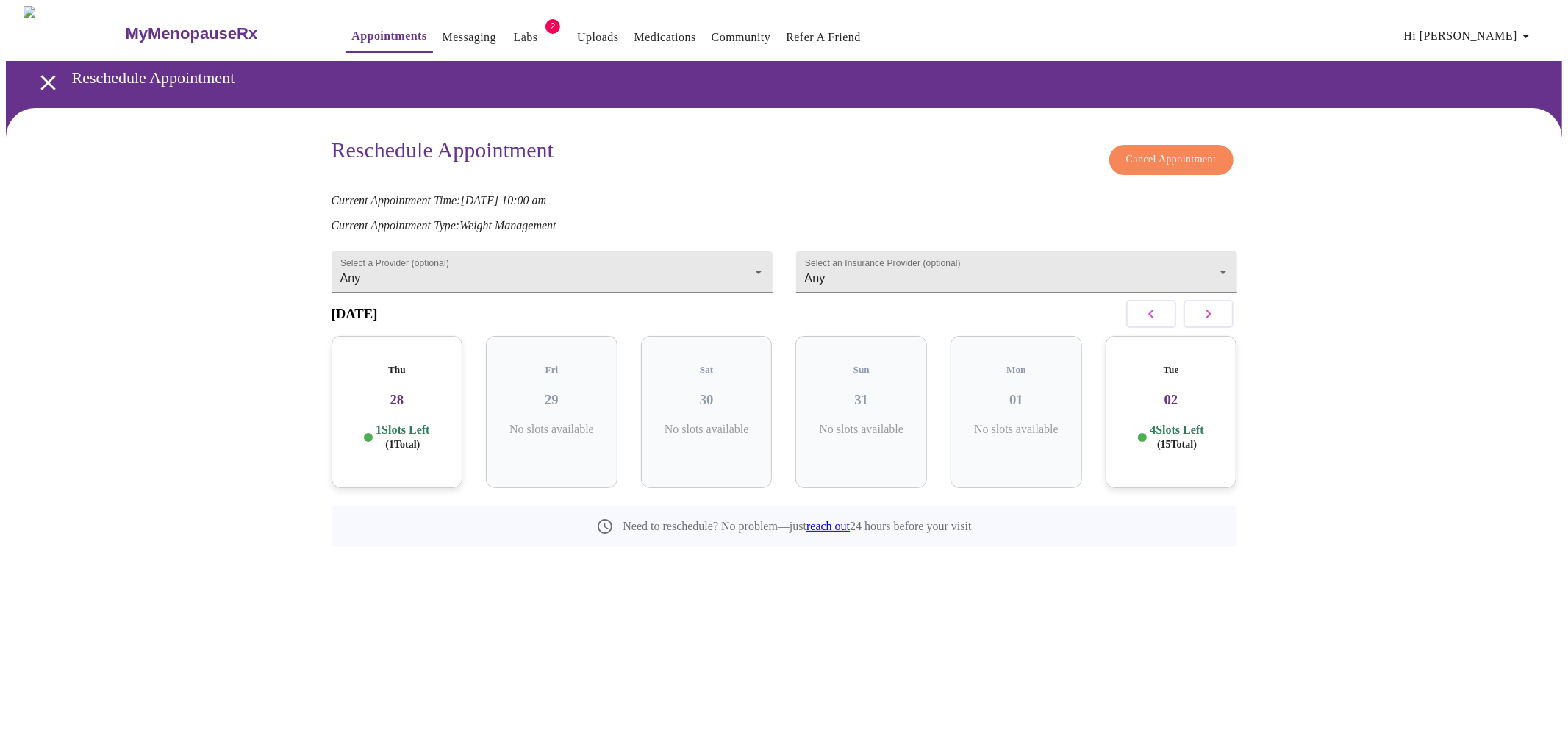
click at [1162, 157] on span "Cancel Appointment" at bounding box center [1172, 159] width 91 height 18
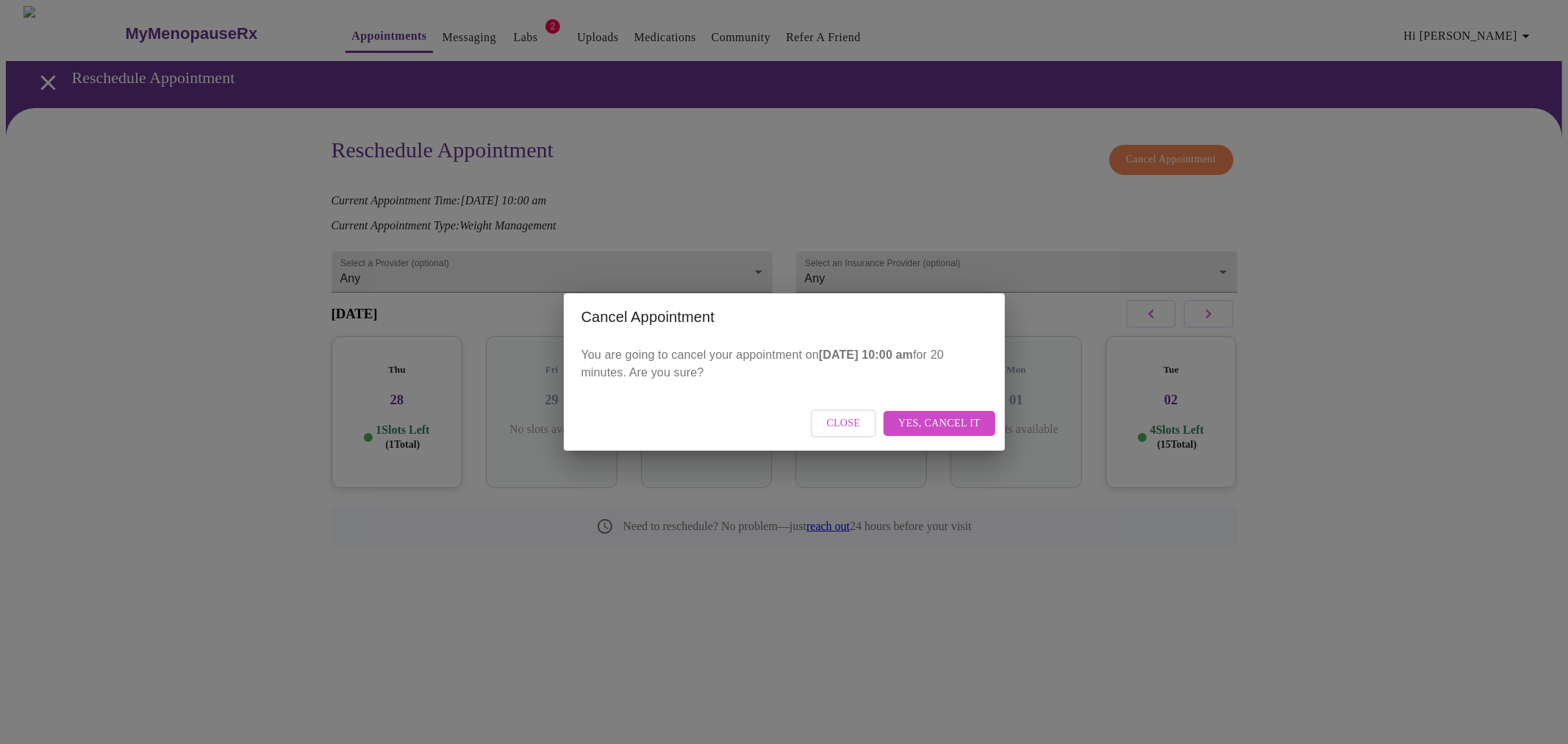
click at [946, 415] on span "Yes, cancel it" at bounding box center [939, 423] width 81 height 18
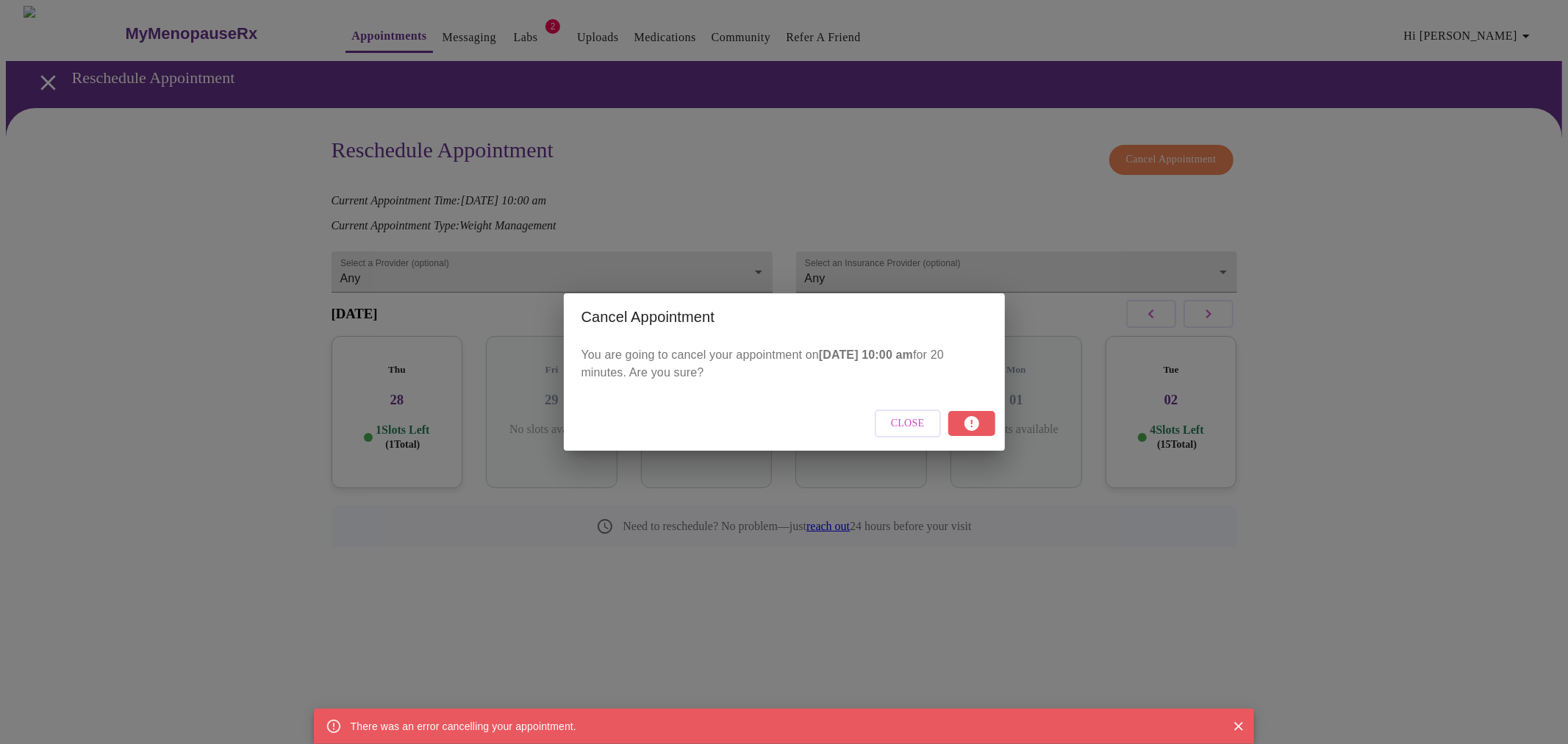
click at [1241, 728] on icon "Close" at bounding box center [1238, 726] width 15 height 14
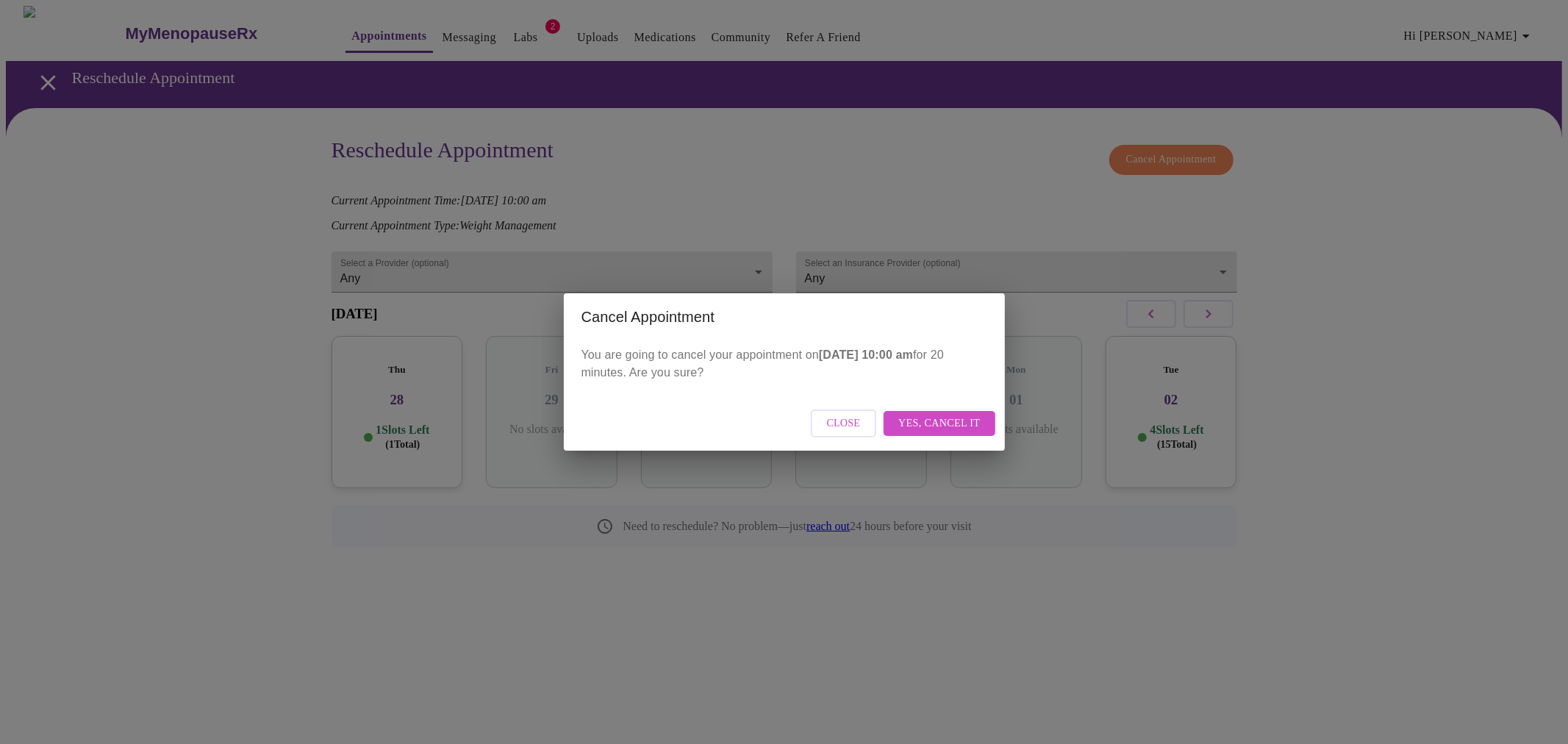
click at [950, 423] on span "Yes, cancel it" at bounding box center [939, 423] width 81 height 18
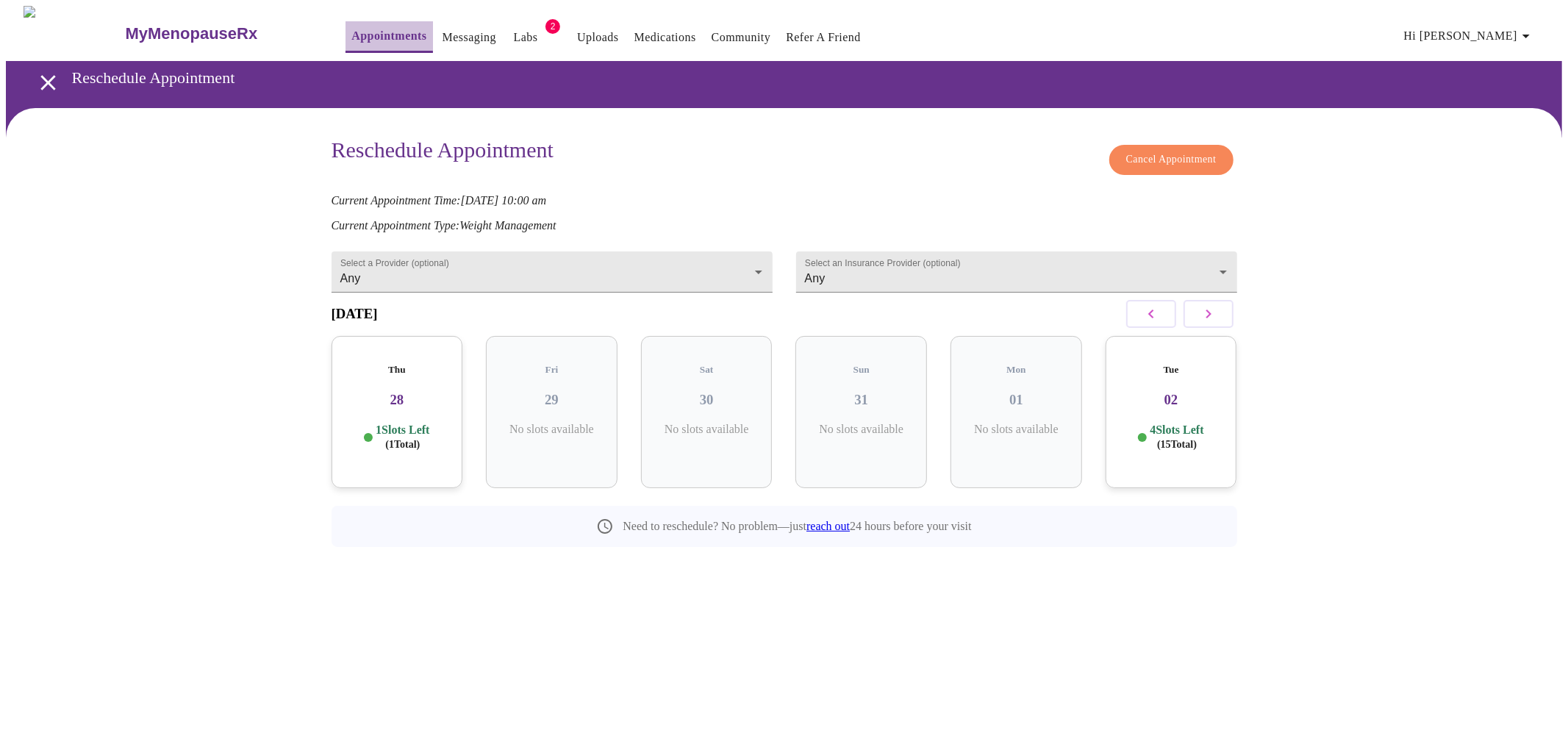
click at [359, 31] on link "Appointments" at bounding box center [389, 36] width 75 height 20
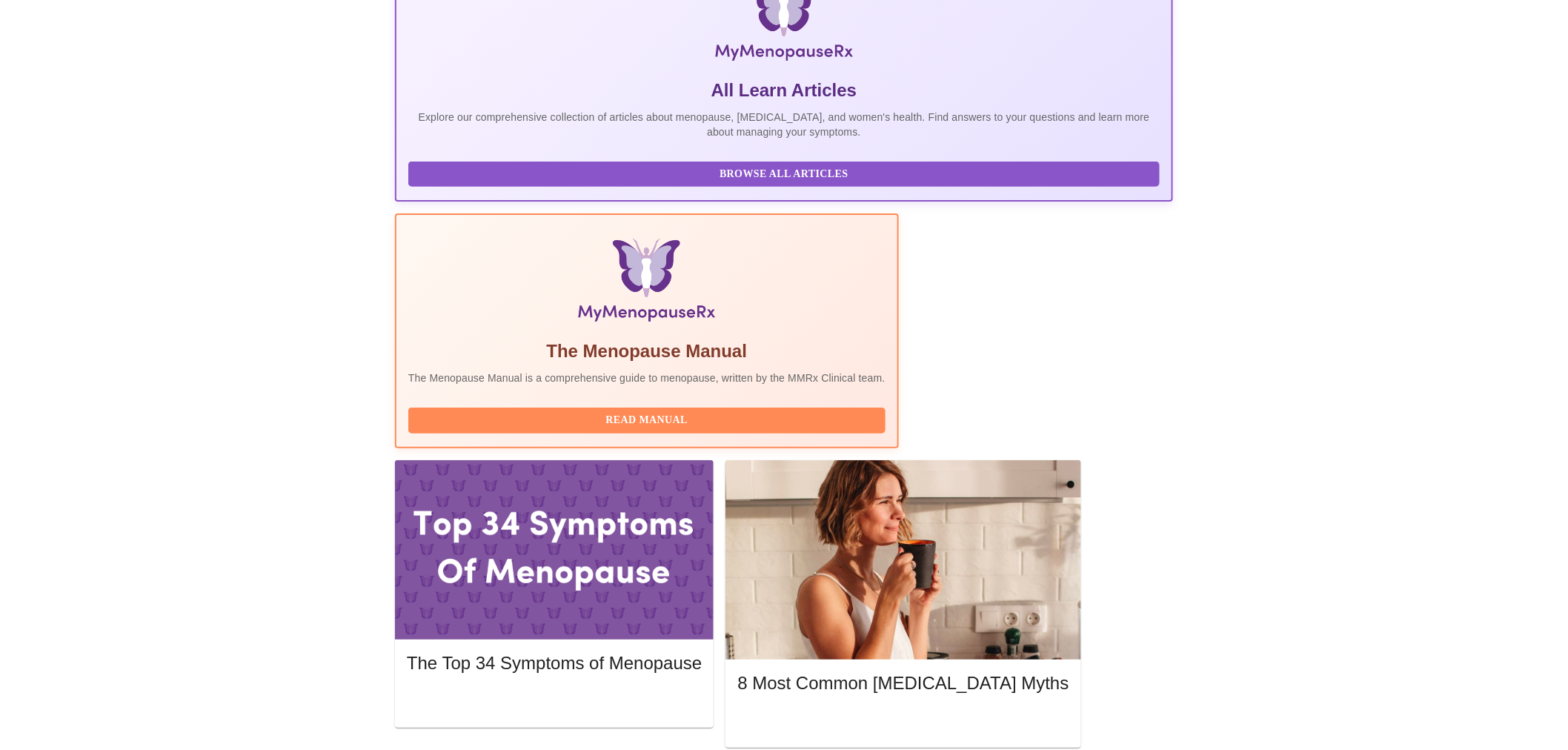
scroll to position [274, 0]
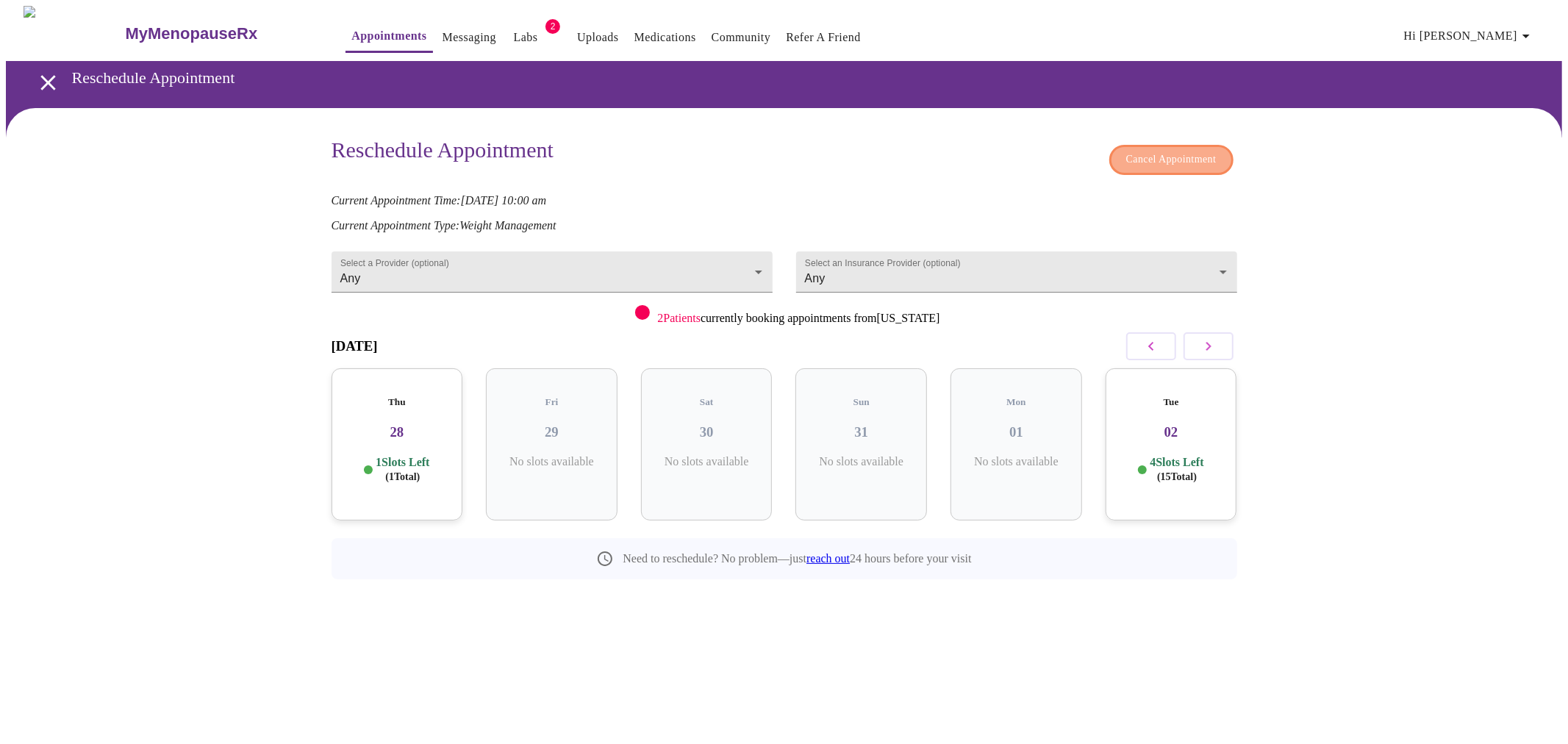
click at [1157, 145] on button "Cancel Appointment" at bounding box center [1171, 159] width 125 height 30
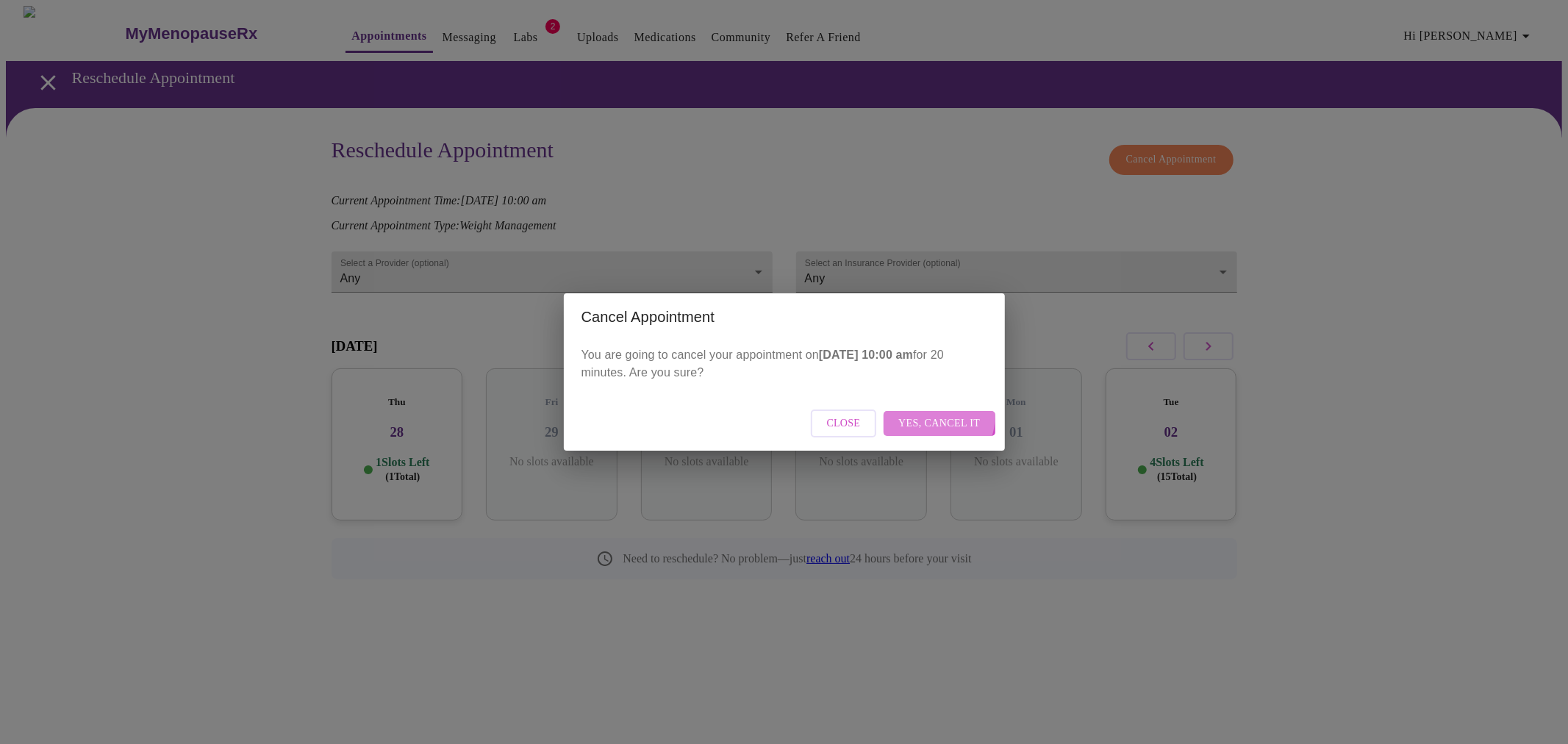
click at [927, 415] on span "Yes, cancel it" at bounding box center [939, 423] width 81 height 18
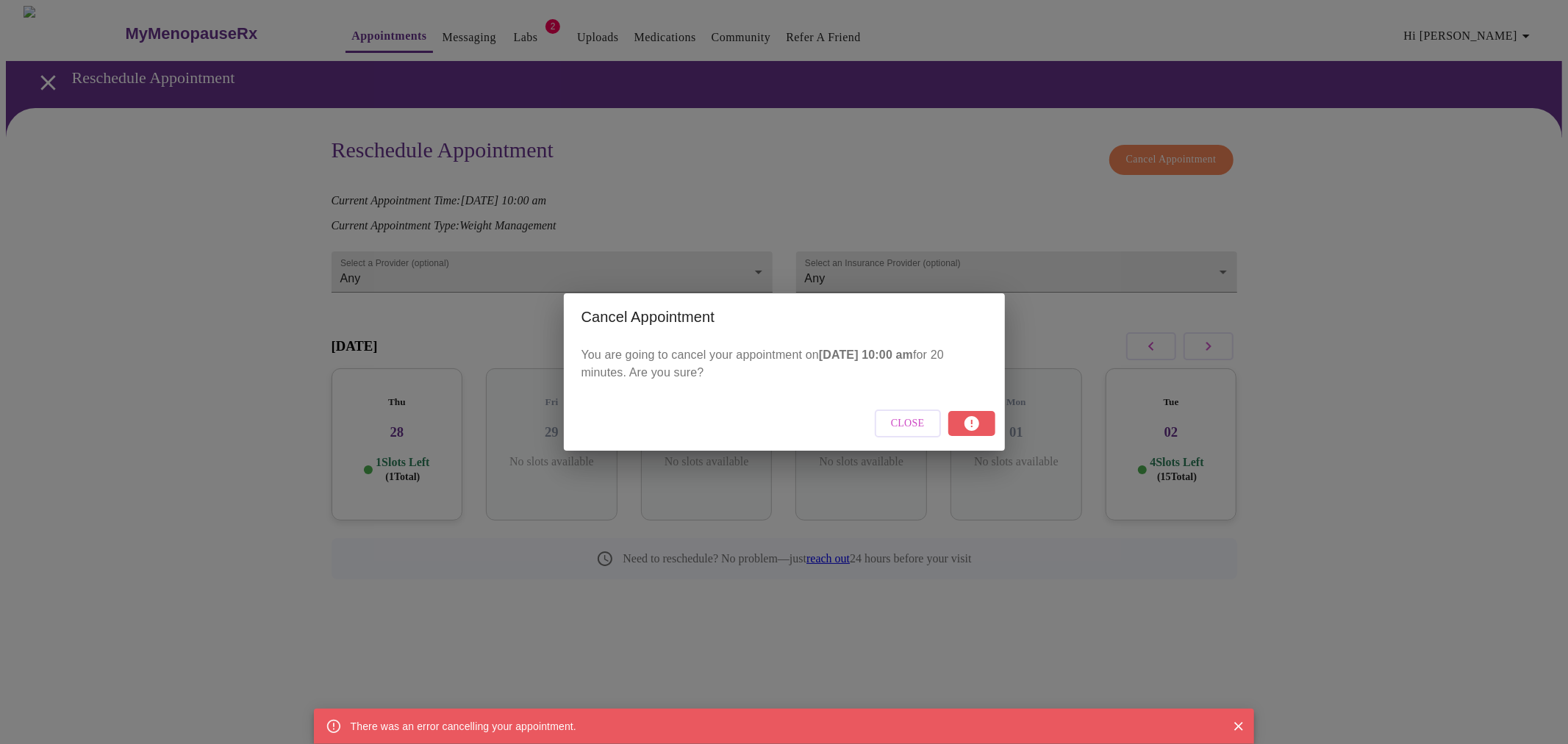
click at [1240, 726] on icon "Close" at bounding box center [1238, 726] width 15 height 14
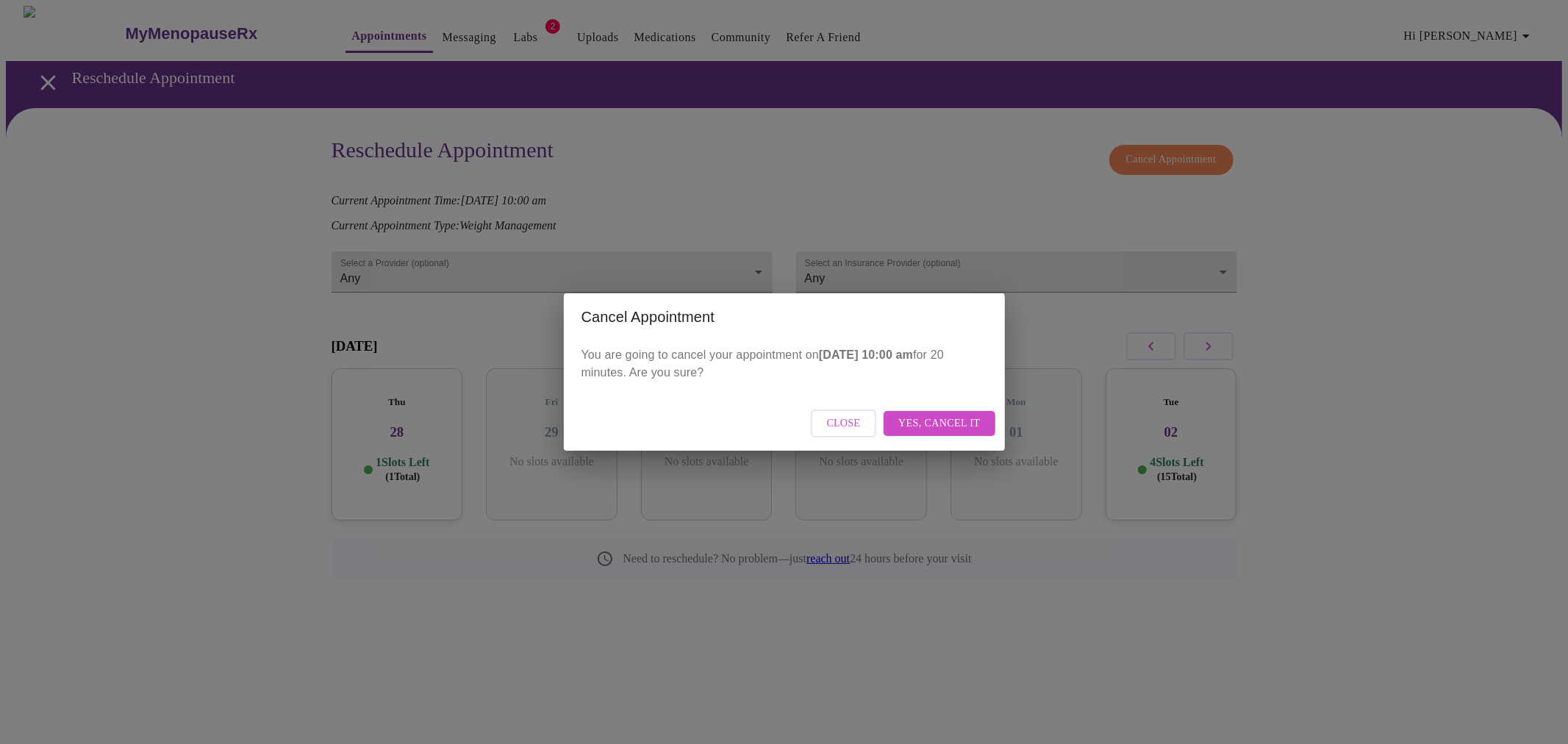
click at [860, 417] on span "Close" at bounding box center [843, 423] width 34 height 18
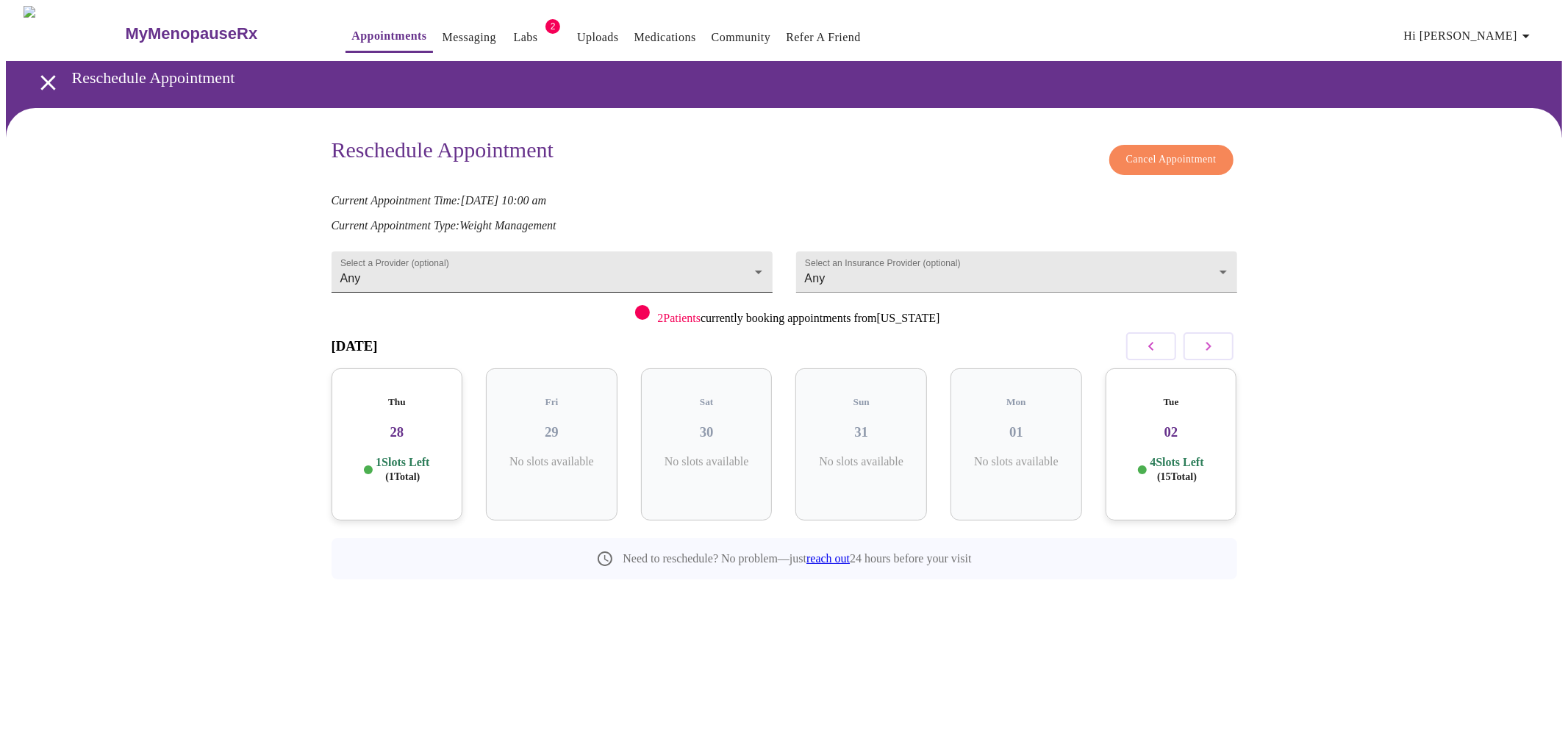
click at [745, 262] on body "MyMenopauseRx Appointments Messaging Labs 2 Uploads Medications Community Refer…" at bounding box center [784, 326] width 1556 height 640
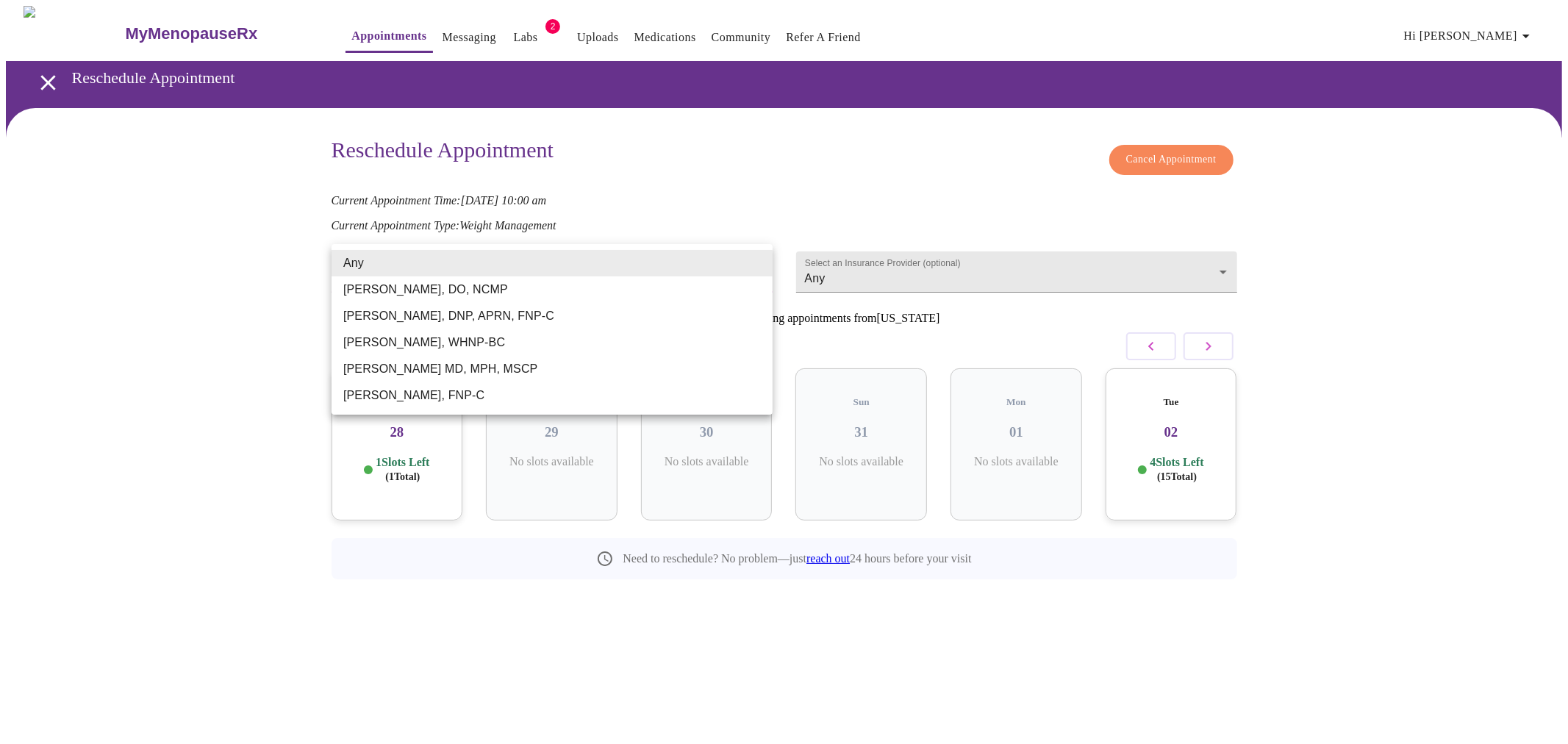
click at [699, 358] on li "[PERSON_NAME] MD, MPH, MSCP" at bounding box center [552, 368] width 441 height 26
type input "[PERSON_NAME] MD, MPH, MSCP"
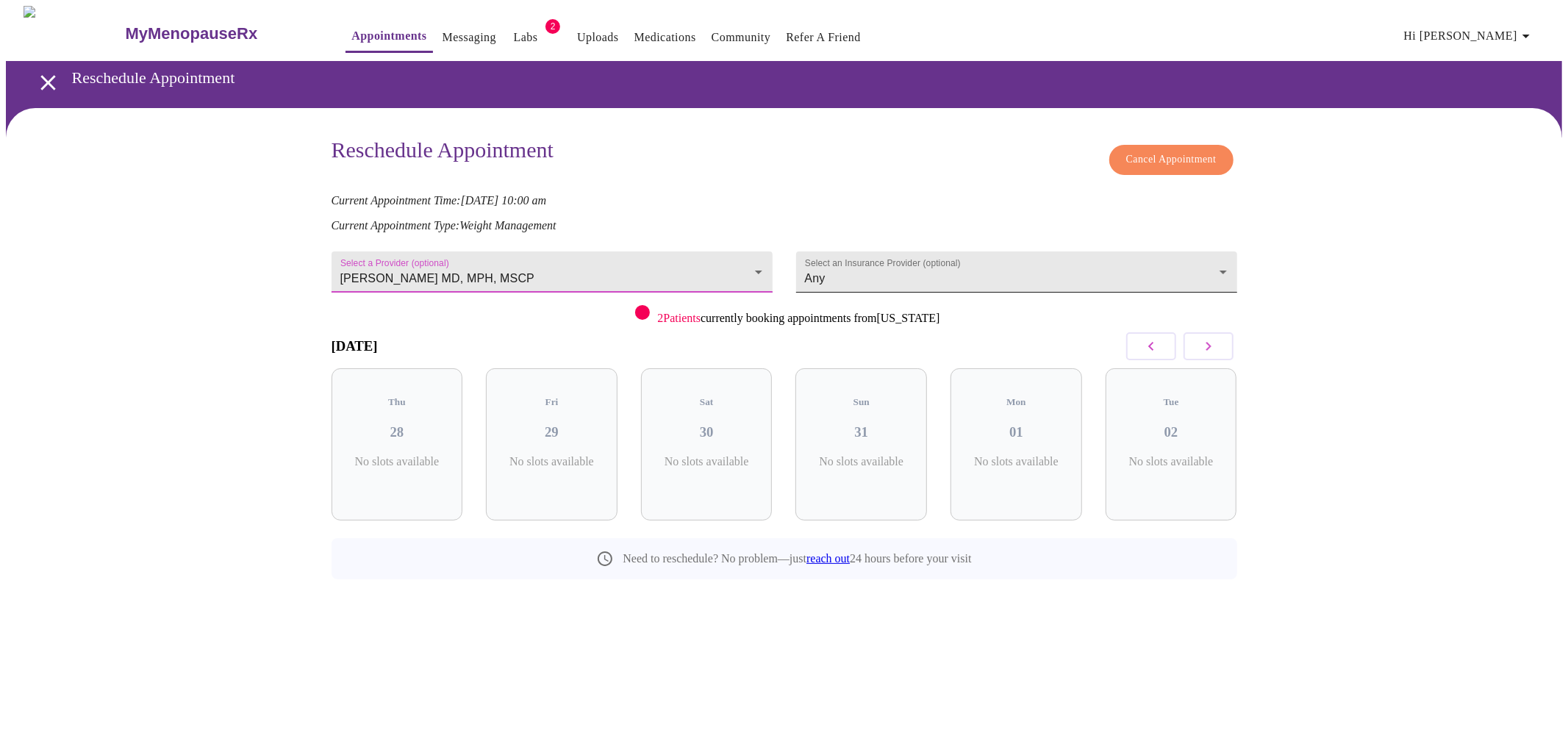
click at [991, 268] on body "MyMenopauseRx Appointments Messaging Labs 2 Uploads Medications Community Refer…" at bounding box center [784, 326] width 1556 height 640
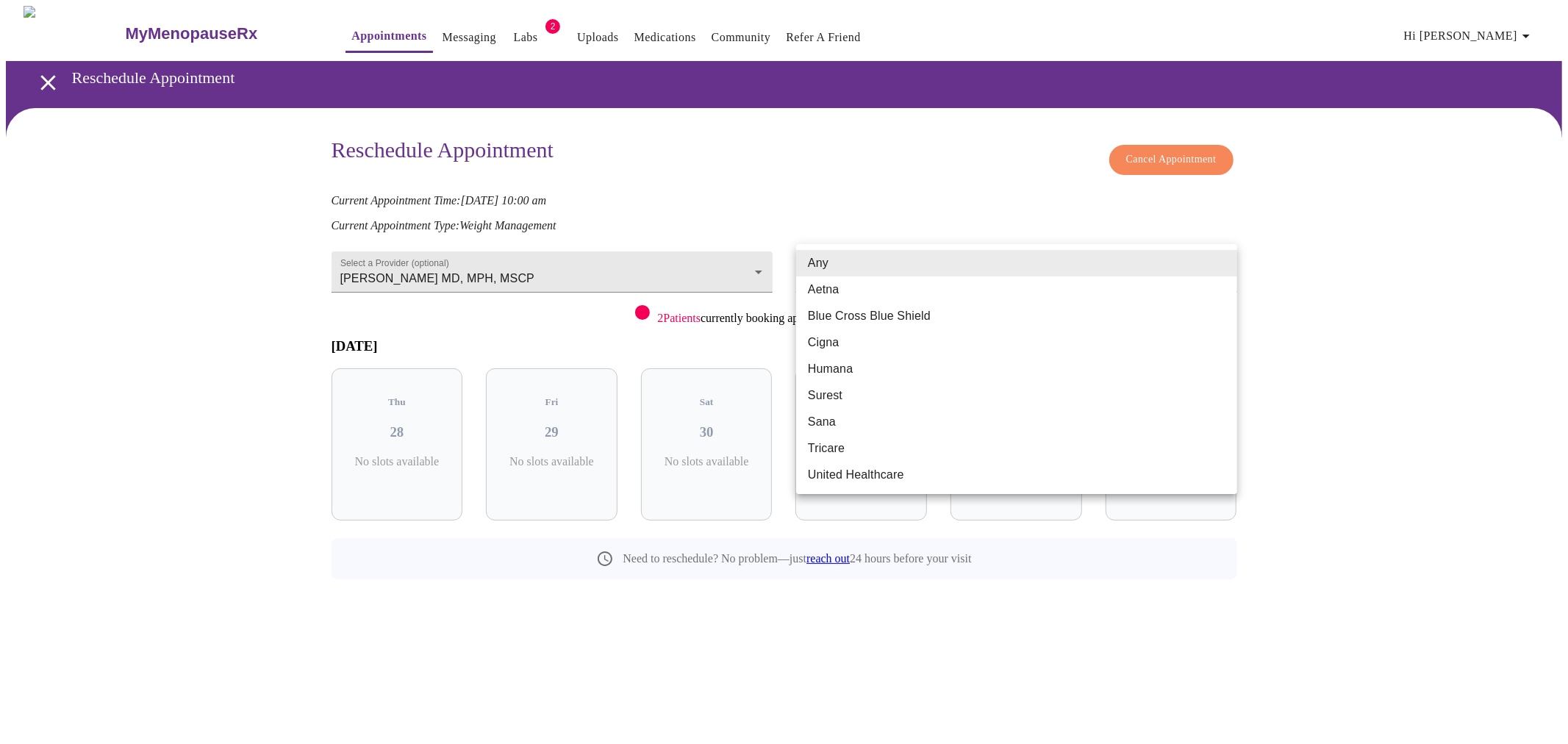
click at [982, 302] on li "Blue Cross Blue Shield" at bounding box center [1017, 315] width 441 height 26
type input "Blue Cross Blue Shield"
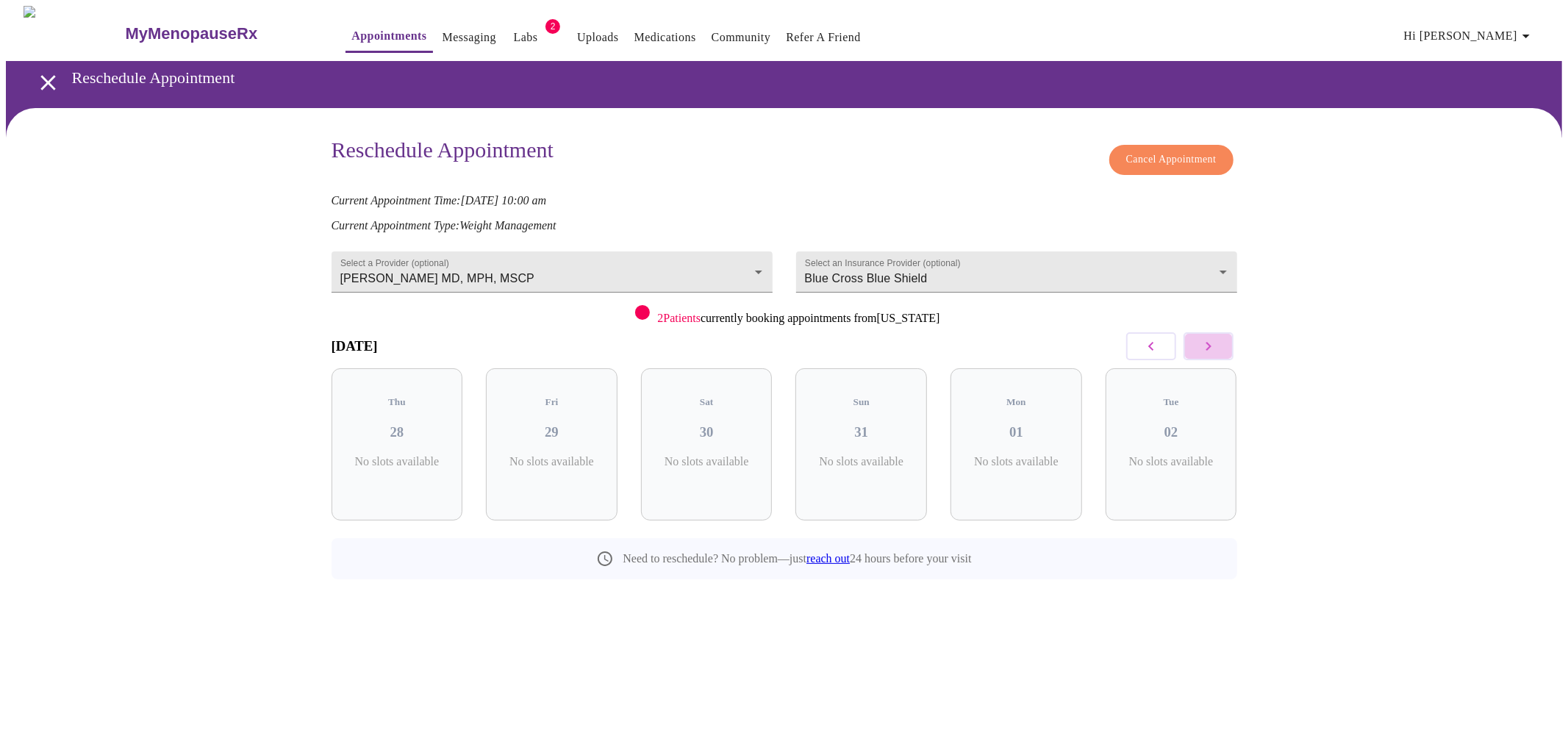
click at [1201, 340] on icon "button" at bounding box center [1208, 346] width 17 height 17
click at [1221, 348] on button "button" at bounding box center [1208, 346] width 50 height 28
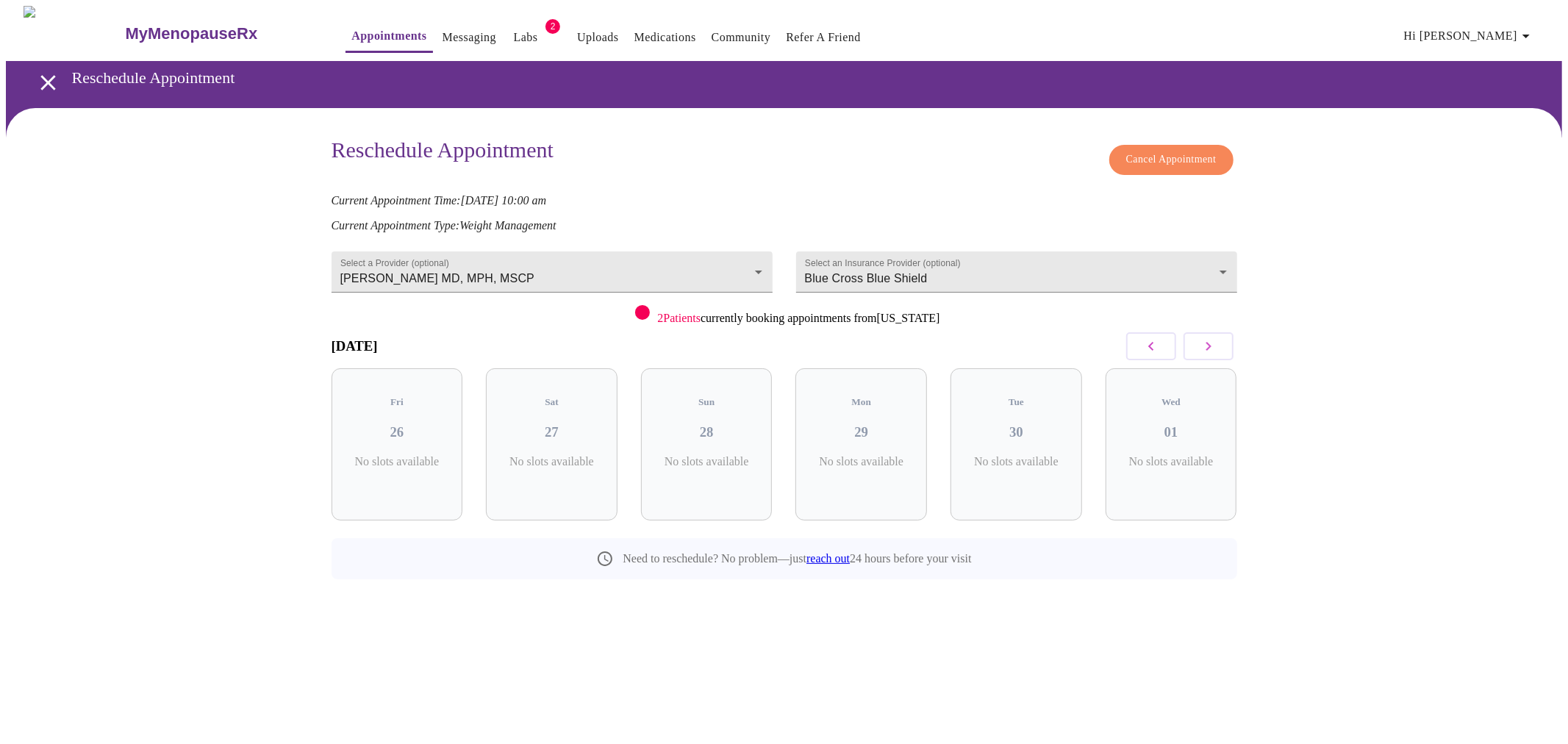
click at [1221, 348] on button "button" at bounding box center [1208, 346] width 50 height 28
click at [901, 424] on h3 "23" at bounding box center [861, 432] width 108 height 16
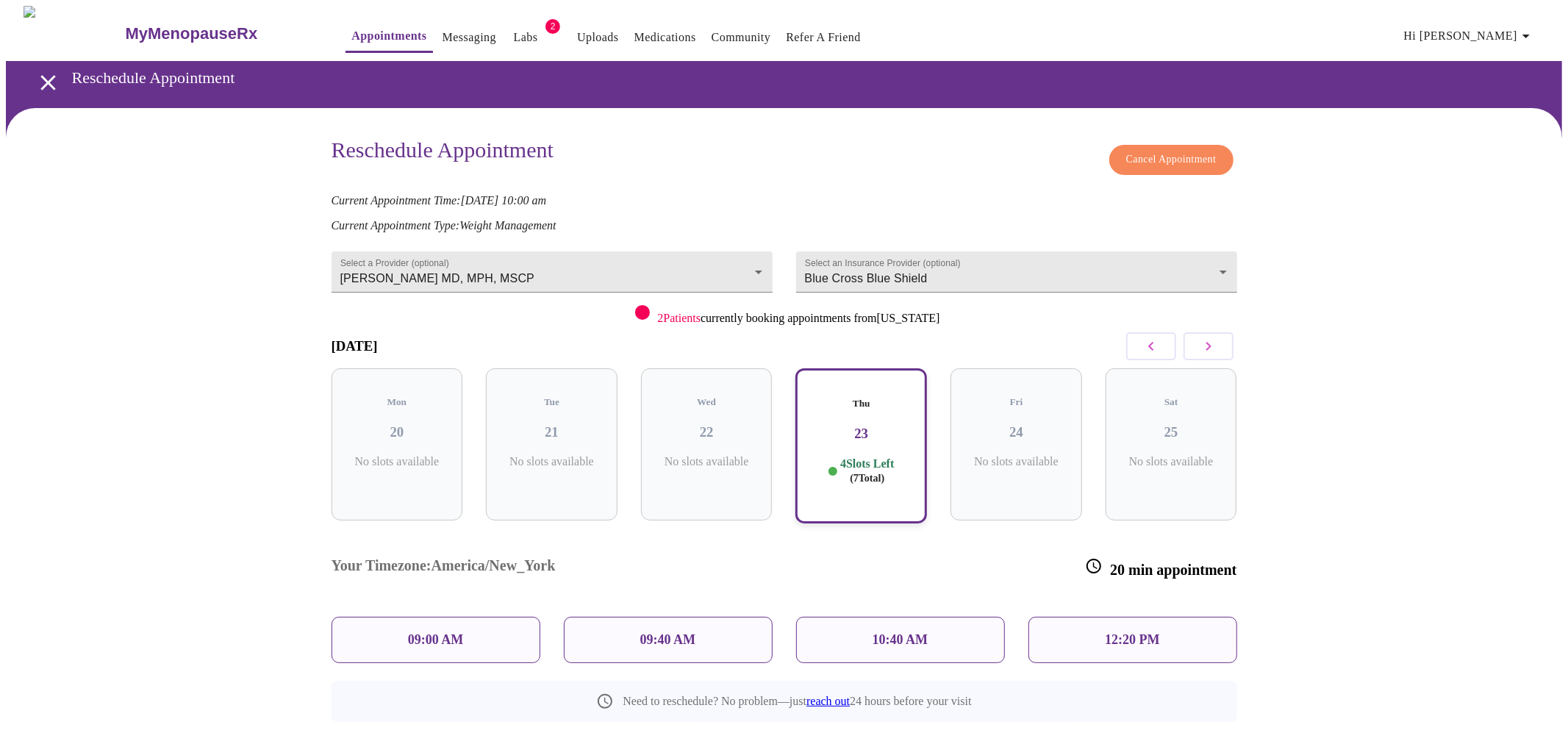
click at [1155, 337] on icon "button" at bounding box center [1151, 346] width 17 height 17
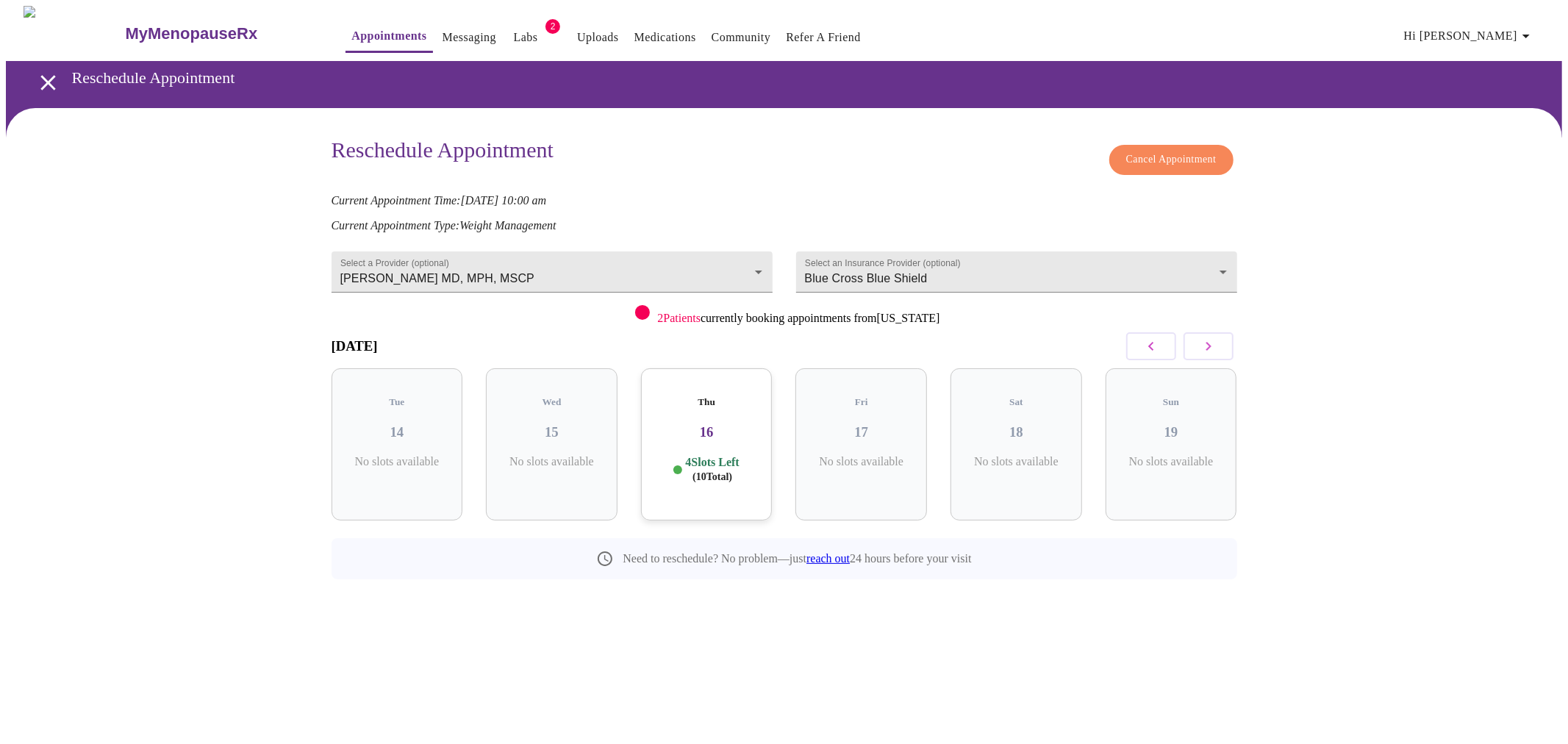
click at [706, 424] on h3 "16" at bounding box center [707, 432] width 108 height 16
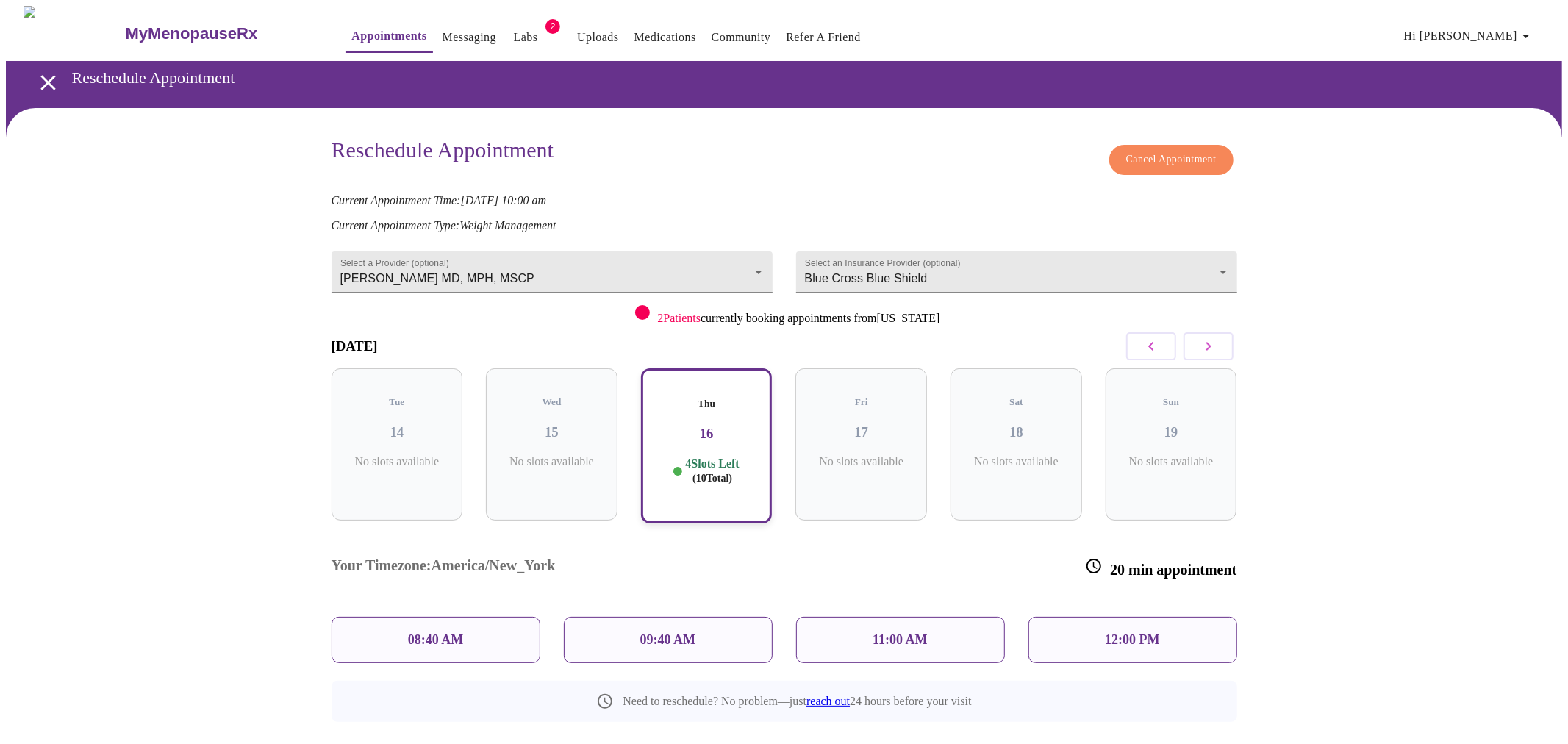
click at [738, 616] on div "09:40 AM" at bounding box center [668, 640] width 209 height 46
click at [1060, 194] on p "Current Appointment Time: [DATE] 10:00 am" at bounding box center [777, 201] width 906 height 14
click at [351, 29] on link "Appointments" at bounding box center [389, 36] width 75 height 20
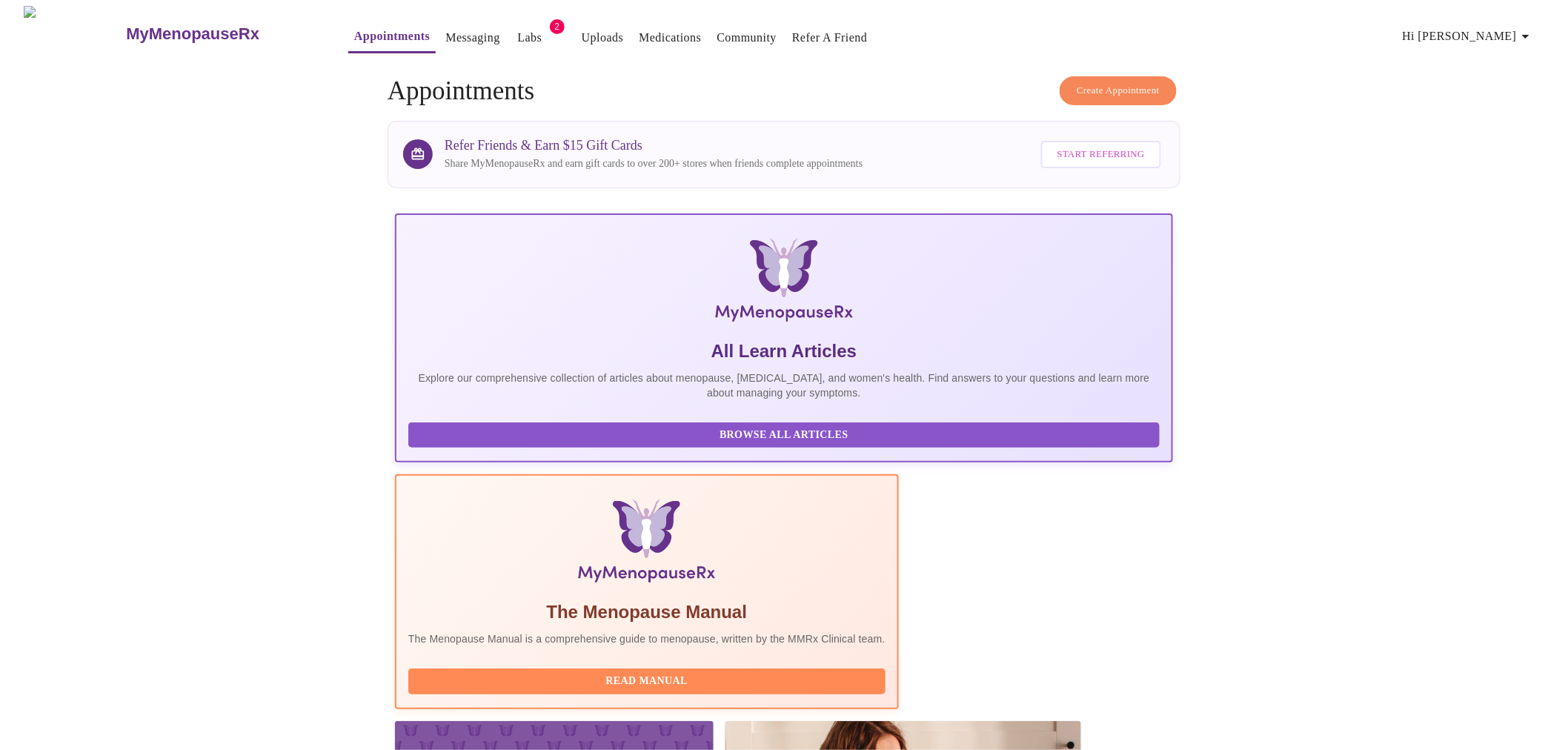
click at [1133, 90] on span "Create Appointment" at bounding box center [1118, 90] width 83 height 17
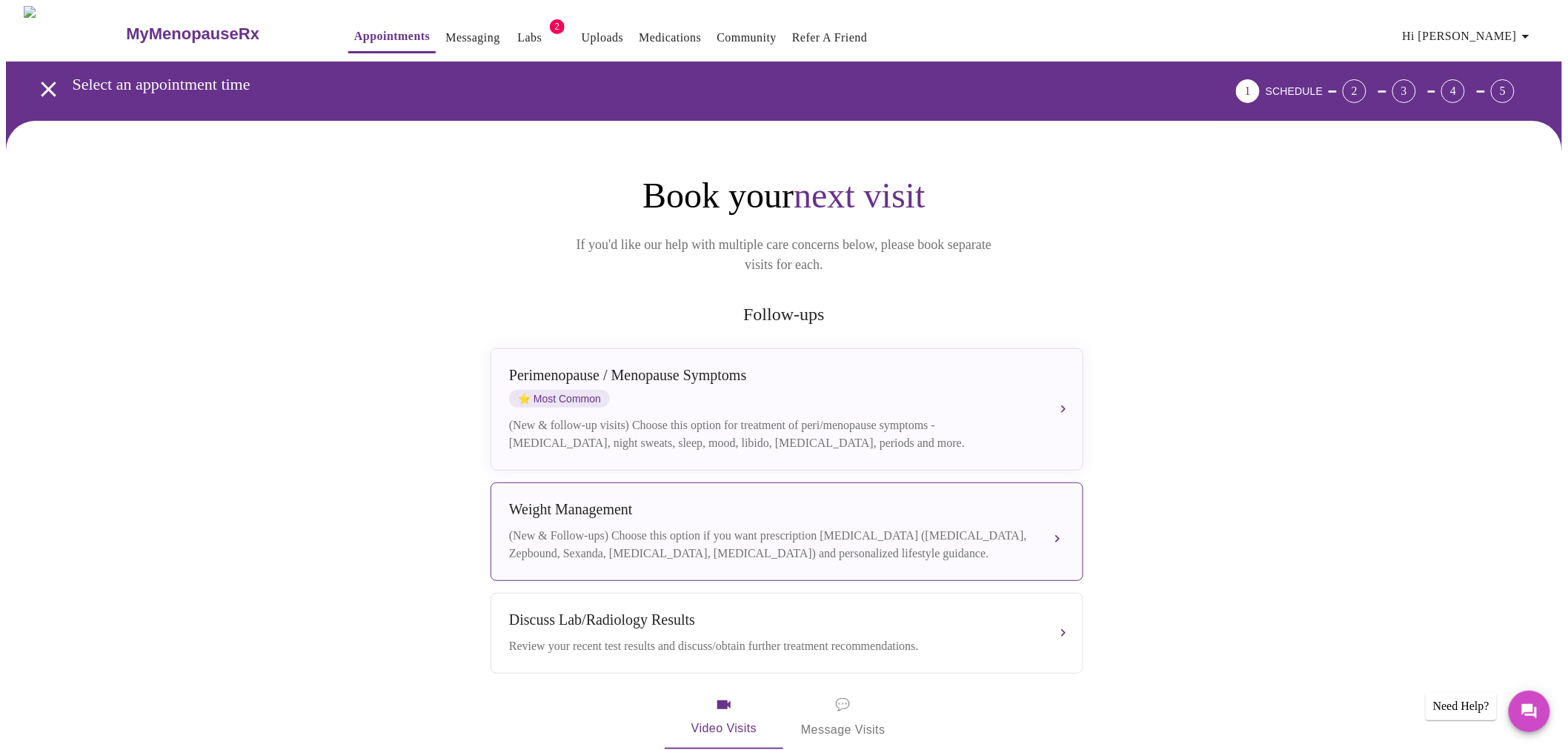
click at [753, 508] on div "[MEDICAL_DATA] (New & Follow-ups) Choose this option if you want prescription […" at bounding box center [786, 531] width 555 height 61
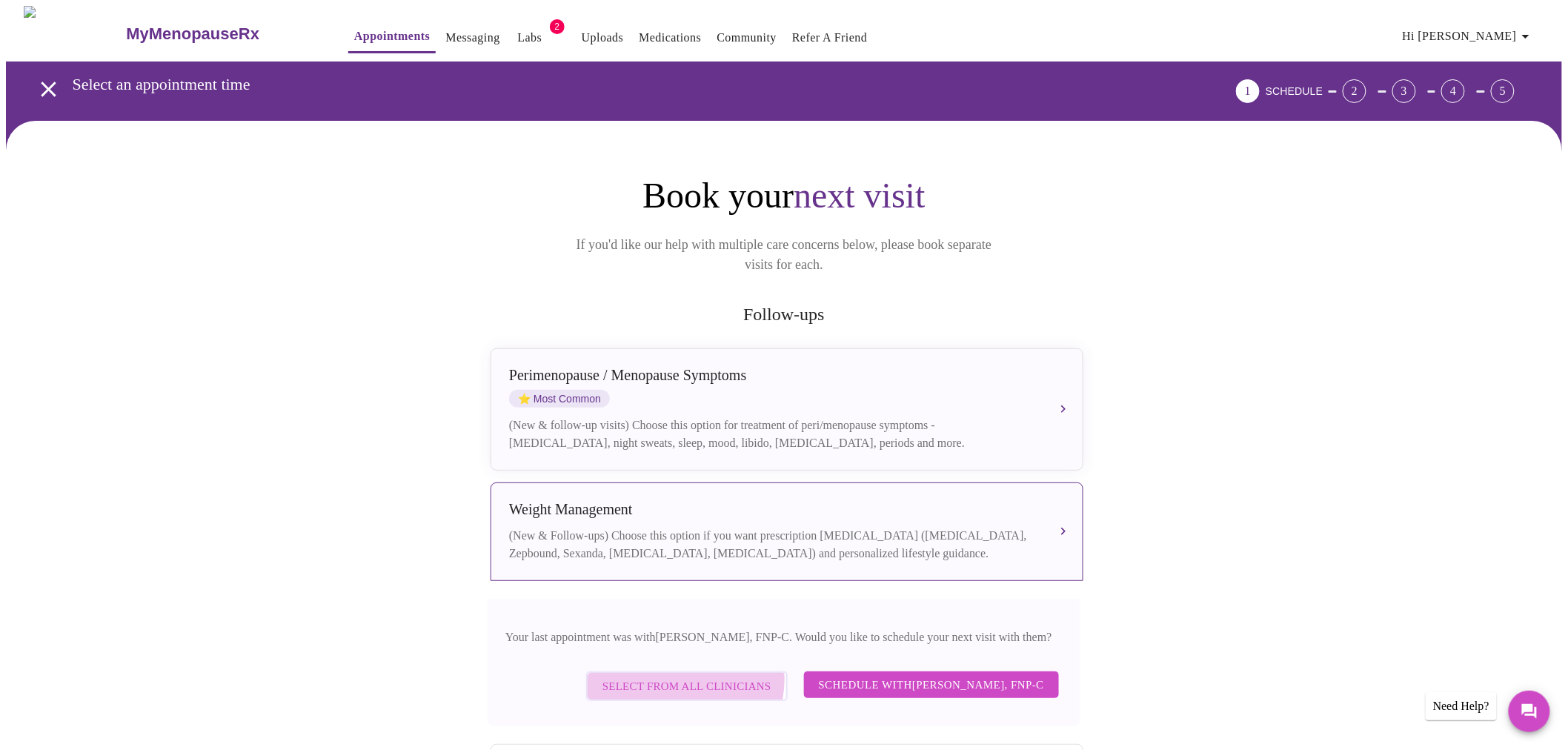
click at [661, 676] on span "Select from All Clinicians" at bounding box center [686, 686] width 169 height 19
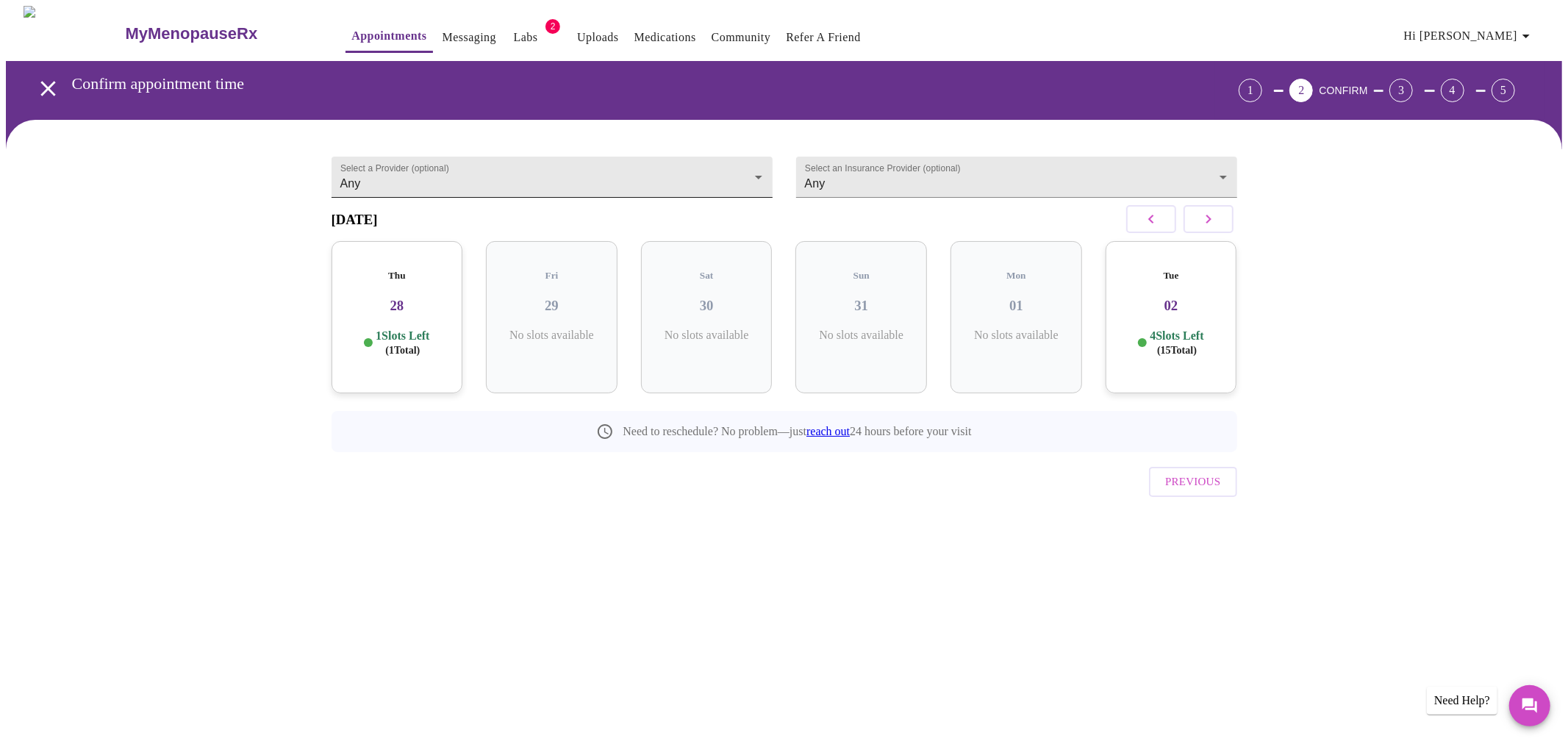
click at [660, 164] on body "MyMenopauseRx Appointments Messaging Labs 2 Uploads Medications Community Refer…" at bounding box center [784, 288] width 1556 height 564
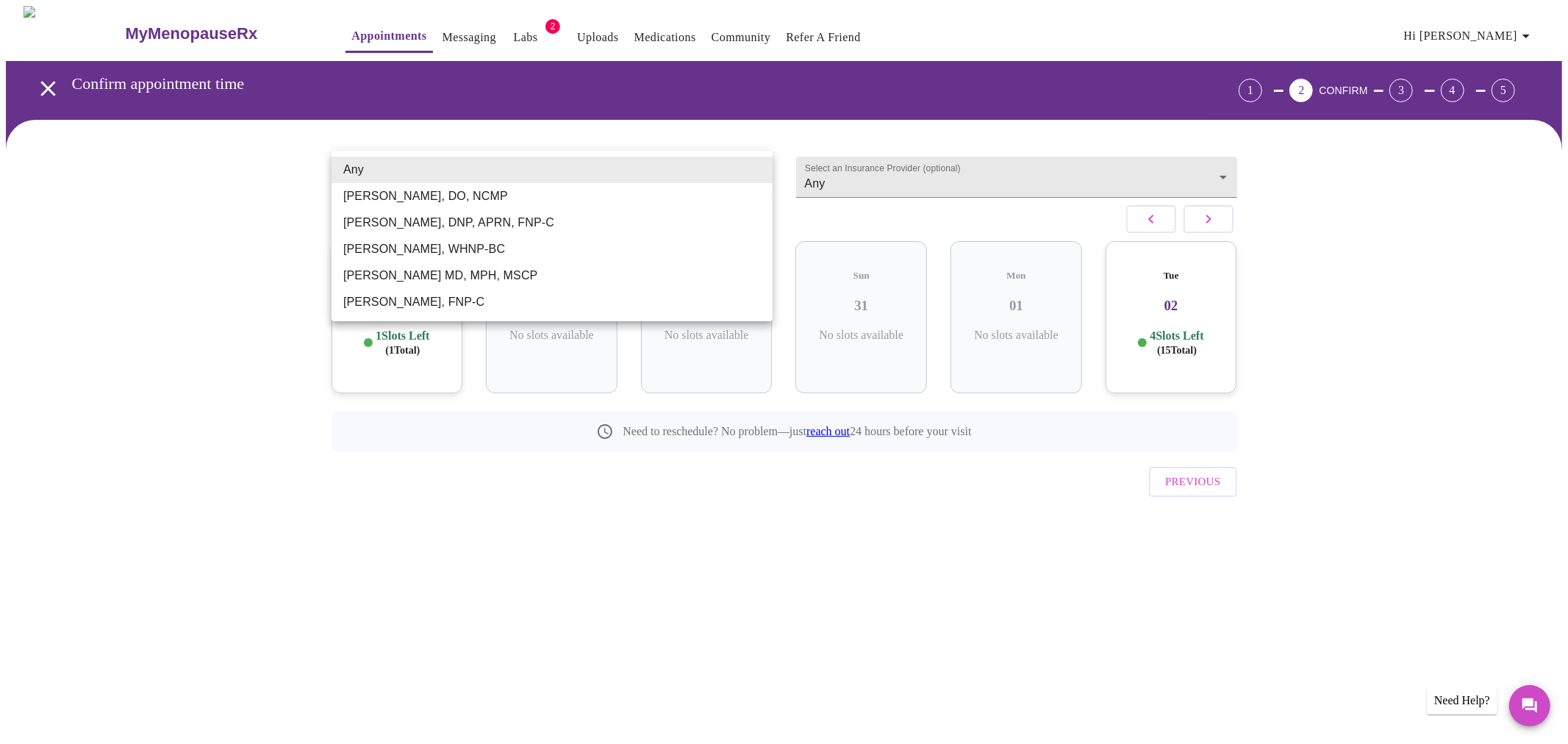
click at [535, 266] on li "[PERSON_NAME] MD, MPH, MSCP" at bounding box center [552, 274] width 441 height 26
type input "[PERSON_NAME] MD, MPH, MSCP"
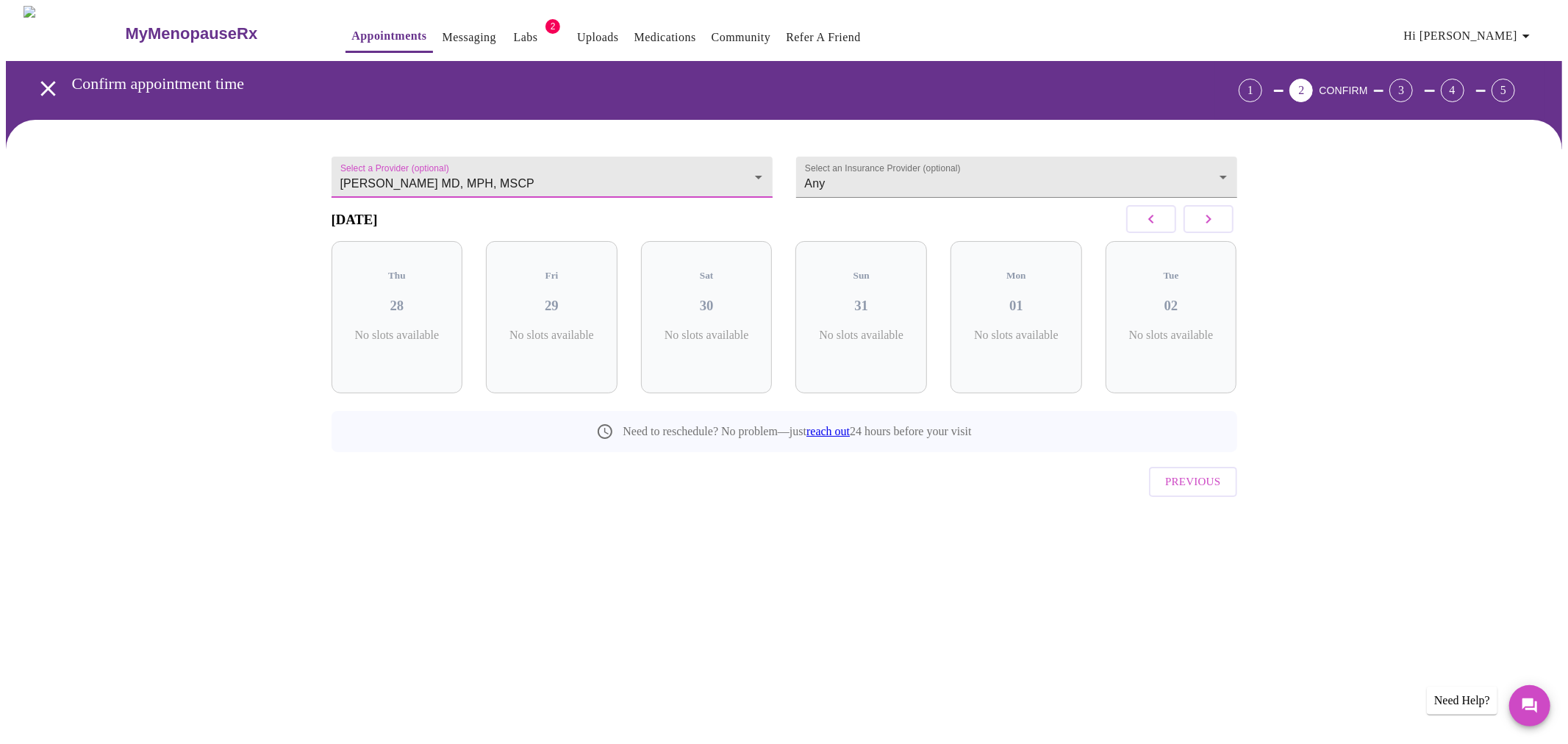
click at [1213, 224] on icon "button" at bounding box center [1208, 218] width 17 height 17
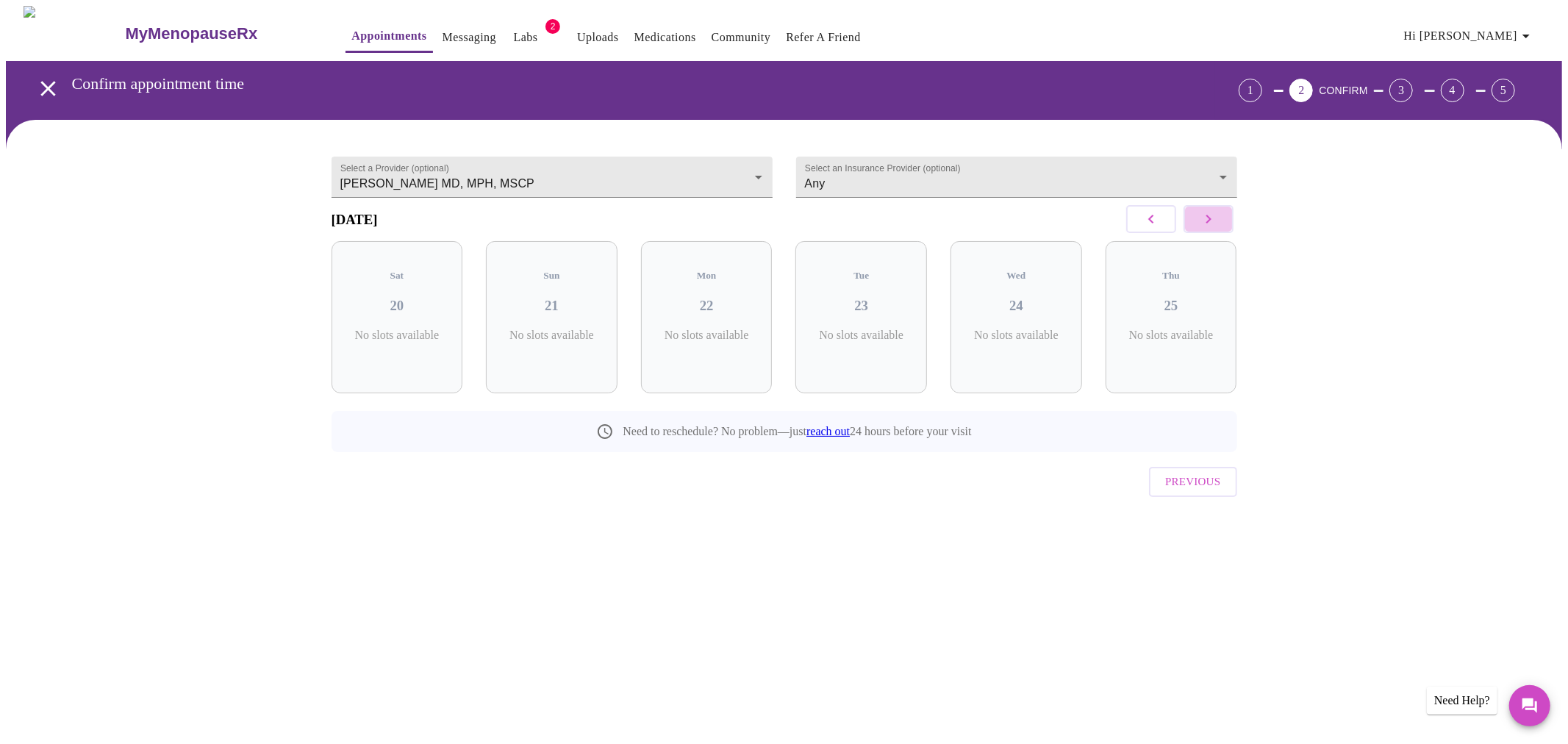
click at [1213, 224] on icon "button" at bounding box center [1208, 218] width 17 height 17
click at [726, 311] on div "Thu 16 4 Slots Left ( 10 Total)" at bounding box center [707, 316] width 131 height 152
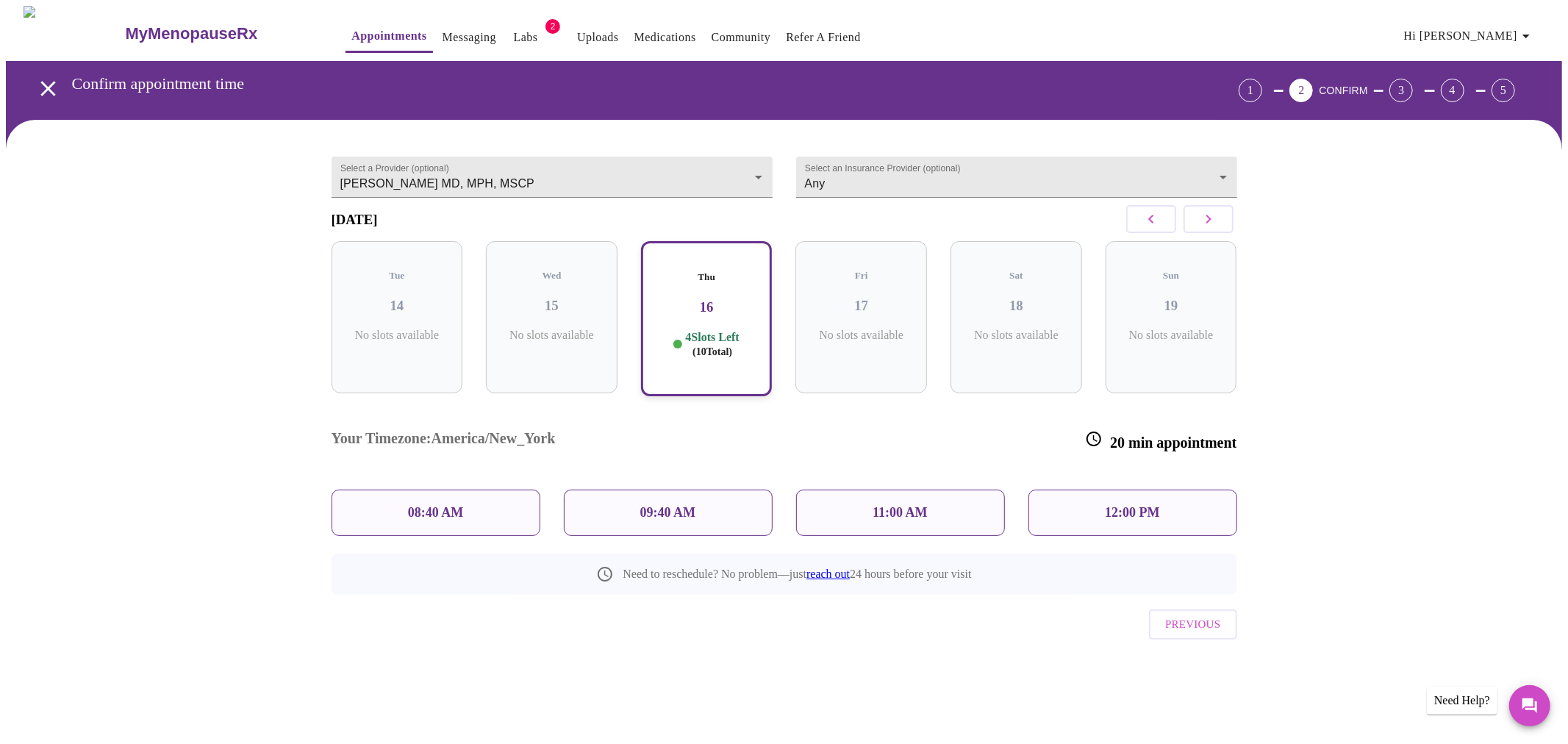
click at [654, 504] on p "09:40 AM" at bounding box center [668, 512] width 56 height 15
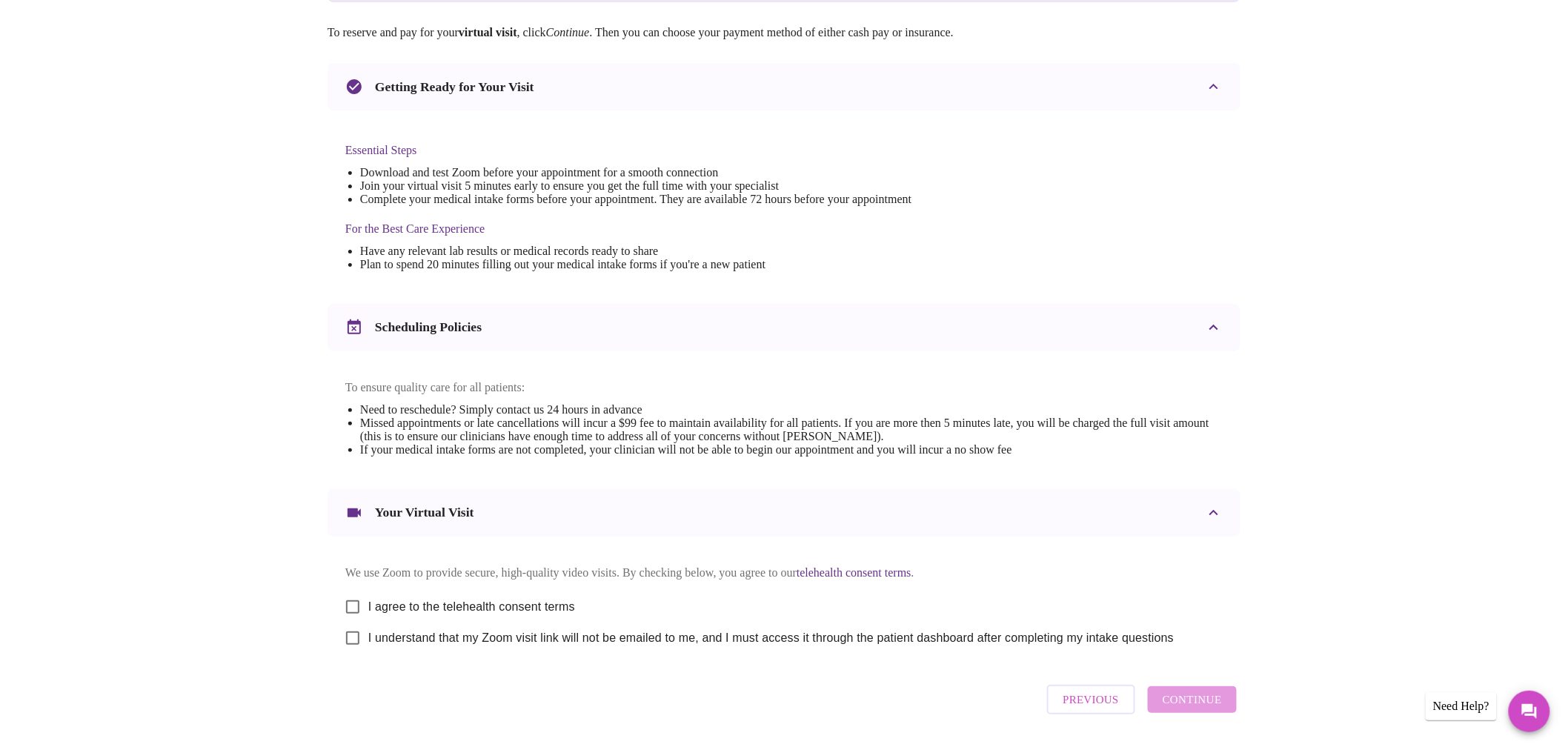
scroll to position [322, 0]
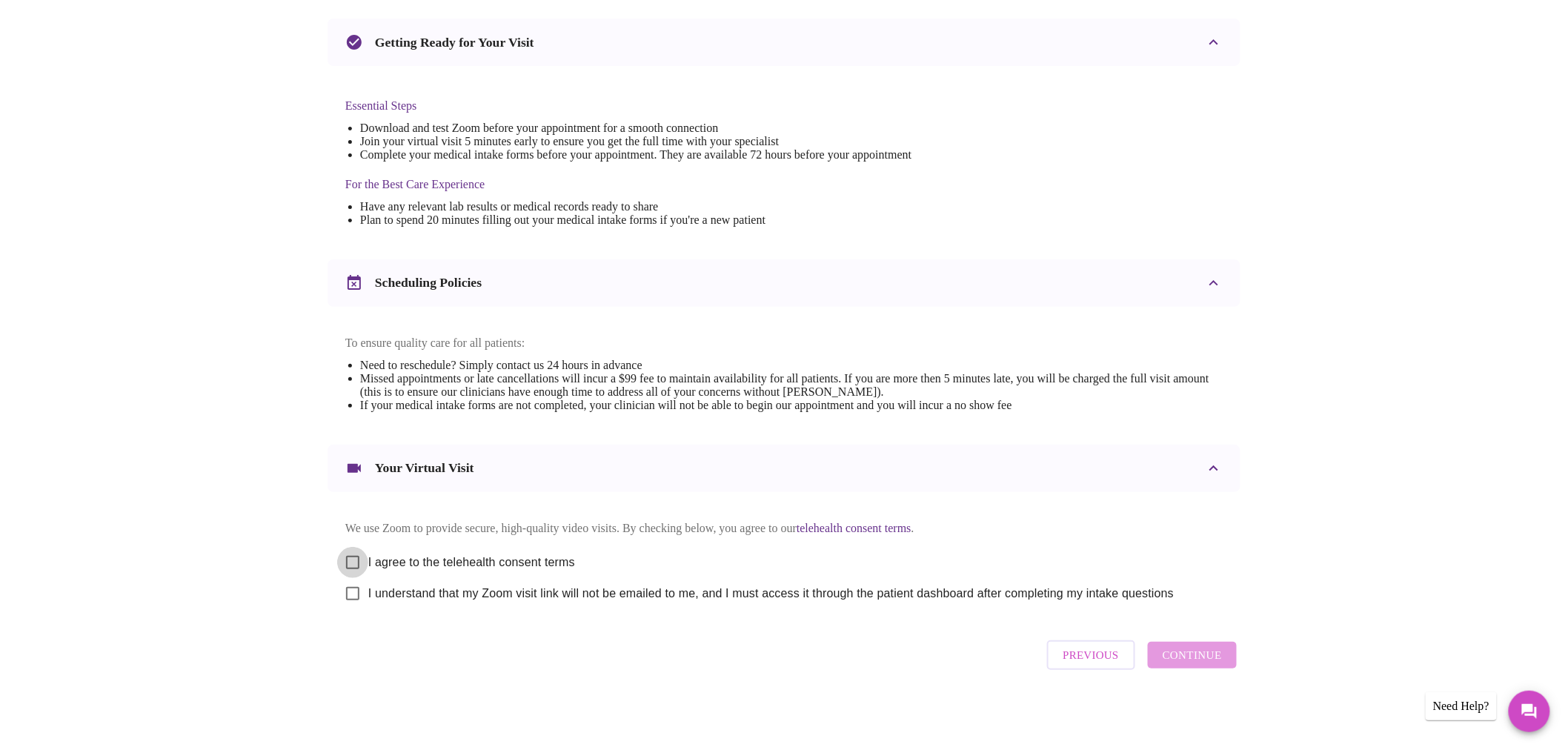
click at [347, 550] on input "I agree to the telehealth consent terms" at bounding box center [353, 562] width 31 height 31
checkbox input "true"
click at [351, 594] on input "I understand that my Zoom visit link will not be emailed to me, and I must acce…" at bounding box center [353, 593] width 31 height 31
checkbox input "true"
click at [1194, 664] on span "Continue" at bounding box center [1192, 655] width 59 height 19
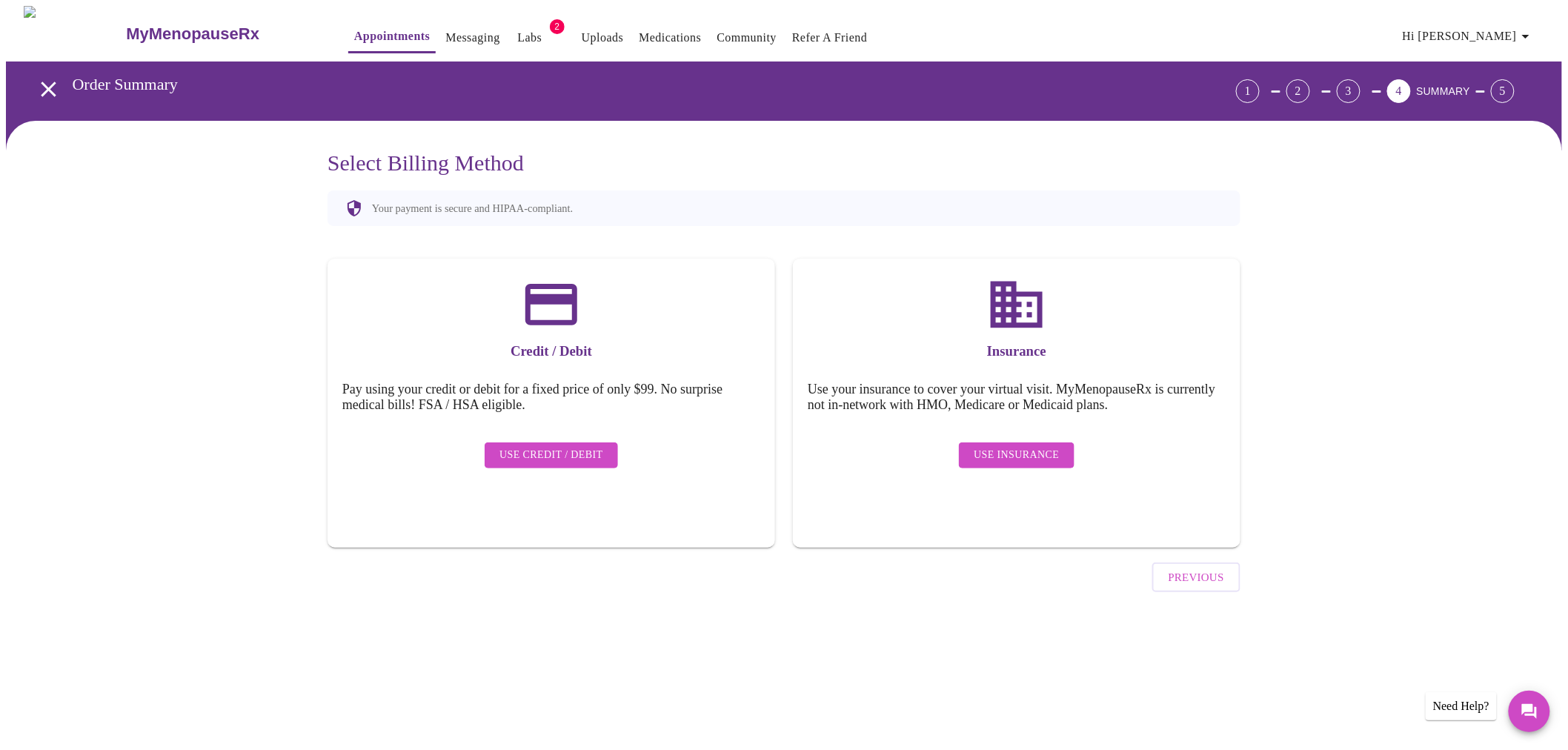
scroll to position [0, 0]
click at [1016, 446] on span "Use Insurance" at bounding box center [1022, 455] width 85 height 19
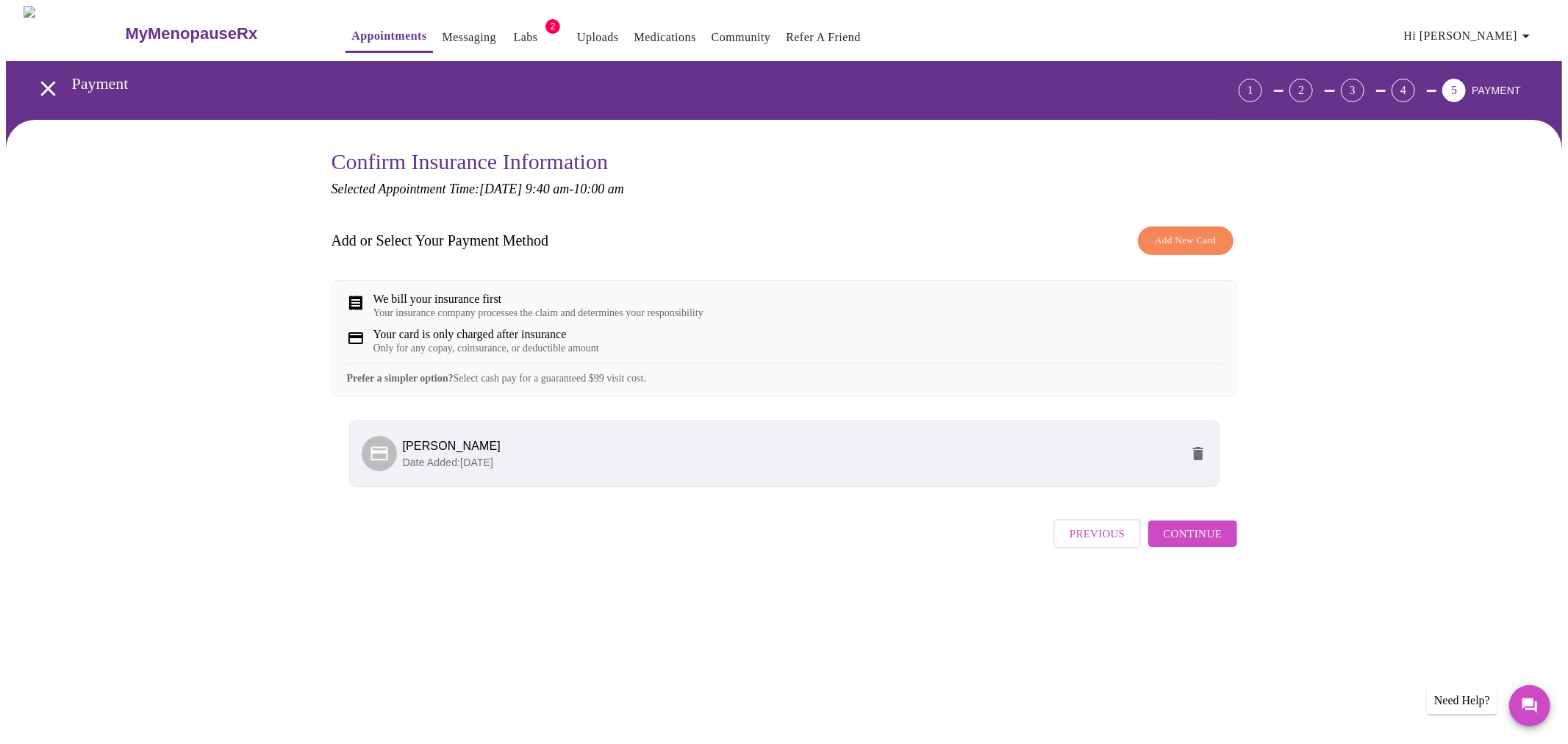
click at [1176, 543] on span "Continue" at bounding box center [1192, 533] width 59 height 19
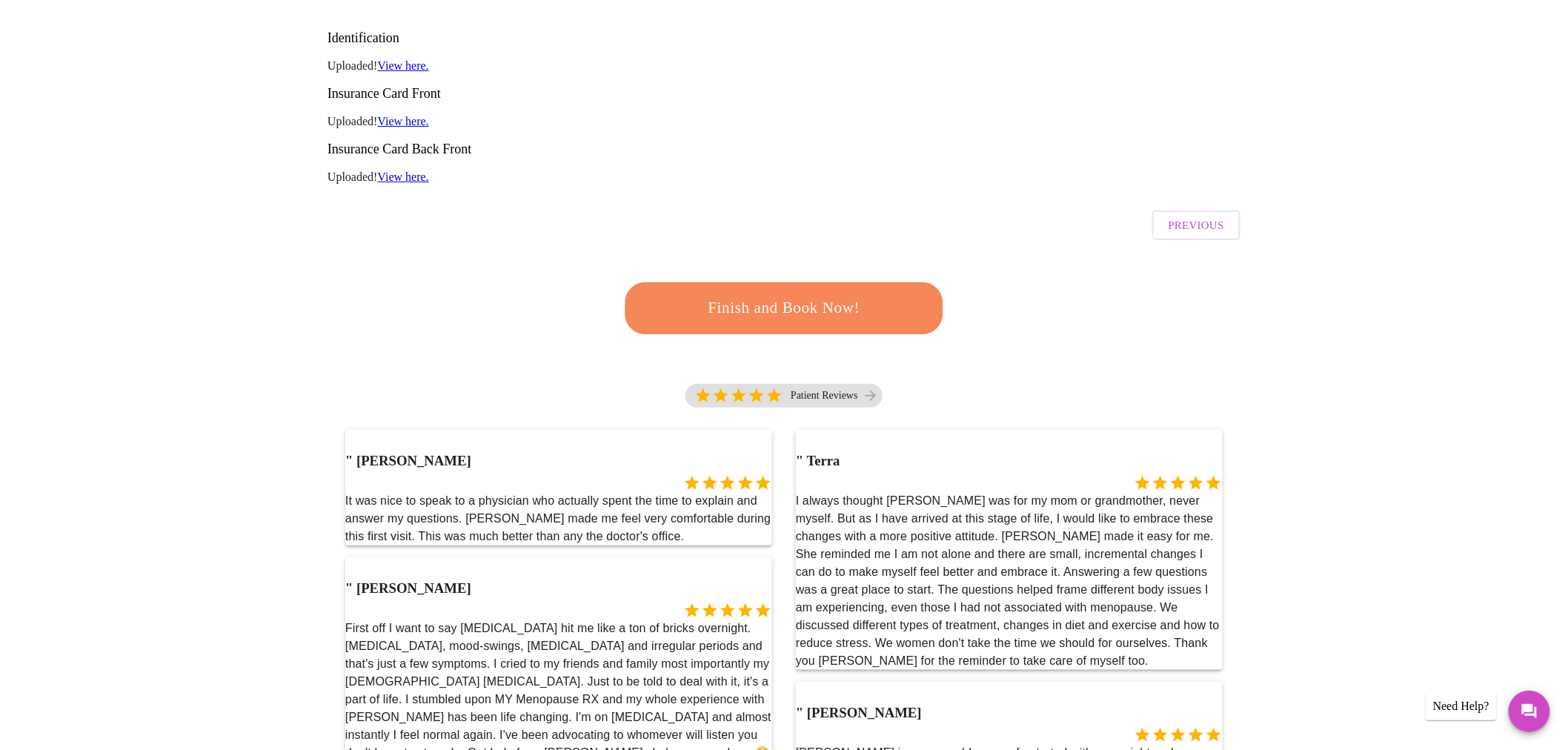
scroll to position [274, 0]
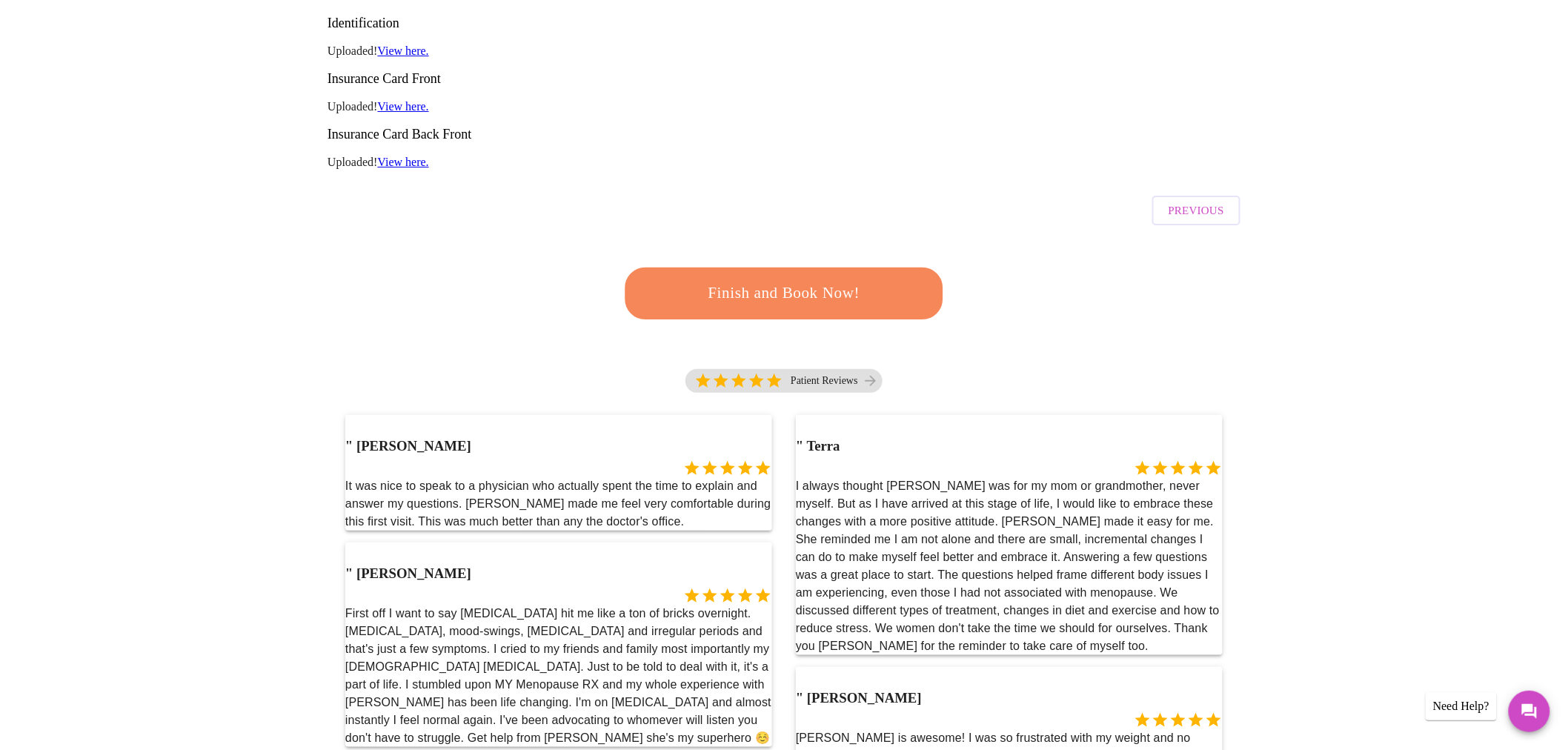
click at [803, 280] on span "Finish and Book Now!" at bounding box center [784, 293] width 274 height 27
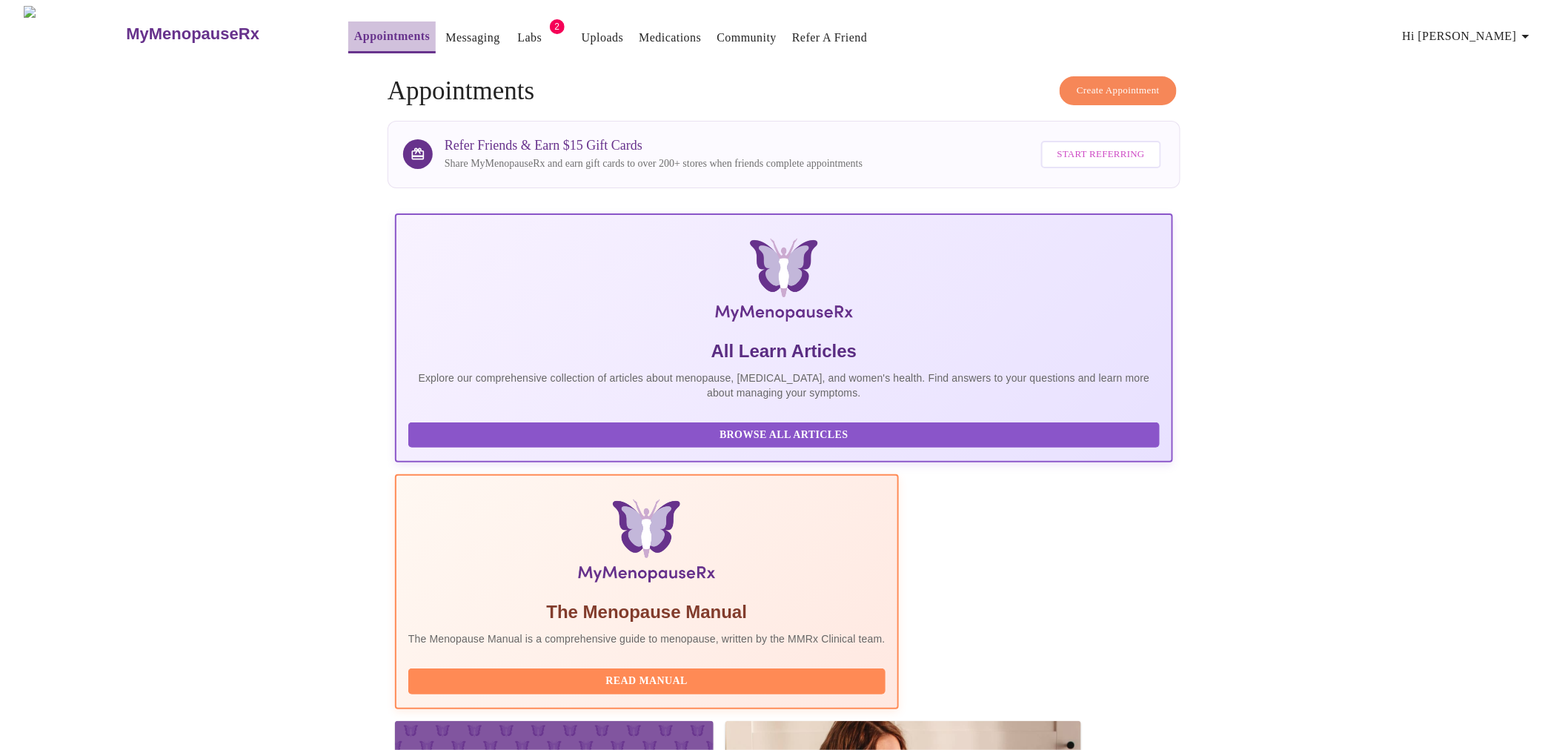
click at [354, 31] on link "Appointments" at bounding box center [392, 36] width 76 height 20
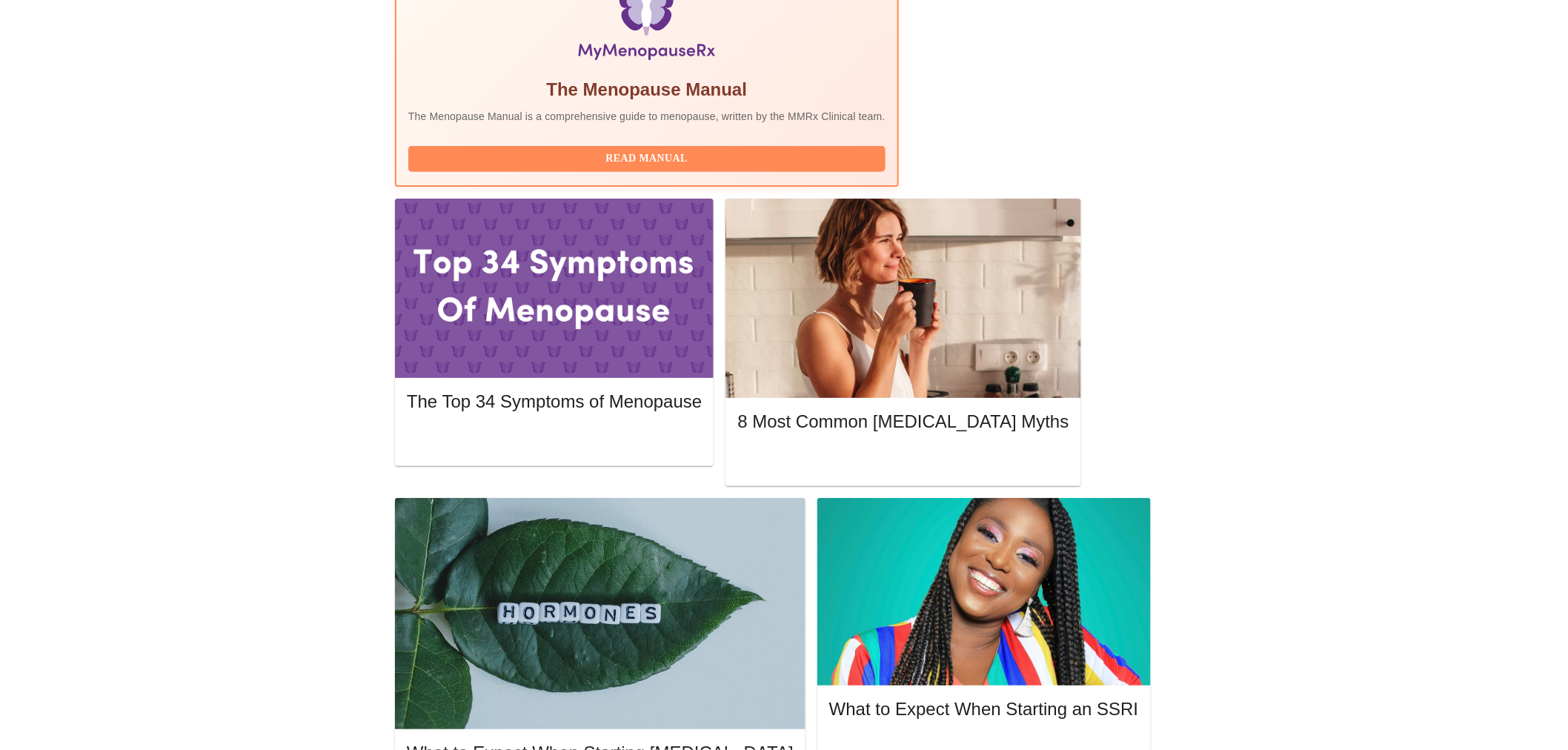
scroll to position [548, 0]
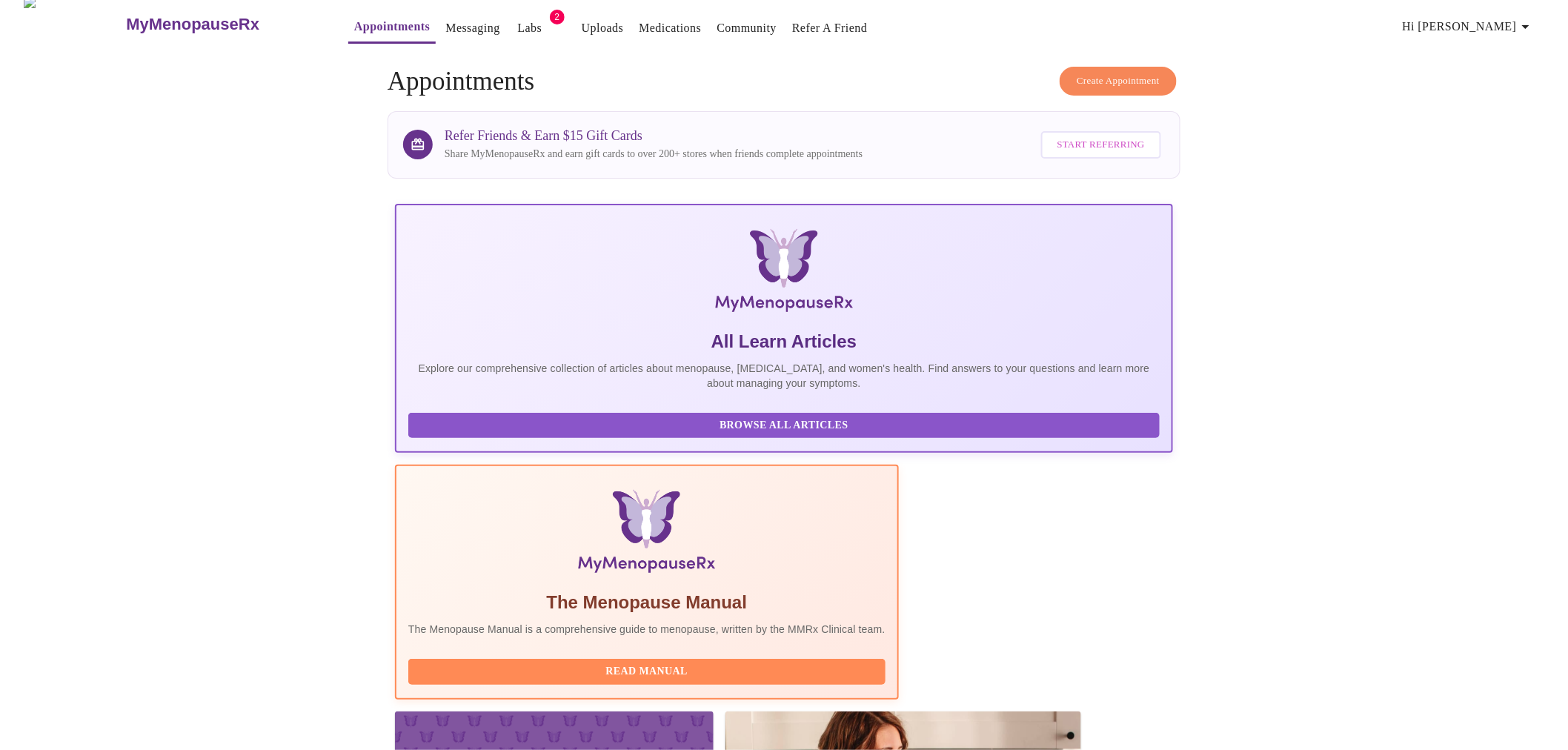
scroll to position [0, 0]
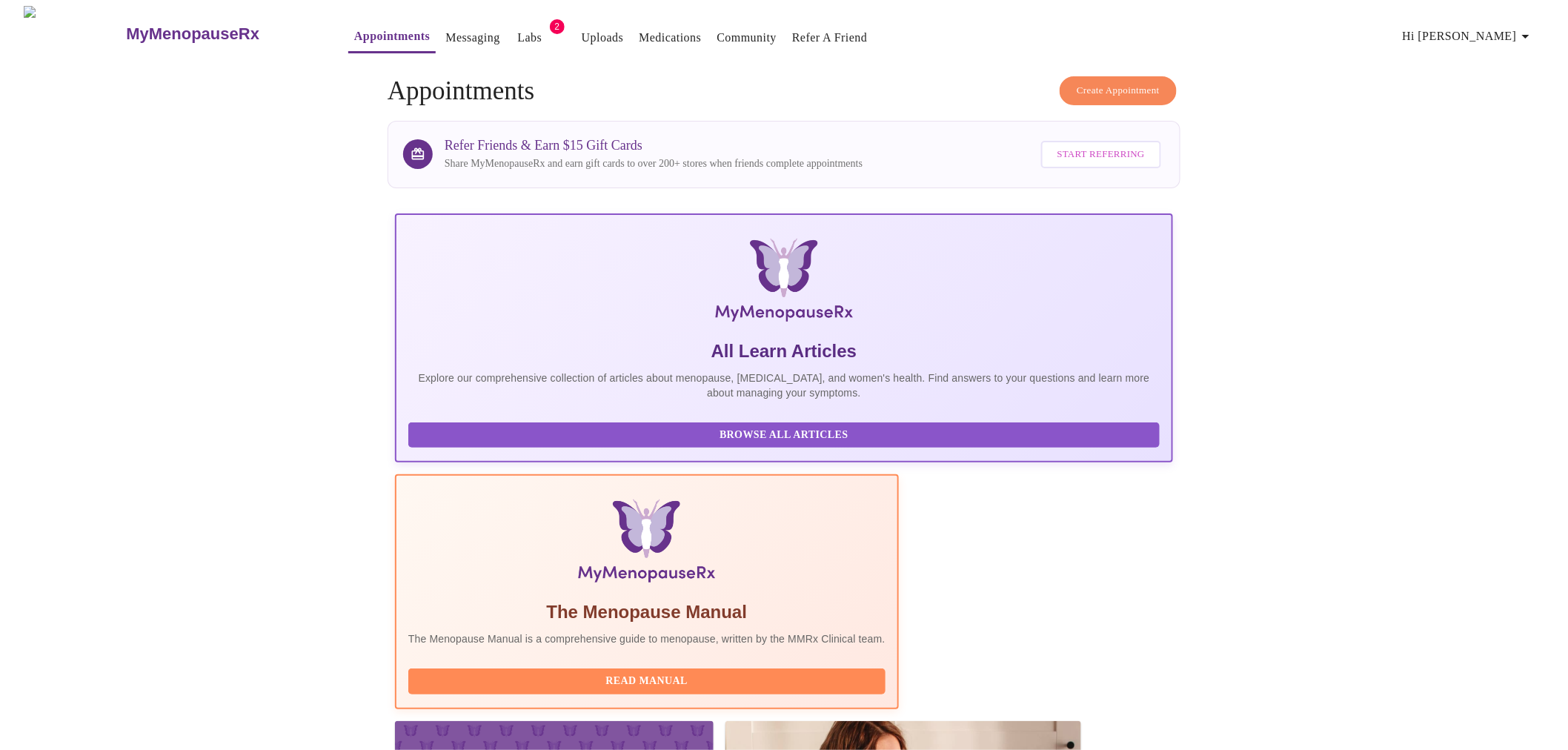
click at [1502, 35] on span "Hi [PERSON_NAME]" at bounding box center [1468, 36] width 132 height 20
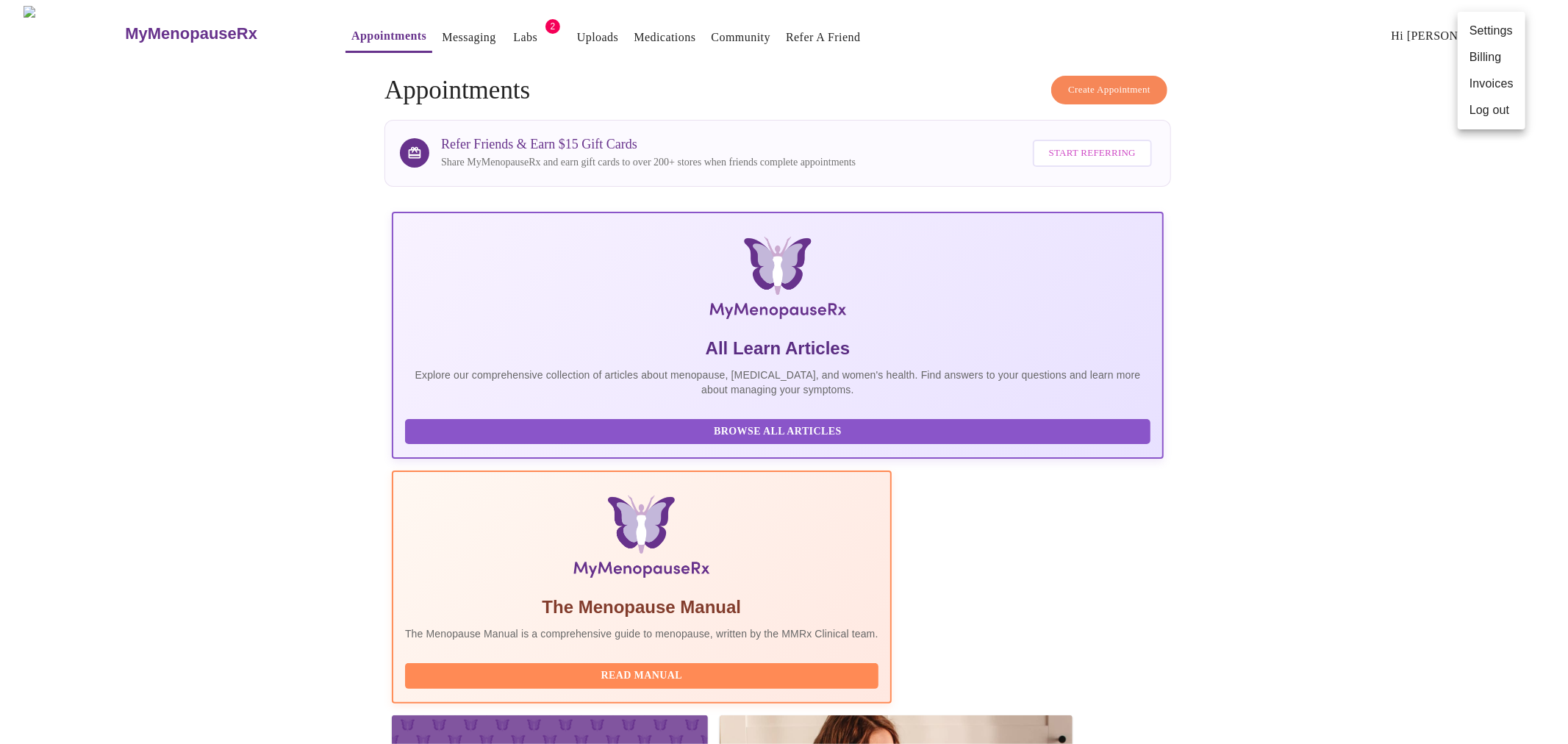
click at [1475, 111] on li "Log out" at bounding box center [1492, 109] width 68 height 26
